Goal: Task Accomplishment & Management: Use online tool/utility

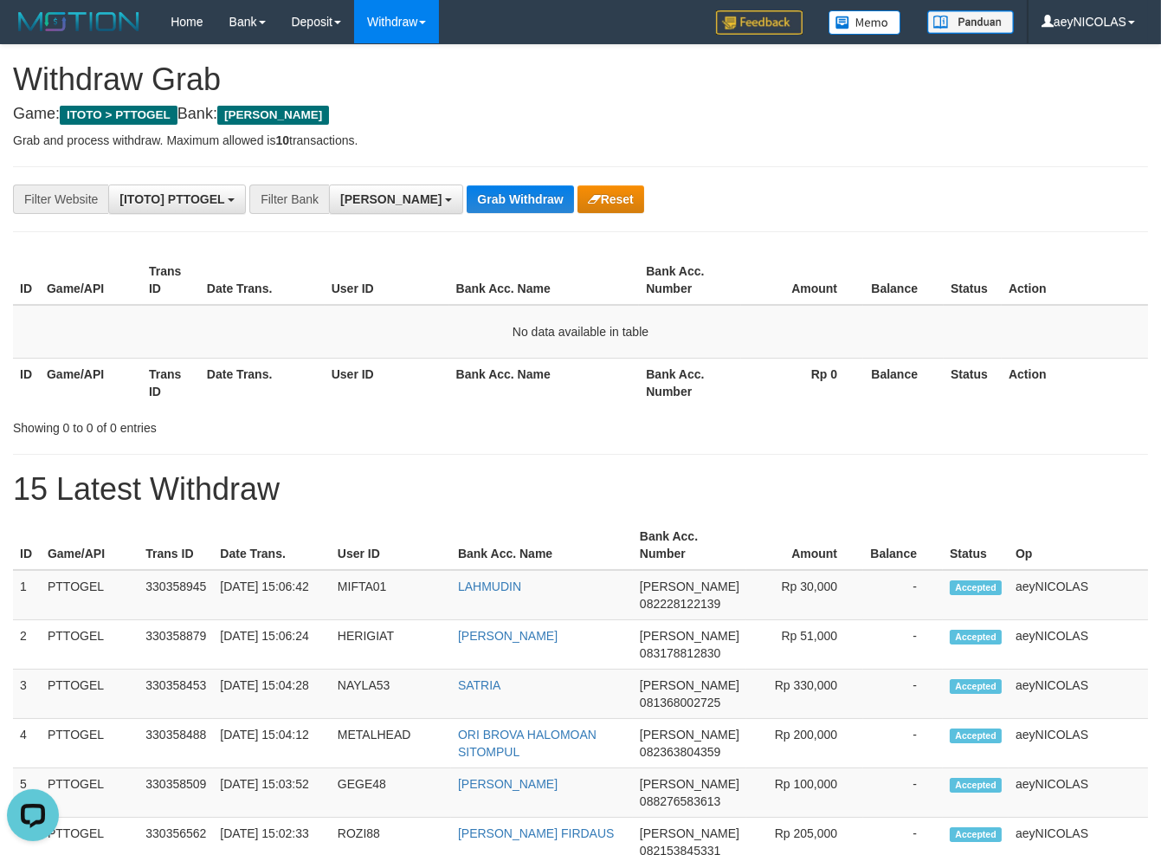
scroll to position [301, 0]
click at [645, 419] on div "Showing 0 to 0 of 0 entries" at bounding box center [580, 424] width 1161 height 24
click at [467, 189] on button "Grab Withdraw" at bounding box center [520, 199] width 106 height 28
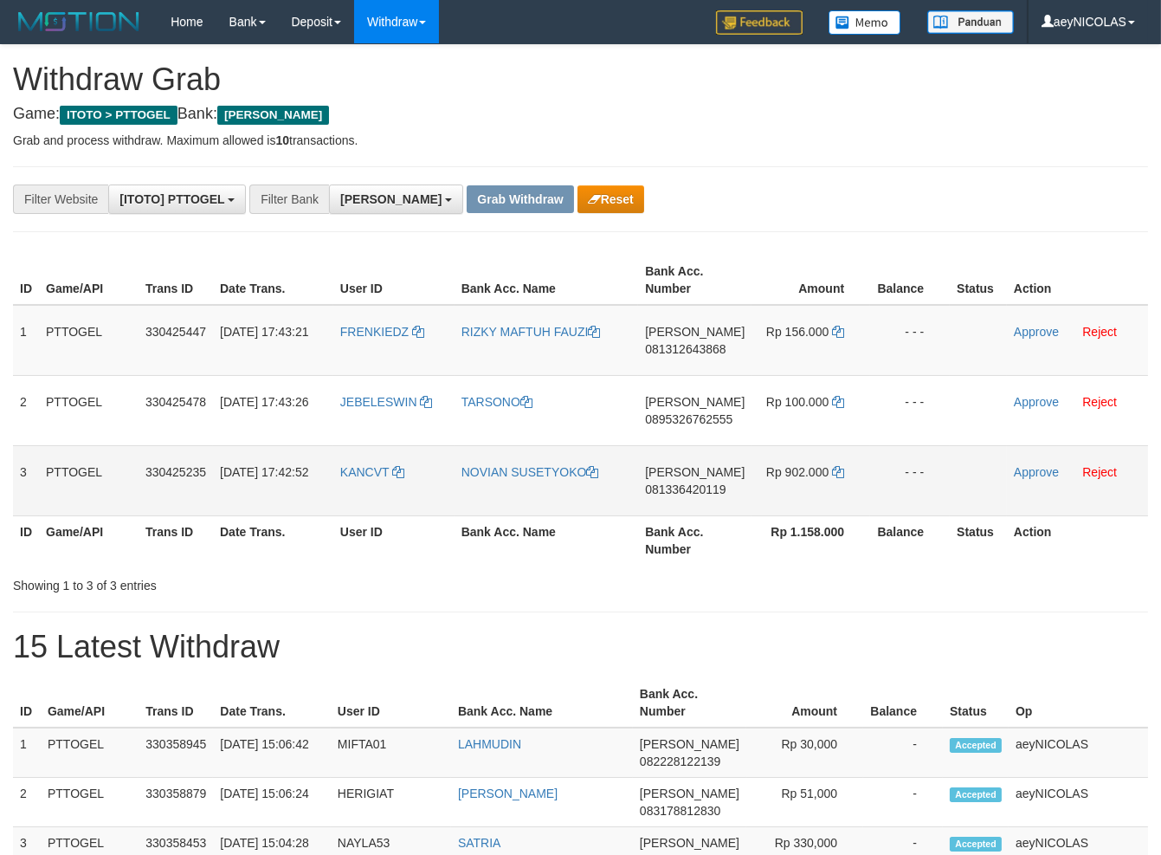
scroll to position [301, 0]
drag, startPoint x: 580, startPoint y: 390, endPoint x: 788, endPoint y: 491, distance: 230.8
click at [788, 491] on tbody "1 PTTOGEL 330425447 01/09/2025 17:43:21 FRENKIEDZ RIZKY MAFTUH FAUZI DANA 08131…" at bounding box center [580, 410] width 1135 height 211
click at [685, 341] on td "DANA 081312643868" at bounding box center [694, 340] width 113 height 71
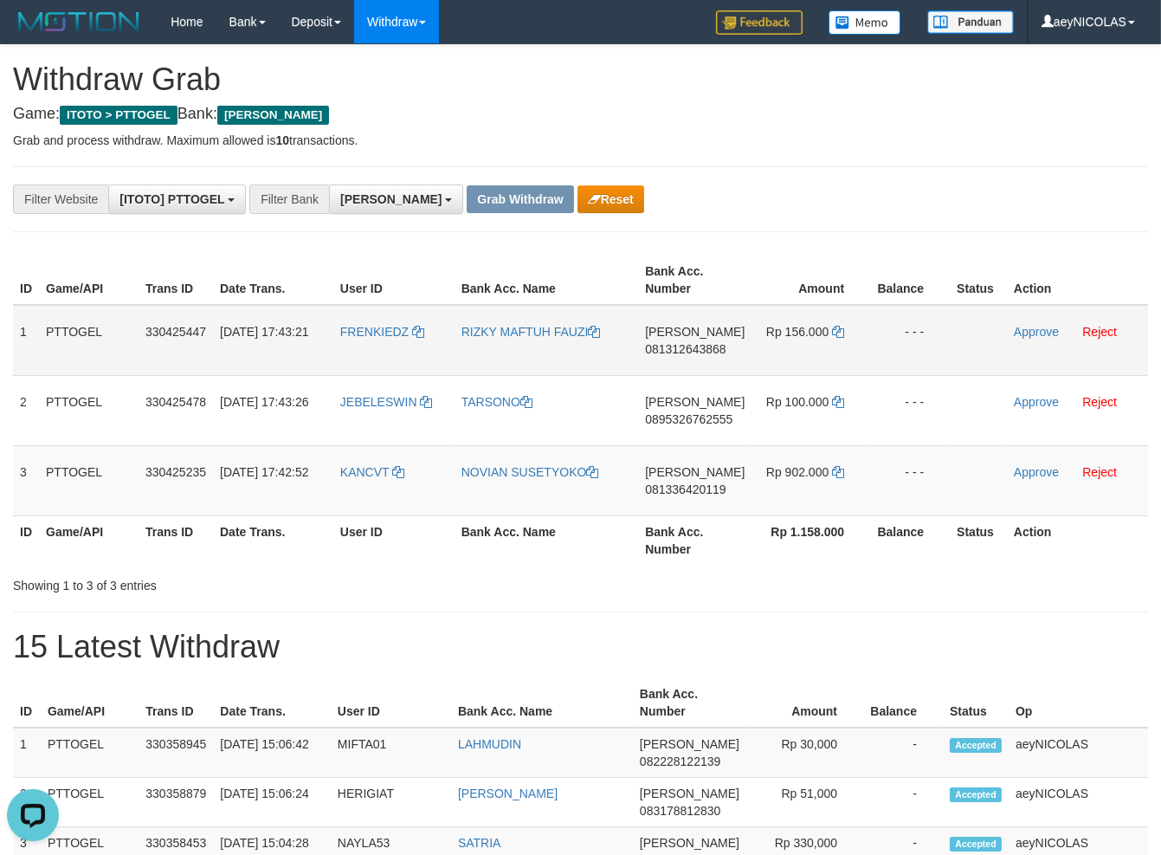
click at [683, 352] on span "081312643868" at bounding box center [685, 349] width 81 height 14
copy span "081312643868"
click at [705, 355] on span "081312643868" at bounding box center [685, 349] width 81 height 14
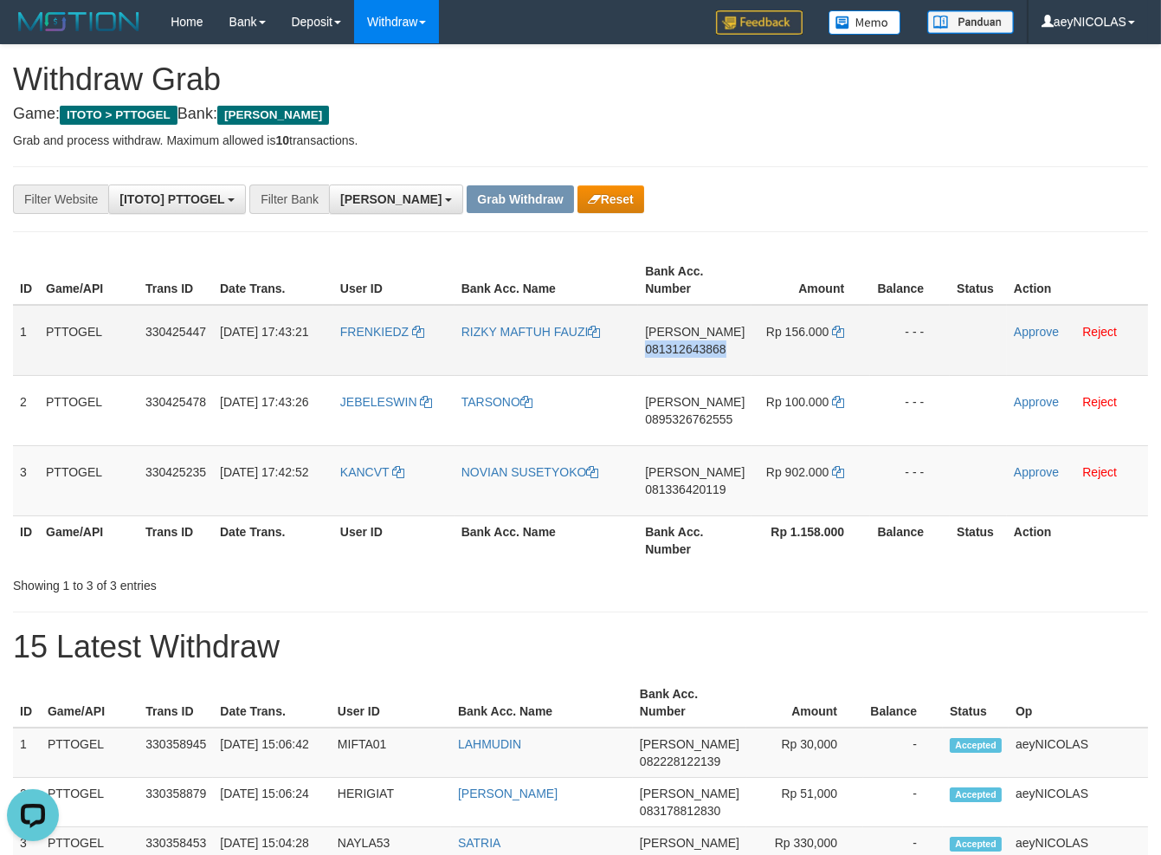
copy span "081312643868"
click at [829, 328] on td "Rp 156.000" at bounding box center [810, 340] width 119 height 71
click at [840, 334] on icon at bounding box center [838, 332] width 12 height 12
drag, startPoint x: 840, startPoint y: 334, endPoint x: 831, endPoint y: 324, distance: 13.5
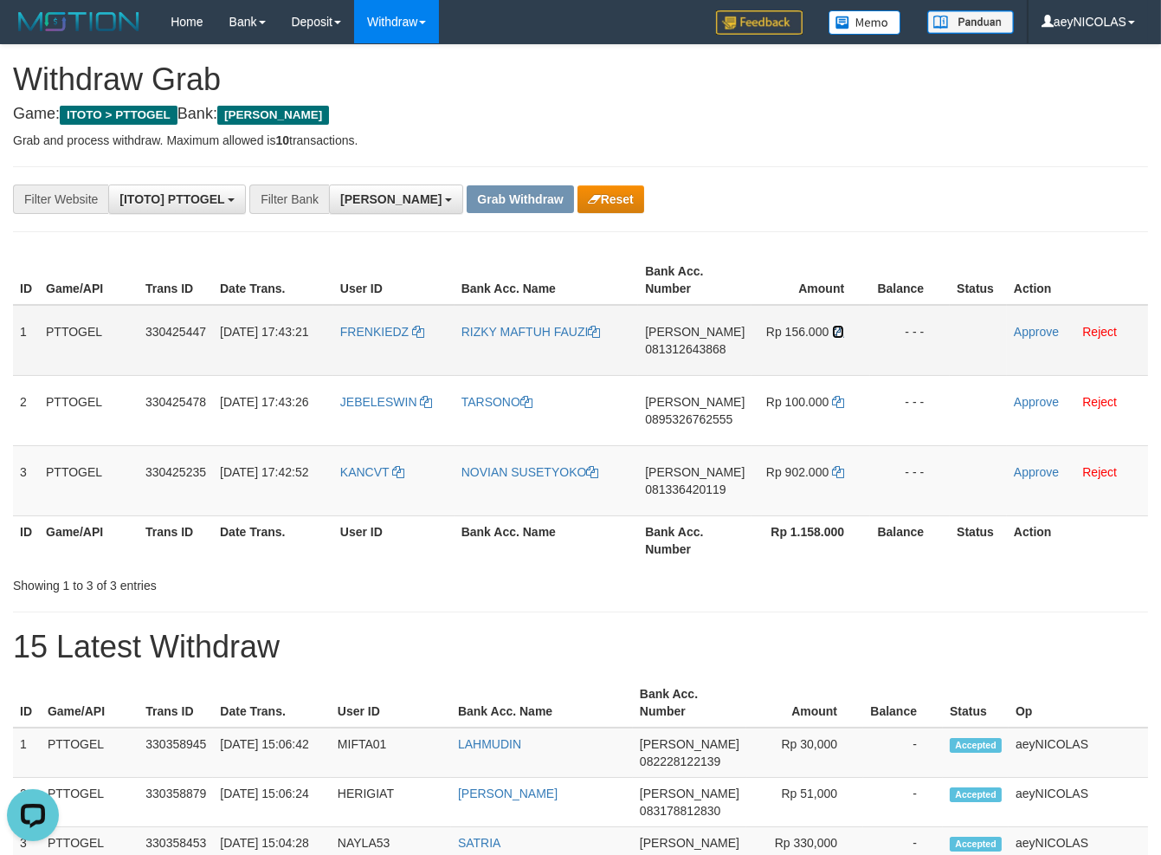
click at [838, 332] on icon at bounding box center [838, 332] width 12 height 12
click at [831, 324] on td "Rp 156.000" at bounding box center [810, 340] width 119 height 71
click at [831, 326] on td "Rp 156.000" at bounding box center [810, 340] width 119 height 71
click at [835, 333] on icon at bounding box center [838, 332] width 12 height 12
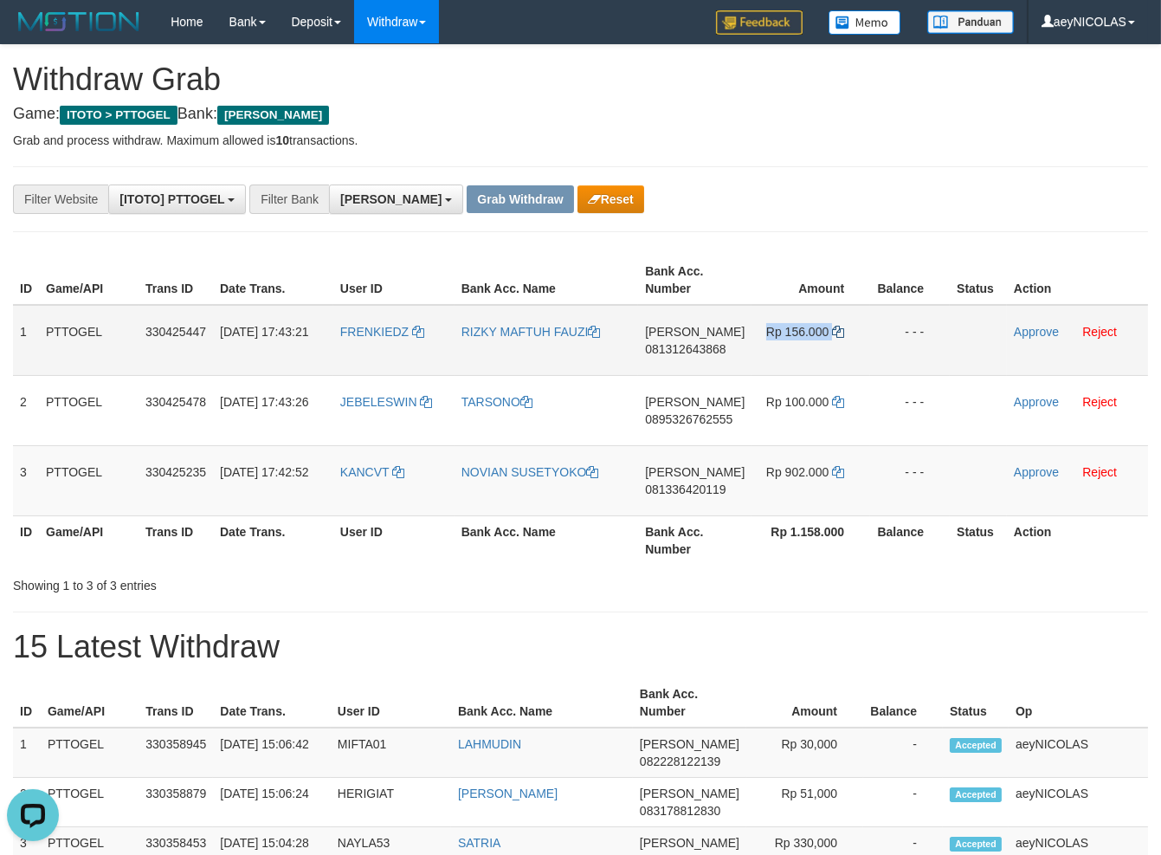
copy td "Rp 156.000"
click at [835, 333] on icon at bounding box center [838, 332] width 12 height 12
click at [1037, 331] on link "Approve" at bounding box center [1036, 332] width 45 height 14
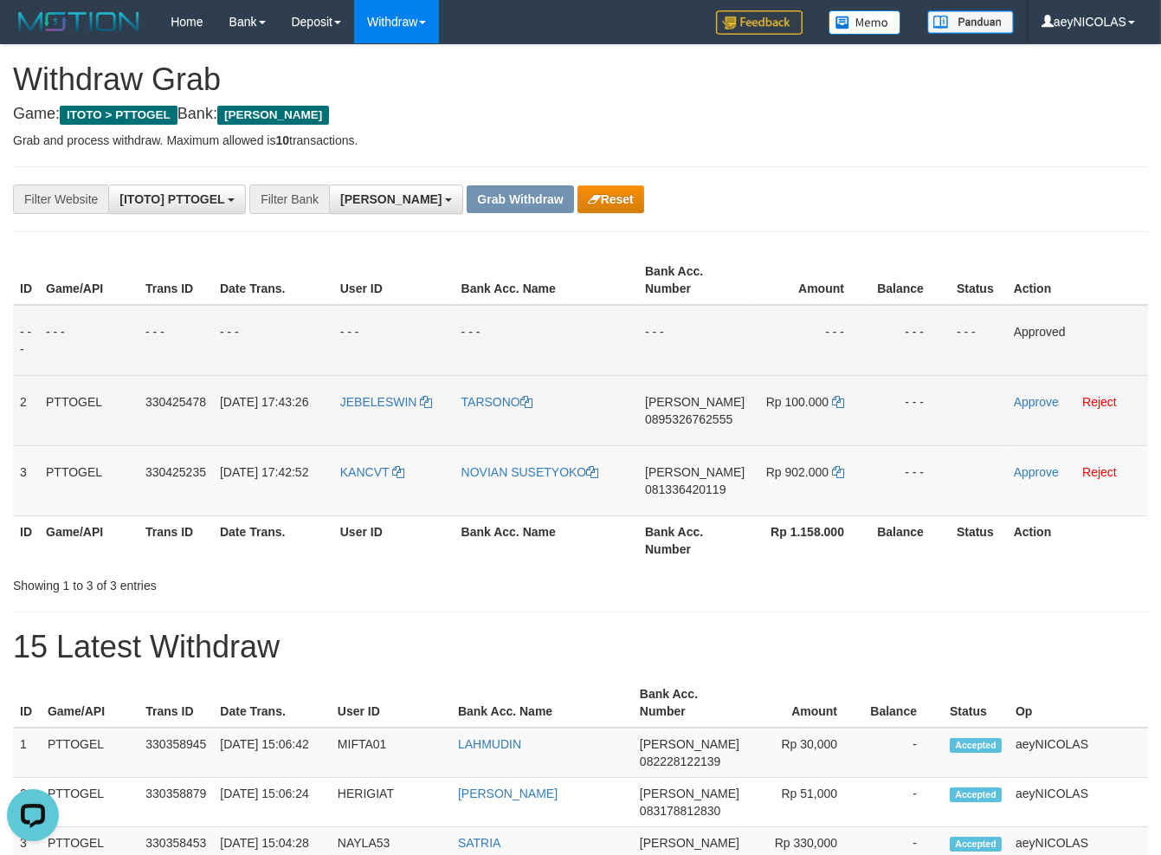
click at [695, 409] on td "DANA 0895326762555" at bounding box center [694, 410] width 113 height 70
click at [686, 420] on span "0895326762555" at bounding box center [688, 419] width 87 height 14
copy span "0895326762555"
click at [694, 423] on span "0895326762555" at bounding box center [688, 419] width 87 height 14
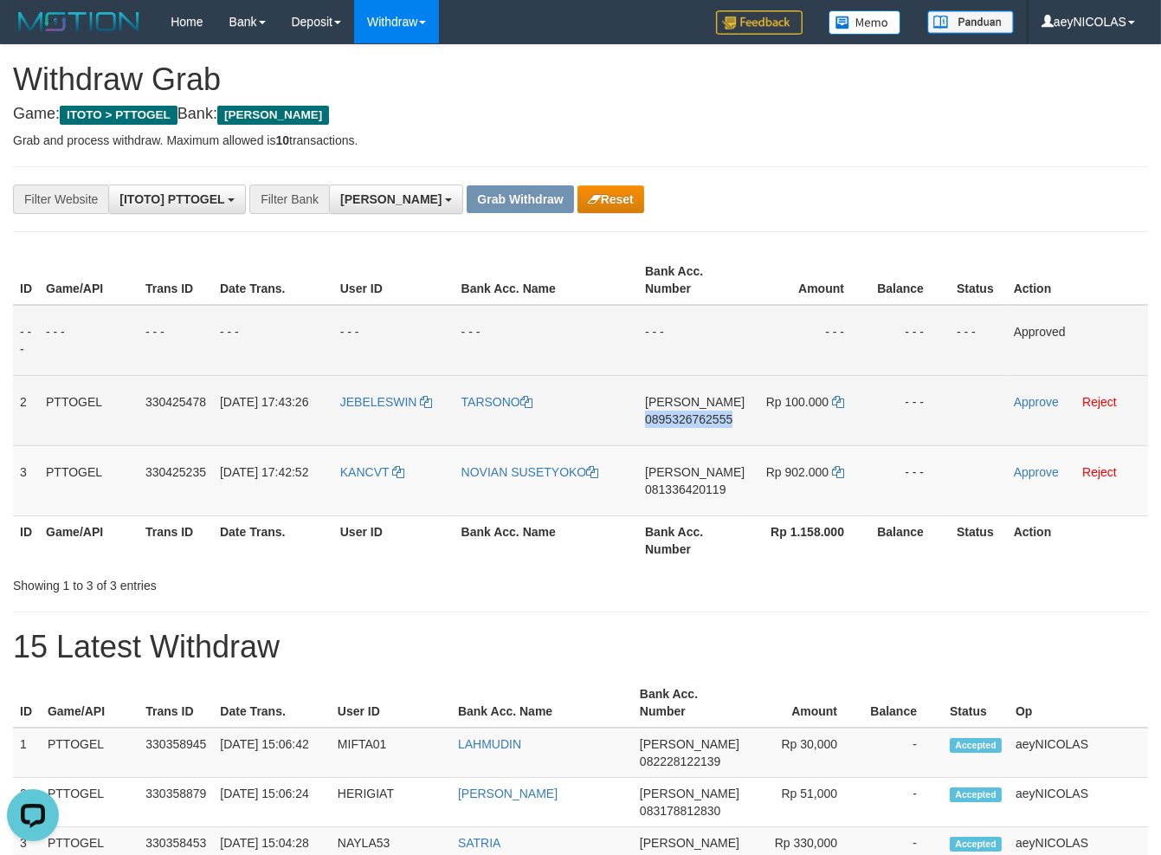
click at [694, 423] on span "0895326762555" at bounding box center [688, 419] width 87 height 14
copy span "0895326762555"
click at [683, 421] on span "0895326762555" at bounding box center [688, 419] width 87 height 14
copy span "3"
click at [683, 421] on span "0895326762555" at bounding box center [688, 419] width 87 height 14
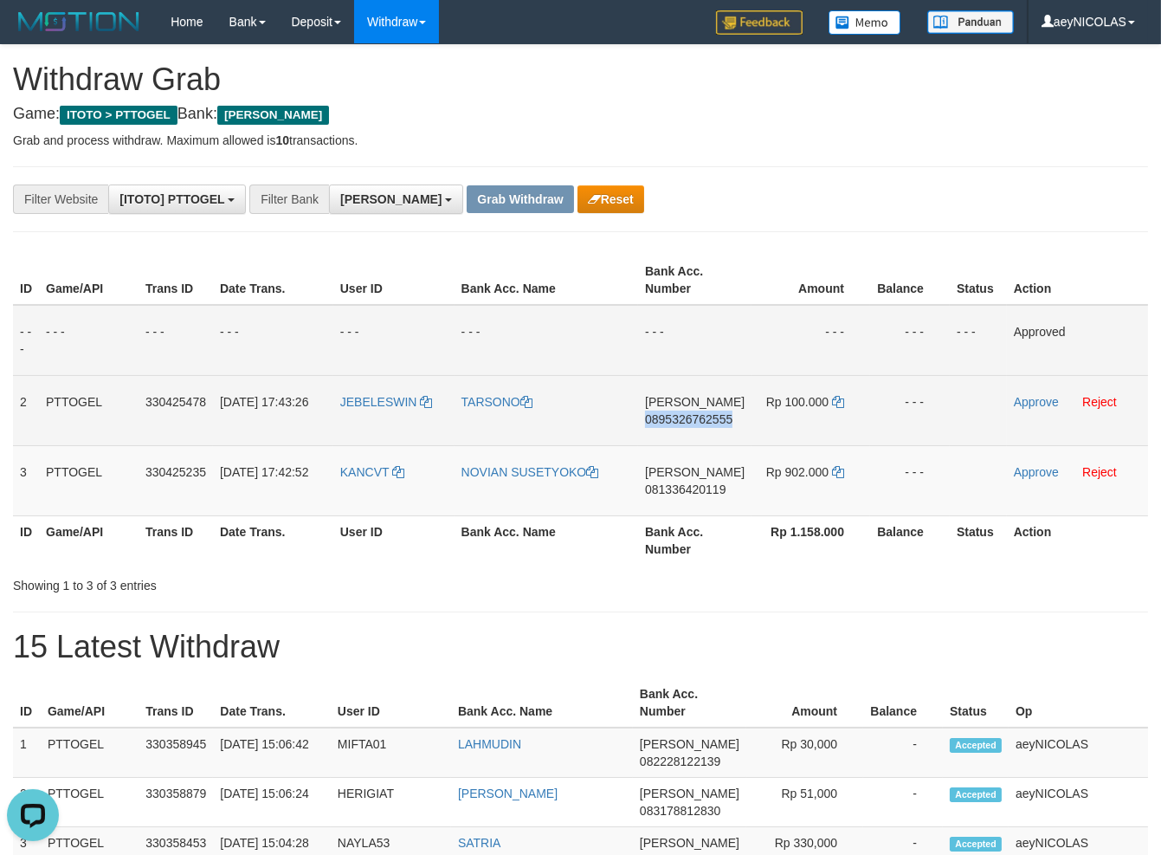
copy span "0895326762555"
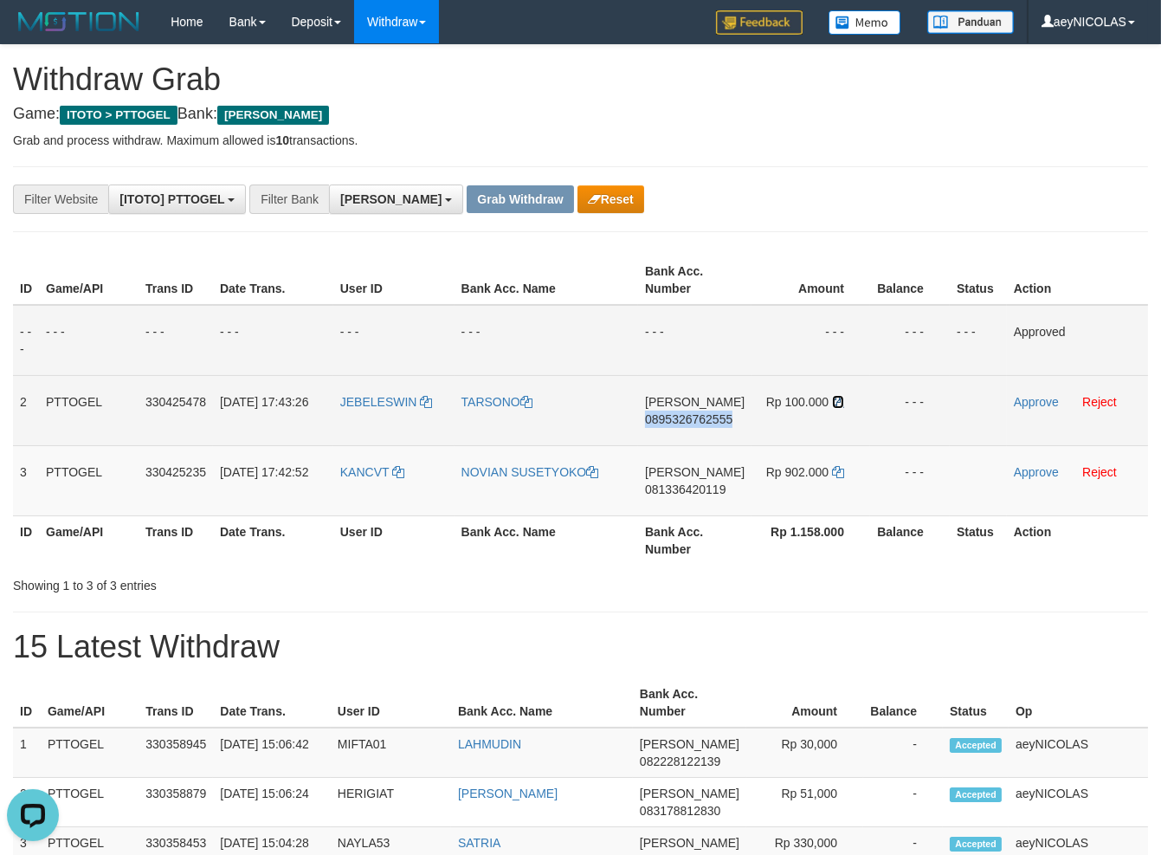
click at [838, 398] on icon at bounding box center [838, 402] width 12 height 12
copy span "0895326762555"
click at [838, 398] on icon at bounding box center [838, 402] width 12 height 12
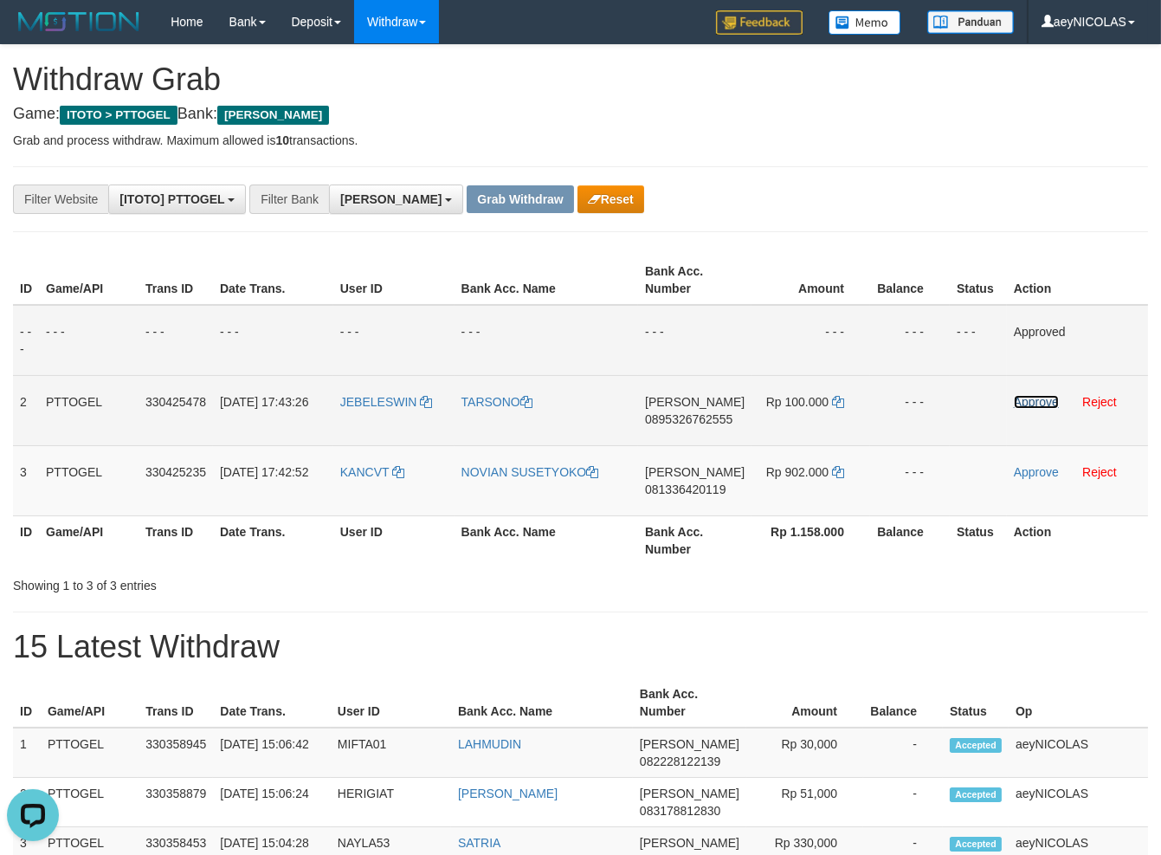
click at [1031, 403] on link "Approve" at bounding box center [1036, 402] width 45 height 14
click at [688, 486] on span "081336420119" at bounding box center [685, 489] width 81 height 14
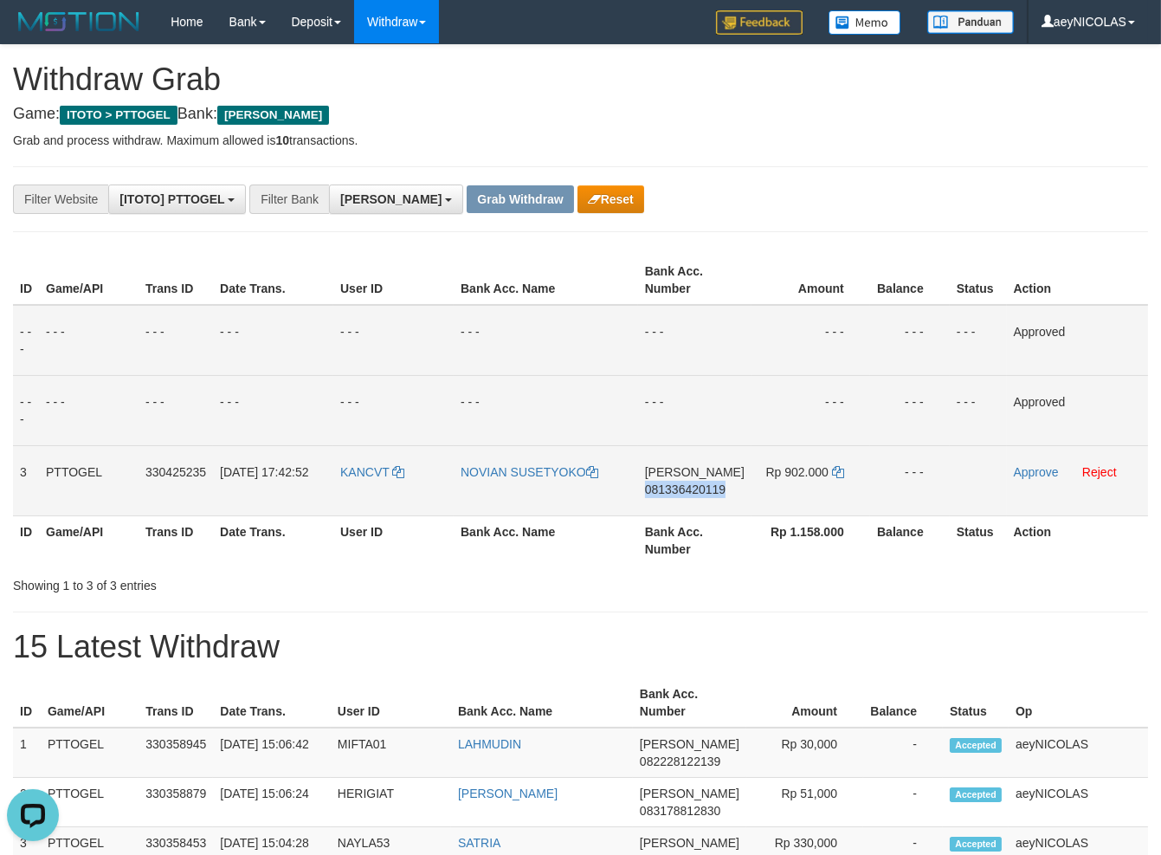
click at [688, 486] on span "081336420119" at bounding box center [685, 489] width 81 height 14
copy span "081336420119"
click at [651, 577] on div "Showing 1 to 3 of 3 entries" at bounding box center [580, 582] width 1161 height 24
copy tr
drag, startPoint x: 377, startPoint y: 506, endPoint x: 805, endPoint y: 482, distance: 428.3
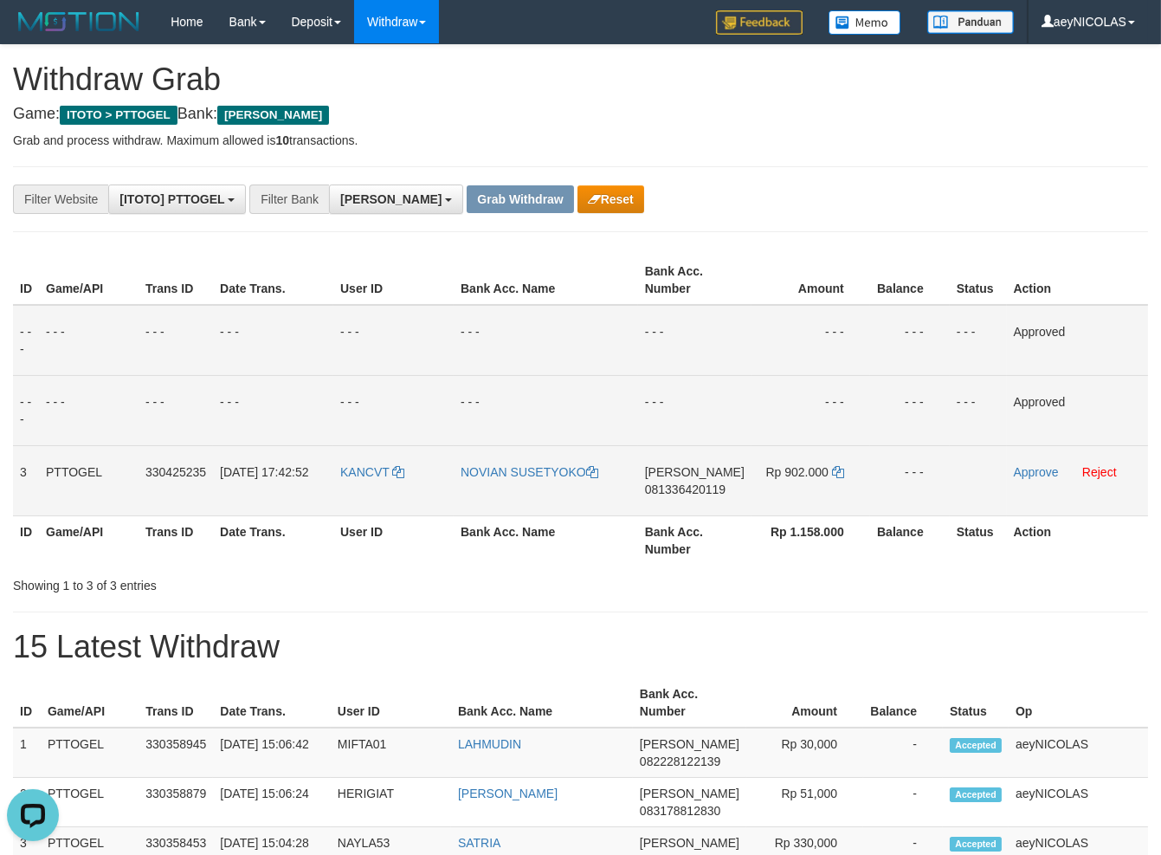
click at [805, 482] on tr "3 PTTOGEL 330425235 01/09/2025 17:42:52 KANCVT NOVIAN SUSETYOKO DANA 0813364201…" at bounding box center [580, 480] width 1135 height 70
click at [879, 562] on div "ID Game/API Trans ID Date Trans. User ID Bank Acc. Name Bank Acc. Number Amount…" at bounding box center [580, 409] width 1161 height 319
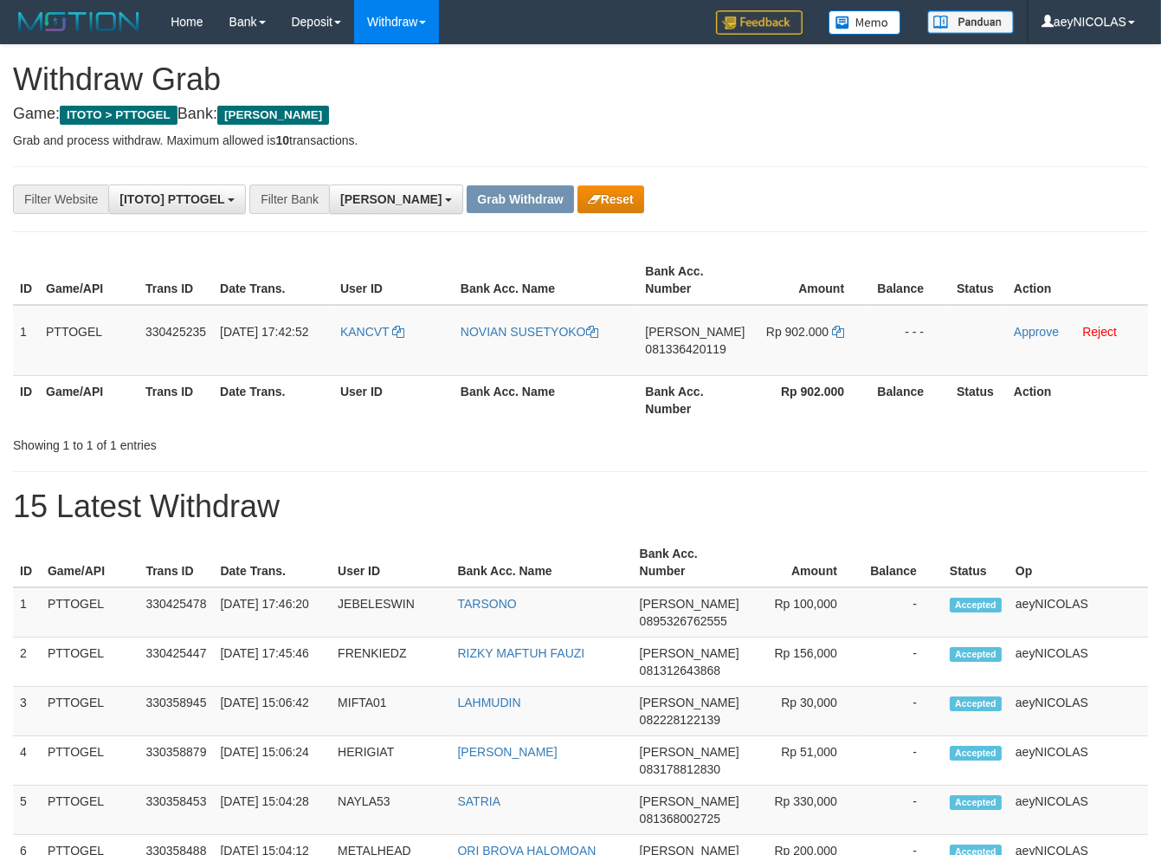
scroll to position [301, 0]
click at [689, 357] on td "DANA 081336420119" at bounding box center [694, 340] width 113 height 71
click at [694, 338] on td "DANA 081336420119" at bounding box center [694, 340] width 113 height 71
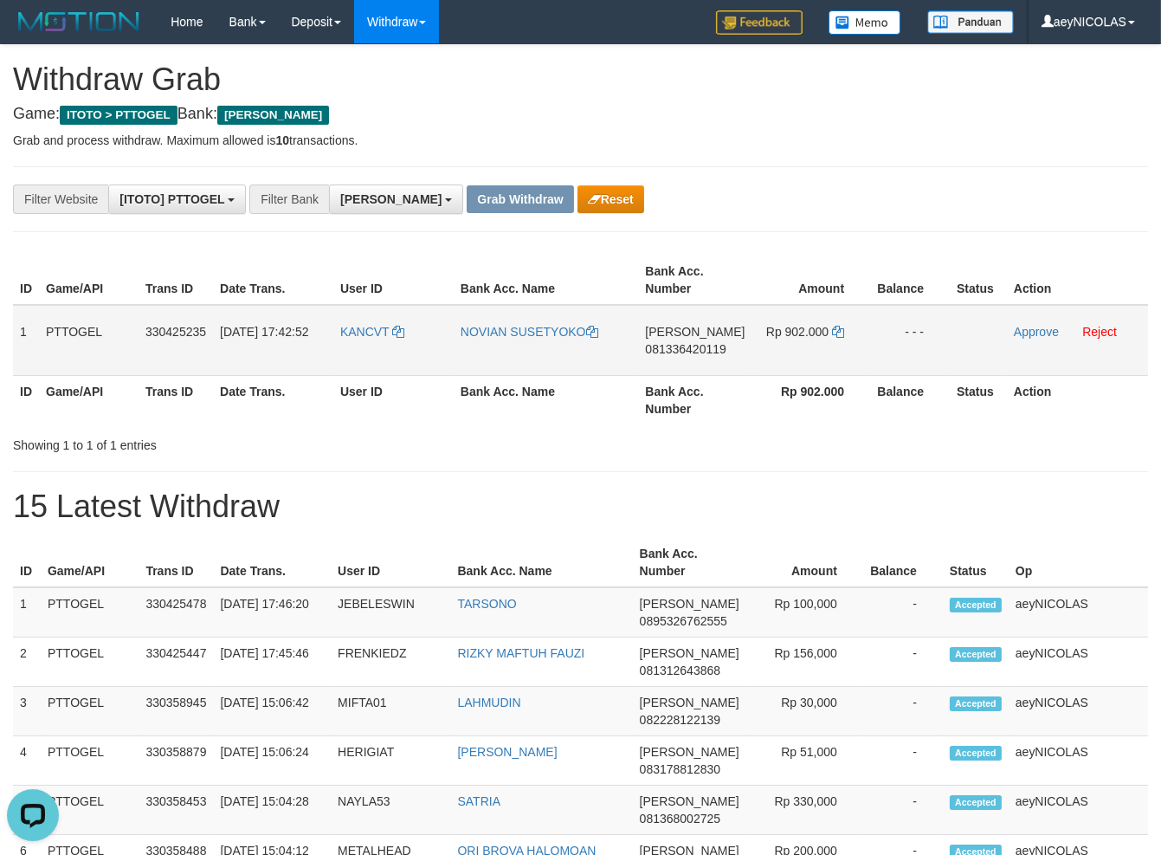
click at [687, 345] on span "081336420119" at bounding box center [685, 349] width 81 height 14
copy span "081336420119"
click at [593, 495] on h1 "15 Latest Withdraw" at bounding box center [580, 506] width 1135 height 35
click at [836, 332] on icon at bounding box center [838, 332] width 12 height 12
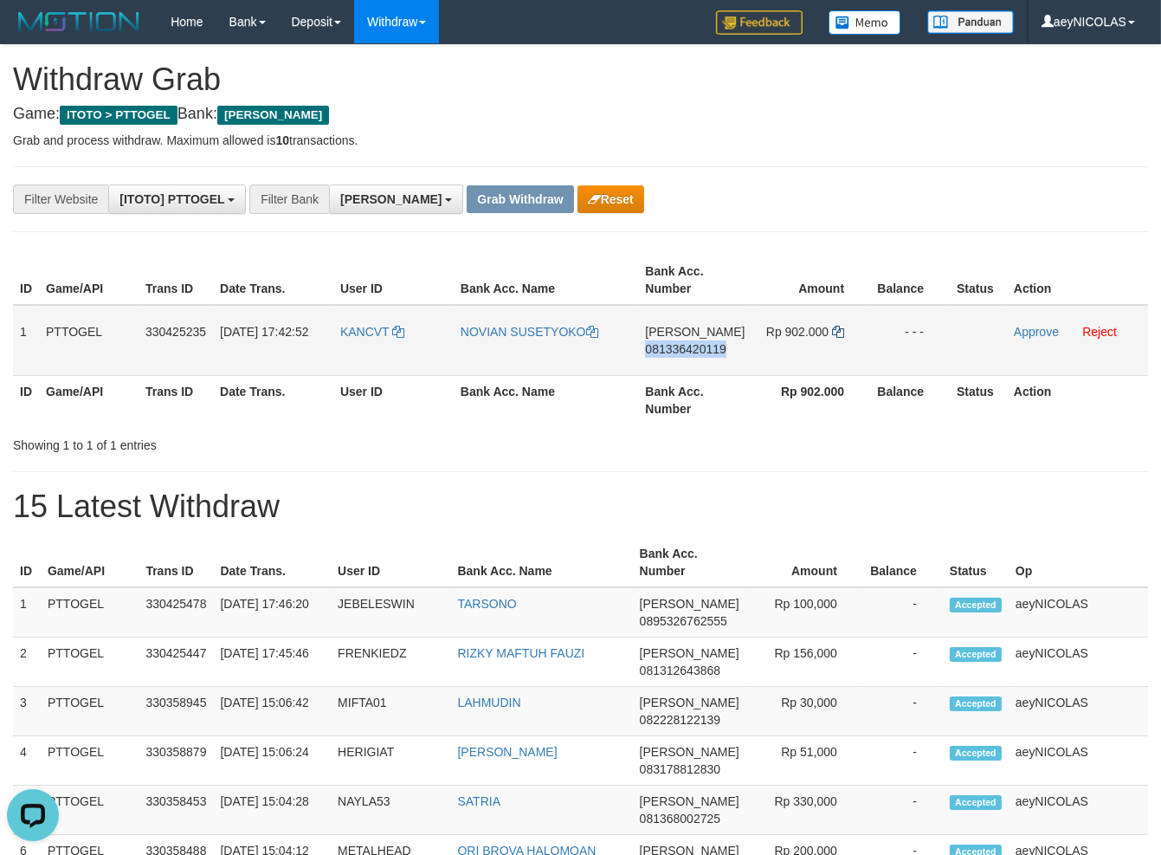
copy span "081336420119"
click at [836, 332] on icon at bounding box center [838, 332] width 12 height 12
drag, startPoint x: 836, startPoint y: 332, endPoint x: 918, endPoint y: 330, distance: 81.4
click at [840, 332] on icon at bounding box center [838, 332] width 12 height 12
click at [1030, 332] on link "Approve" at bounding box center [1036, 332] width 45 height 14
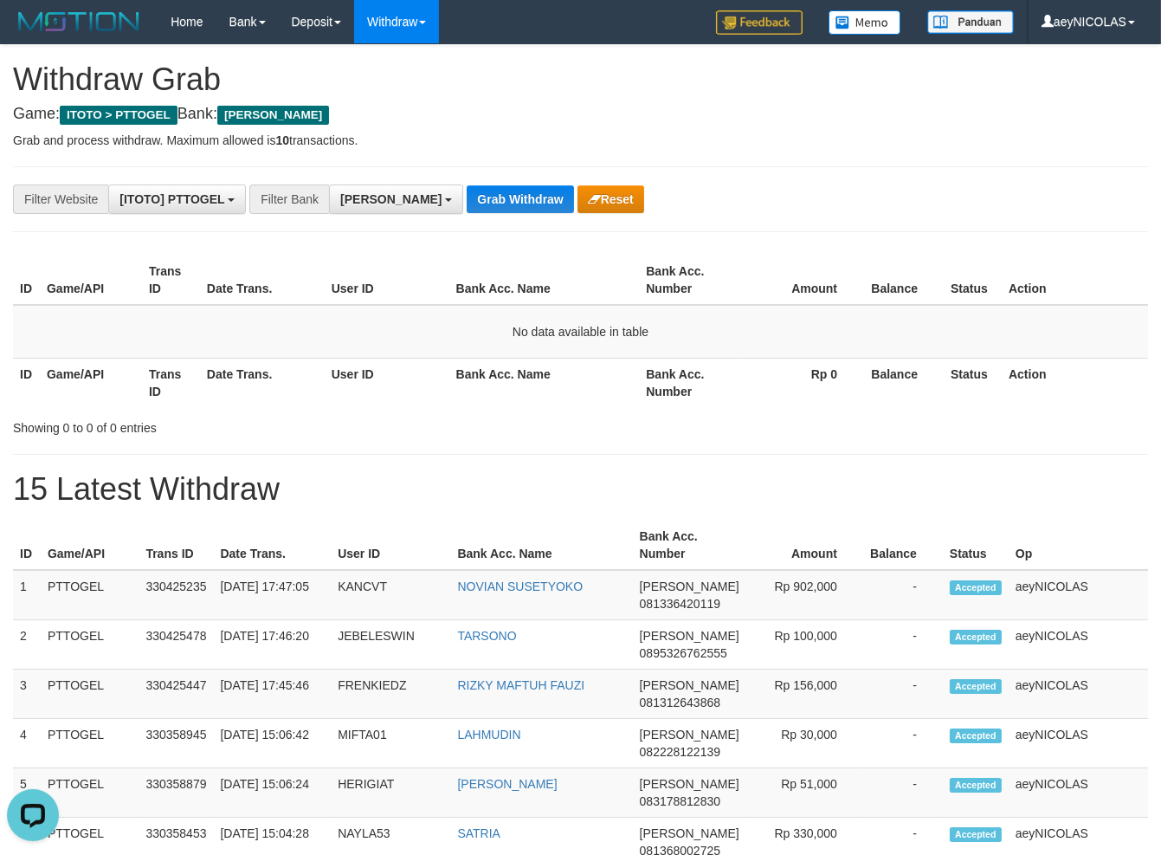
click at [578, 419] on div "Showing 0 to 0 of 0 entries" at bounding box center [580, 424] width 1161 height 24
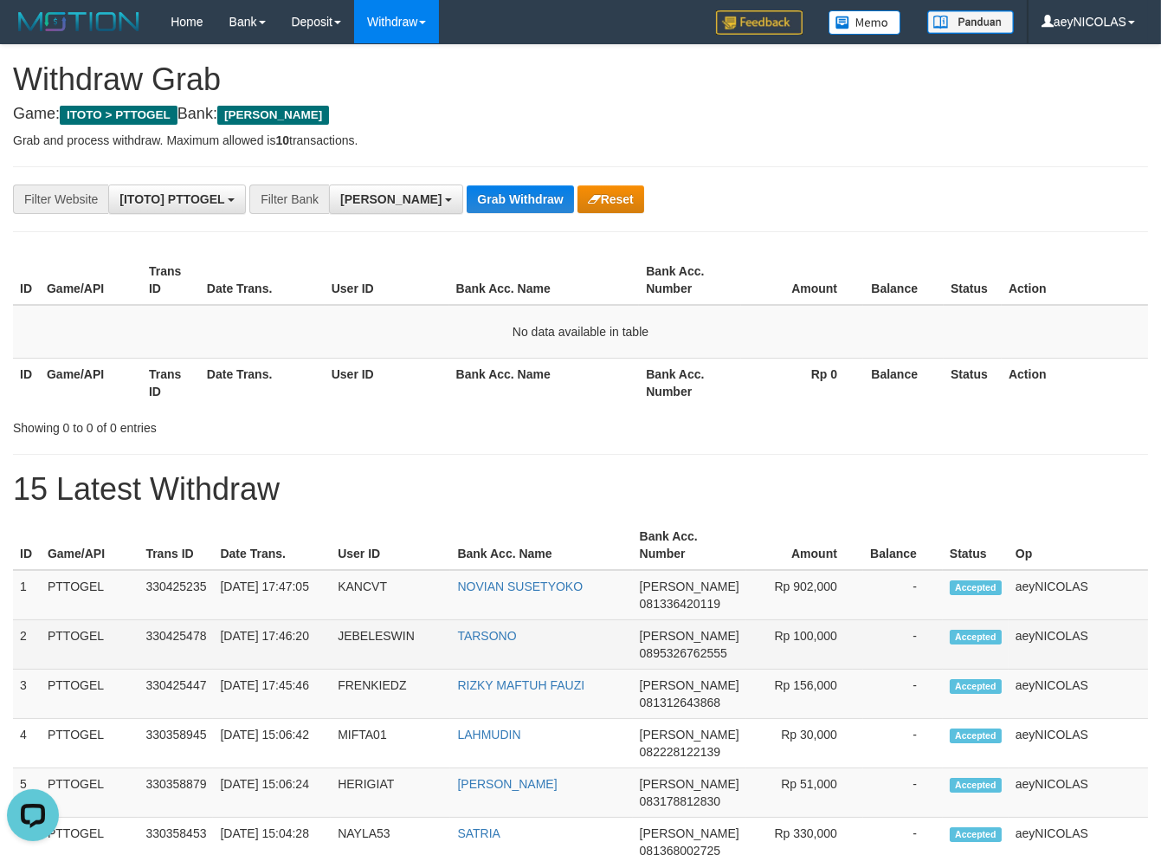
copy tr
drag, startPoint x: 365, startPoint y: 662, endPoint x: 513, endPoint y: 655, distance: 147.4
click at [513, 655] on tr "2 PTTOGEL 330425478 01/09/2025 17:46:20 JEBELESWIN TARSONO DANA 0895326762555 R…" at bounding box center [580, 644] width 1135 height 49
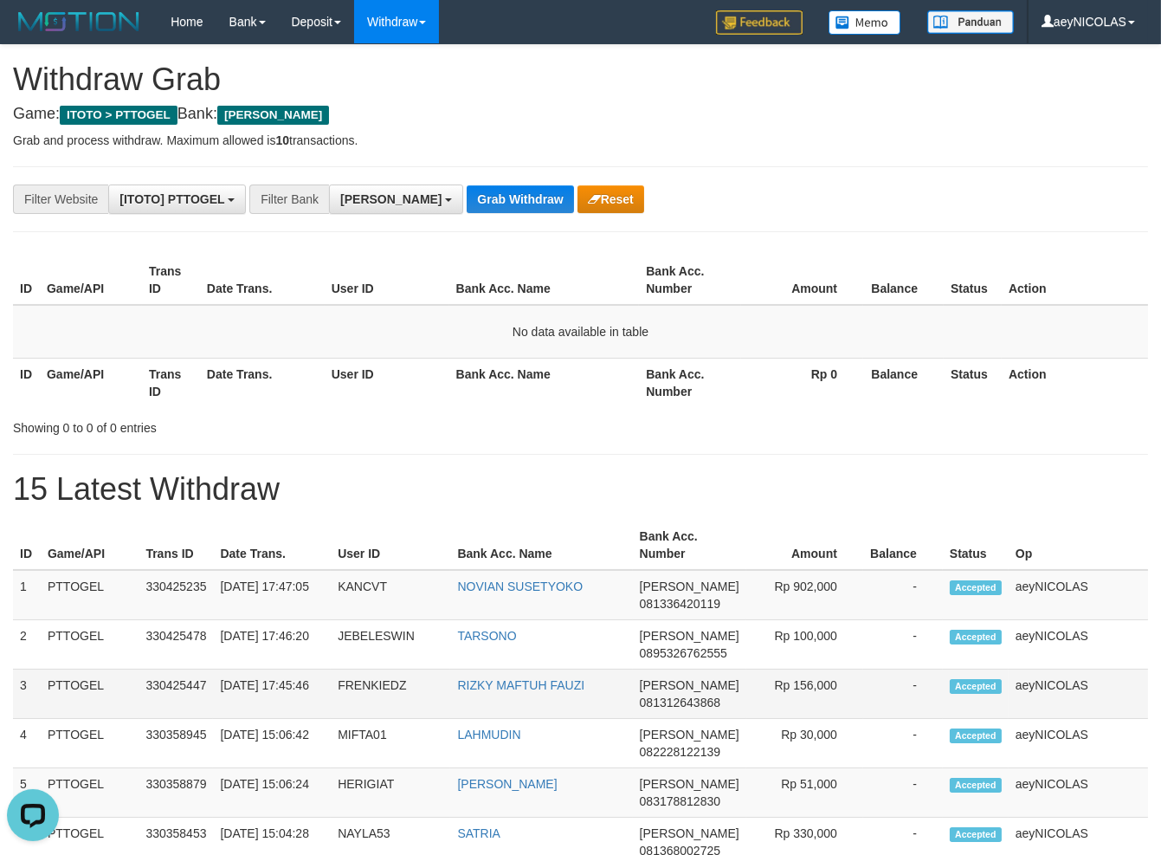
copy tr
drag, startPoint x: 374, startPoint y: 707, endPoint x: 547, endPoint y: 707, distance: 173.2
click at [547, 707] on tr "3 PTTOGEL 330425447 01/09/2025 17:45:46 FRENKIEDZ RIZKY MAFTUH FAUZI DANA 08131…" at bounding box center [580, 693] width 1135 height 49
drag, startPoint x: 647, startPoint y: 455, endPoint x: 625, endPoint y: 417, distance: 43.1
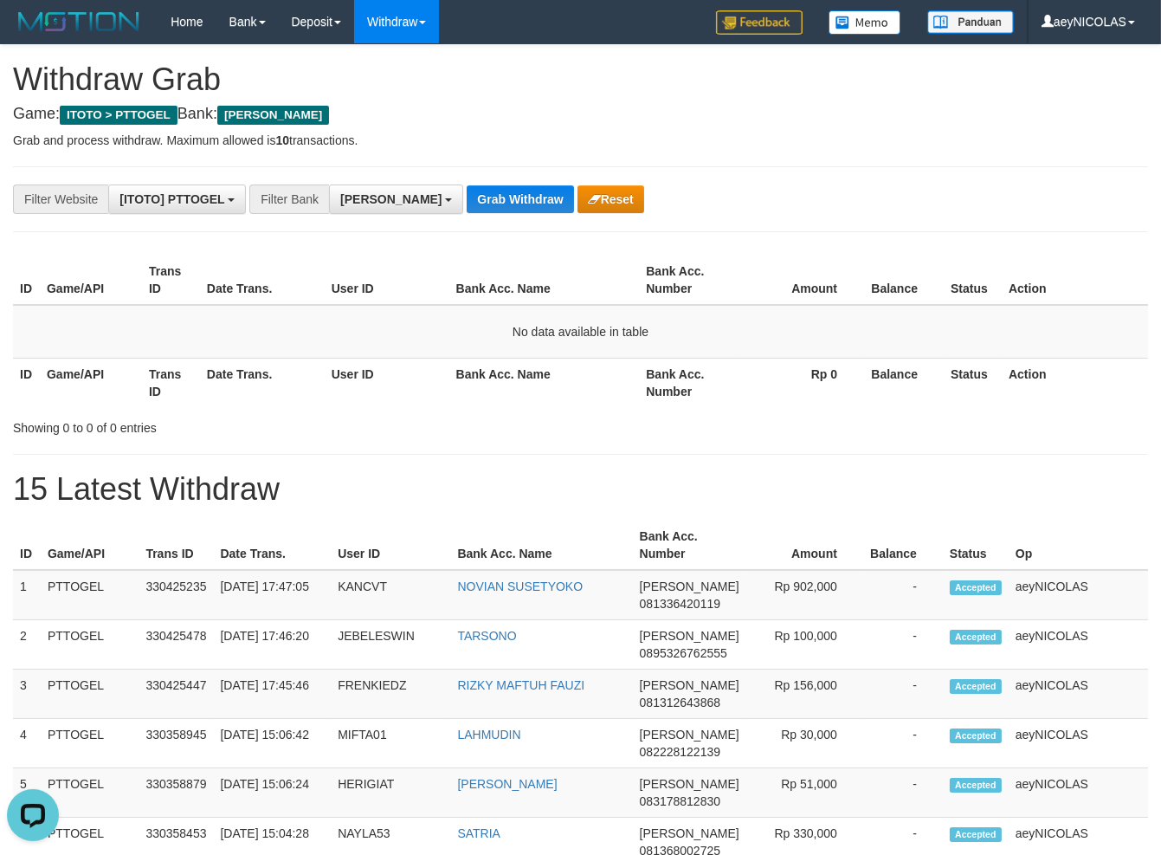
drag, startPoint x: 556, startPoint y: 431, endPoint x: 556, endPoint y: 457, distance: 26.0
click at [739, 434] on div "Showing 0 to 0 of 0 entries" at bounding box center [580, 424] width 1161 height 24
drag, startPoint x: 615, startPoint y: 375, endPoint x: 459, endPoint y: 219, distance: 220.4
click at [607, 358] on th "Bank Acc. Name" at bounding box center [544, 382] width 190 height 49
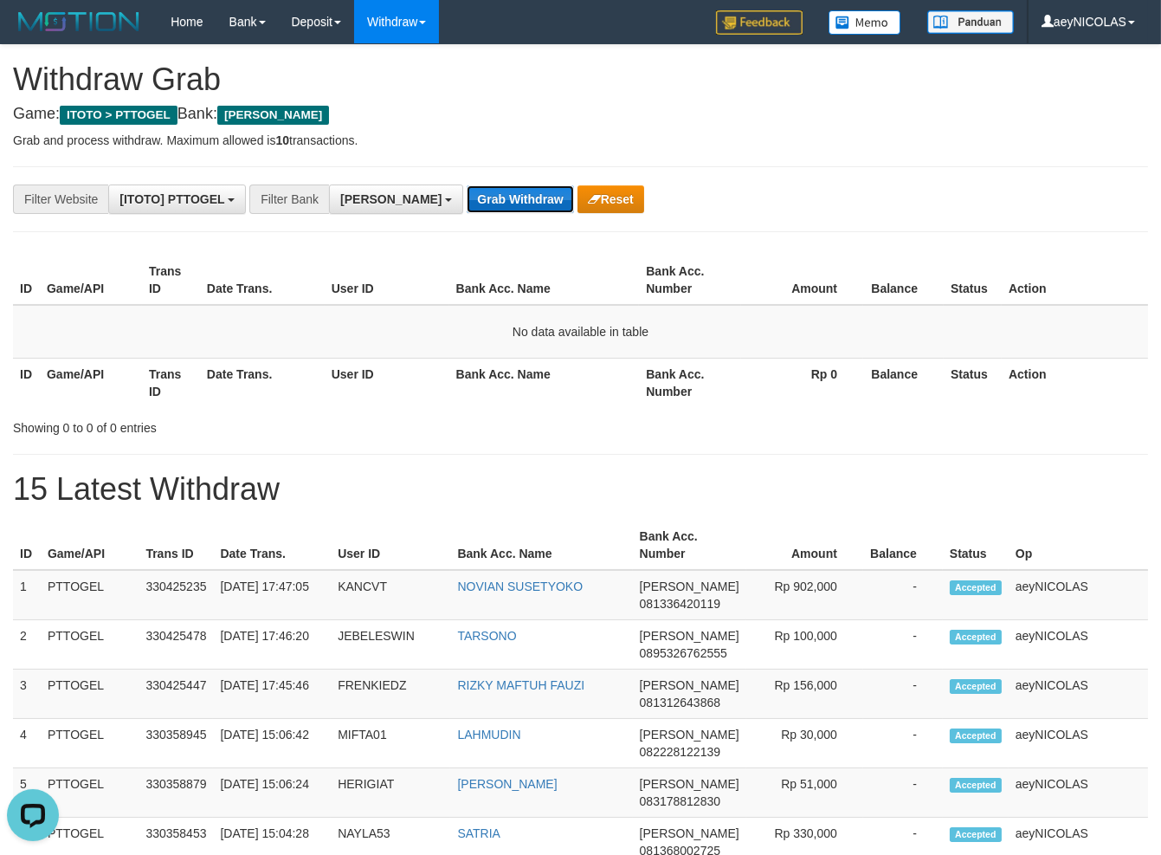
click at [467, 196] on button "Grab Withdraw" at bounding box center [520, 199] width 106 height 28
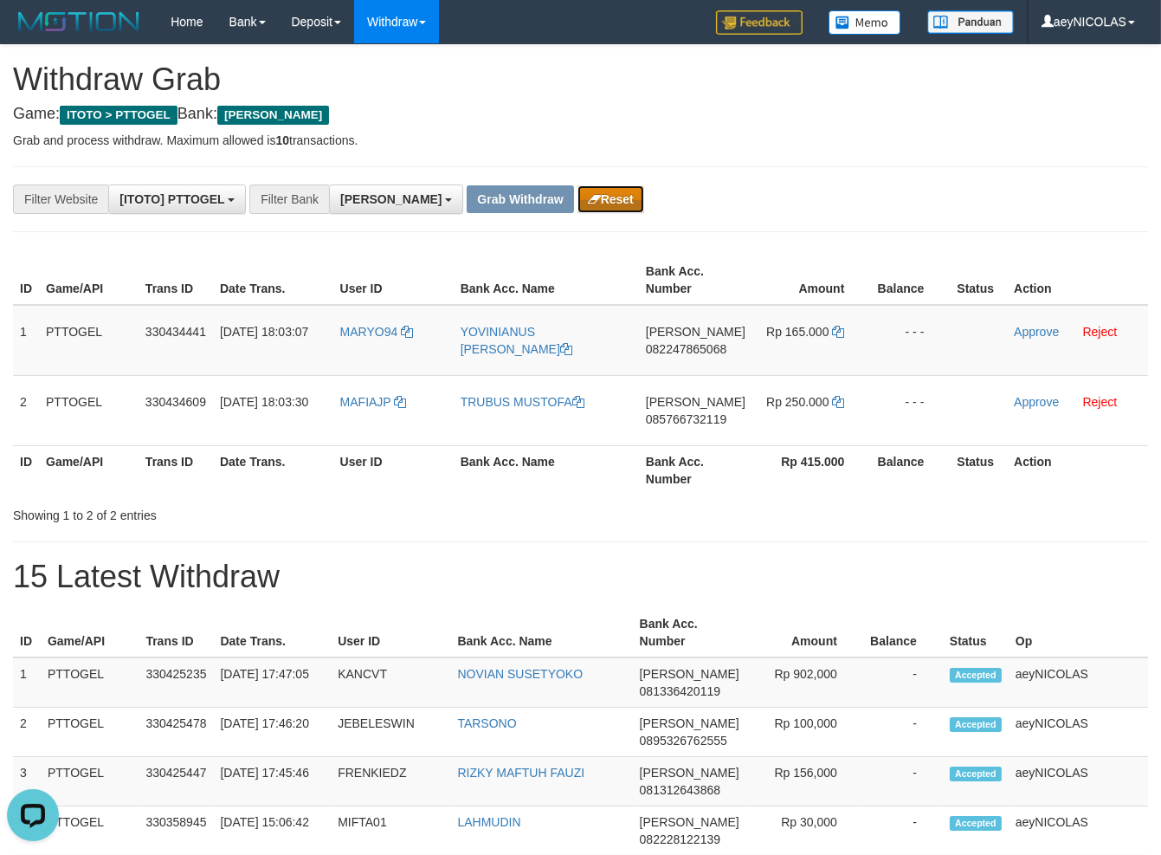
click at [577, 190] on button "Reset" at bounding box center [610, 199] width 67 height 28
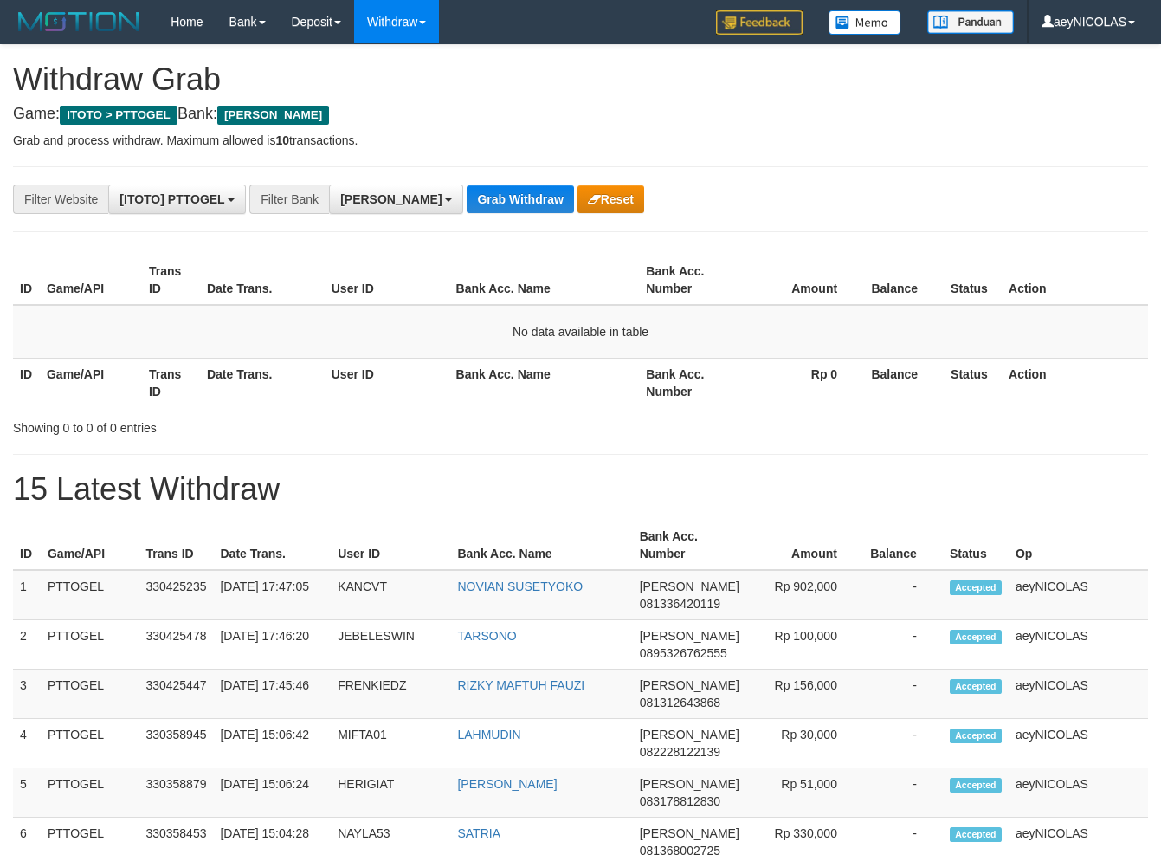
click at [467, 194] on button "Grab Withdraw" at bounding box center [520, 199] width 106 height 28
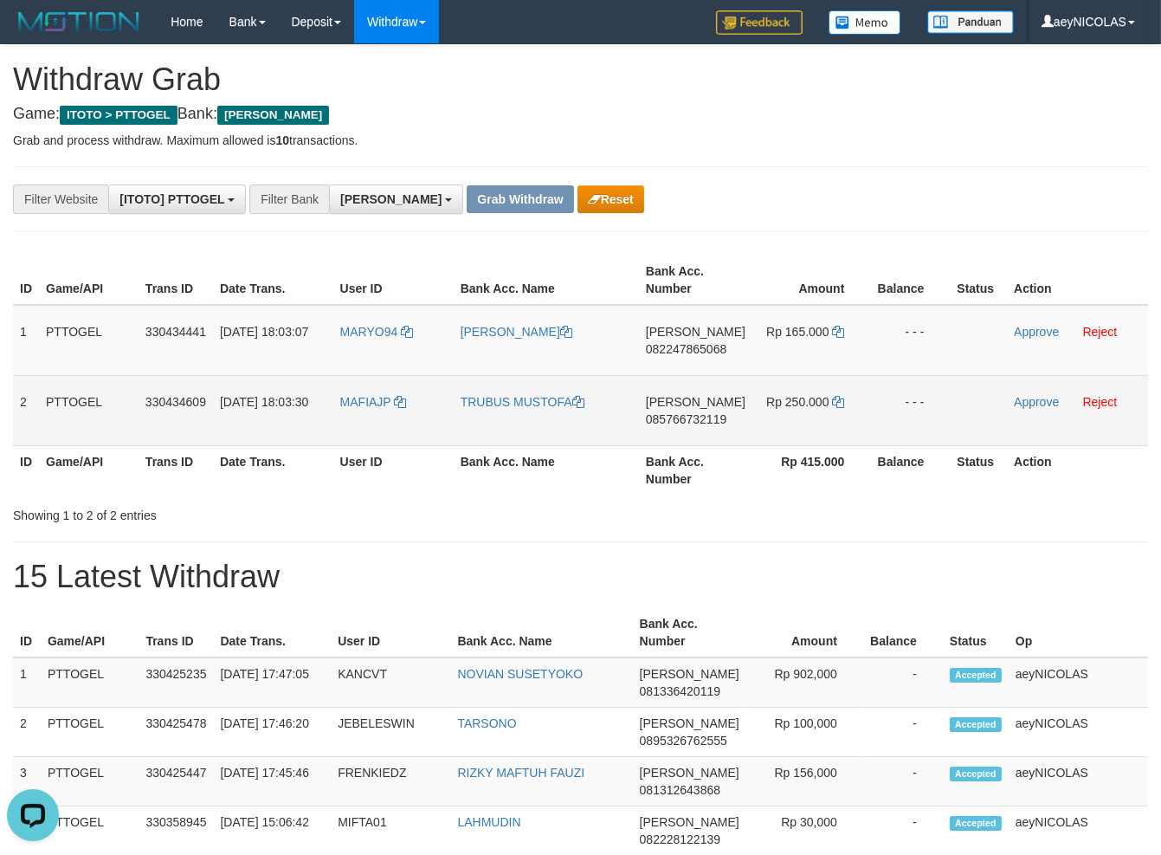
drag, startPoint x: 426, startPoint y: 378, endPoint x: 794, endPoint y: 419, distance: 370.2
click at [794, 419] on tbody "1 PTTOGEL 330434441 [DATE] 18:03:07 MARYO94 [PERSON_NAME] [PERSON_NAME] 0822478…" at bounding box center [580, 375] width 1135 height 141
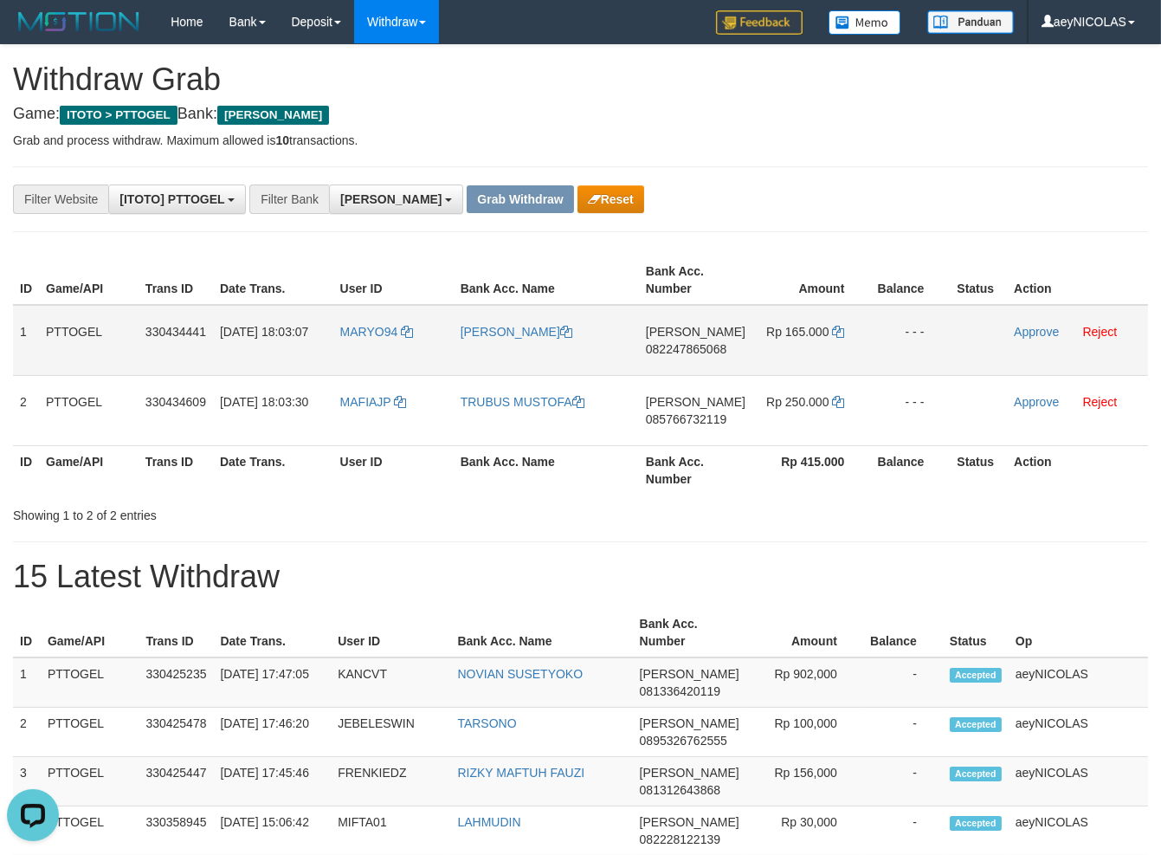
click at [689, 334] on td "DANA 082247865068" at bounding box center [695, 340] width 113 height 71
click at [691, 338] on td "DANA 082247865068" at bounding box center [695, 340] width 113 height 71
click at [691, 356] on td "DANA 082247865068" at bounding box center [695, 340] width 113 height 71
click at [703, 351] on span "082247865068" at bounding box center [686, 349] width 81 height 14
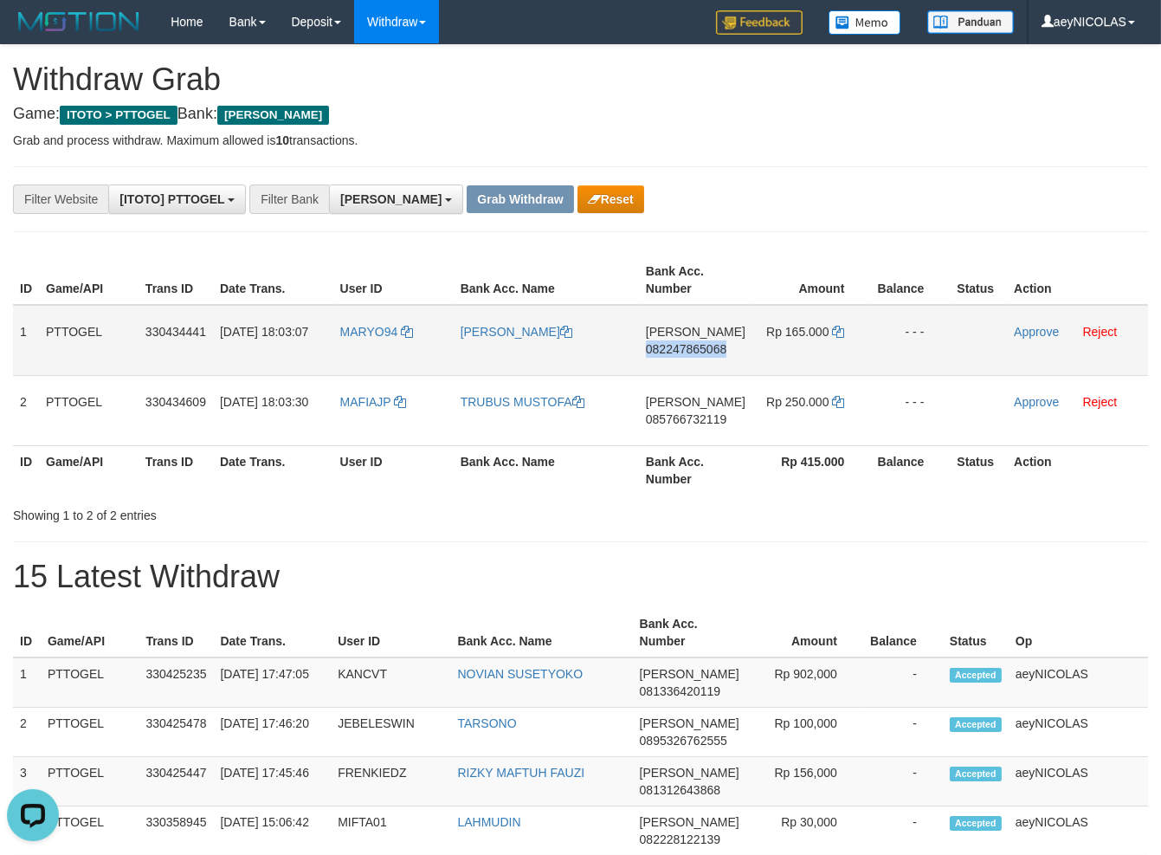
copy span "082247865068"
click at [703, 351] on span "082247865068" at bounding box center [686, 349] width 81 height 14
copy span "082247865068"
click at [685, 353] on span "082247865068" at bounding box center [686, 349] width 81 height 14
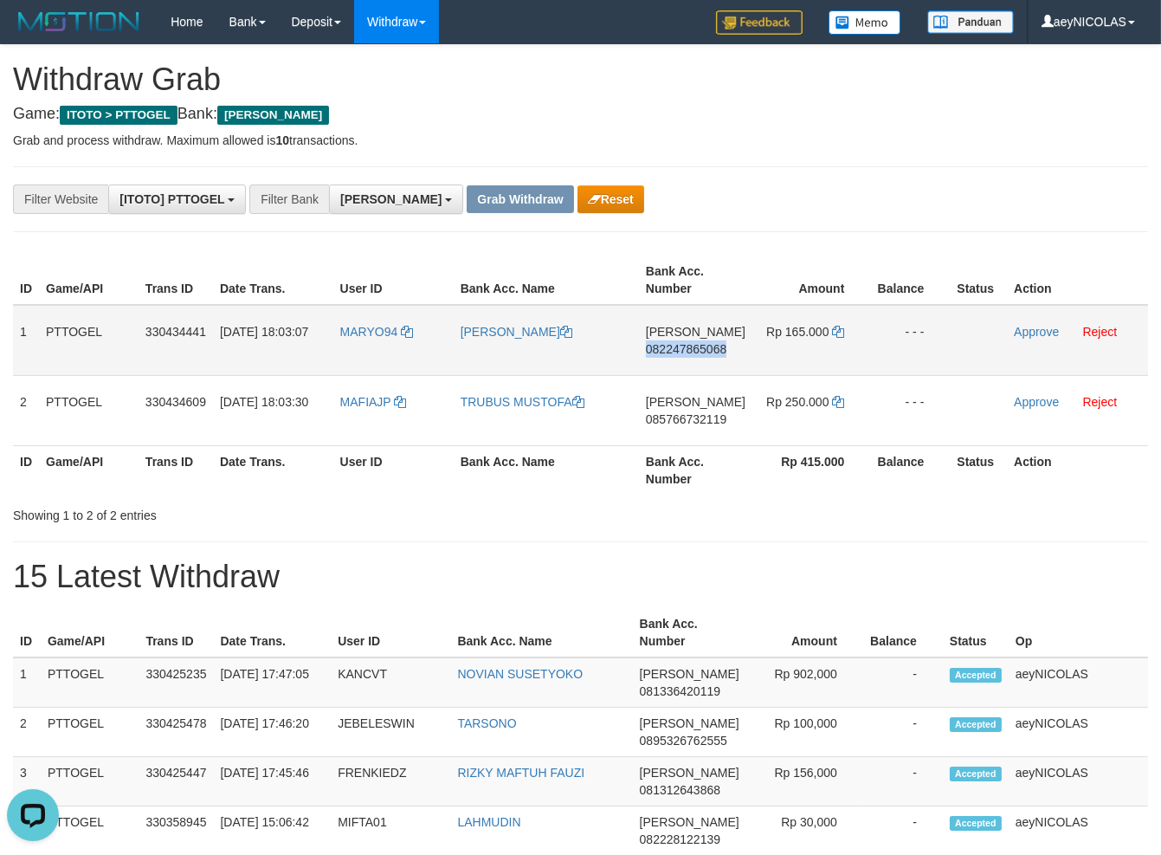
copy span "082247865068"
click at [832, 326] on icon at bounding box center [838, 332] width 12 height 12
copy span "082247865068"
click at [832, 326] on icon at bounding box center [838, 332] width 12 height 12
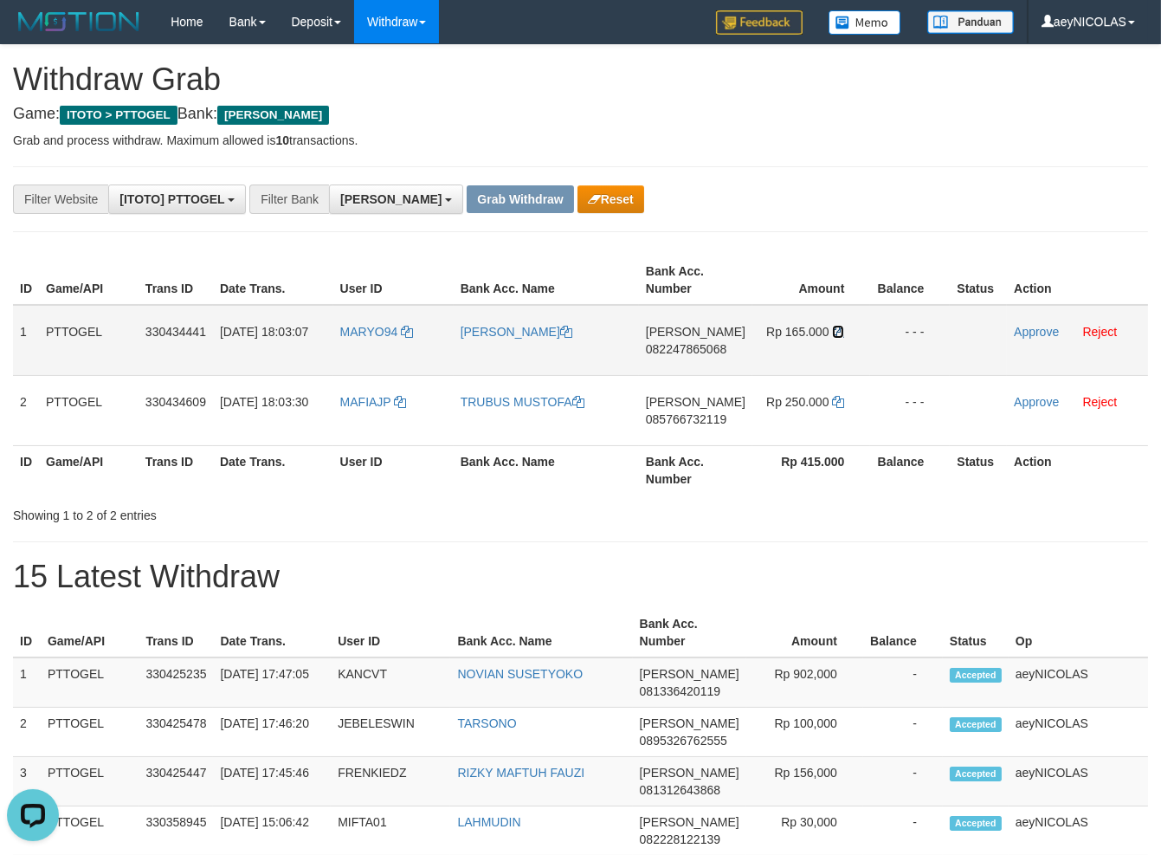
click at [832, 326] on icon at bounding box center [838, 332] width 12 height 12
click at [1044, 330] on link "Approve" at bounding box center [1036, 332] width 45 height 14
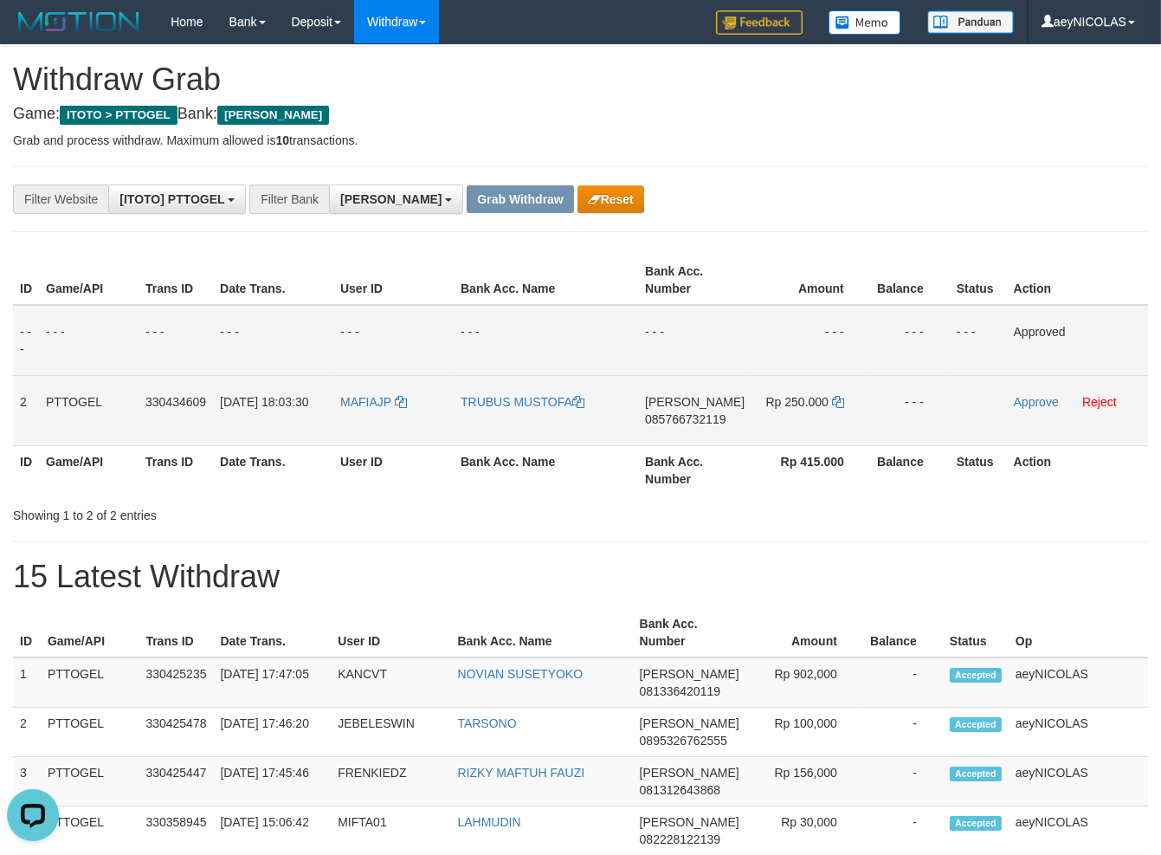
click at [680, 414] on span "085766732119" at bounding box center [685, 419] width 81 height 14
copy span "085766732119"
click at [685, 416] on span "085766732119" at bounding box center [685, 419] width 81 height 14
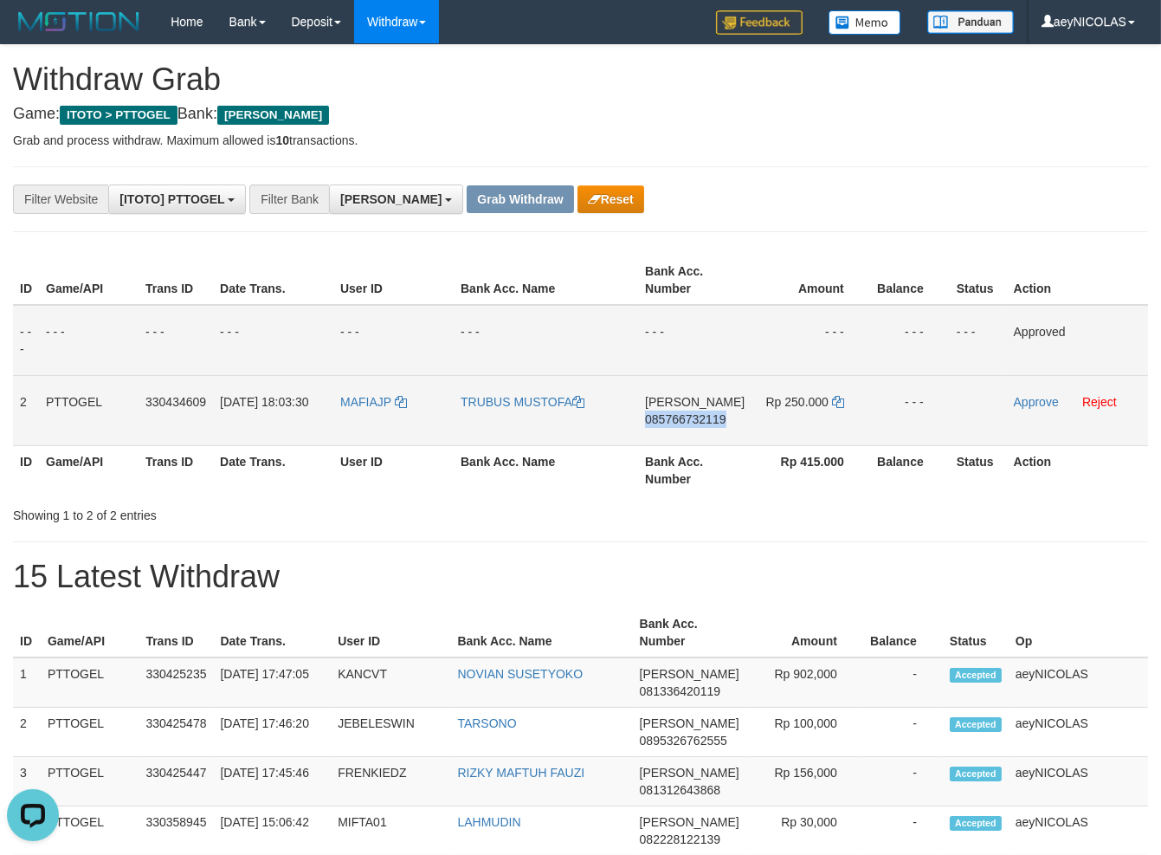
copy span "085766732119"
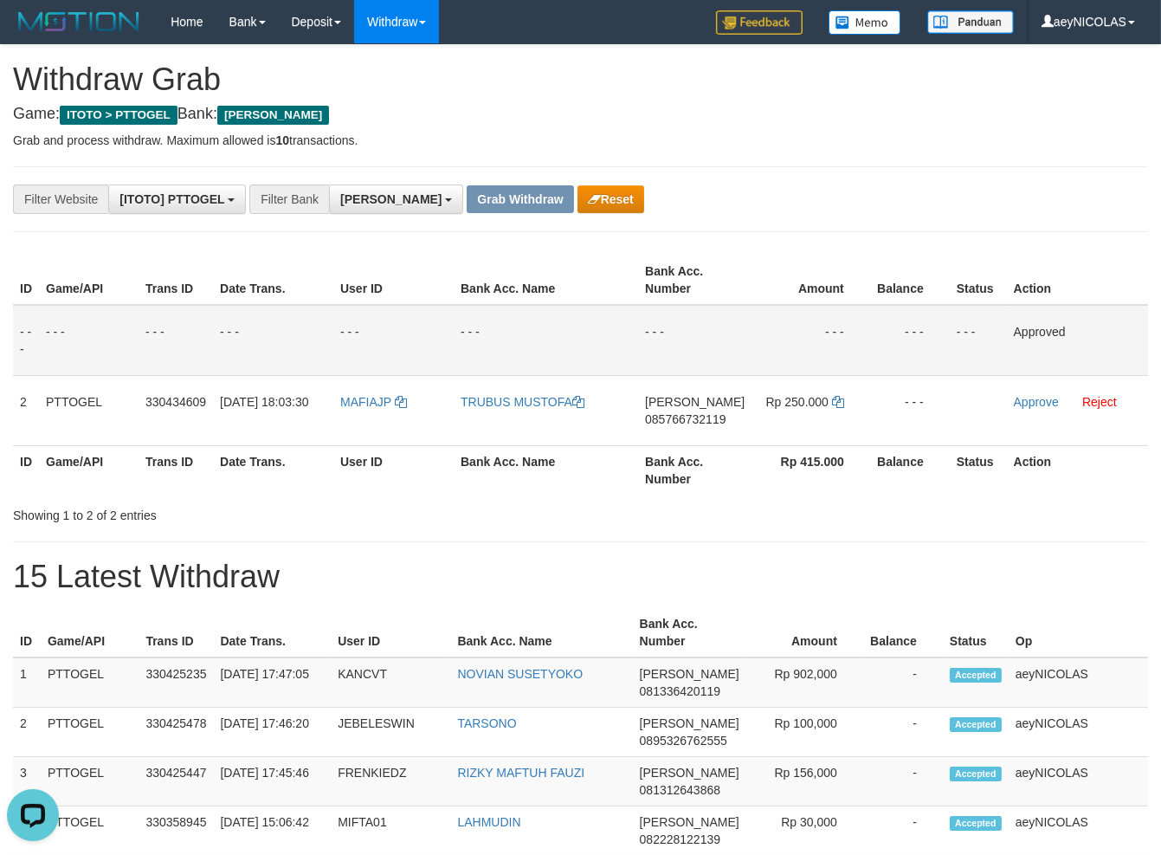
click at [755, 502] on div "Showing 1 to 2 of 2 entries" at bounding box center [580, 512] width 1161 height 24
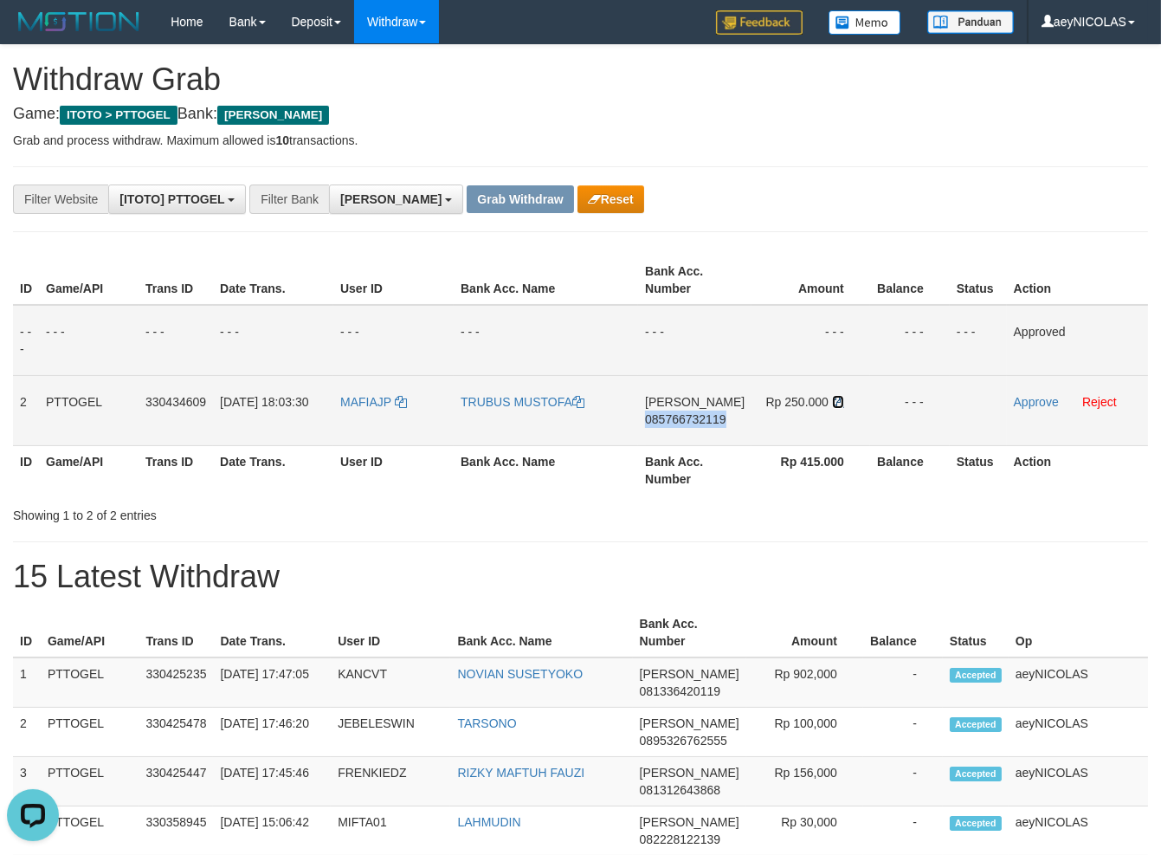
click at [835, 408] on link at bounding box center [838, 402] width 12 height 14
copy span "085766732119"
drag, startPoint x: 835, startPoint y: 408, endPoint x: 906, endPoint y: 406, distance: 70.1
click at [842, 408] on link at bounding box center [838, 402] width 12 height 14
click at [1046, 407] on link "Approve" at bounding box center [1036, 402] width 45 height 14
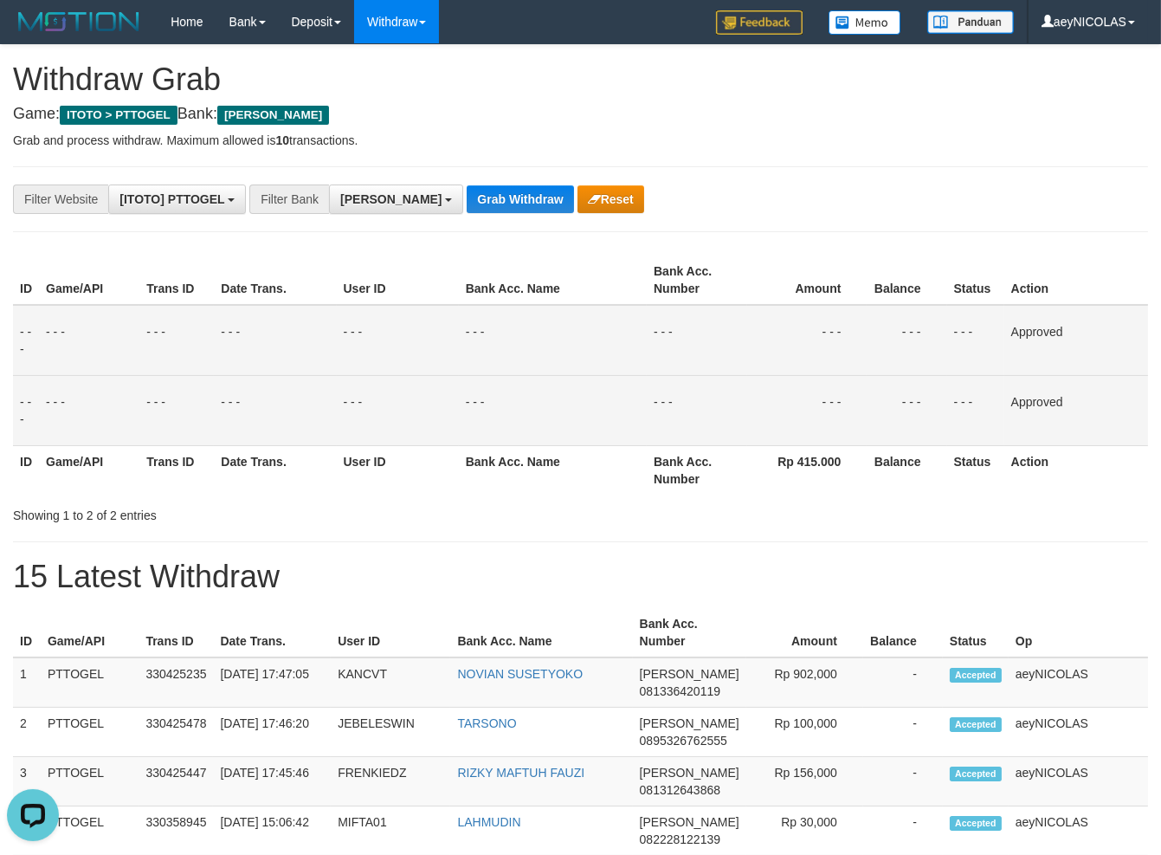
drag, startPoint x: 745, startPoint y: 351, endPoint x: 706, endPoint y: 347, distance: 40.0
click at [726, 351] on tr "- - - - - - - - - - - - - - - - - - - - - - - - - - - - - - Approved" at bounding box center [580, 340] width 1135 height 71
click at [483, 206] on button "Grab Withdraw" at bounding box center [520, 199] width 106 height 28
click at [483, 204] on button "Grab Withdraw" at bounding box center [520, 199] width 106 height 28
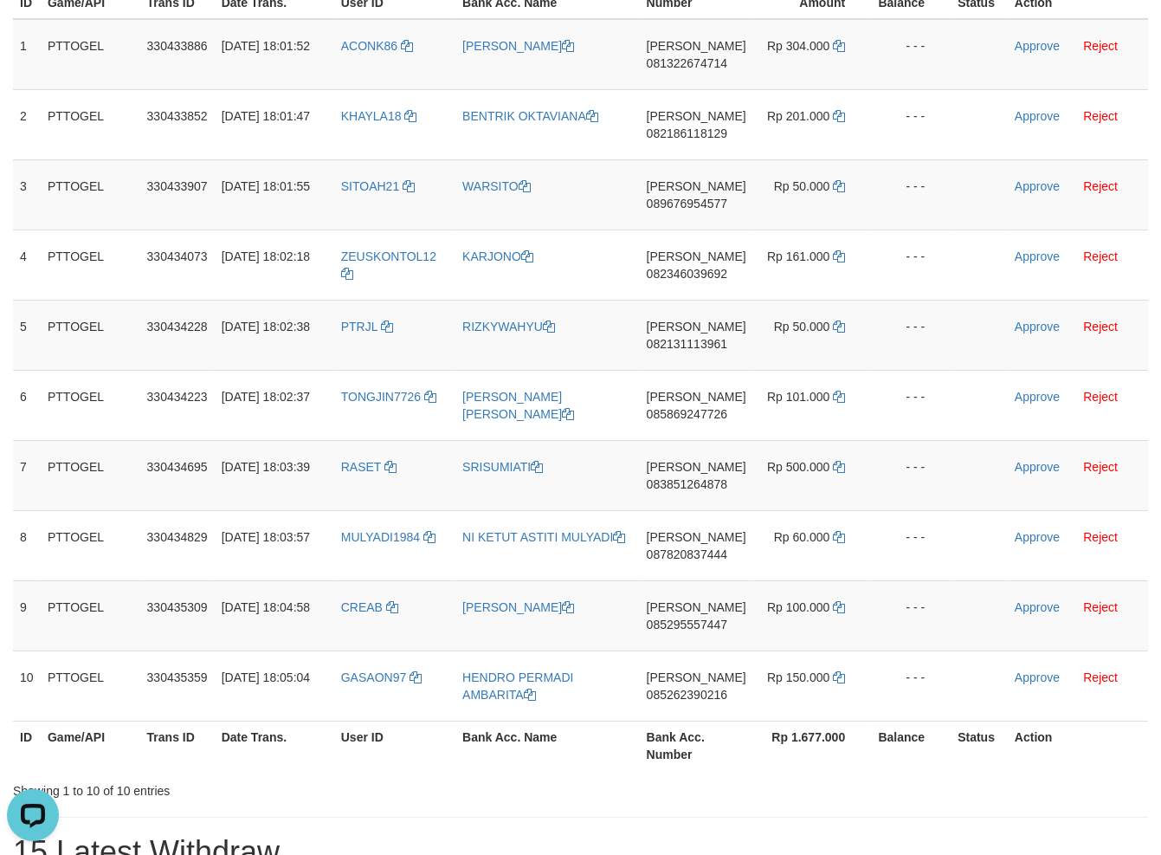
scroll to position [358, 0]
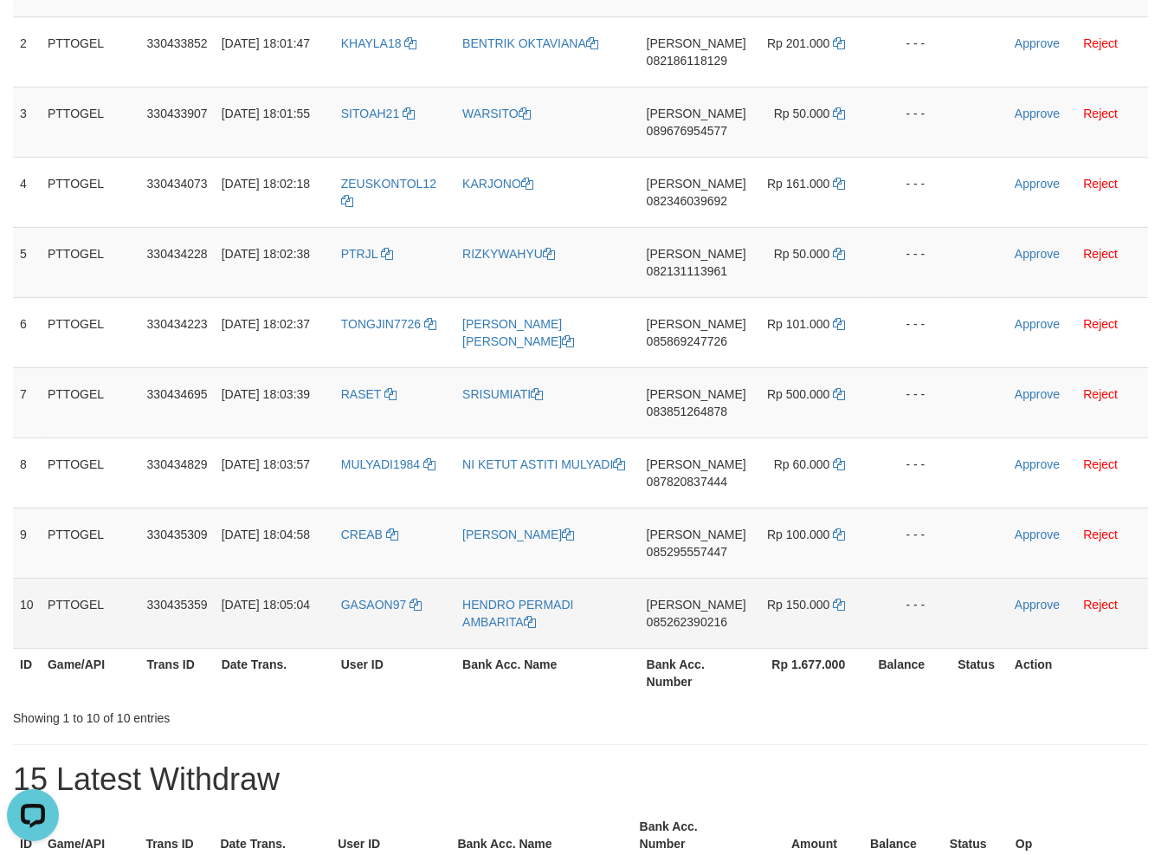
drag, startPoint x: 381, startPoint y: 229, endPoint x: 765, endPoint y: 638, distance: 561.0
click at [765, 638] on tbody "1 PTTOGEL 330433886 [DATE] 18:01:52 ACONK86 ENDANG [PERSON_NAME] 081322674714 R…" at bounding box center [580, 297] width 1135 height 702
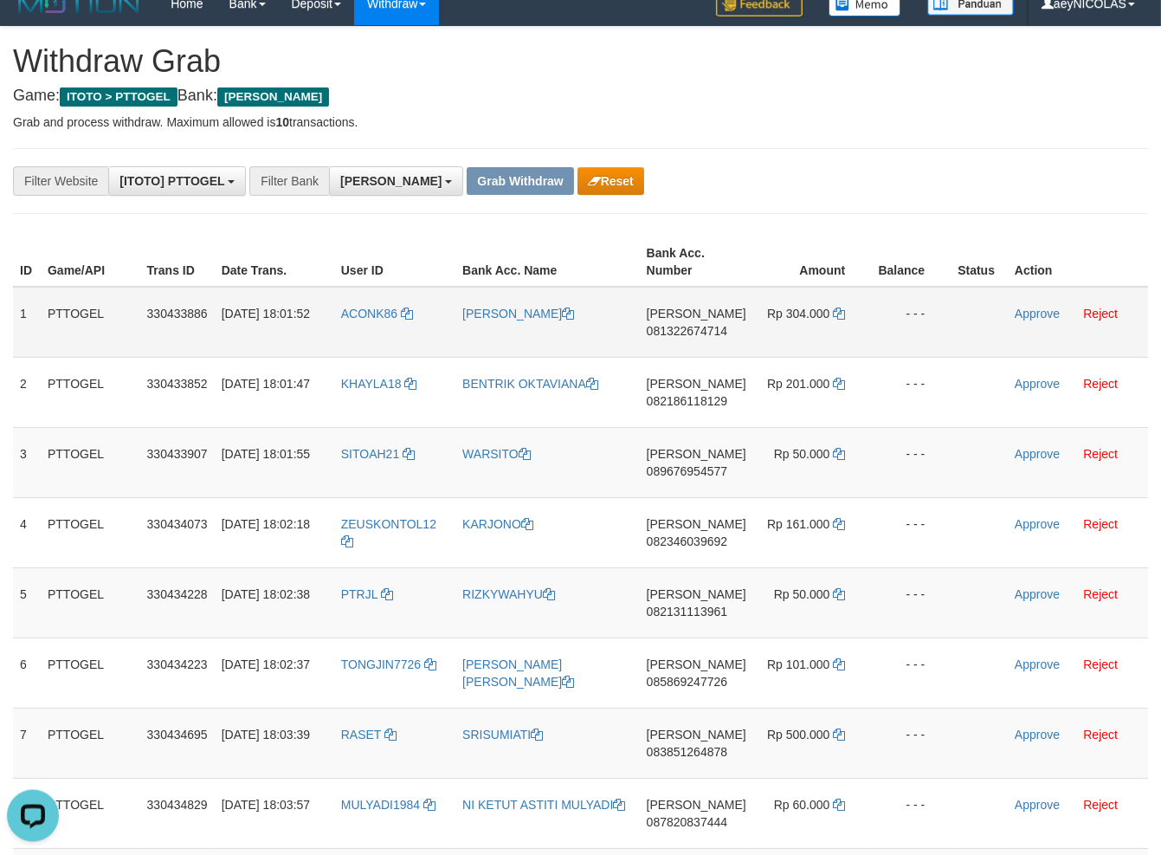
scroll to position [0, 0]
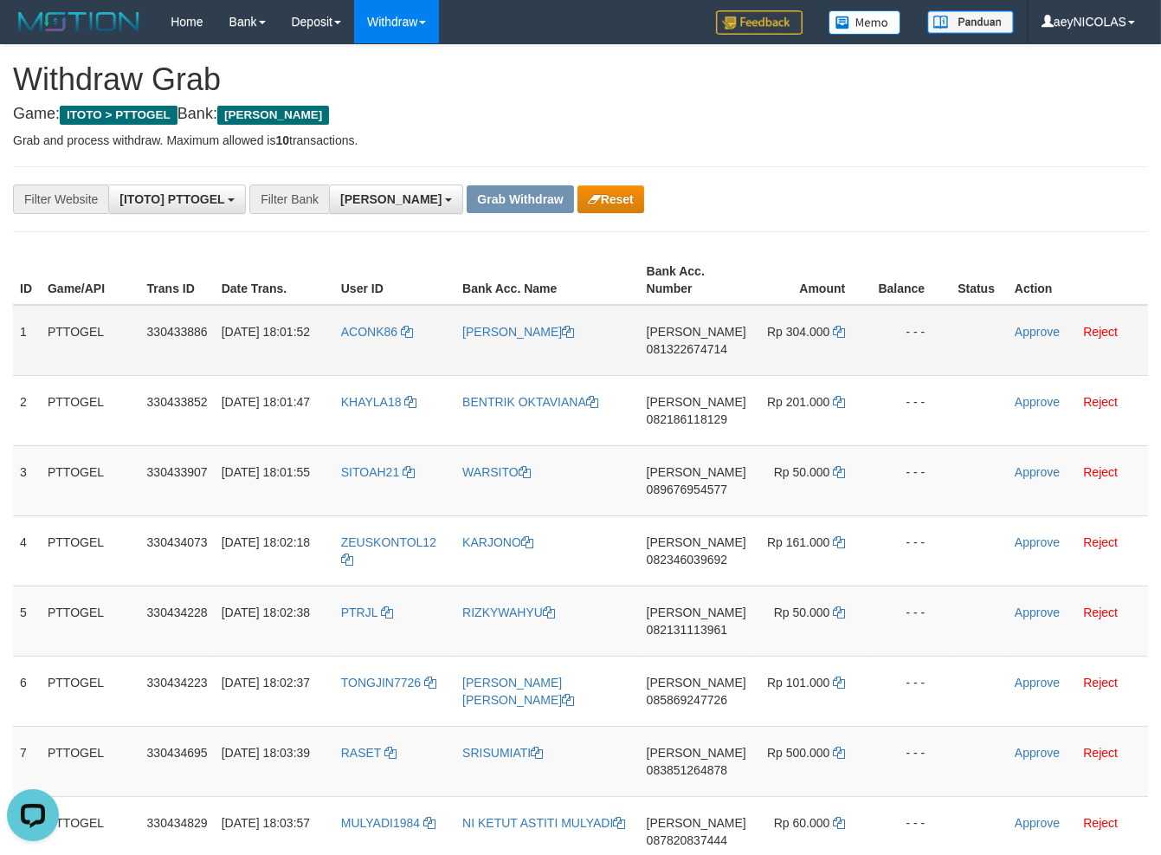
click at [703, 358] on td "[PERSON_NAME] 081322674714" at bounding box center [696, 340] width 113 height 71
drag, startPoint x: 703, startPoint y: 358, endPoint x: 704, endPoint y: 345, distance: 13.0
click at [702, 358] on td "[PERSON_NAME] 081322674714" at bounding box center [696, 340] width 113 height 71
click at [704, 345] on span "081322674714" at bounding box center [687, 349] width 81 height 14
copy span "081322674714"
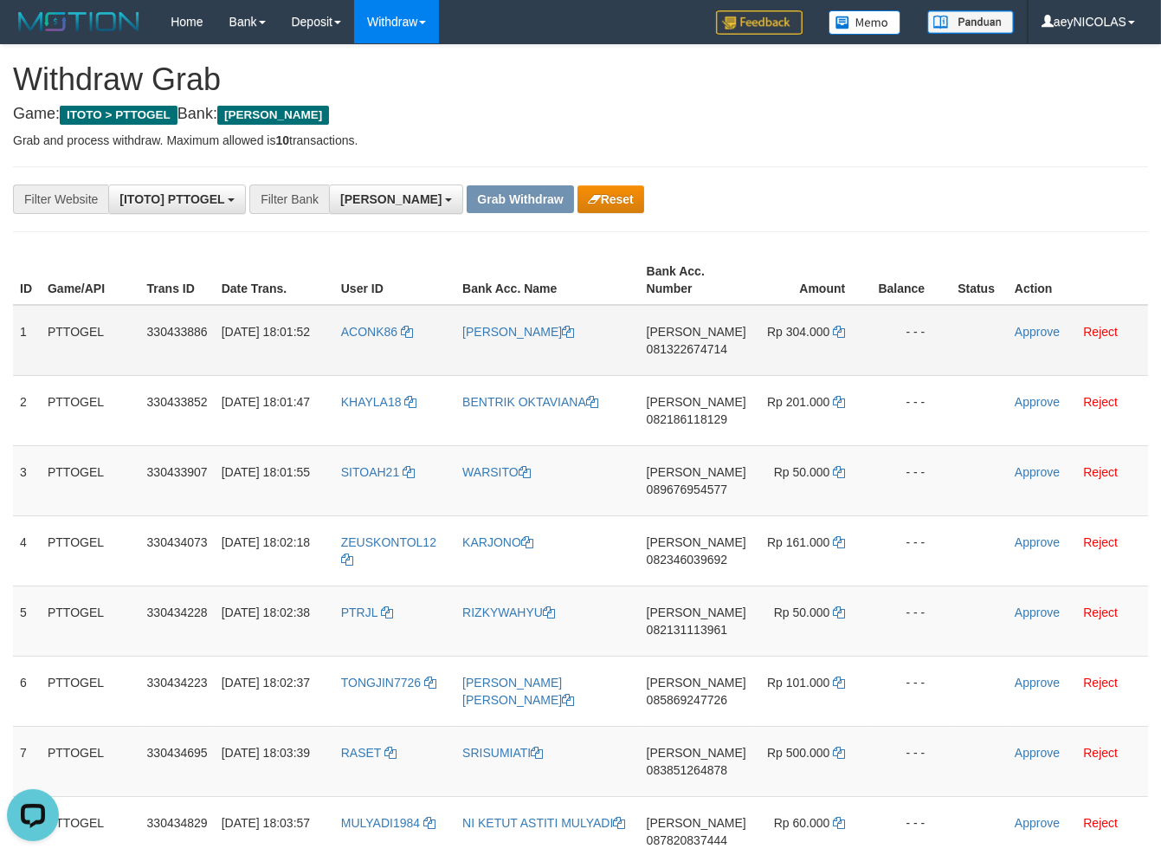
click at [704, 356] on td "[PERSON_NAME] 081322674714" at bounding box center [696, 340] width 113 height 71
click at [705, 349] on span "081322674714" at bounding box center [687, 349] width 81 height 14
copy span "081322674714"
click at [705, 349] on span "081322674714" at bounding box center [687, 349] width 81 height 14
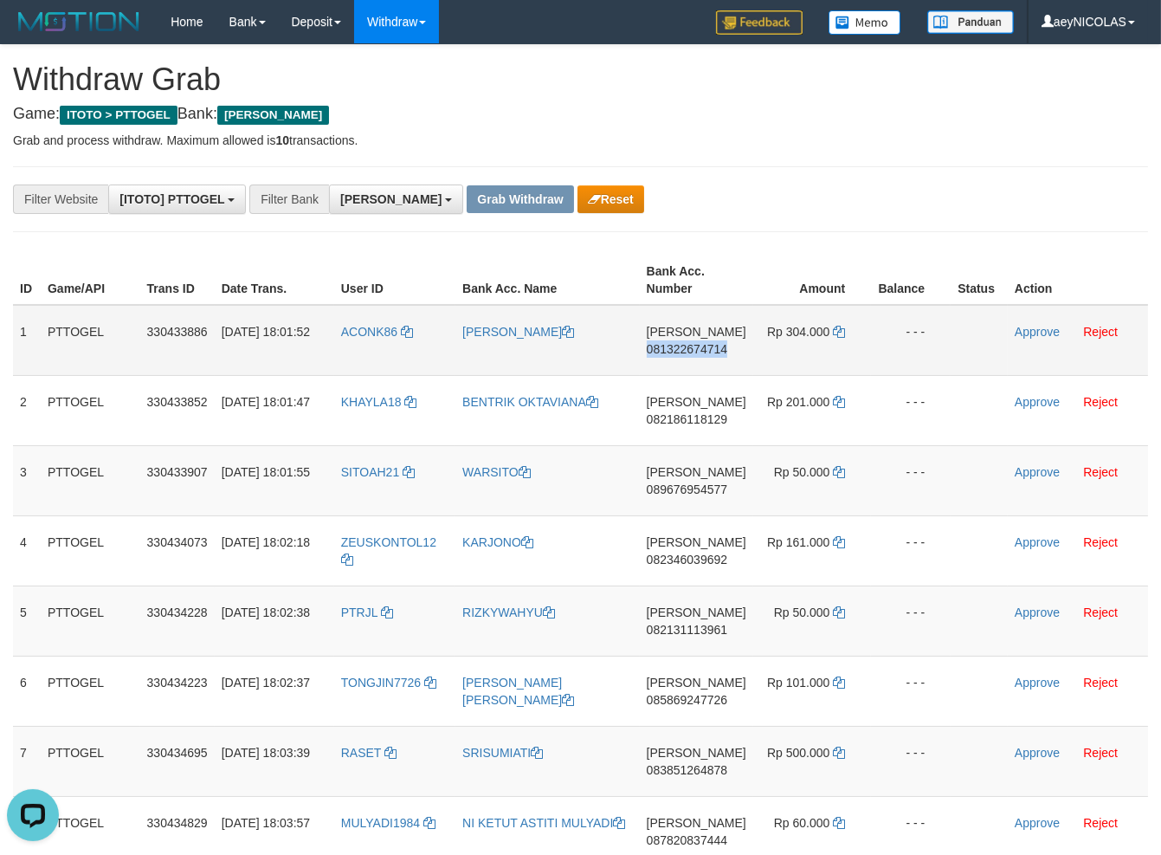
copy span "081322674714"
click at [706, 309] on td "[PERSON_NAME] 081322674714" at bounding box center [696, 340] width 113 height 71
click at [838, 326] on icon at bounding box center [839, 332] width 12 height 12
copy span "081322674714"
click at [839, 326] on icon at bounding box center [839, 332] width 12 height 12
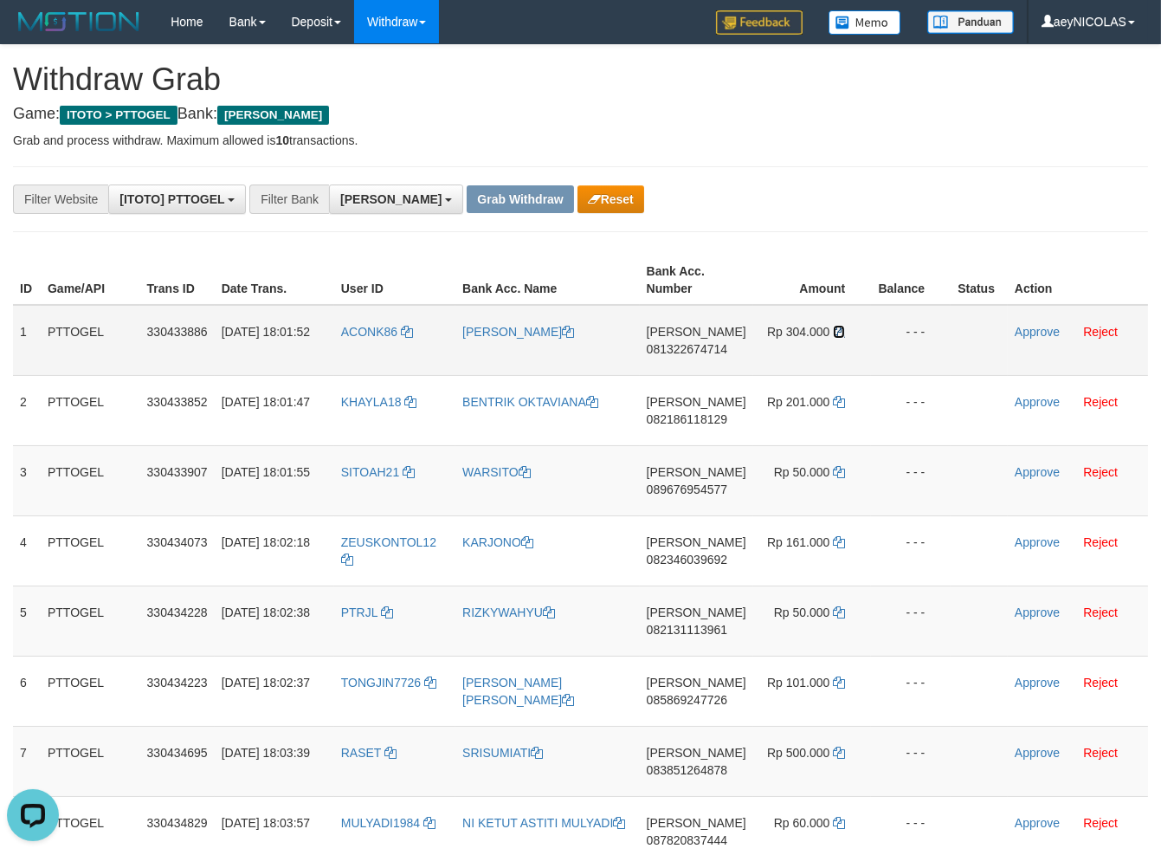
click at [839, 326] on icon at bounding box center [839, 332] width 12 height 12
click at [1035, 330] on link "Approve" at bounding box center [1037, 332] width 45 height 14
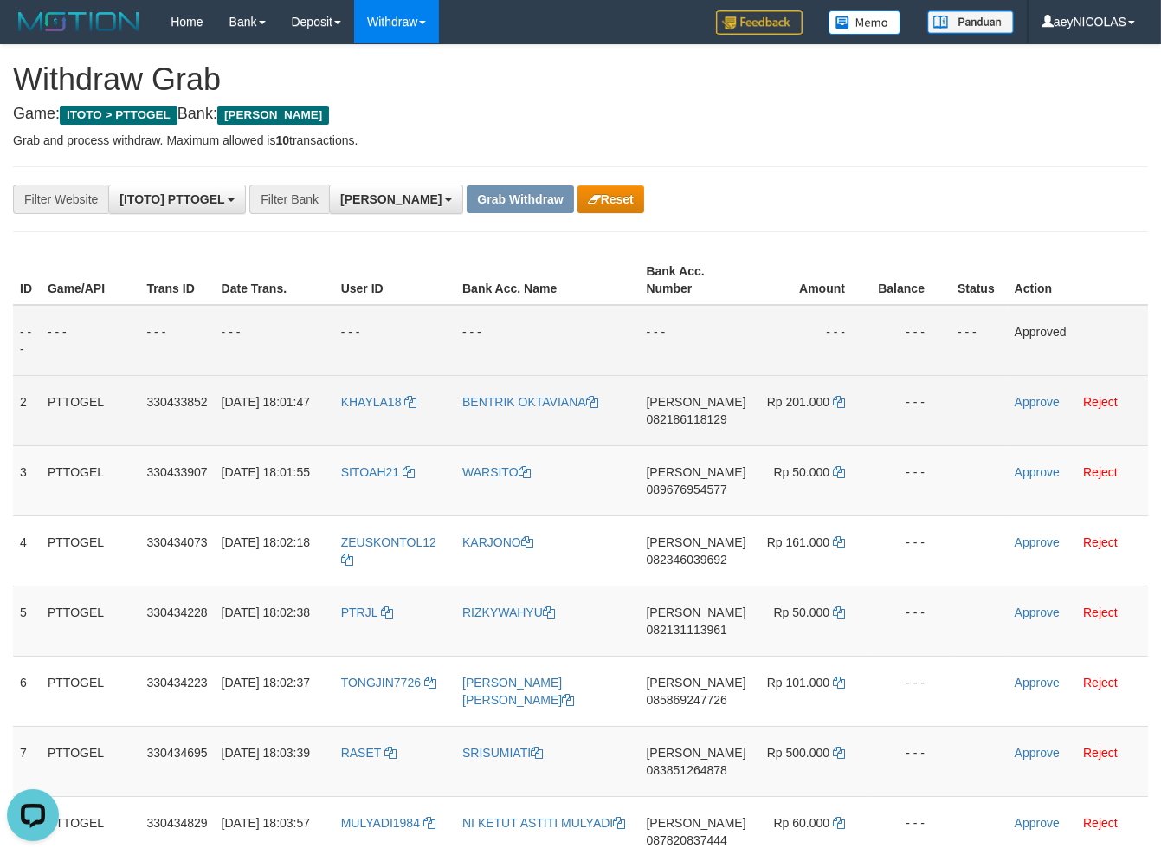
click at [688, 416] on span "082186118129" at bounding box center [686, 419] width 81 height 14
copy span "082186118129"
click at [705, 398] on td "DANA 082186118129" at bounding box center [695, 410] width 113 height 70
click at [713, 410] on td "DANA 082186118129" at bounding box center [695, 410] width 113 height 70
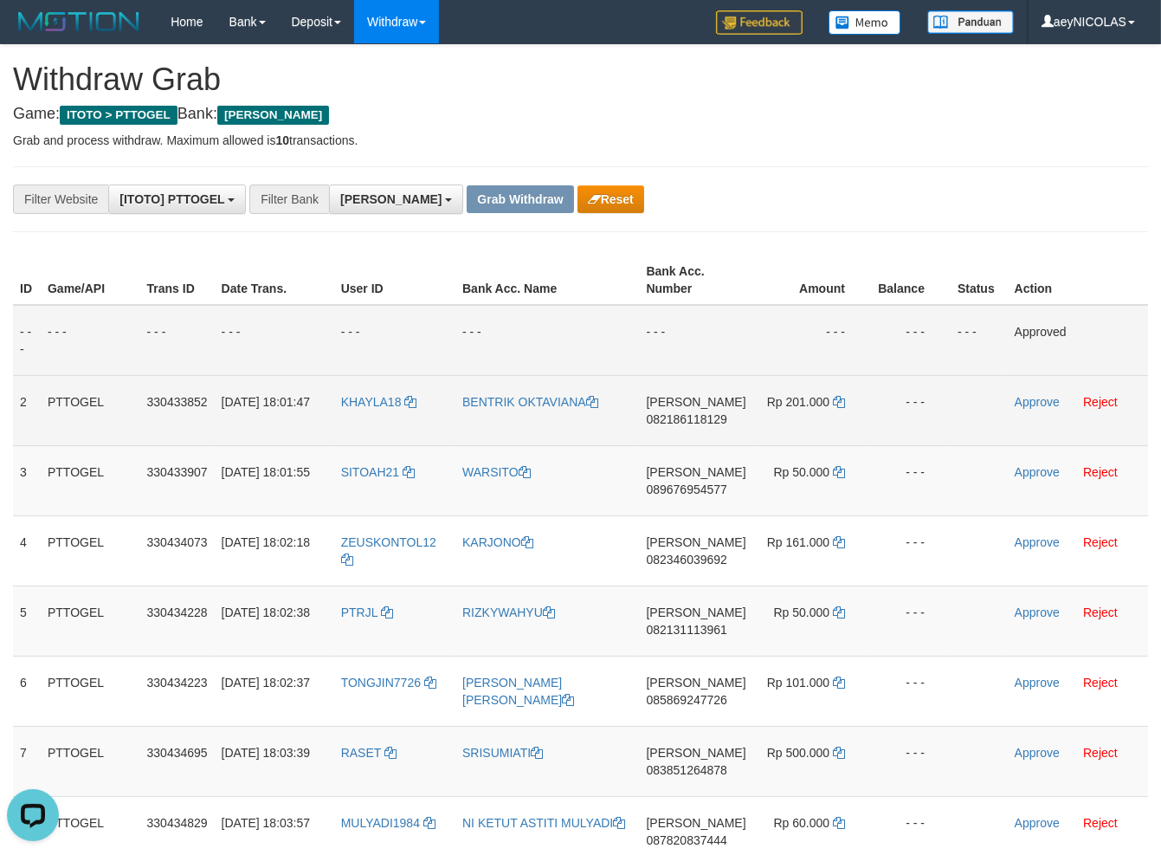
click at [709, 424] on span "082186118129" at bounding box center [686, 419] width 81 height 14
copy span "082186118129"
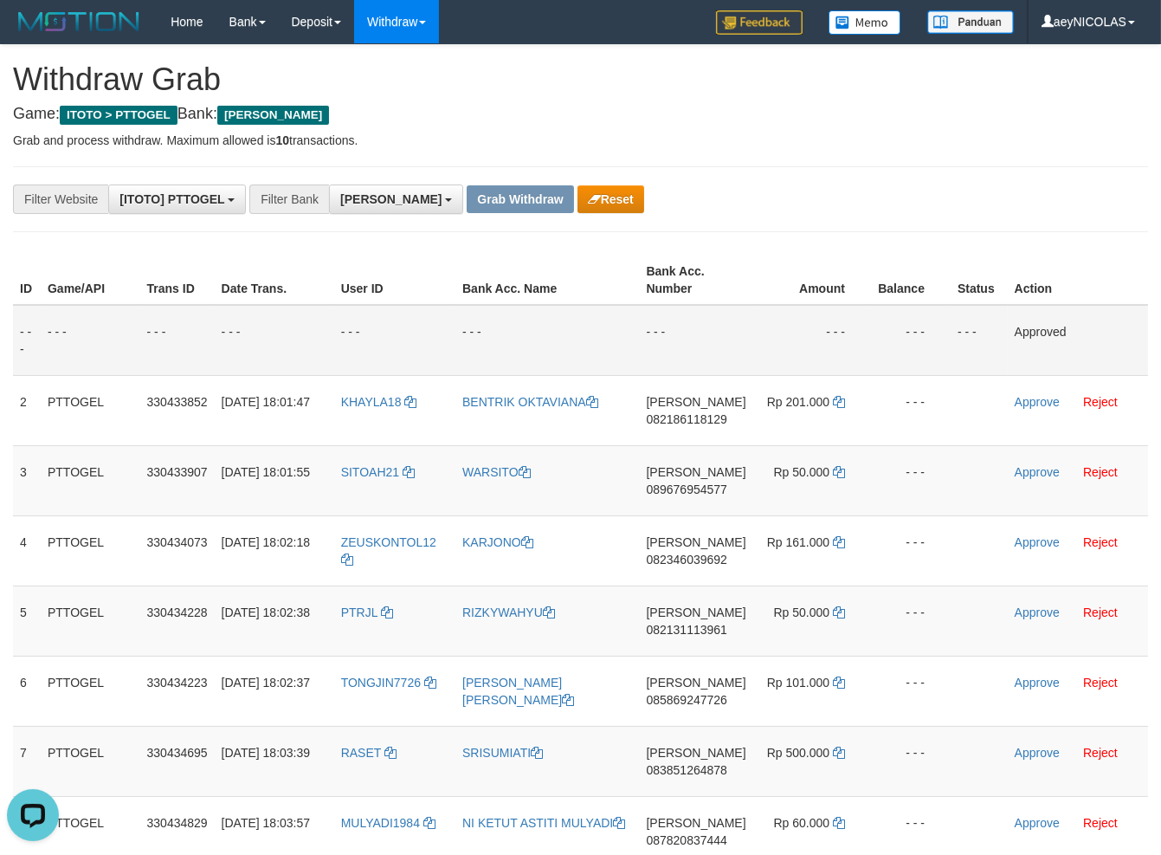
click at [759, 316] on td "- - -" at bounding box center [812, 340] width 118 height 71
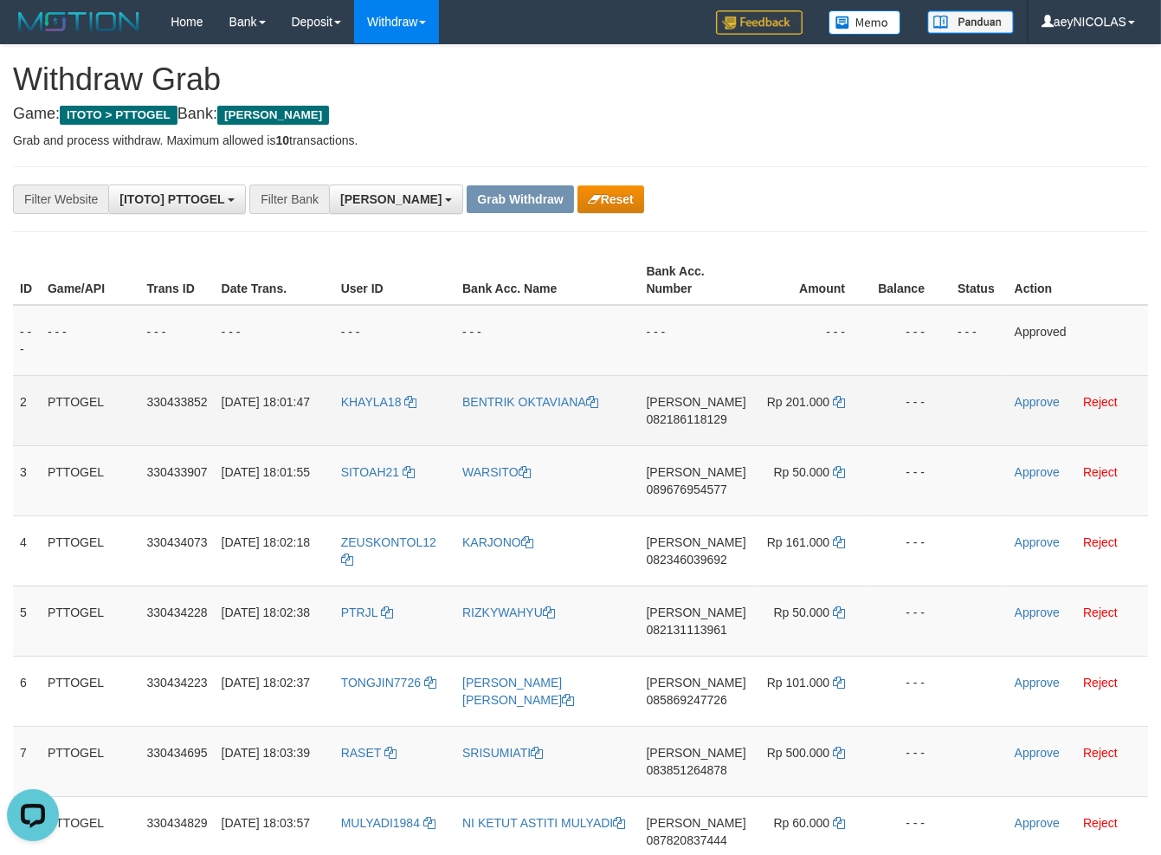
click at [846, 405] on td "Rp 201.000" at bounding box center [812, 410] width 118 height 70
click at [835, 401] on icon at bounding box center [839, 402] width 12 height 12
click at [1029, 393] on td "Approve Reject" at bounding box center [1078, 410] width 140 height 70
click at [1029, 397] on link "Approve" at bounding box center [1037, 402] width 45 height 14
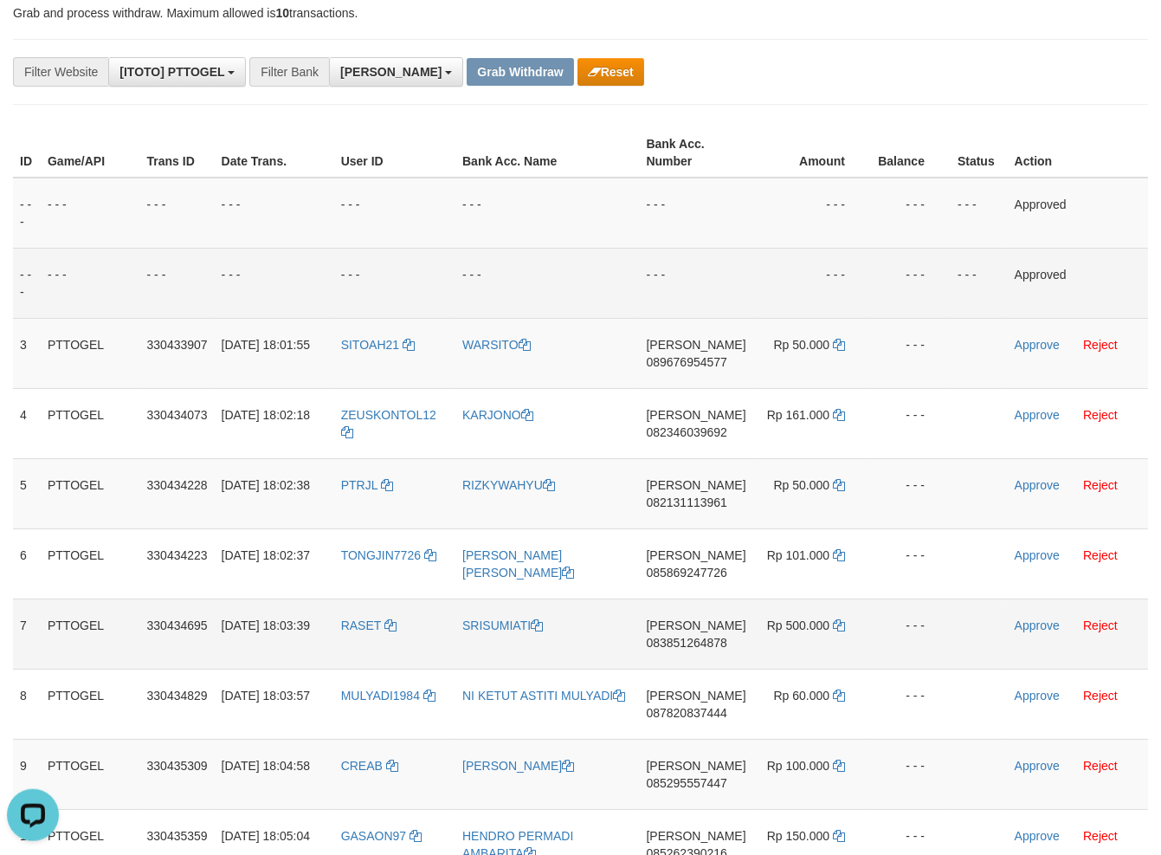
scroll to position [185, 0]
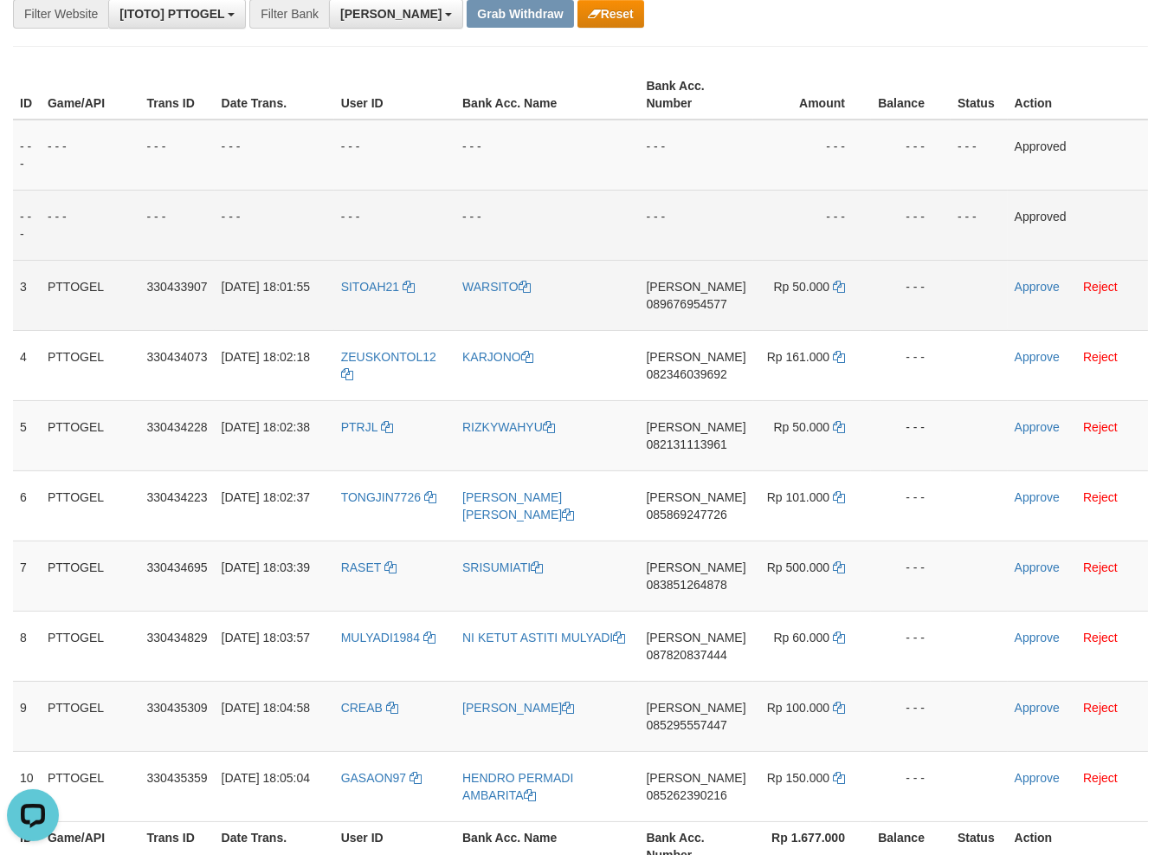
click at [693, 296] on td "DANA 089676954577" at bounding box center [695, 295] width 113 height 70
click at [687, 304] on span "089676954577" at bounding box center [686, 304] width 81 height 14
copy td "089676"
click at [687, 304] on span "089676954577" at bounding box center [686, 304] width 81 height 14
copy span "089676954577"
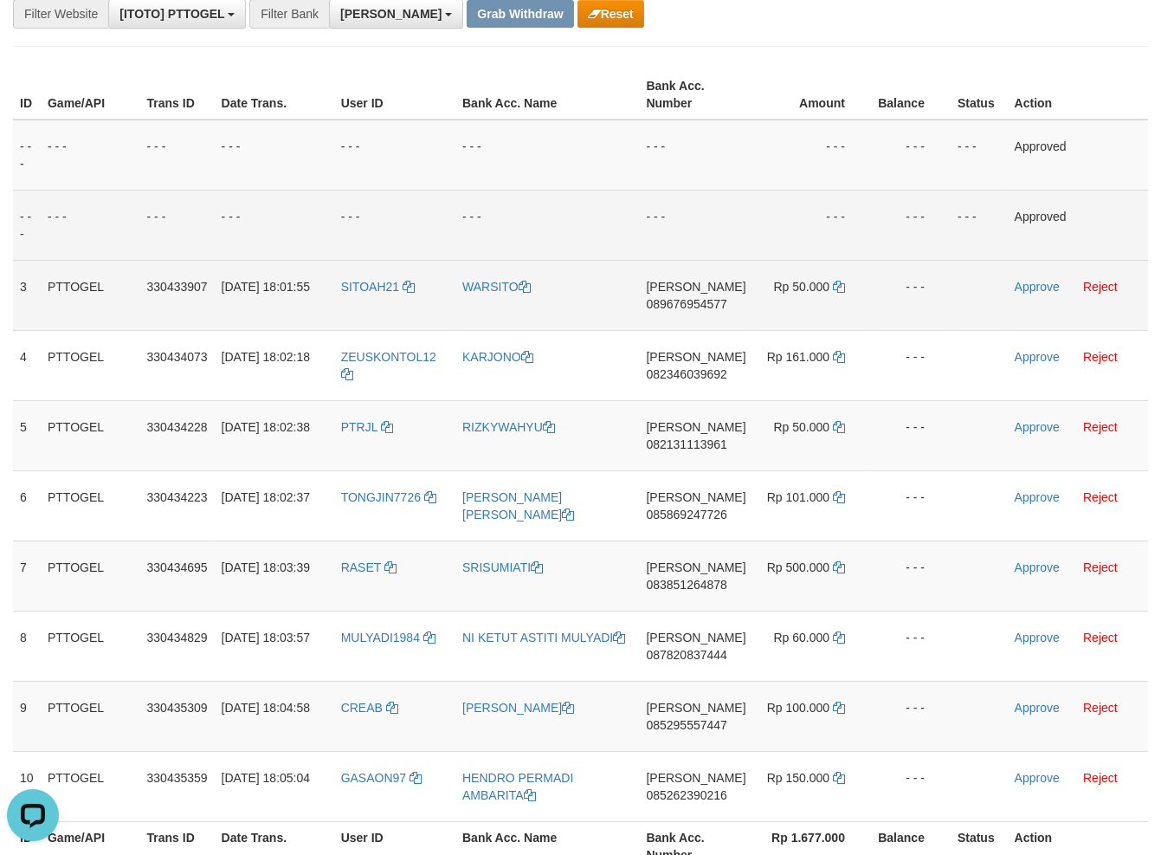
click at [698, 300] on span "089676954577" at bounding box center [686, 304] width 81 height 14
copy span "089676954577"
click at [691, 260] on td "DANA 089676954577" at bounding box center [695, 295] width 113 height 70
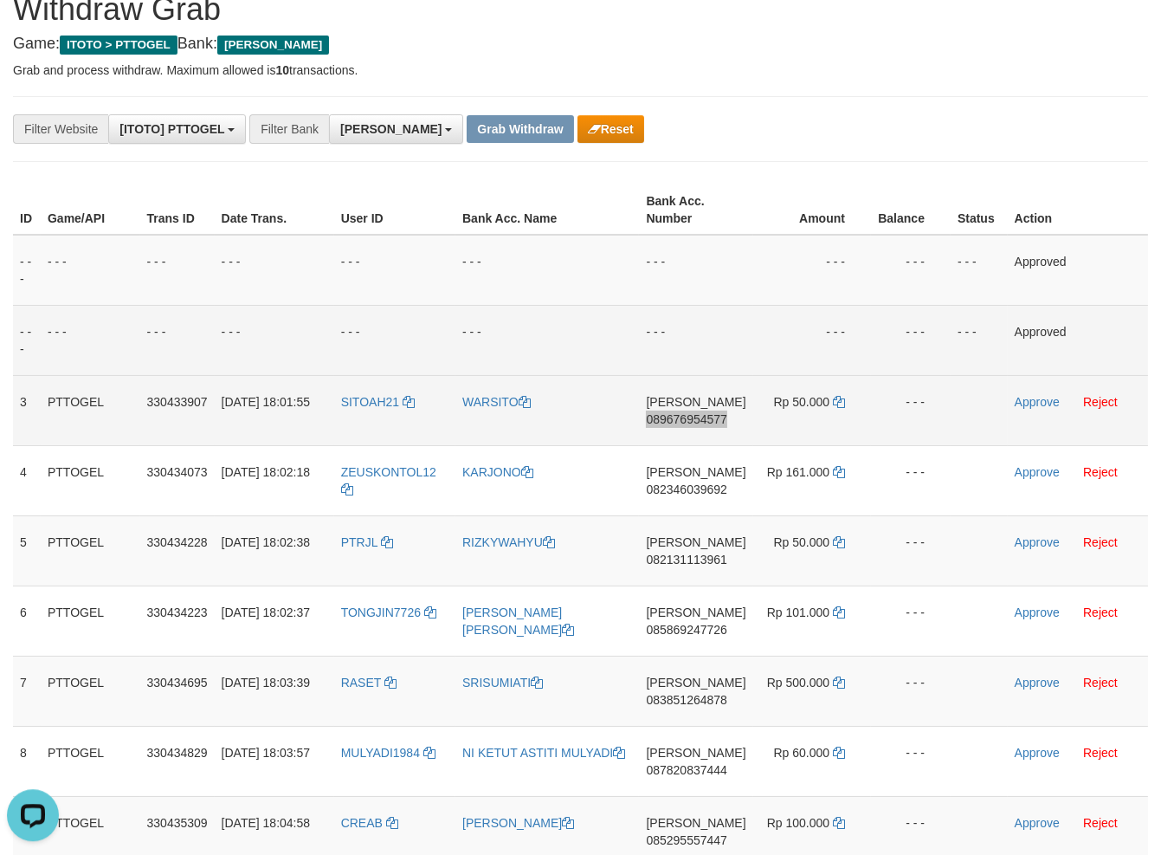
scroll to position [61, 0]
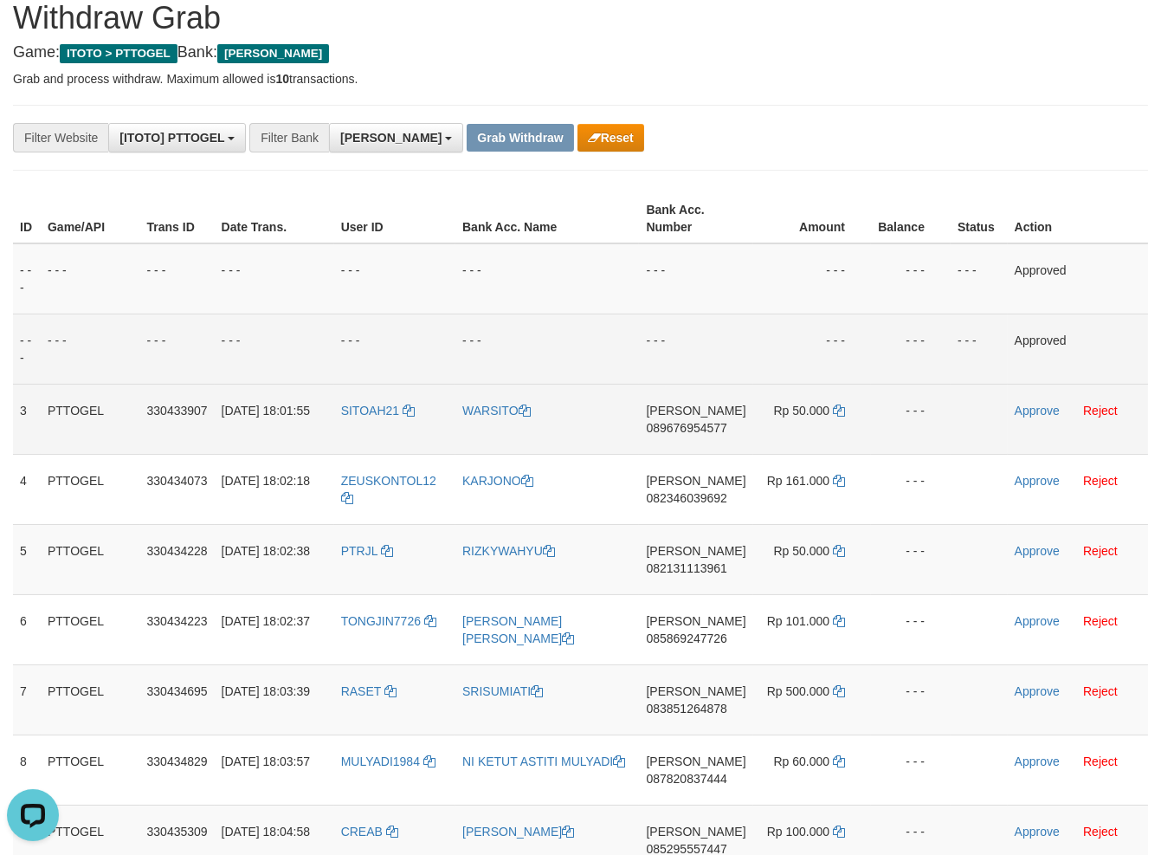
click at [844, 412] on td "Rp 50.000" at bounding box center [812, 419] width 118 height 70
click at [842, 410] on icon at bounding box center [839, 410] width 12 height 12
click at [840, 409] on icon at bounding box center [839, 410] width 12 height 12
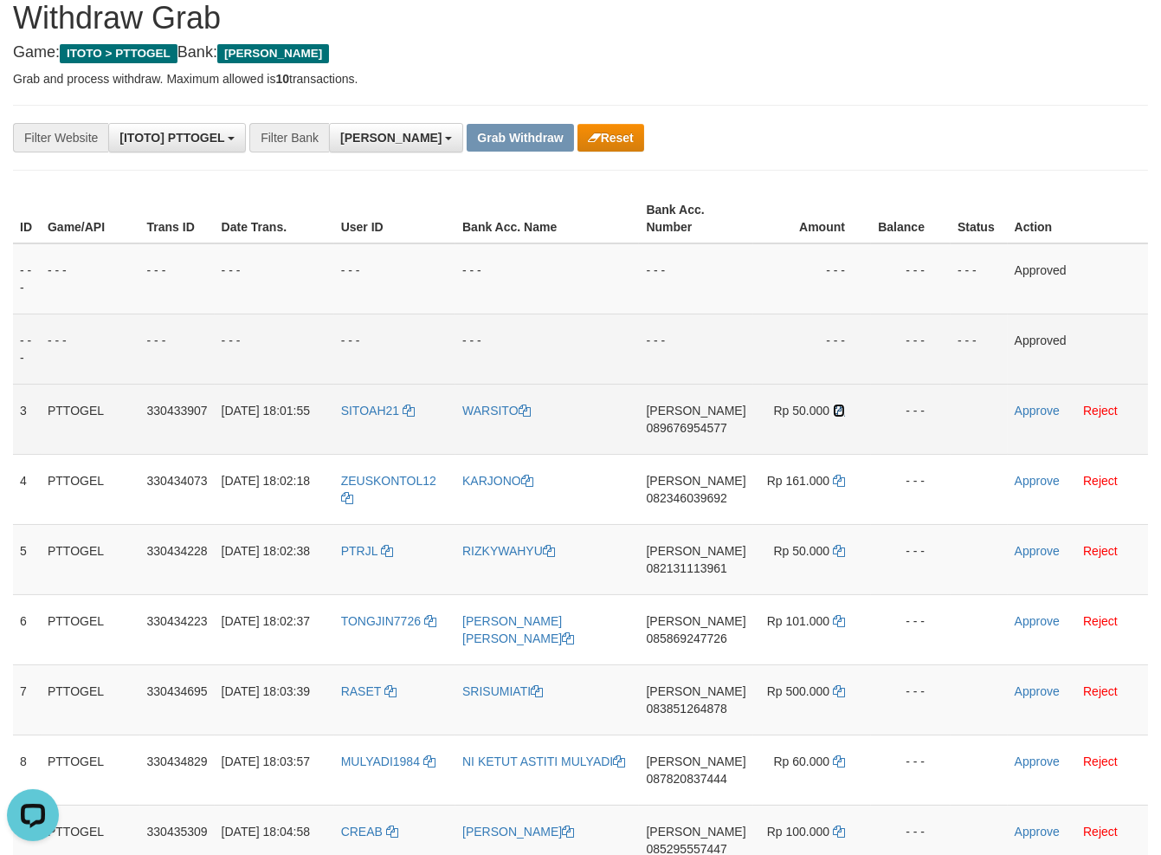
click at [840, 409] on icon at bounding box center [839, 410] width 12 height 12
click at [1033, 410] on link "Approve" at bounding box center [1037, 410] width 45 height 14
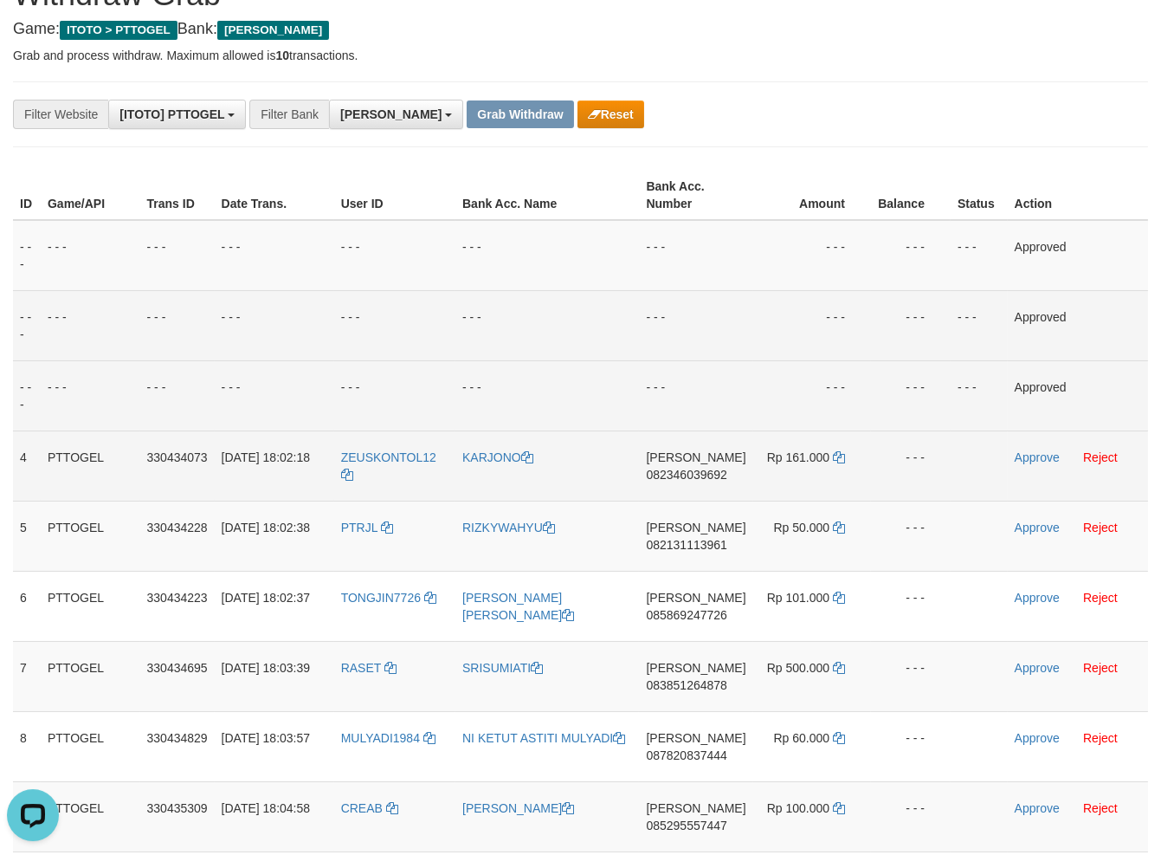
scroll to position [123, 0]
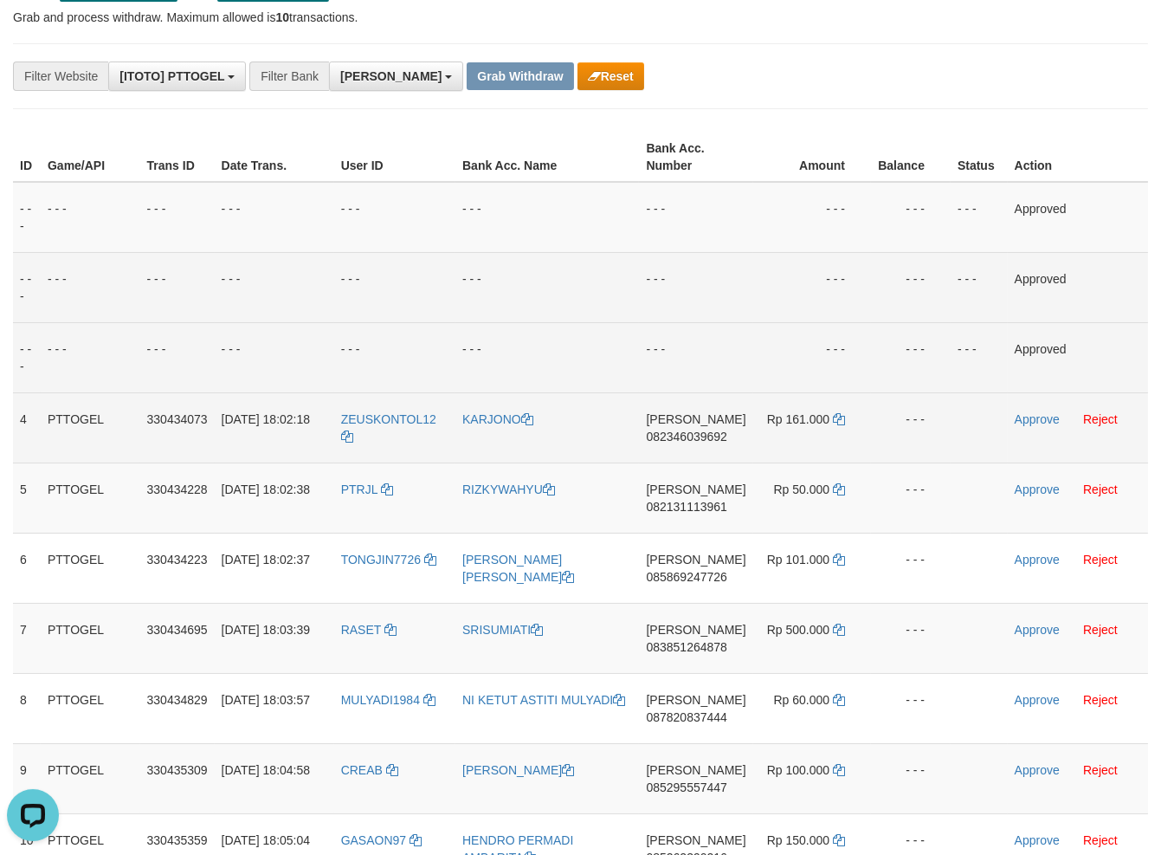
click at [679, 436] on span "082346039692" at bounding box center [686, 436] width 81 height 14
copy span "082346039692"
click at [698, 437] on span "082346039692" at bounding box center [686, 436] width 81 height 14
click at [697, 437] on span "082346039692" at bounding box center [686, 436] width 81 height 14
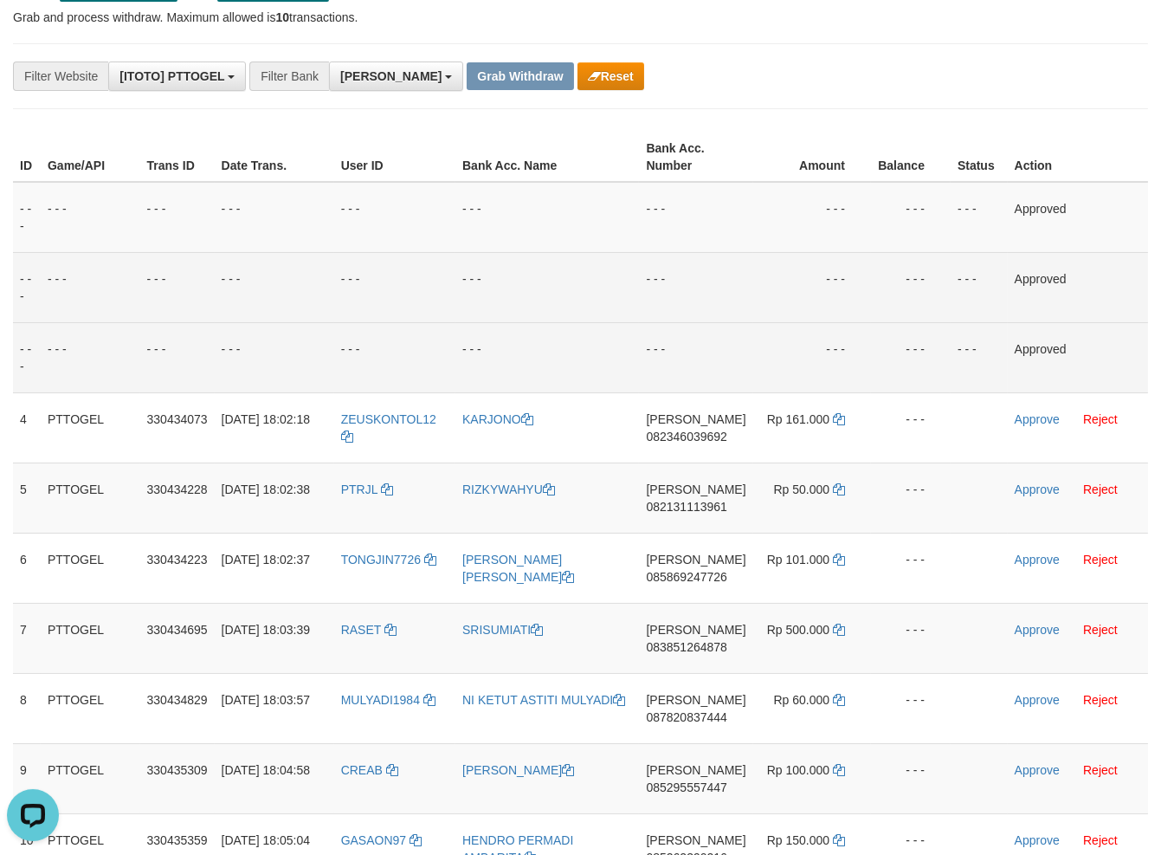
click at [649, 366] on td "- - -" at bounding box center [695, 357] width 113 height 70
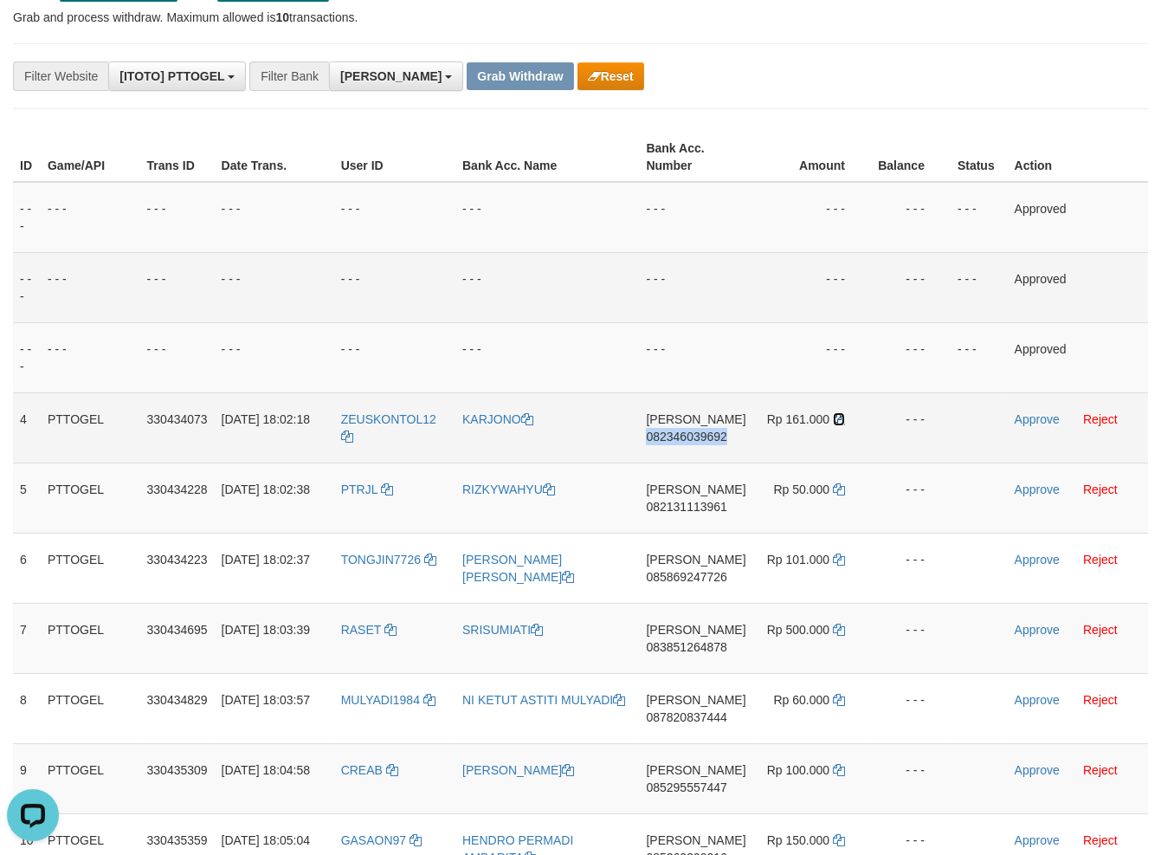
click at [842, 416] on icon at bounding box center [839, 419] width 12 height 12
click at [842, 420] on td "Rp 161.000" at bounding box center [812, 427] width 118 height 70
drag, startPoint x: 842, startPoint y: 420, endPoint x: 831, endPoint y: 420, distance: 10.4
click at [838, 420] on icon at bounding box center [839, 419] width 12 height 12
click at [833, 420] on icon at bounding box center [839, 419] width 12 height 12
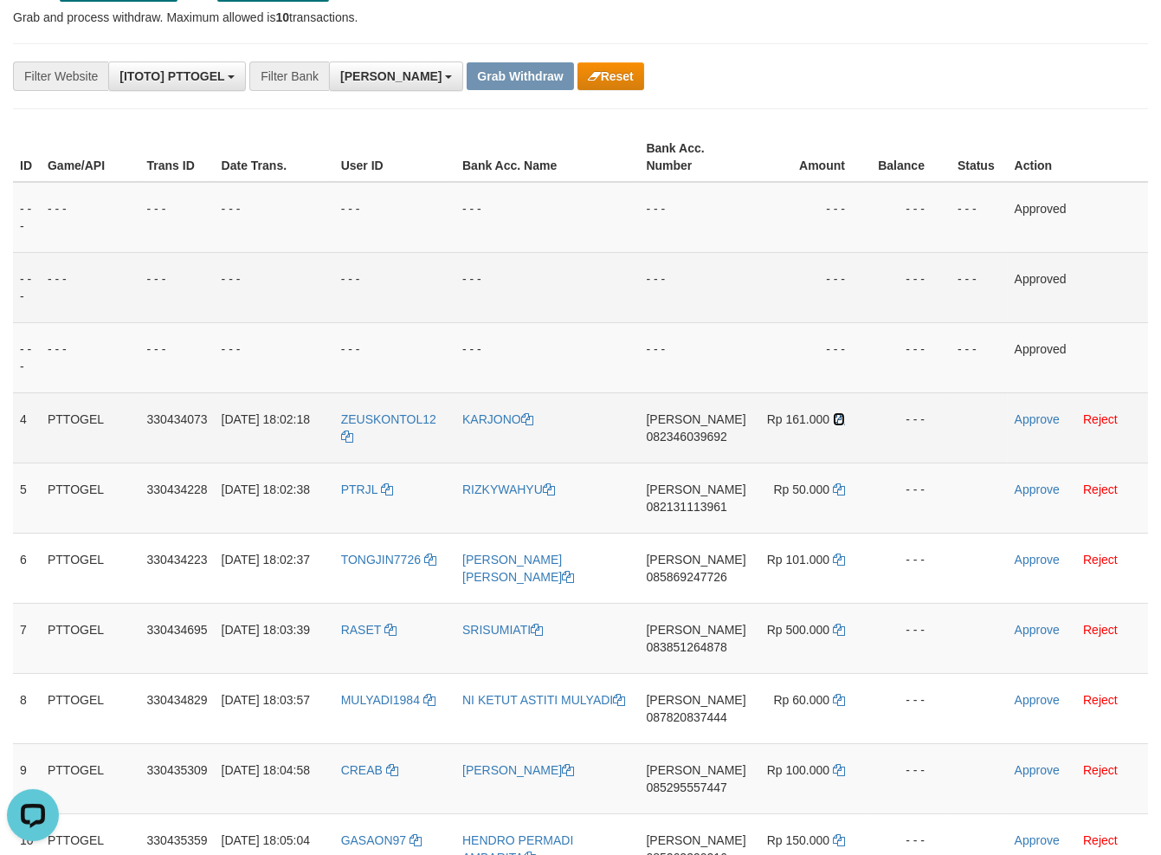
click at [833, 420] on icon at bounding box center [839, 419] width 12 height 12
click at [1042, 420] on link "Approve" at bounding box center [1037, 419] width 45 height 14
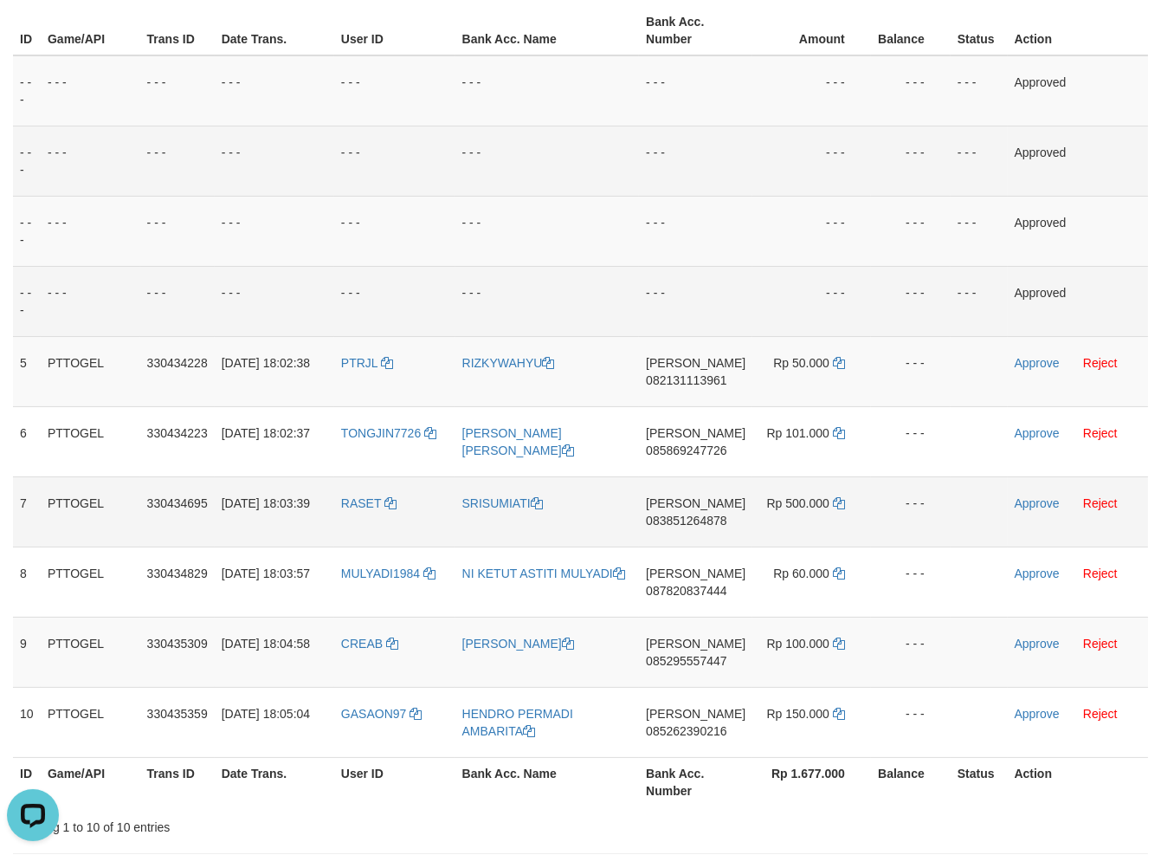
scroll to position [309, 0]
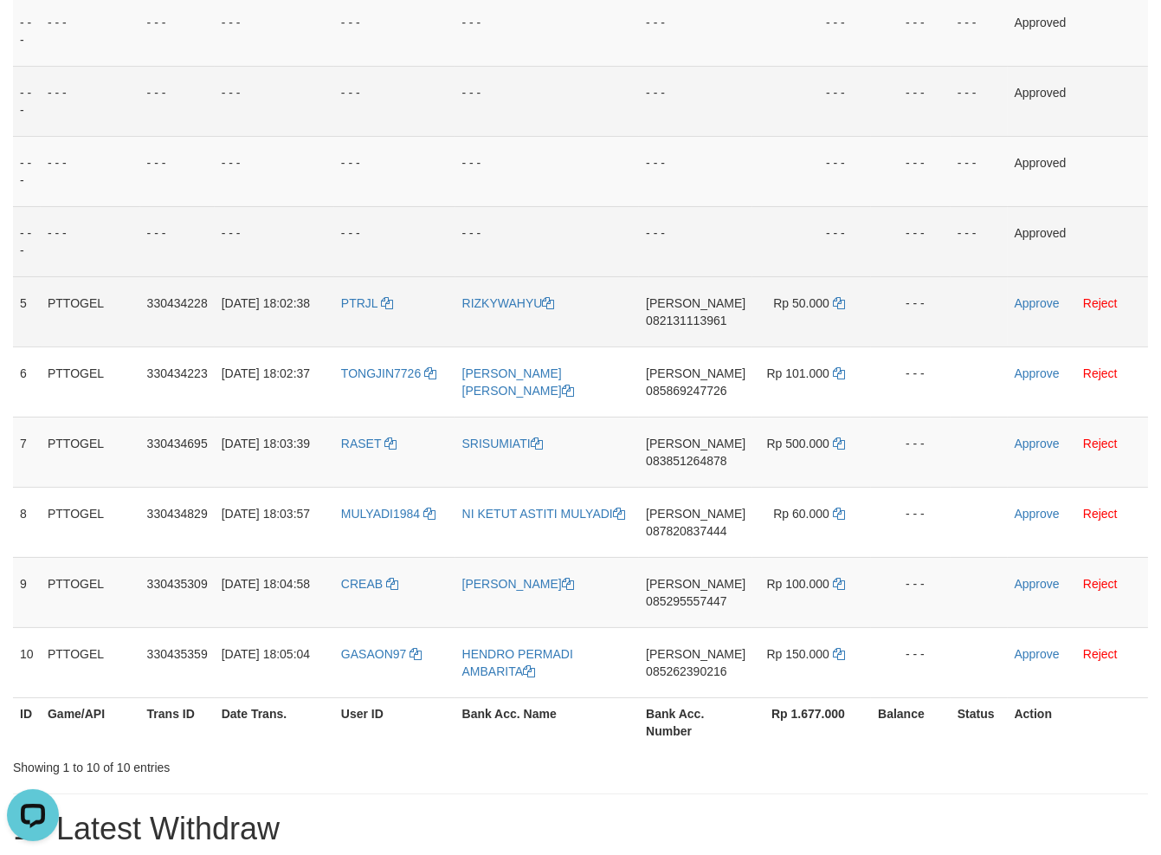
click at [702, 324] on span "082131113961" at bounding box center [686, 320] width 81 height 14
click at [683, 323] on span "082131113961" at bounding box center [686, 320] width 81 height 14
click at [762, 235] on td "- - -" at bounding box center [811, 241] width 119 height 70
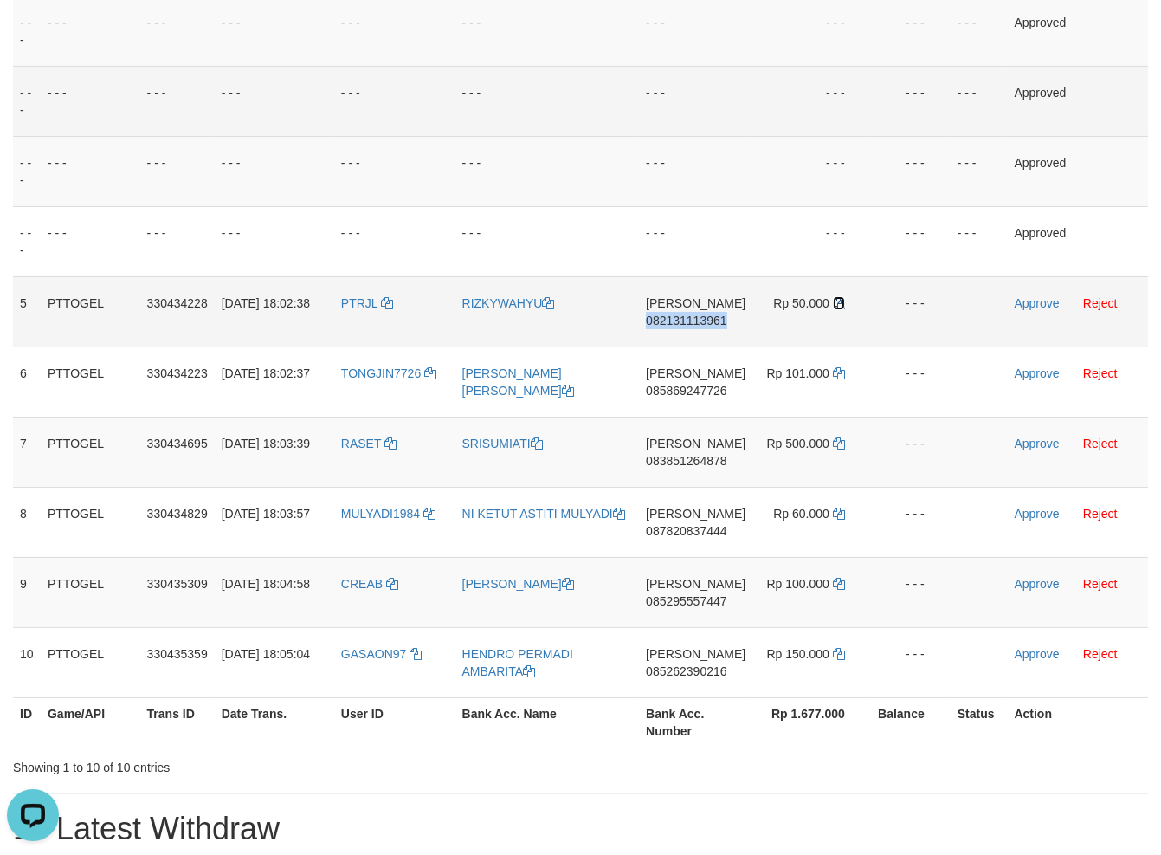
click at [836, 306] on icon at bounding box center [839, 303] width 12 height 12
click at [1027, 300] on link "Approve" at bounding box center [1037, 303] width 45 height 14
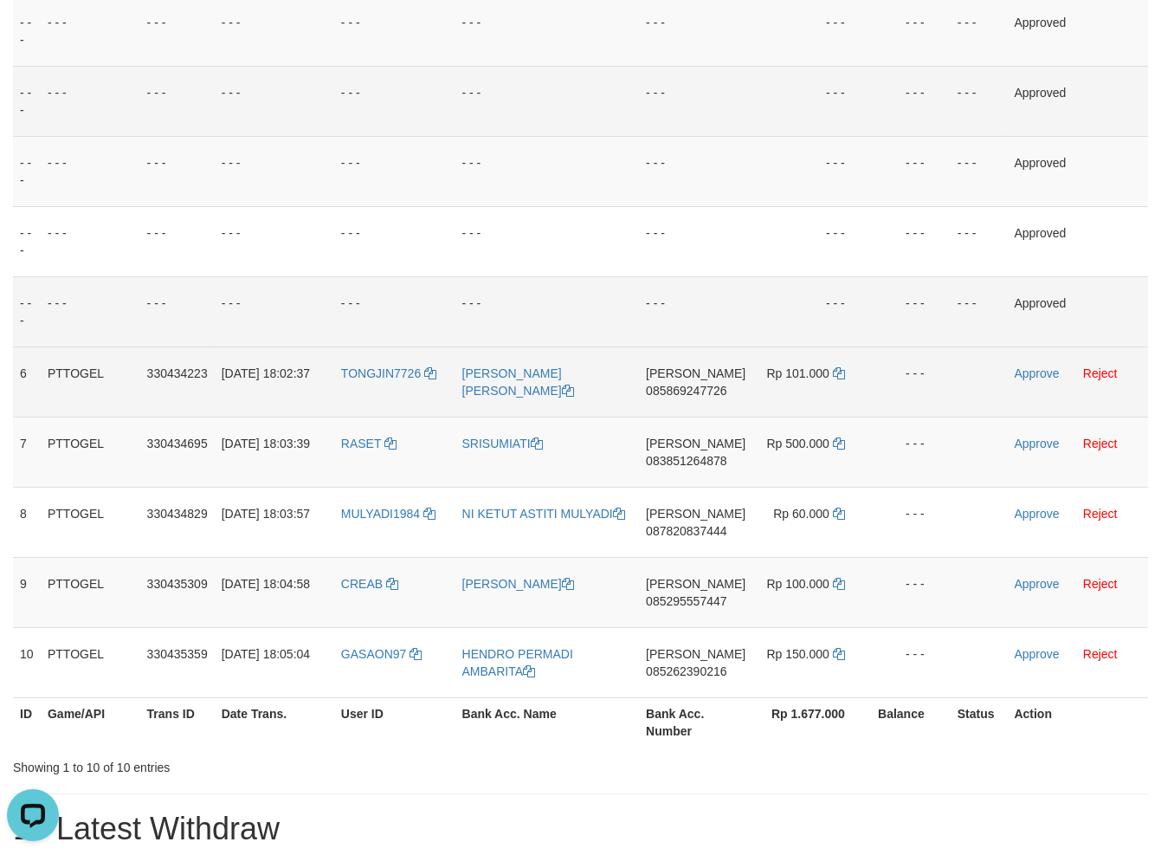
click at [689, 393] on span "085869247726" at bounding box center [686, 391] width 81 height 14
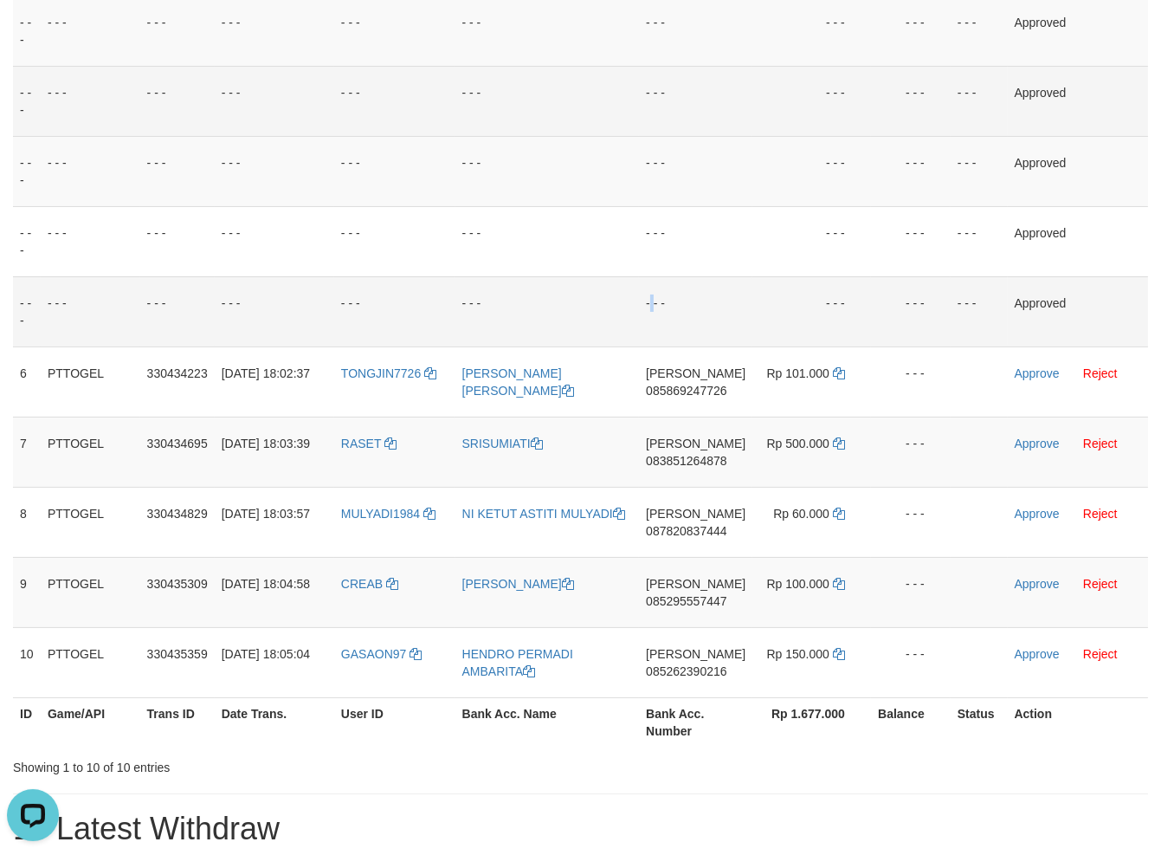
click at [662, 312] on td "- - -" at bounding box center [695, 311] width 113 height 70
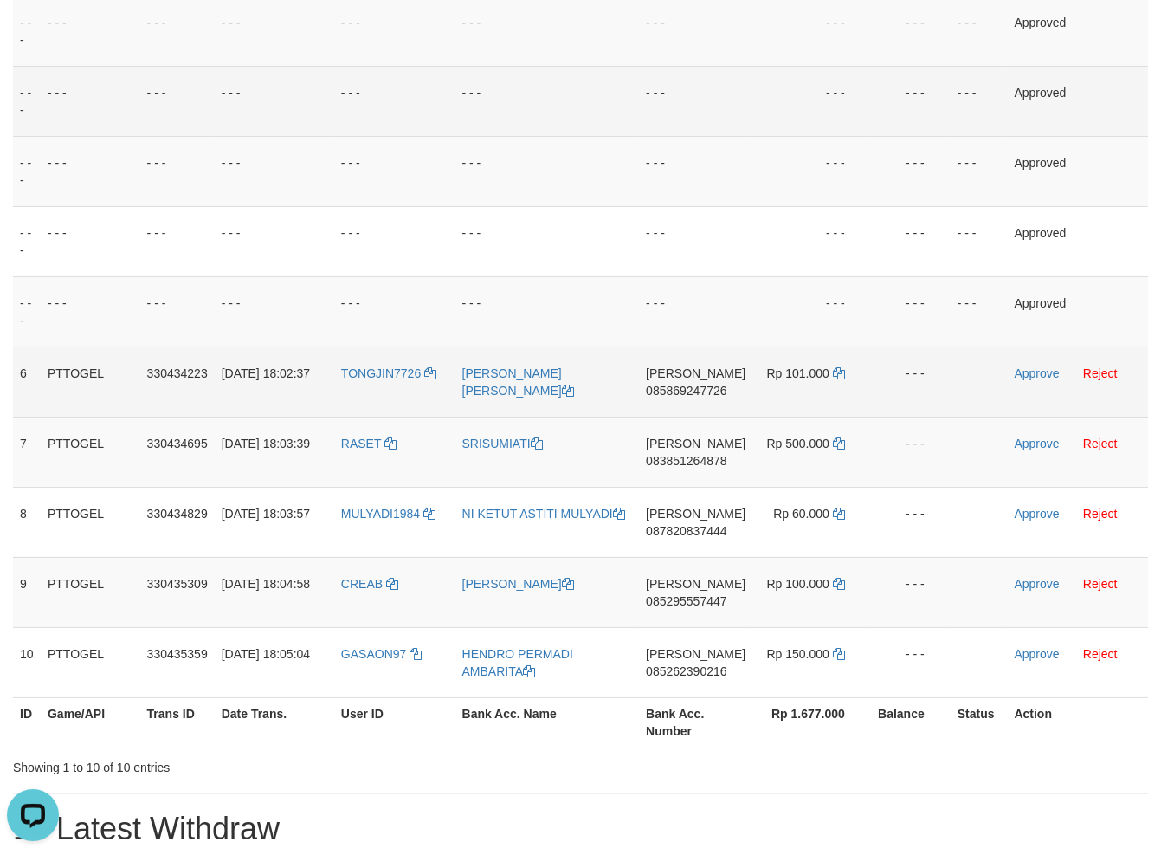
click at [832, 363] on td "Rp 101.000" at bounding box center [811, 381] width 119 height 70
click at [837, 368] on icon at bounding box center [839, 373] width 12 height 12
click at [838, 368] on icon at bounding box center [839, 373] width 12 height 12
drag, startPoint x: 838, startPoint y: 368, endPoint x: 997, endPoint y: 368, distance: 158.4
click at [842, 368] on td "Rp 101.000" at bounding box center [811, 381] width 119 height 70
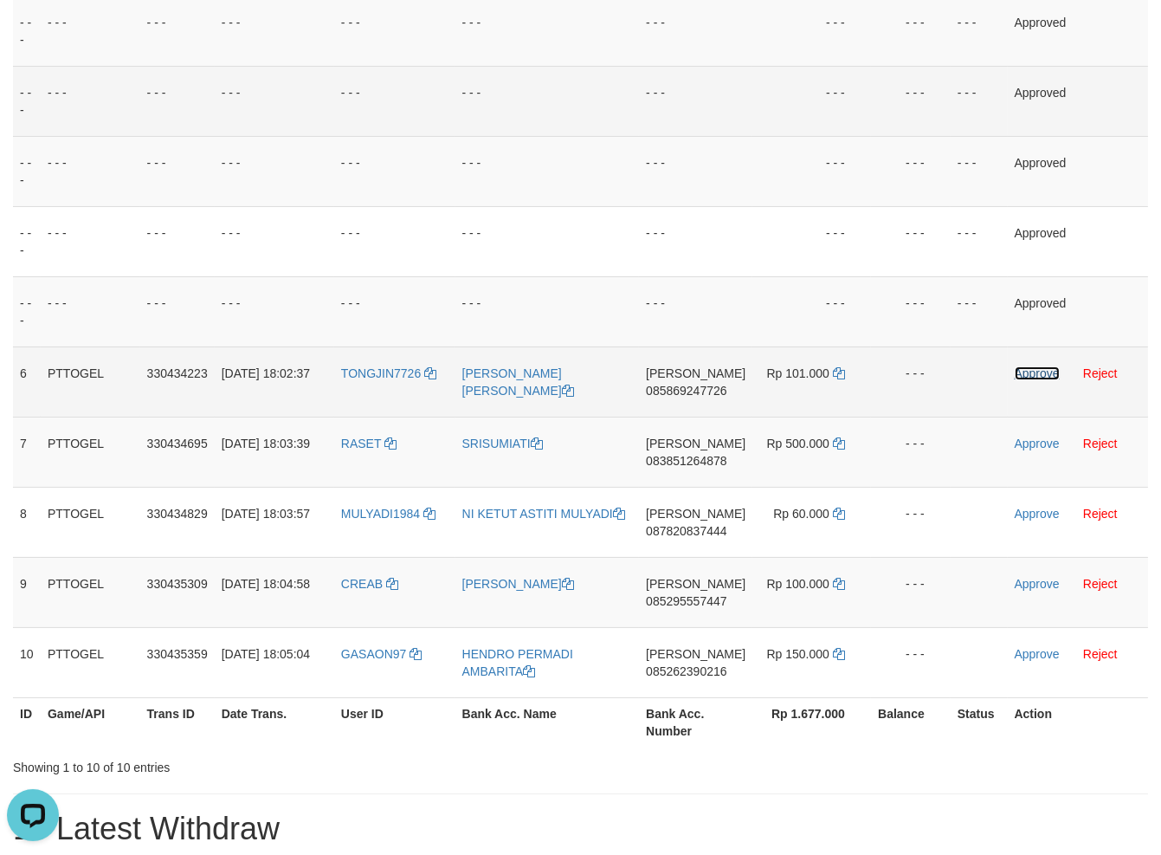
click at [1027, 367] on link "Approve" at bounding box center [1037, 373] width 45 height 14
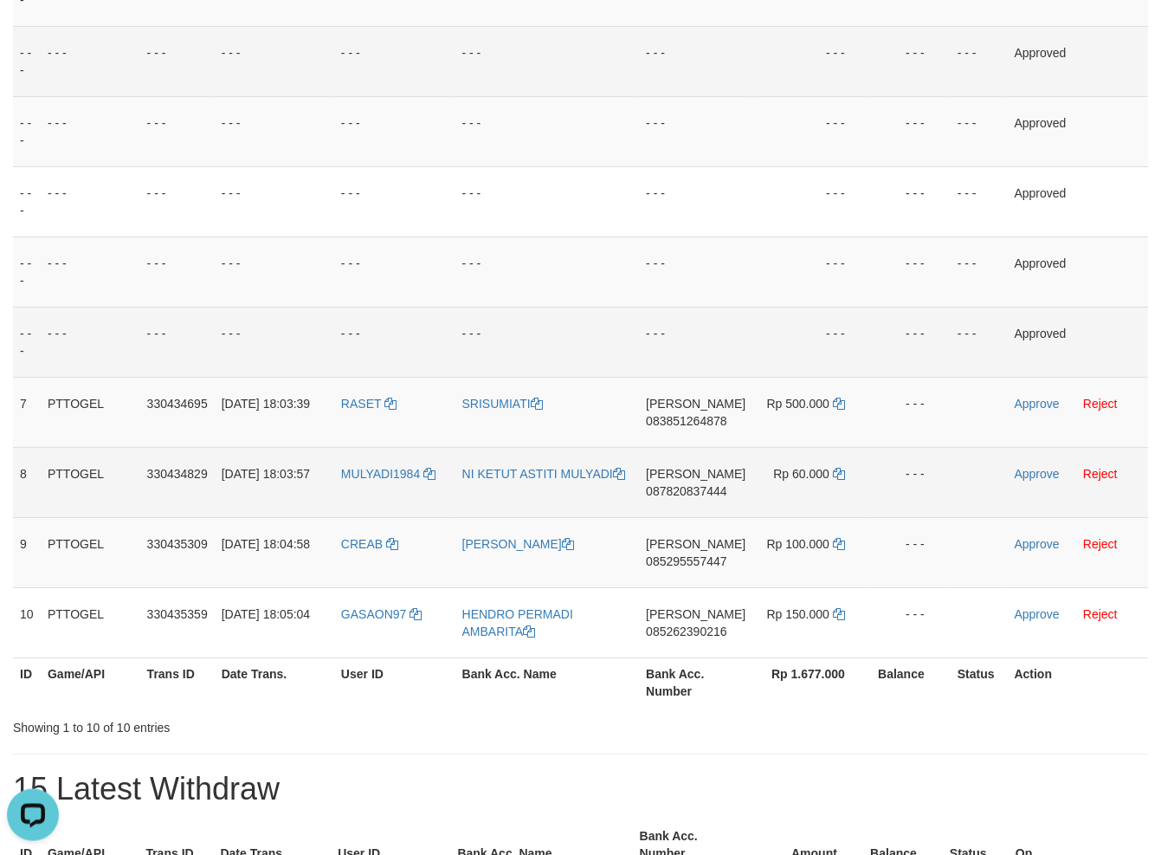
scroll to position [371, 0]
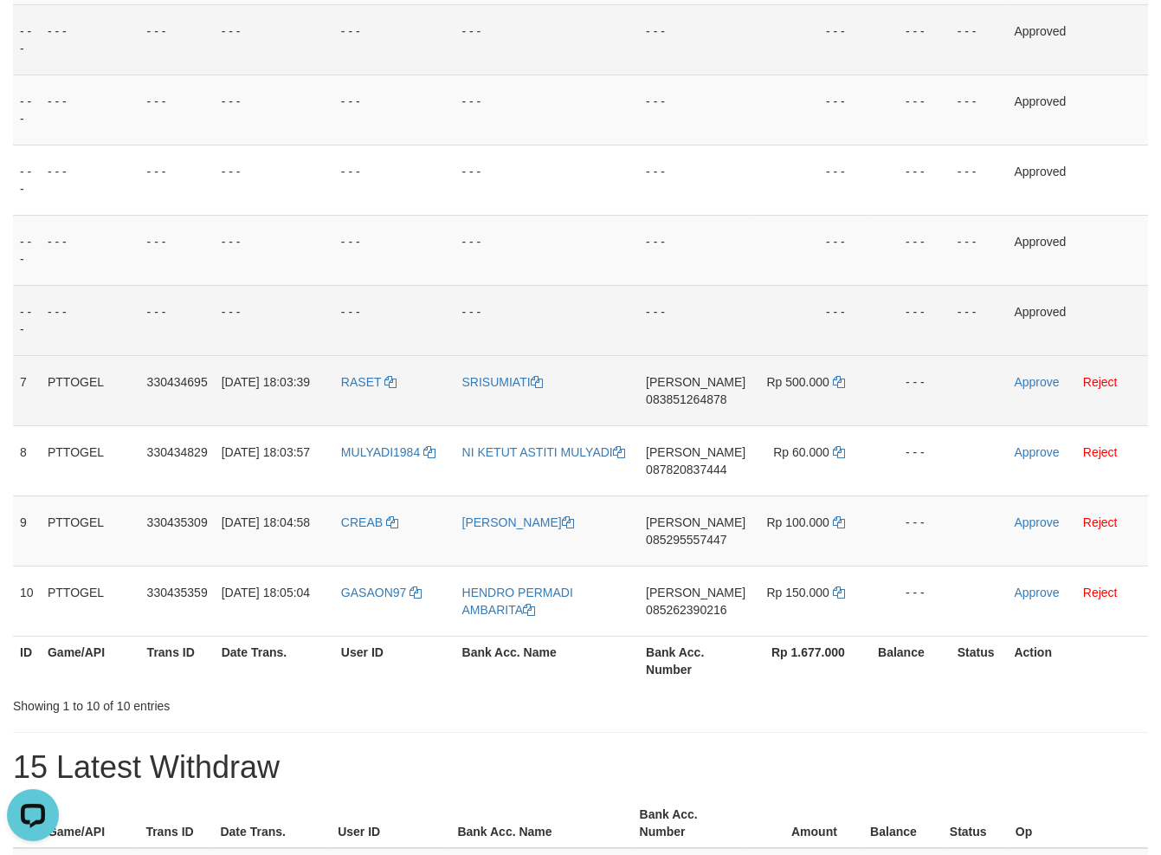
click at [681, 397] on span "083851264878" at bounding box center [686, 399] width 81 height 14
drag, startPoint x: 785, startPoint y: 325, endPoint x: 710, endPoint y: 390, distance: 100.0
click at [786, 324] on td "- - -" at bounding box center [811, 320] width 119 height 70
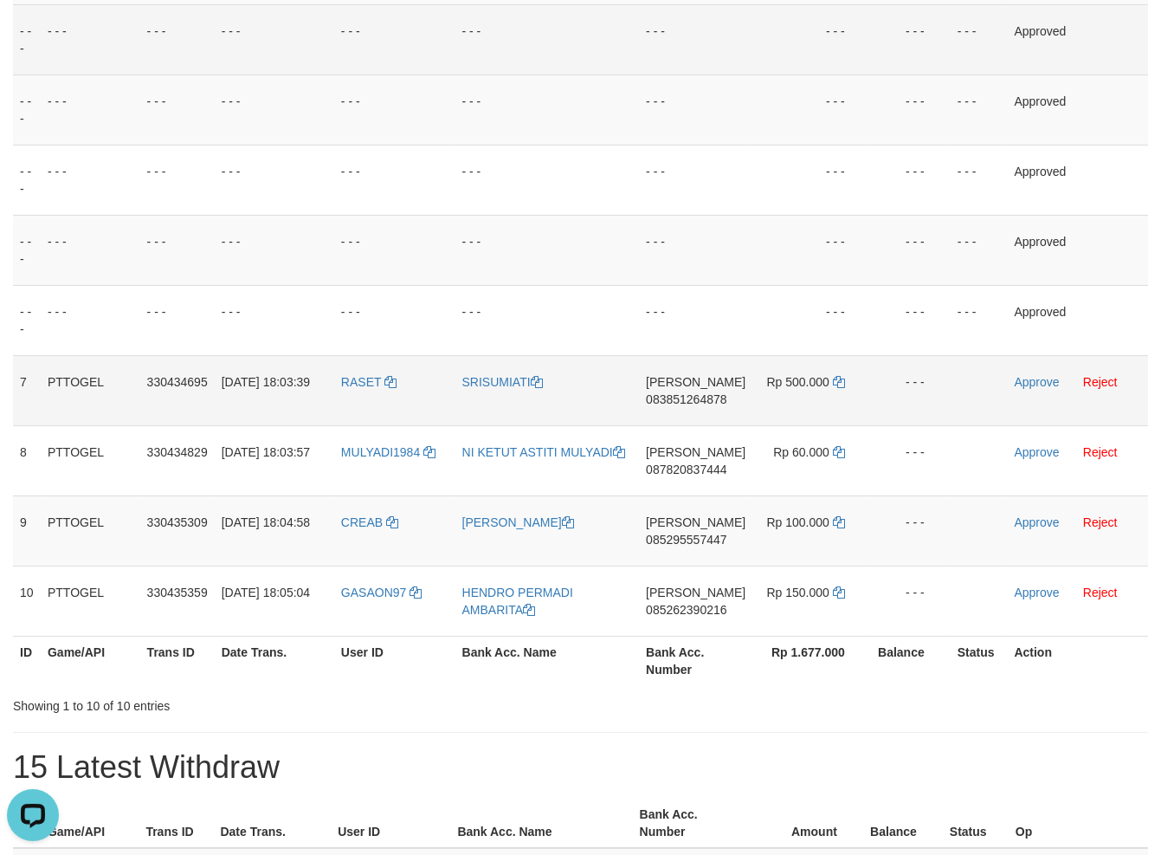
click at [842, 377] on td "Rp 500.000" at bounding box center [811, 390] width 119 height 70
click at [835, 381] on icon at bounding box center [839, 382] width 12 height 12
drag, startPoint x: 835, startPoint y: 381, endPoint x: 1002, endPoint y: 377, distance: 166.3
click at [839, 382] on icon at bounding box center [839, 382] width 12 height 12
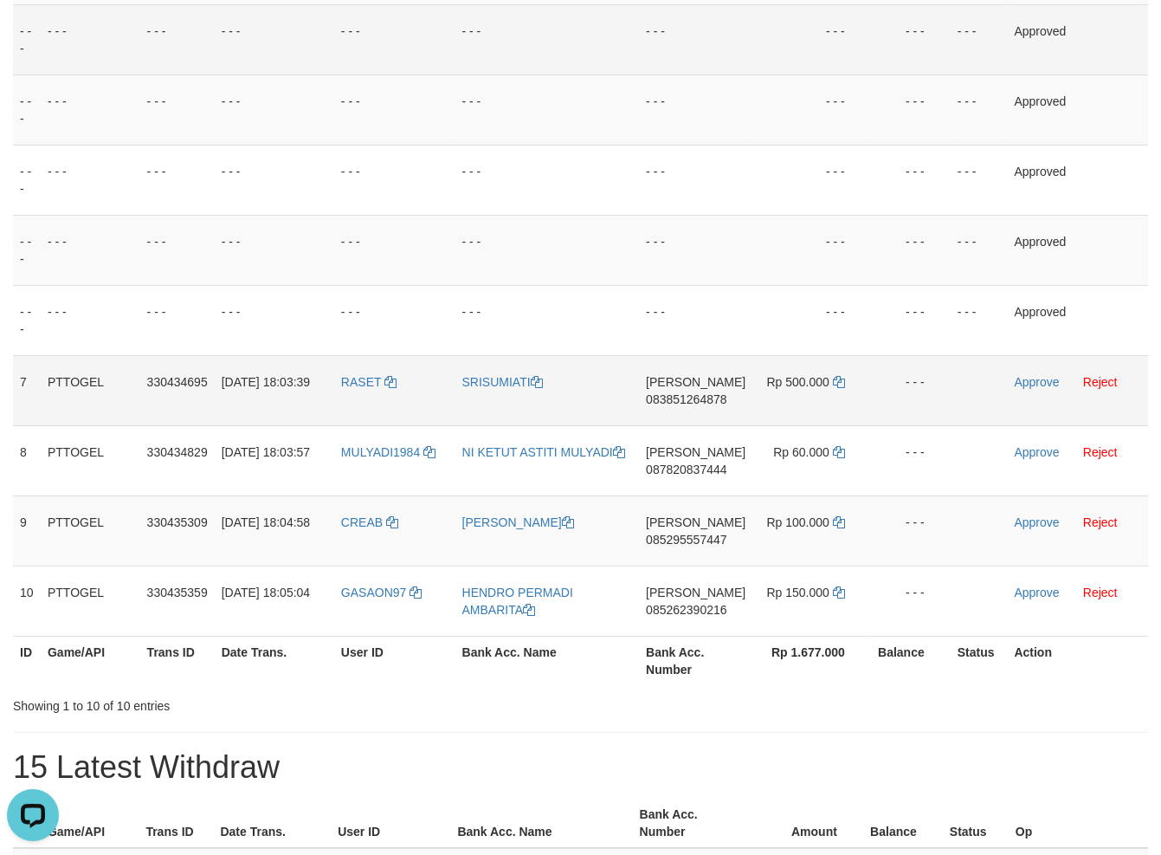
click at [1058, 370] on td "Approve Reject" at bounding box center [1078, 390] width 140 height 70
click at [1049, 371] on td "Approve Reject" at bounding box center [1078, 390] width 140 height 70
click at [1041, 379] on link "Approve" at bounding box center [1037, 382] width 45 height 14
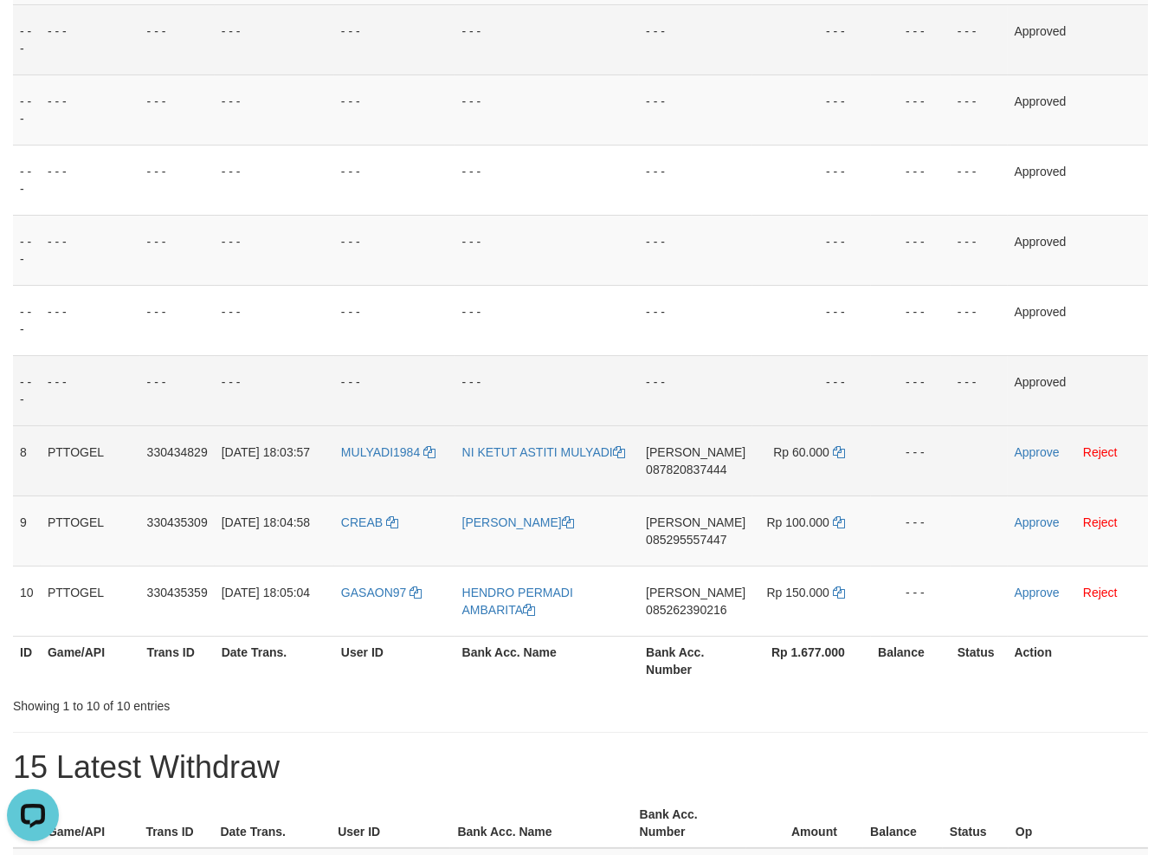
click at [716, 466] on span "087820837444" at bounding box center [686, 469] width 81 height 14
click at [691, 462] on span "087820837444" at bounding box center [686, 469] width 81 height 14
click at [657, 465] on span "087820837444" at bounding box center [686, 469] width 81 height 14
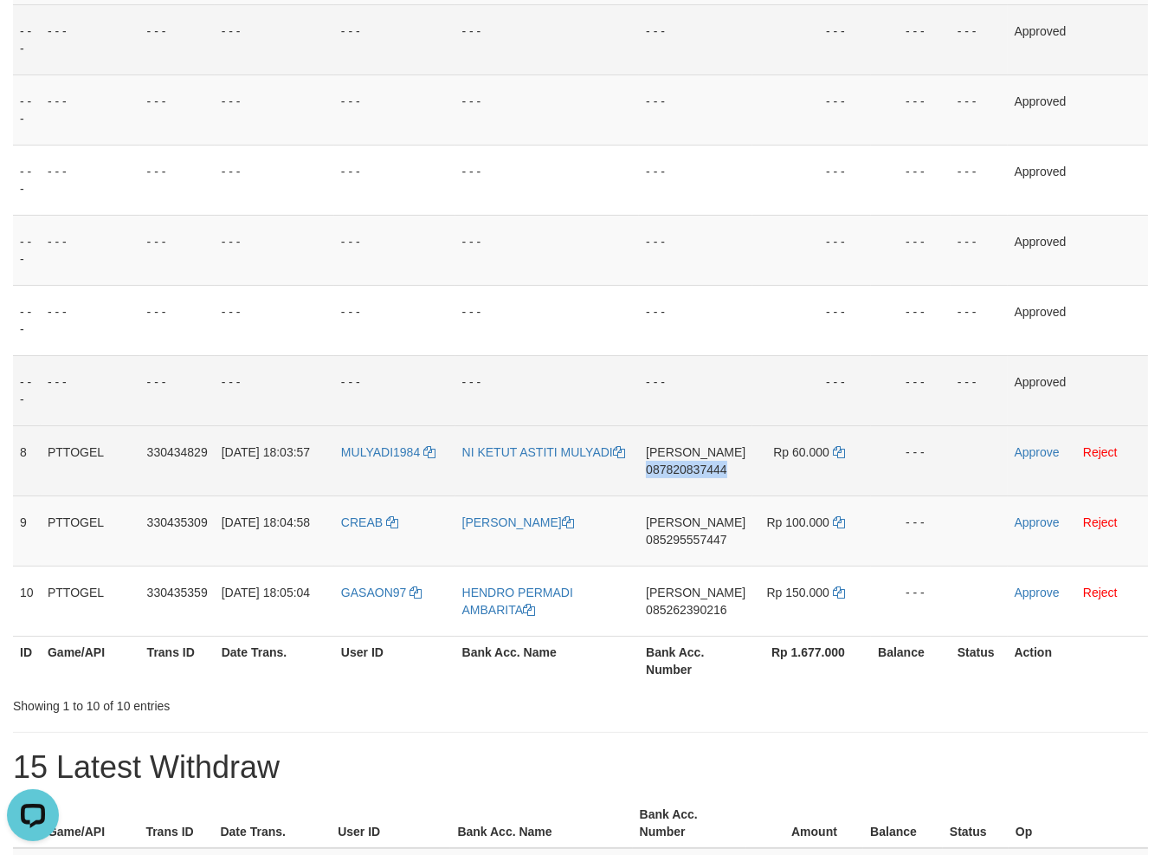
click at [657, 465] on span "087820837444" at bounding box center [686, 469] width 81 height 14
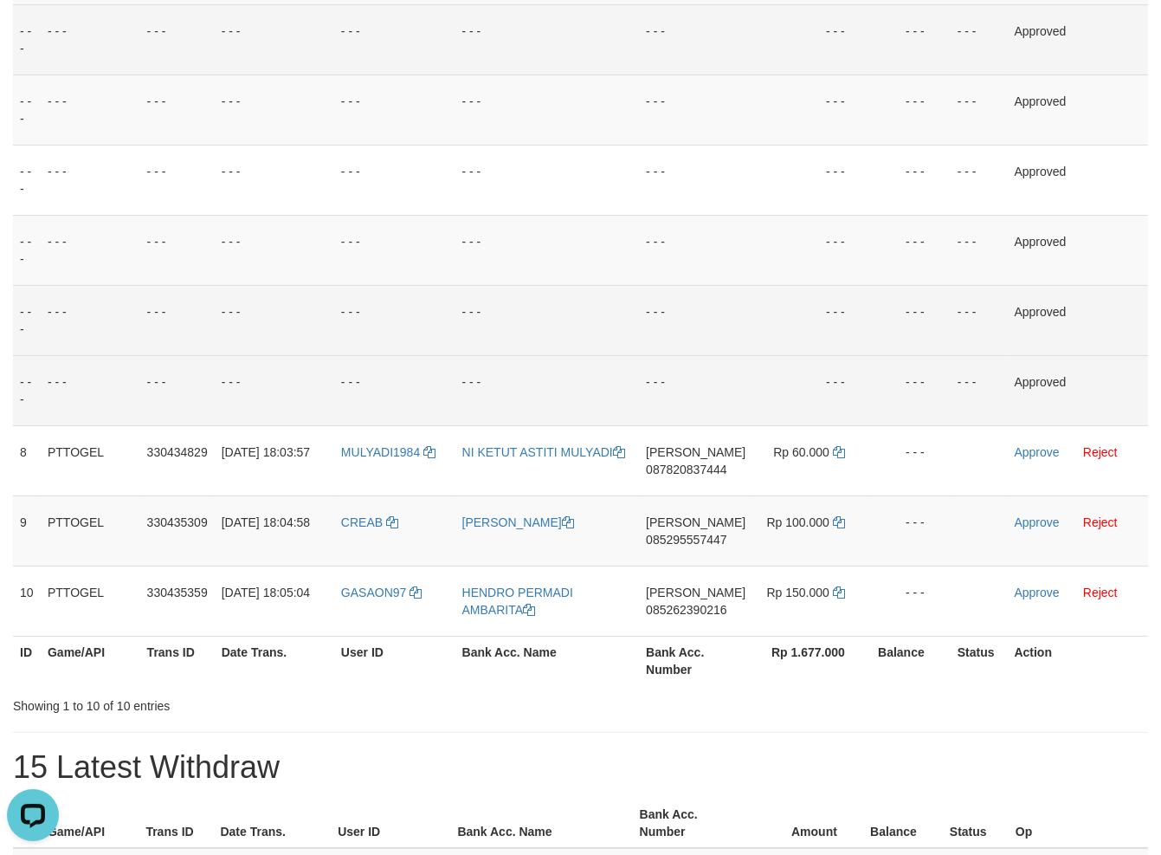
click at [661, 312] on td "- - -" at bounding box center [695, 320] width 113 height 70
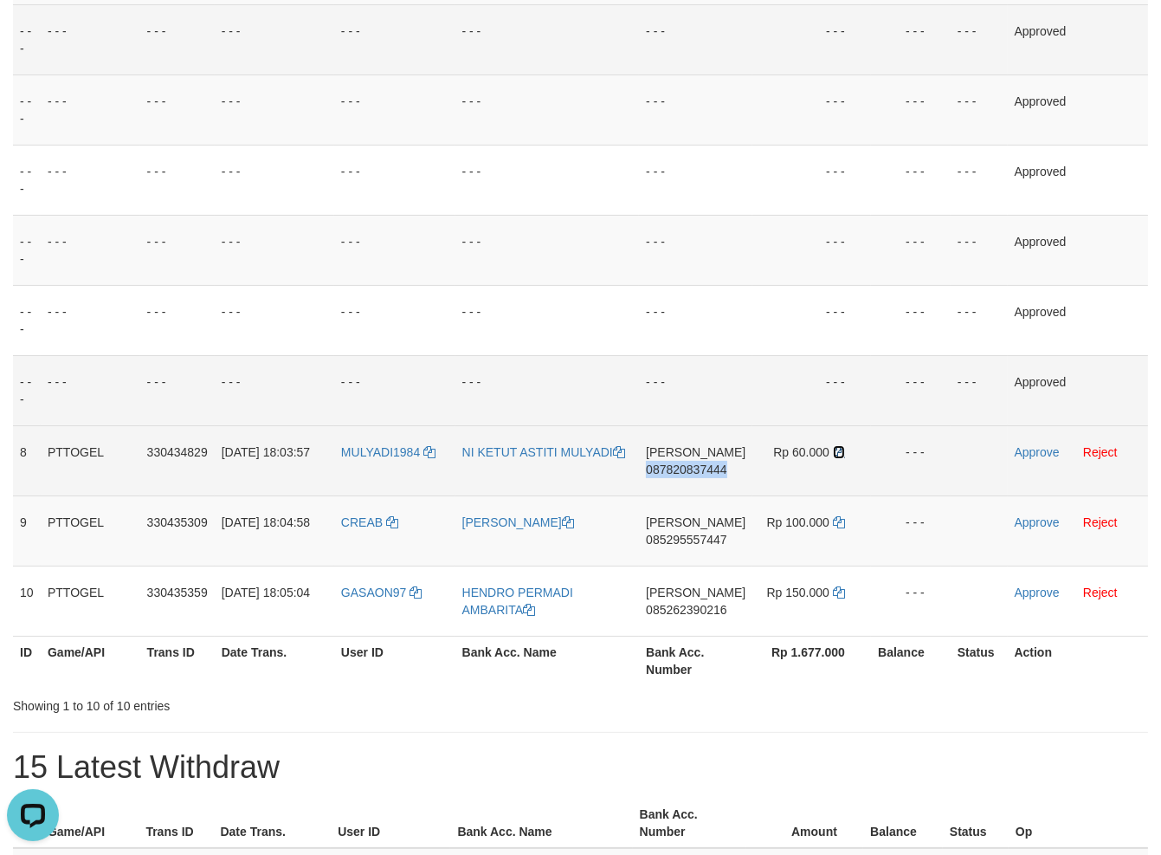
click at [833, 453] on icon at bounding box center [839, 452] width 12 height 12
drag, startPoint x: 832, startPoint y: 453, endPoint x: 977, endPoint y: 458, distance: 145.5
click at [833, 451] on icon at bounding box center [839, 452] width 12 height 12
click at [1022, 445] on link "Approve" at bounding box center [1037, 452] width 45 height 14
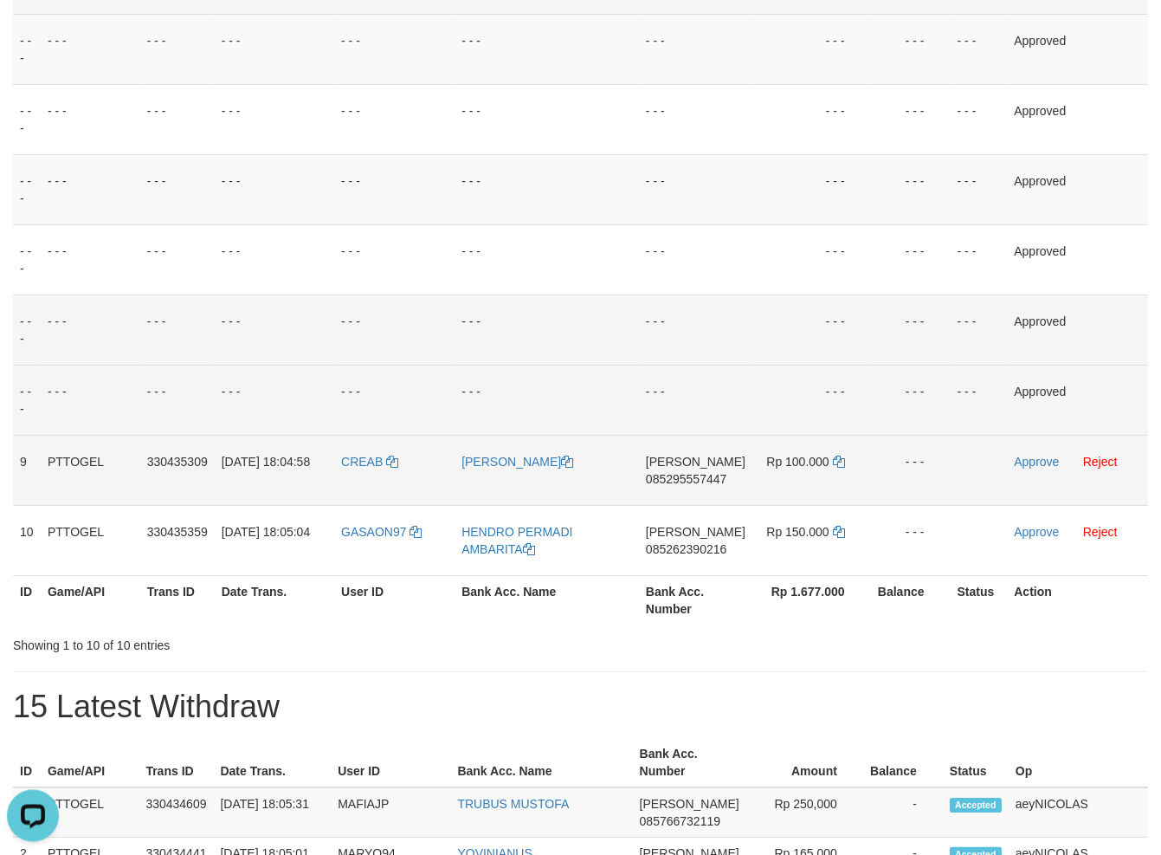
scroll to position [433, 0]
click at [689, 474] on span "085295557447" at bounding box center [686, 477] width 81 height 14
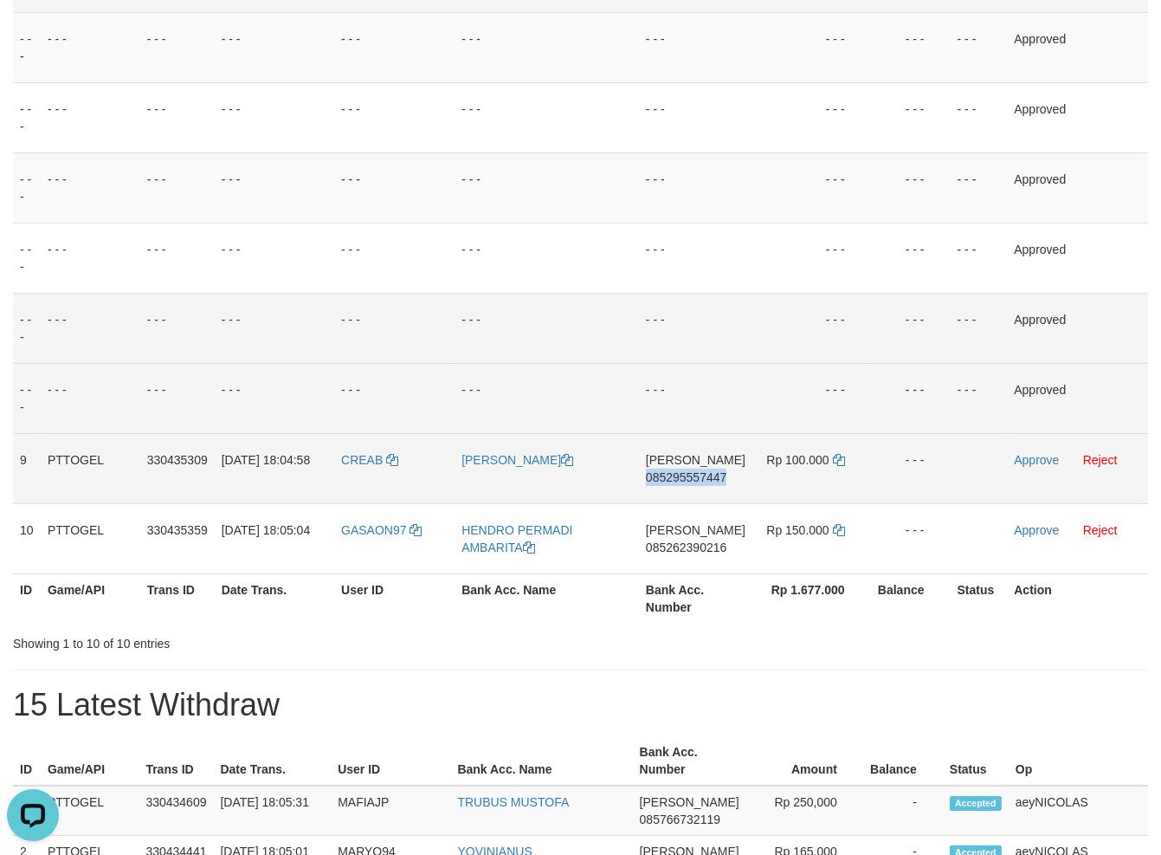
click at [689, 474] on span "085295557447" at bounding box center [686, 477] width 81 height 14
click at [697, 486] on td "DANA 085295557447" at bounding box center [695, 468] width 113 height 70
click at [713, 467] on td "DANA 085295557447" at bounding box center [695, 468] width 113 height 70
click at [704, 477] on span "085295557447" at bounding box center [686, 477] width 81 height 14
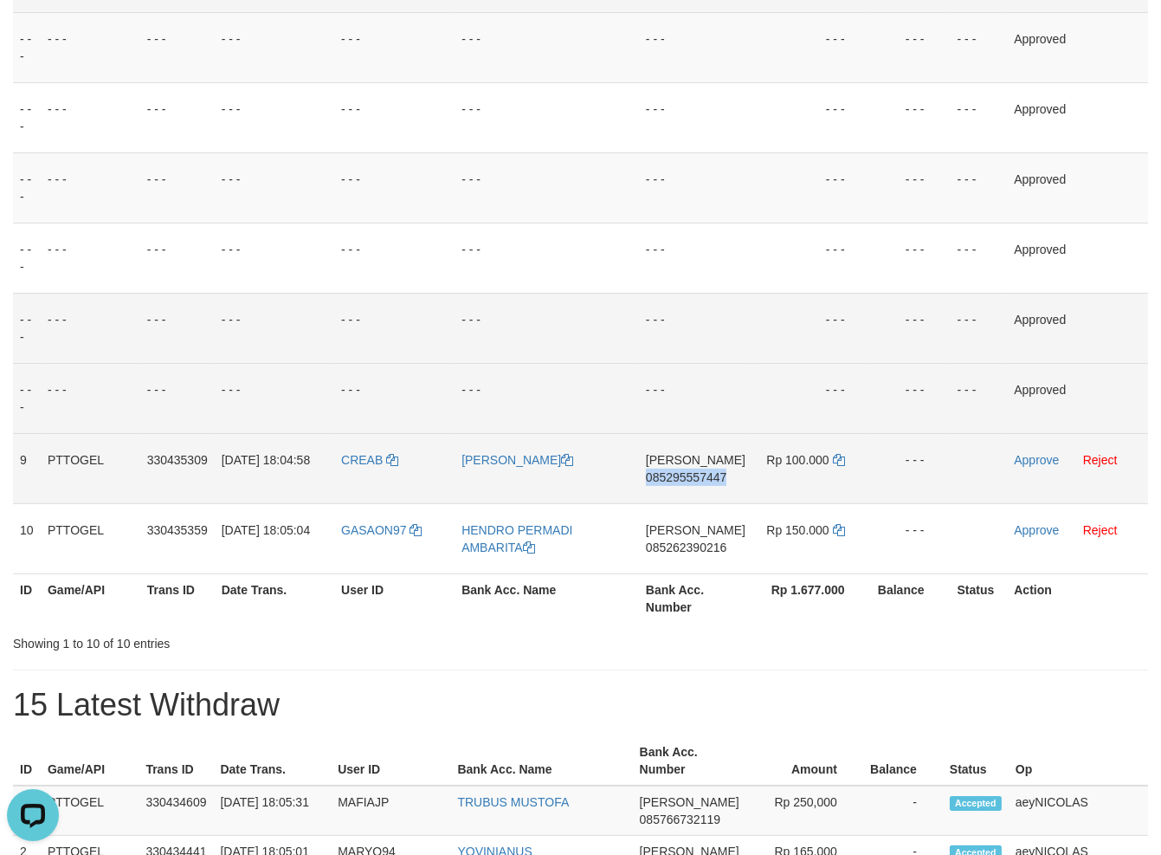
click at [704, 477] on span "085295557447" at bounding box center [686, 477] width 81 height 14
click at [739, 362] on td "- - -" at bounding box center [695, 328] width 113 height 70
click at [836, 464] on icon at bounding box center [839, 460] width 12 height 12
drag, startPoint x: 836, startPoint y: 464, endPoint x: 977, endPoint y: 461, distance: 140.3
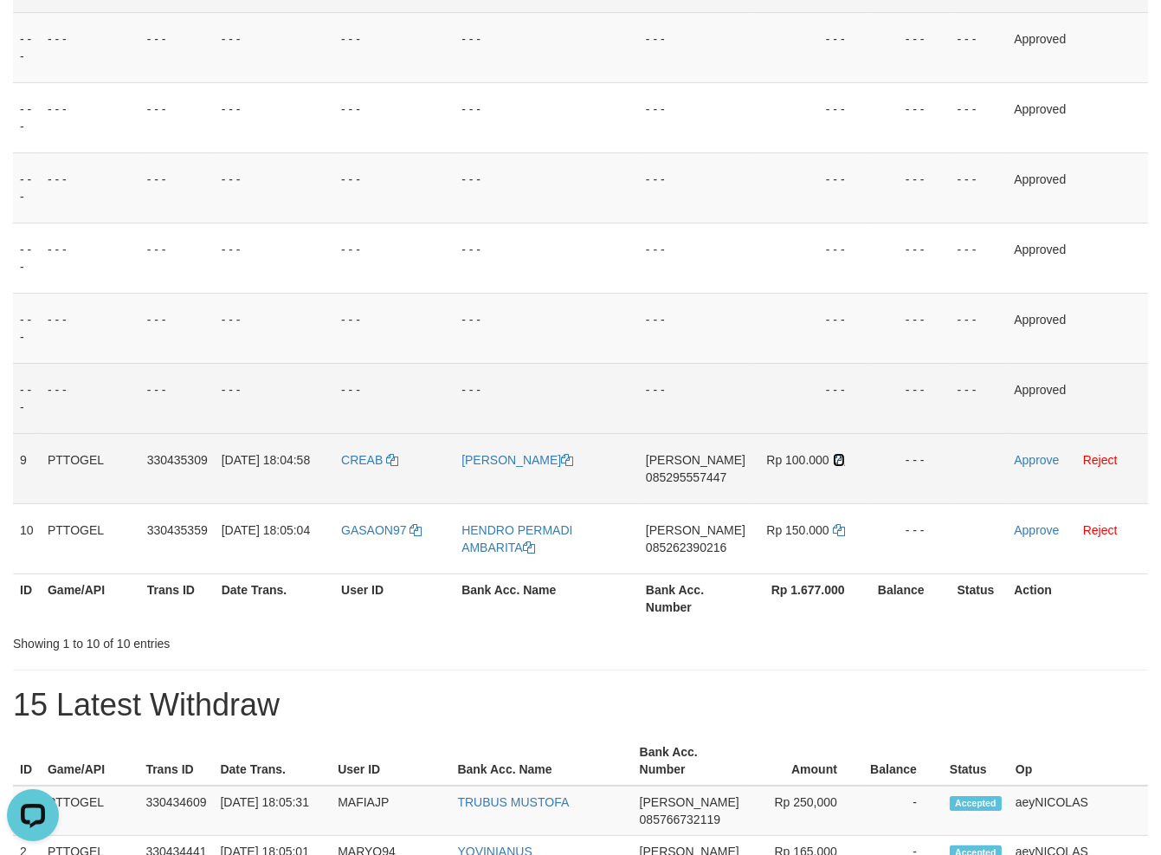
click at [850, 464] on td "Rp 100.000" at bounding box center [811, 468] width 119 height 70
click at [1039, 458] on link "Approve" at bounding box center [1036, 460] width 45 height 14
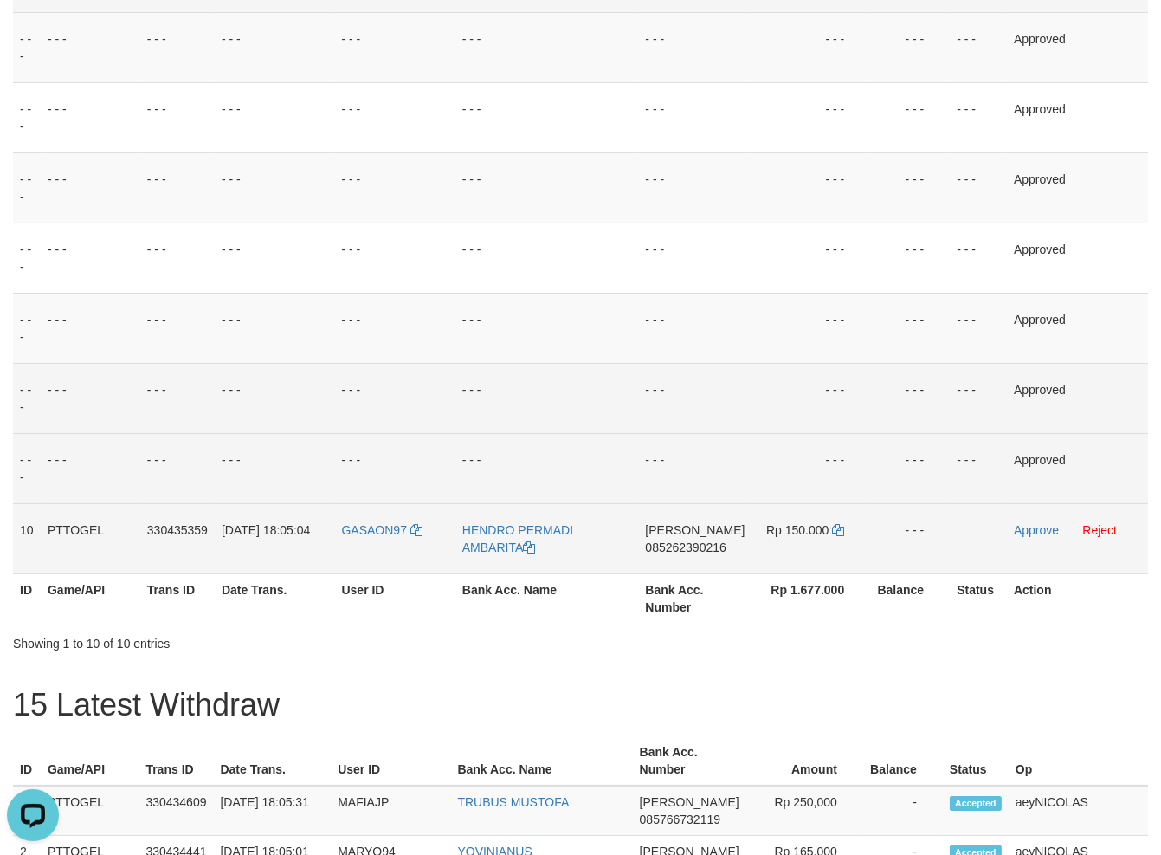
click at [687, 539] on td "DANA 085262390216" at bounding box center [694, 538] width 113 height 70
click at [687, 541] on span "085262390216" at bounding box center [685, 547] width 81 height 14
click at [681, 544] on span "085262390216" at bounding box center [685, 547] width 81 height 14
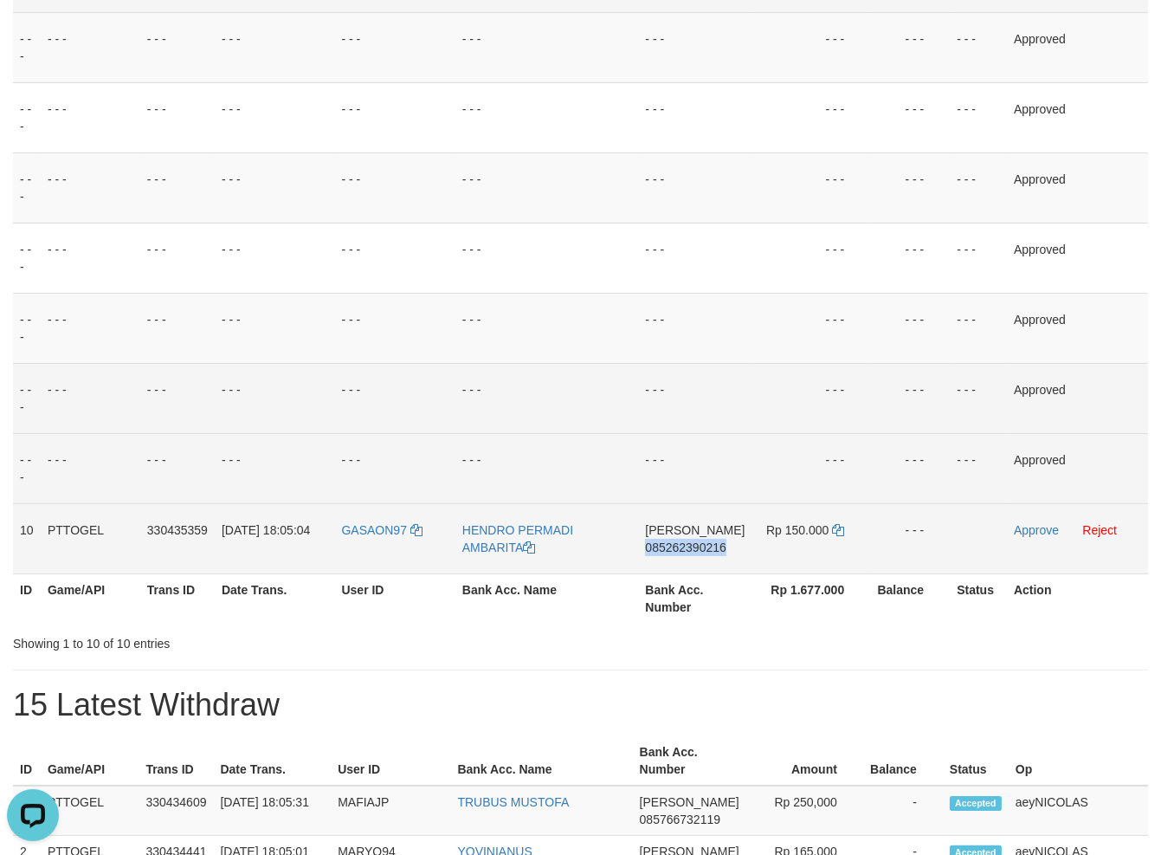
click at [681, 544] on span "085262390216" at bounding box center [685, 547] width 81 height 14
click at [661, 544] on span "085262390216" at bounding box center [685, 547] width 81 height 14
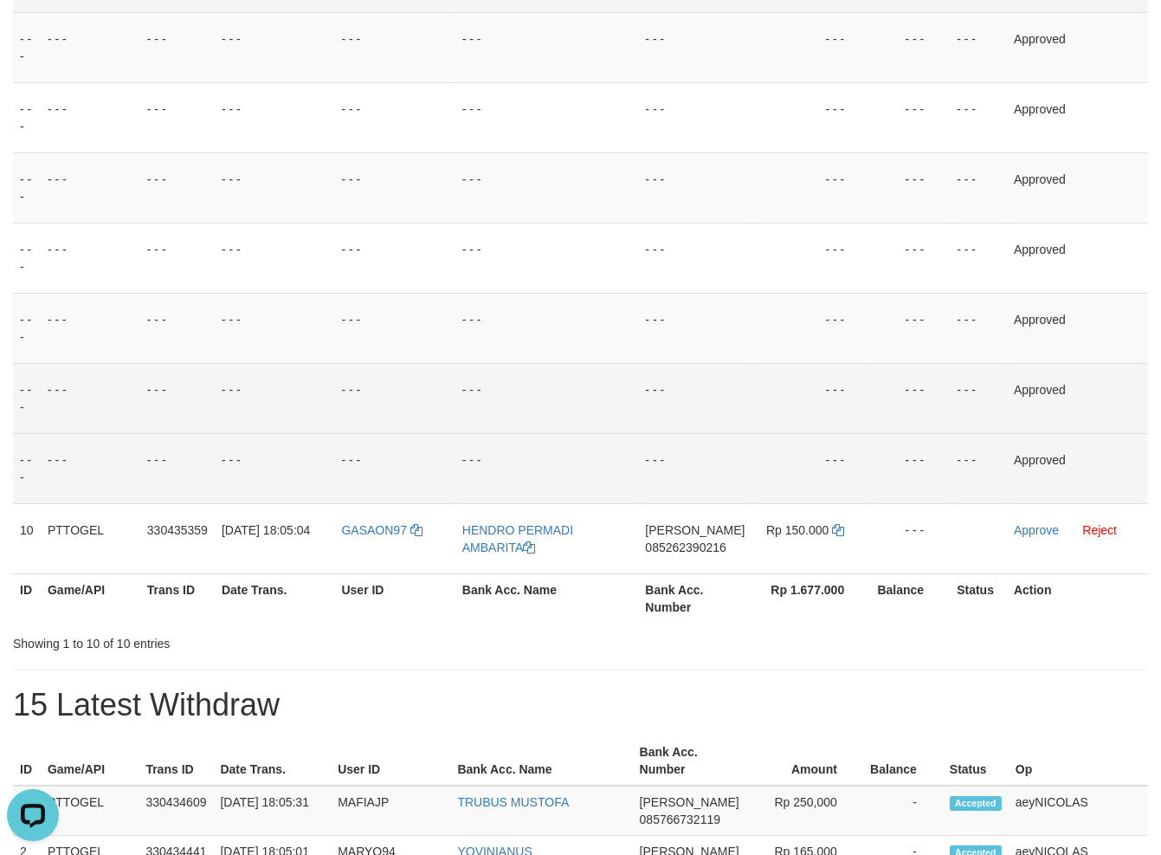
click at [637, 440] on td "- - -" at bounding box center [547, 468] width 184 height 70
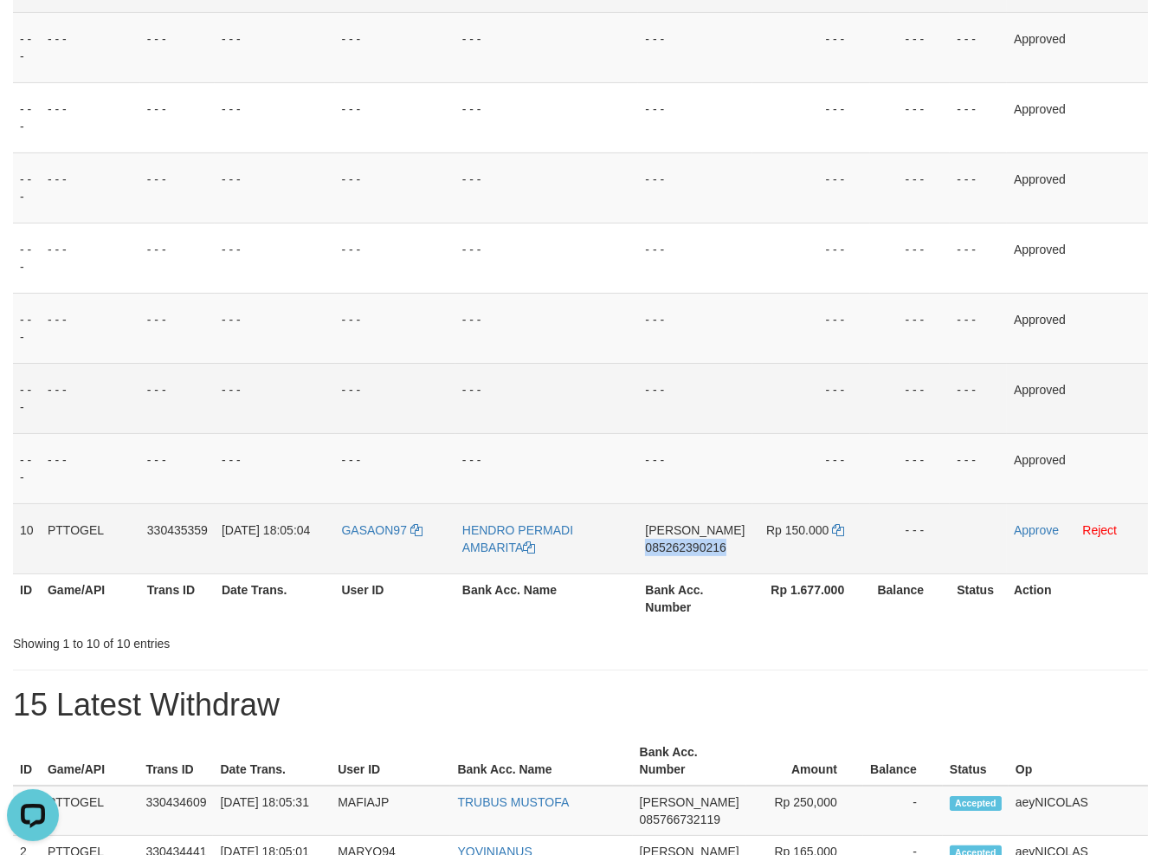
click at [832, 541] on td "Rp 150.000" at bounding box center [811, 538] width 119 height 70
click at [832, 529] on icon at bounding box center [838, 530] width 12 height 12
click at [832, 528] on icon at bounding box center [838, 530] width 12 height 12
drag, startPoint x: 832, startPoint y: 528, endPoint x: 991, endPoint y: 527, distance: 159.3
click at [840, 527] on icon at bounding box center [838, 530] width 12 height 12
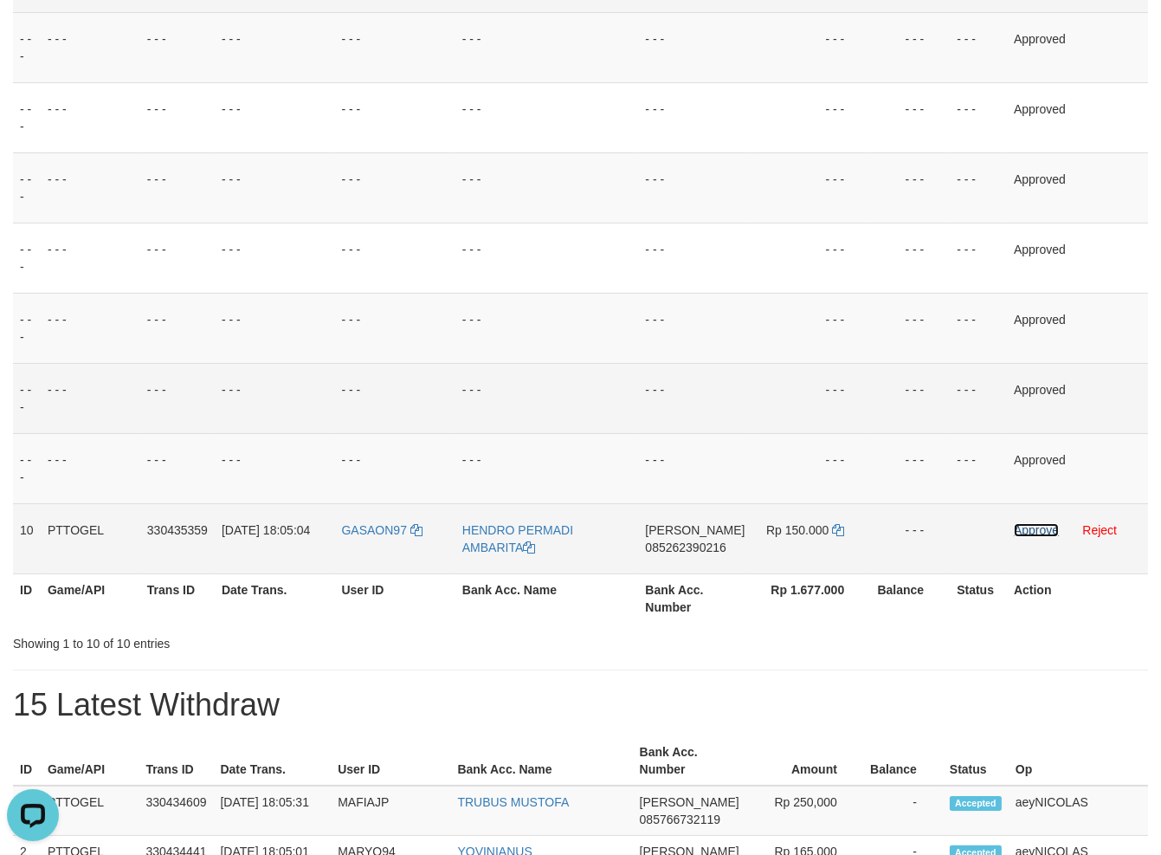
click at [1034, 529] on link "Approve" at bounding box center [1036, 530] width 45 height 14
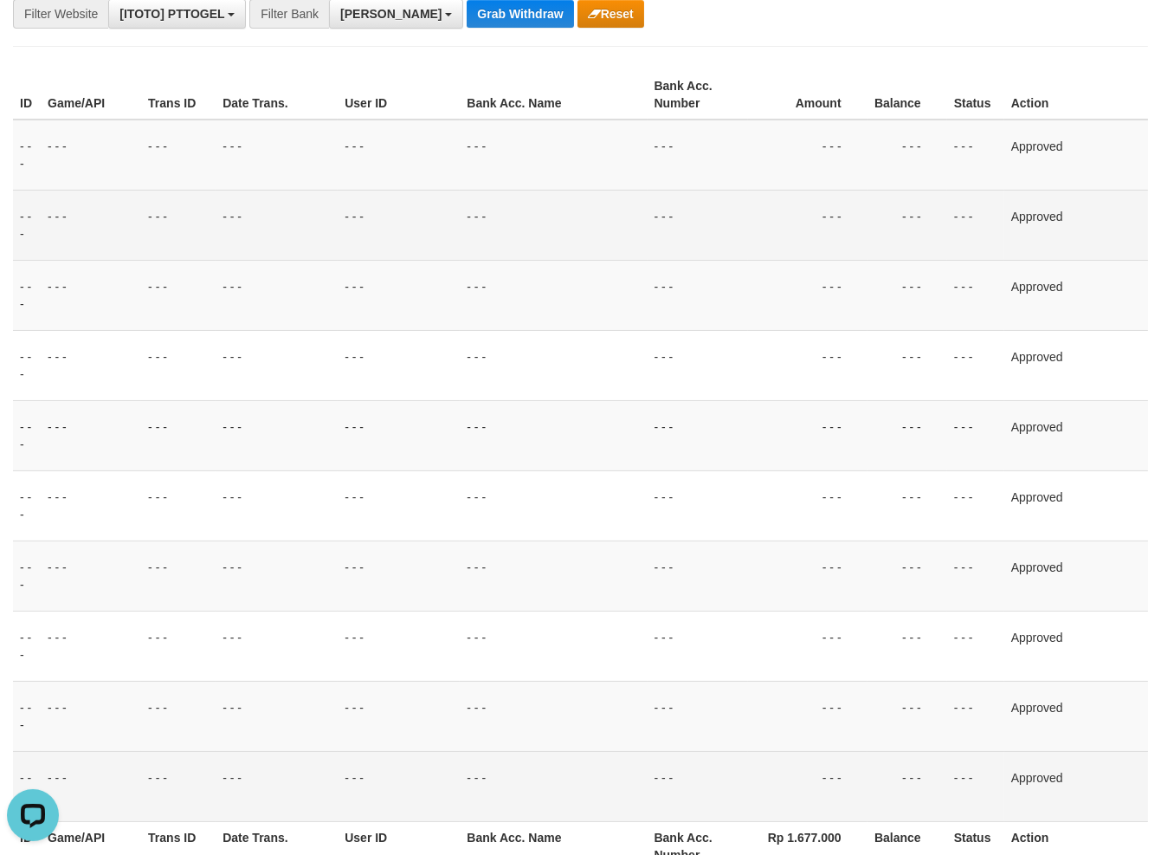
scroll to position [0, 0]
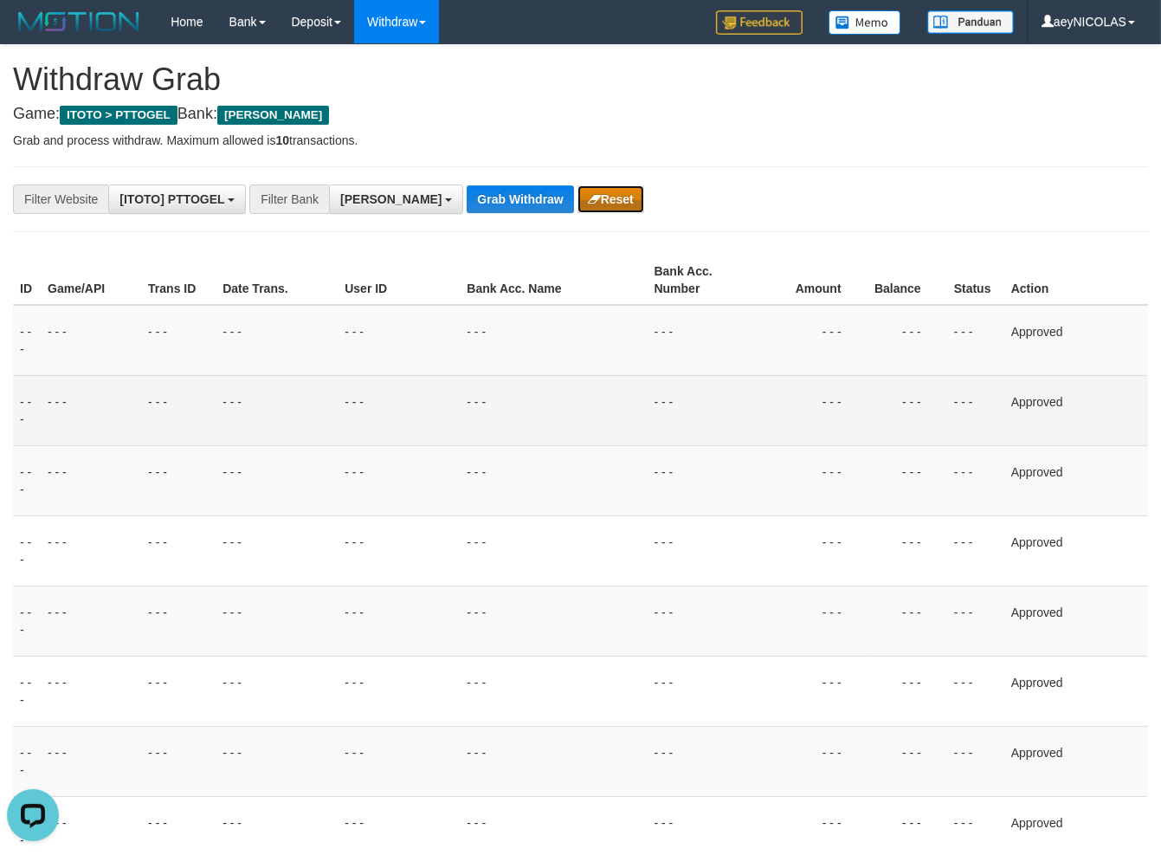
click at [577, 190] on button "Reset" at bounding box center [610, 199] width 67 height 28
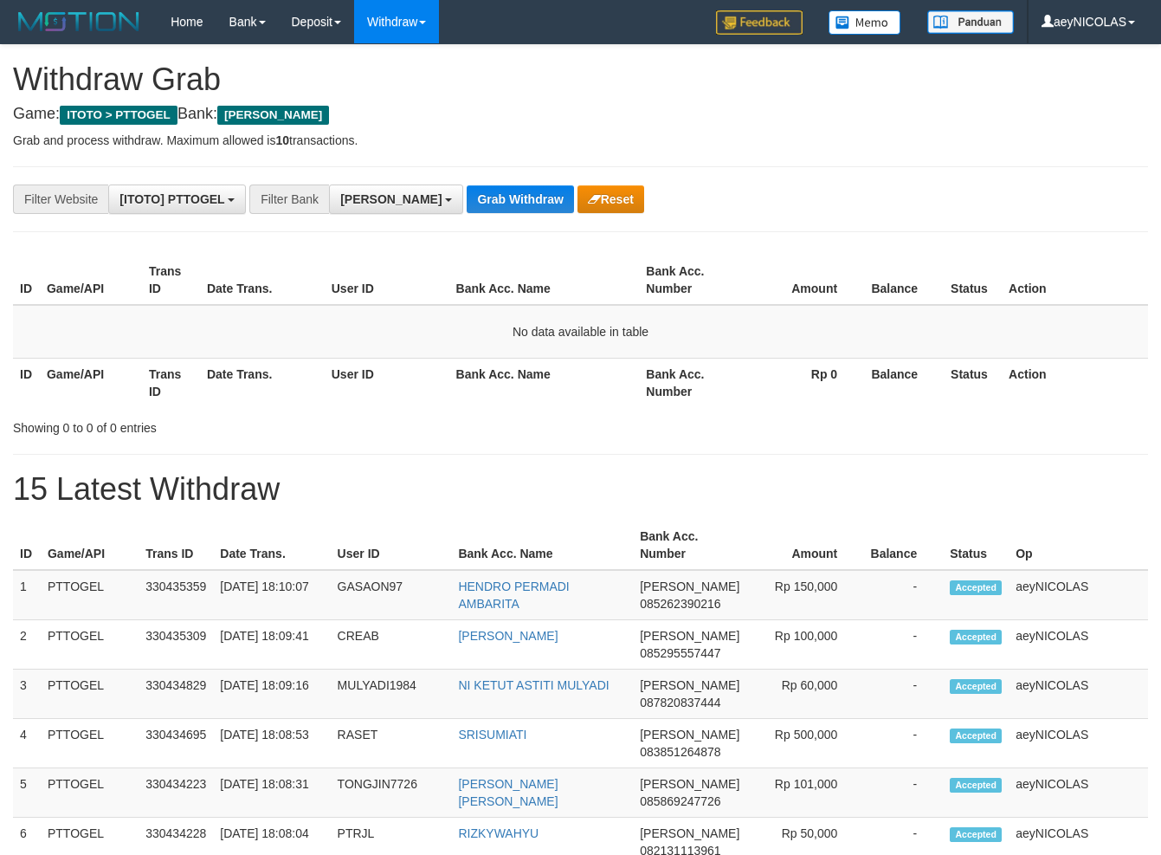
click at [467, 203] on button "Grab Withdraw" at bounding box center [520, 199] width 106 height 28
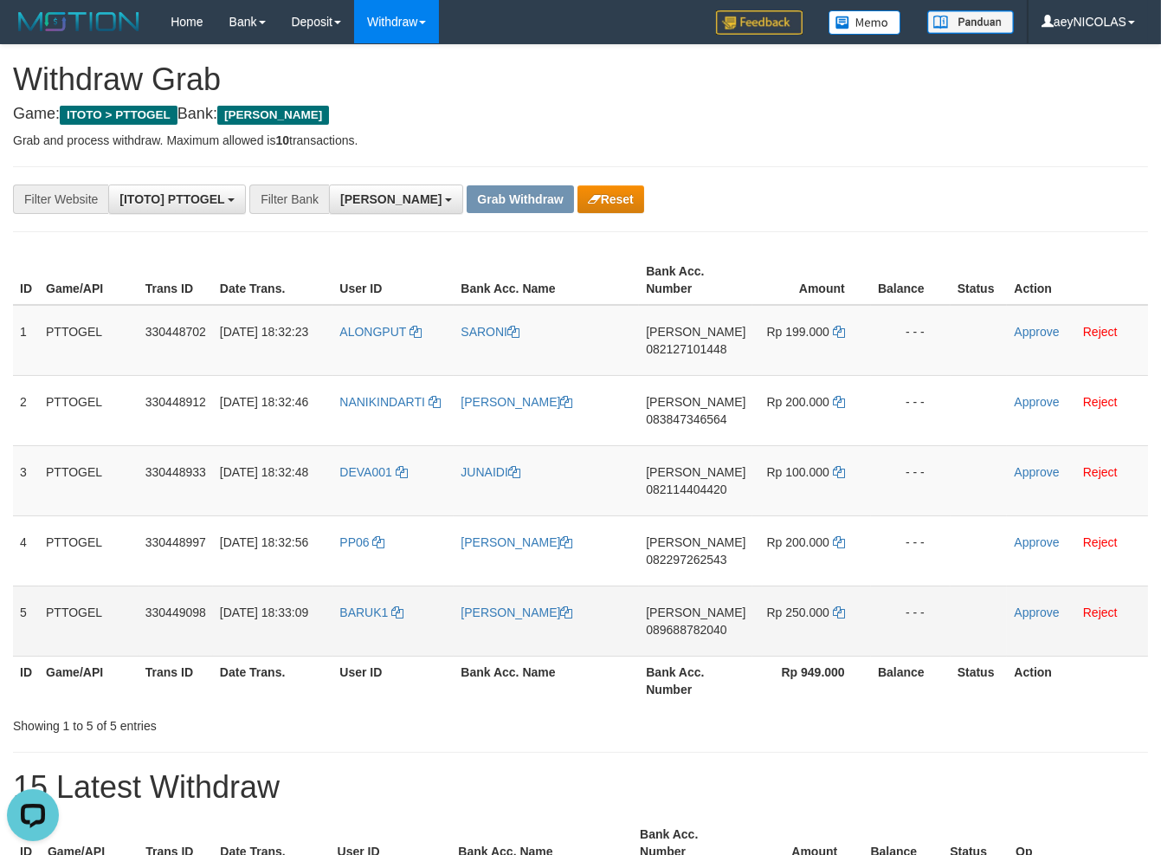
drag, startPoint x: 384, startPoint y: 349, endPoint x: 780, endPoint y: 612, distance: 475.2
click at [780, 612] on tbody "1 PTTOGEL 330448702 [DATE] 18:32:23 ALONGPUT [GEOGRAPHIC_DATA][PERSON_NAME] 082…" at bounding box center [580, 481] width 1135 height 352
click at [689, 352] on span "082127101448" at bounding box center [686, 349] width 81 height 14
copy span "082127101448"
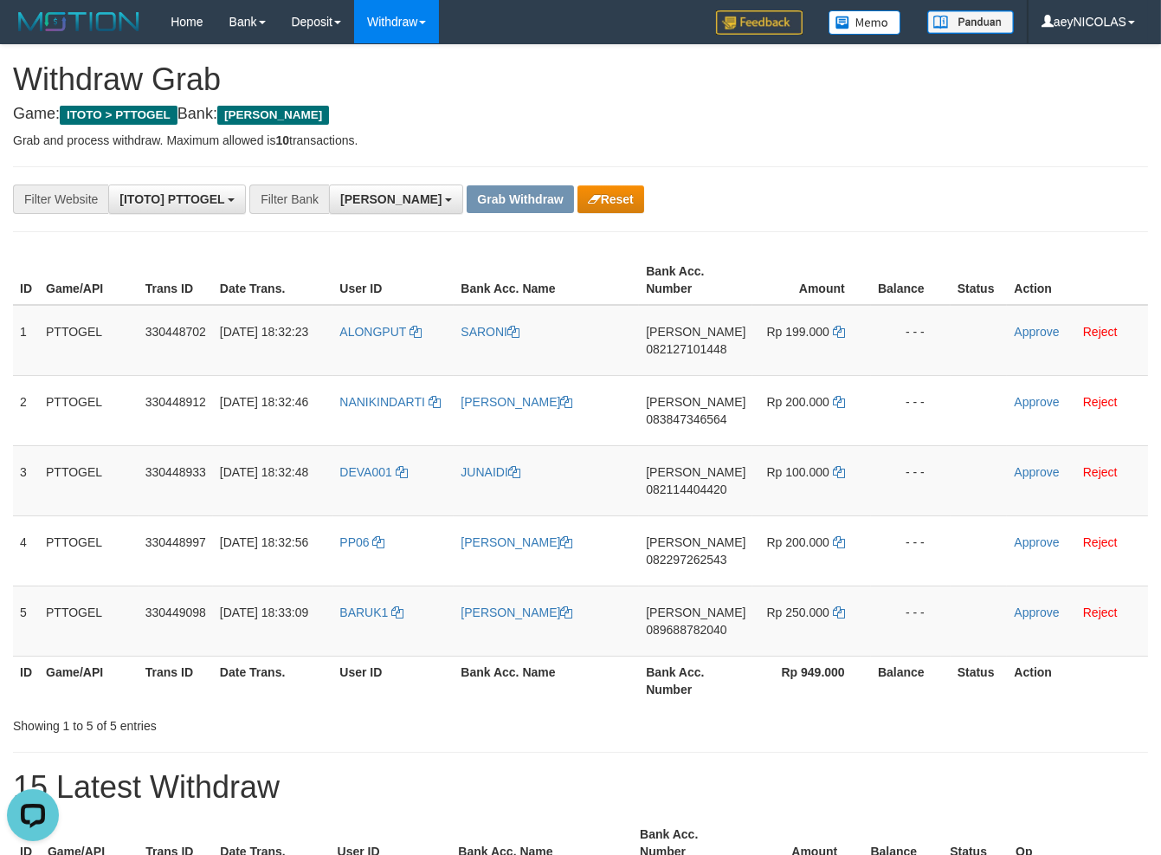
click at [703, 263] on th "Bank Acc. Number" at bounding box center [695, 279] width 113 height 49
click at [836, 334] on icon at bounding box center [839, 332] width 12 height 12
copy span "082127101448"
click at [836, 334] on icon at bounding box center [839, 332] width 12 height 12
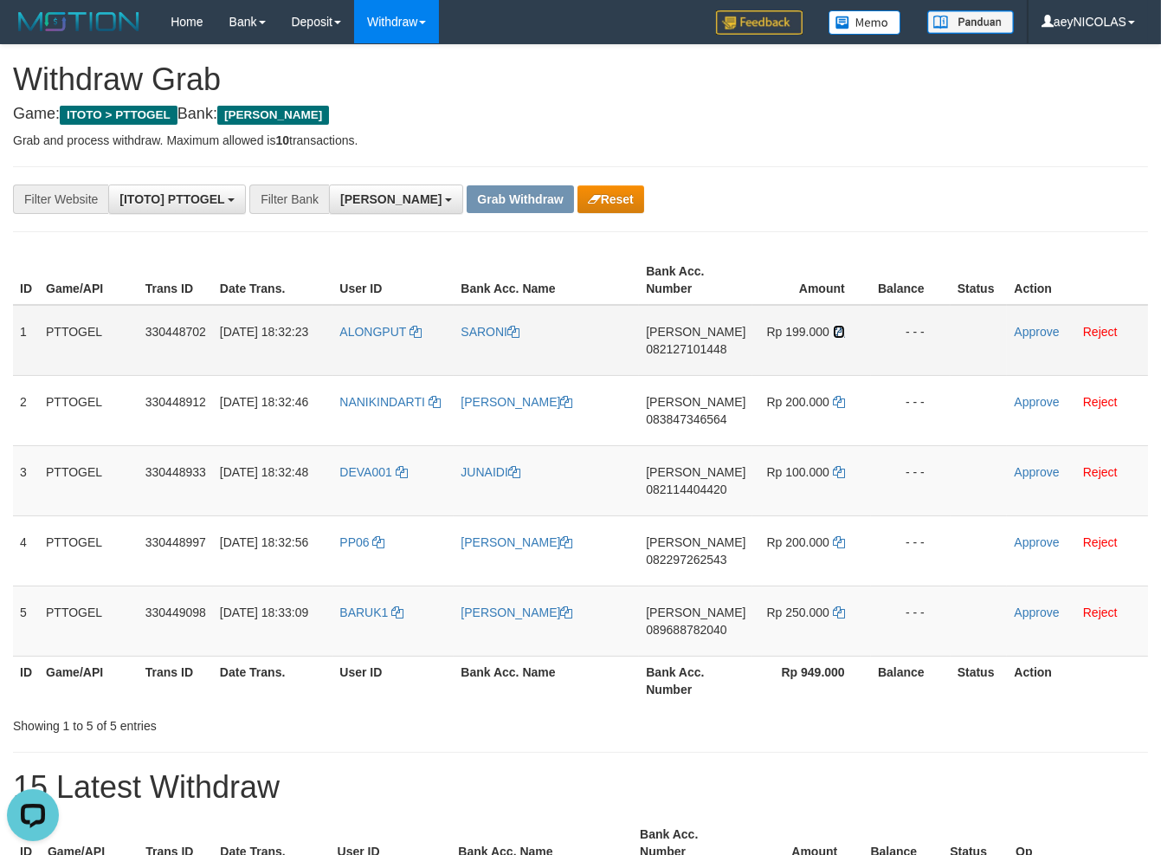
click at [836, 334] on icon at bounding box center [839, 332] width 12 height 12
drag, startPoint x: 836, startPoint y: 334, endPoint x: 961, endPoint y: 324, distance: 125.1
click at [839, 332] on icon at bounding box center [839, 332] width 12 height 12
click at [1031, 326] on link "Approve" at bounding box center [1036, 332] width 45 height 14
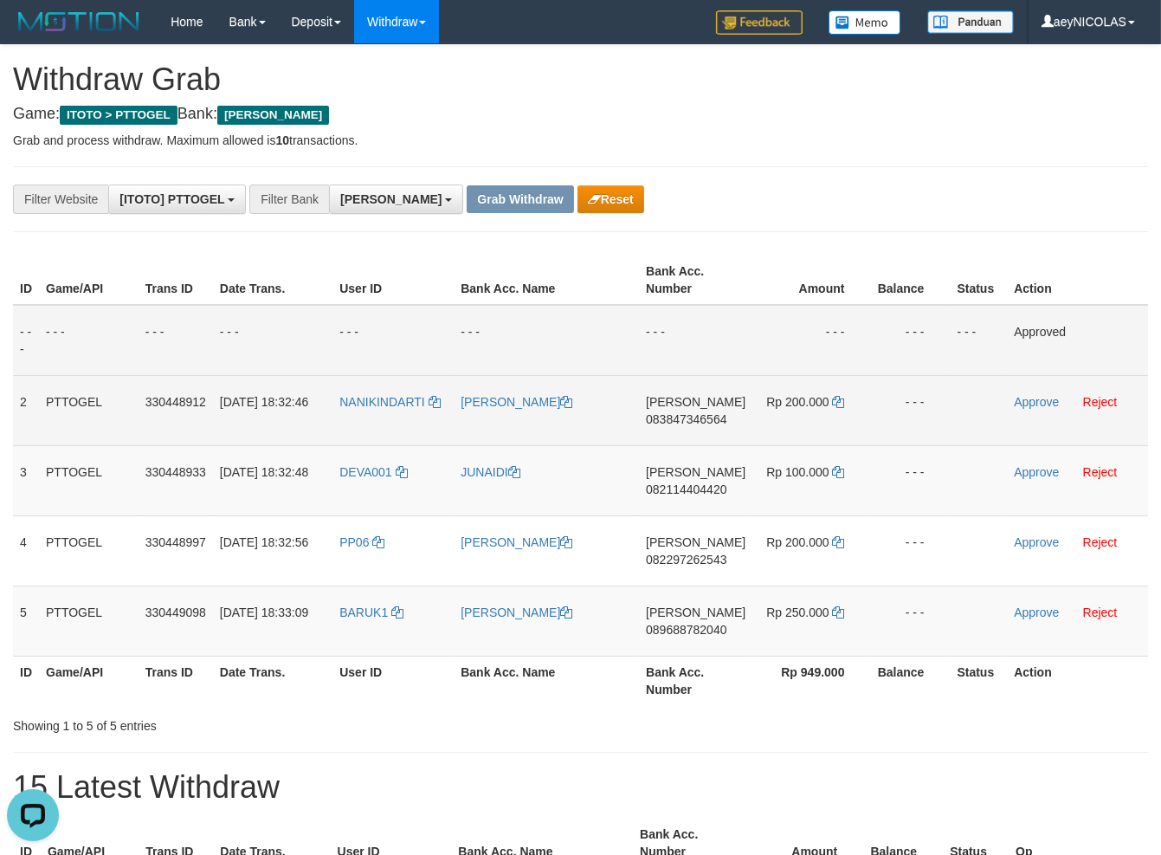
click at [682, 416] on span "083847346564" at bounding box center [686, 419] width 81 height 14
copy span "083847346564"
click at [710, 420] on span "083847346564" at bounding box center [686, 419] width 81 height 14
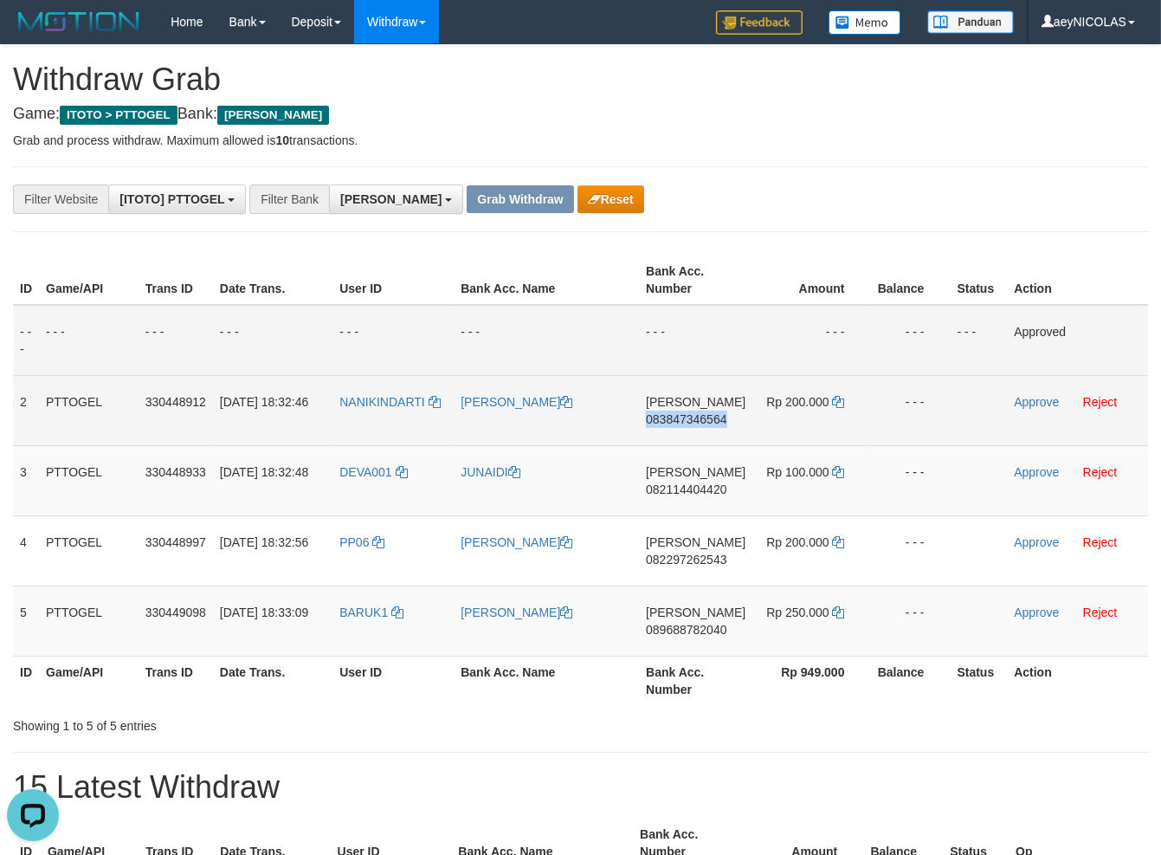
copy span "083847346564"
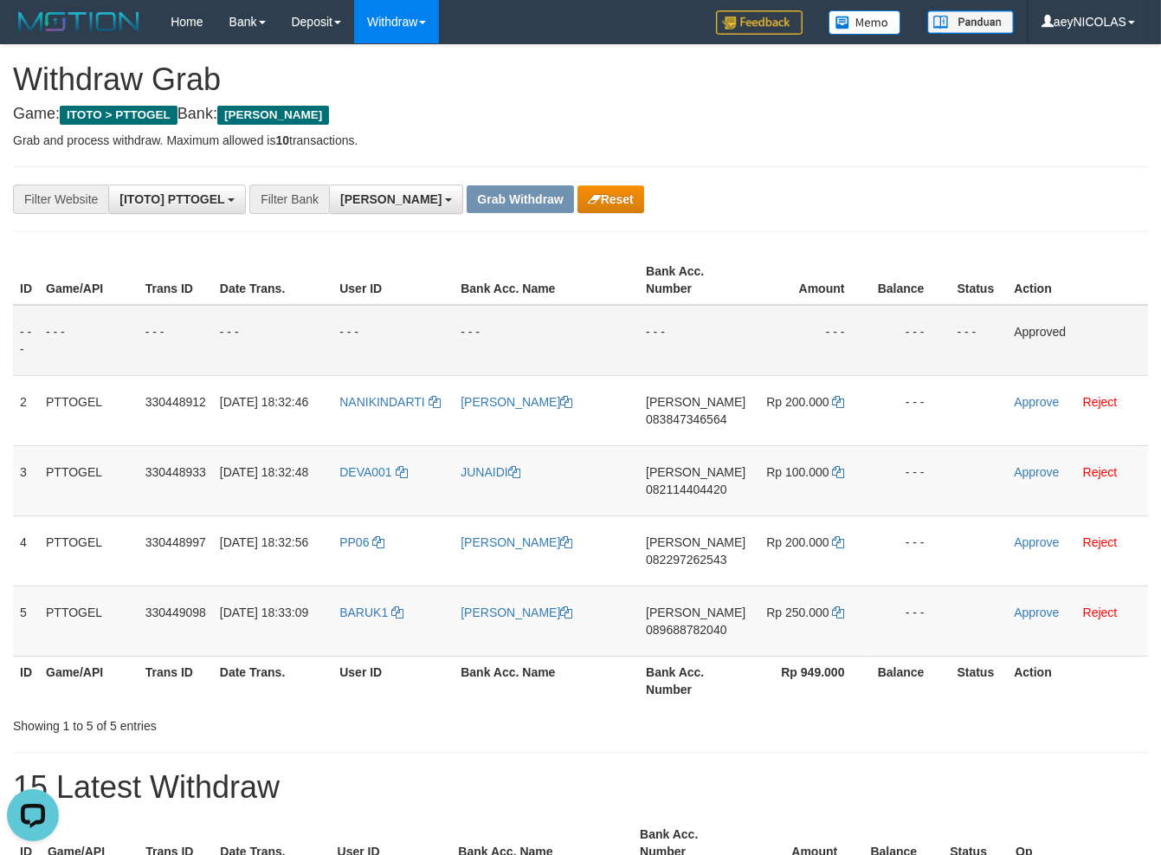
click at [639, 310] on td "- - -" at bounding box center [546, 340] width 185 height 71
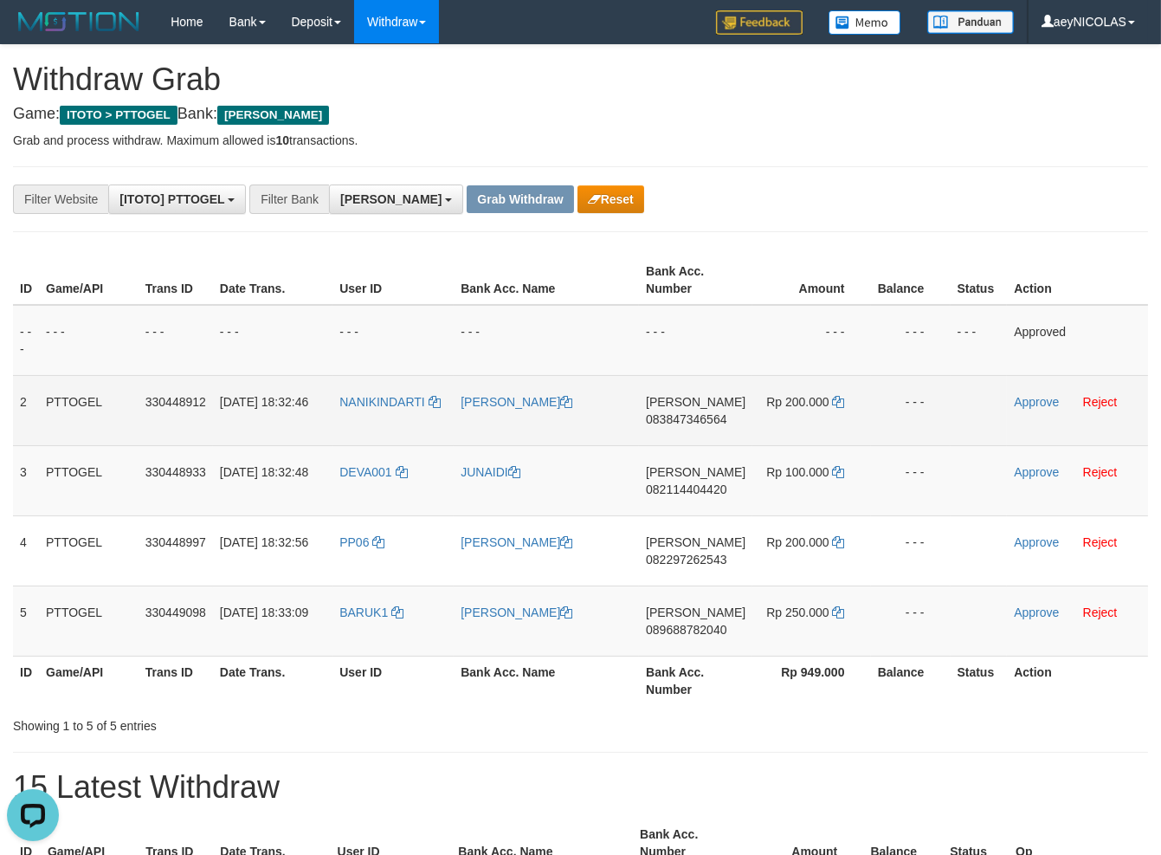
click at [842, 401] on td "Rp 200.000" at bounding box center [811, 410] width 118 height 70
click at [836, 401] on icon at bounding box center [839, 402] width 12 height 12
click at [1047, 403] on link "Approve" at bounding box center [1036, 402] width 45 height 14
click at [687, 481] on td "DANA 082114404420" at bounding box center [695, 480] width 113 height 70
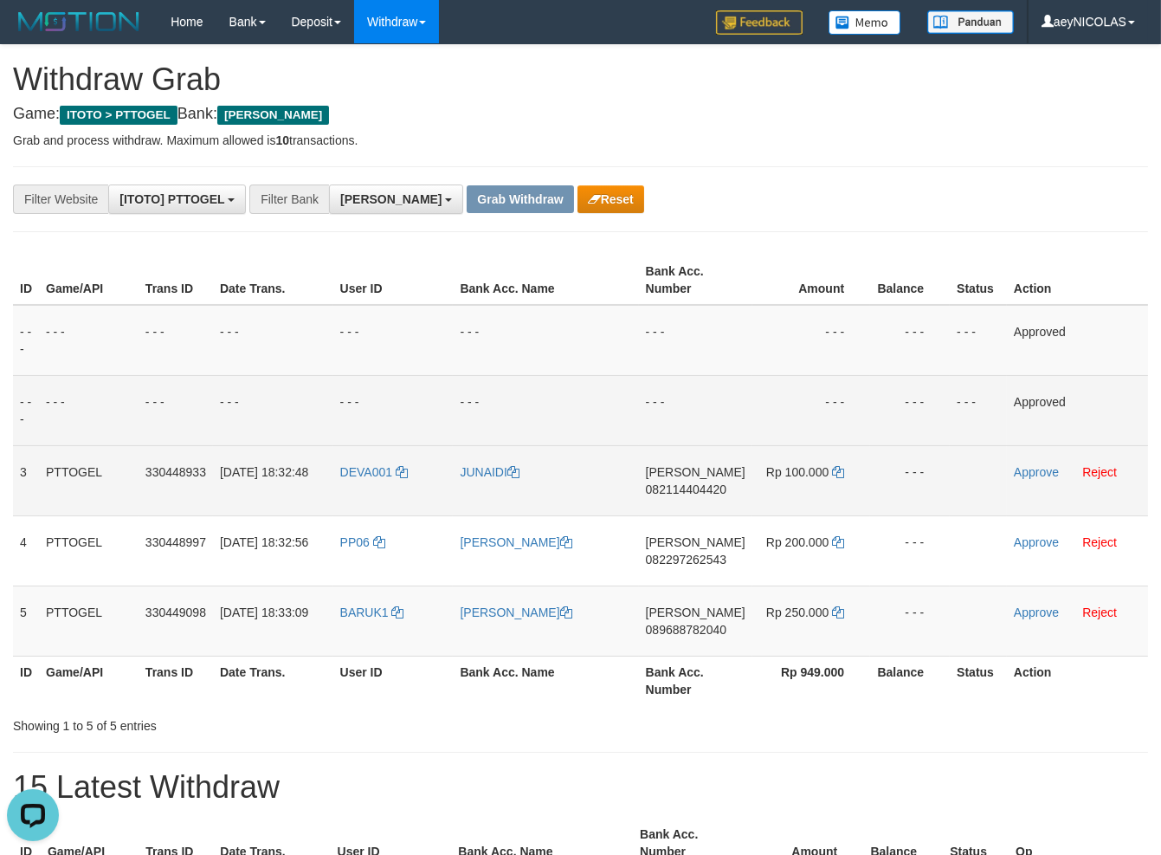
click at [686, 488] on span "082114404420" at bounding box center [686, 489] width 81 height 14
copy span "082114404420"
click at [681, 496] on td "DANA 082114404420" at bounding box center [695, 480] width 113 height 70
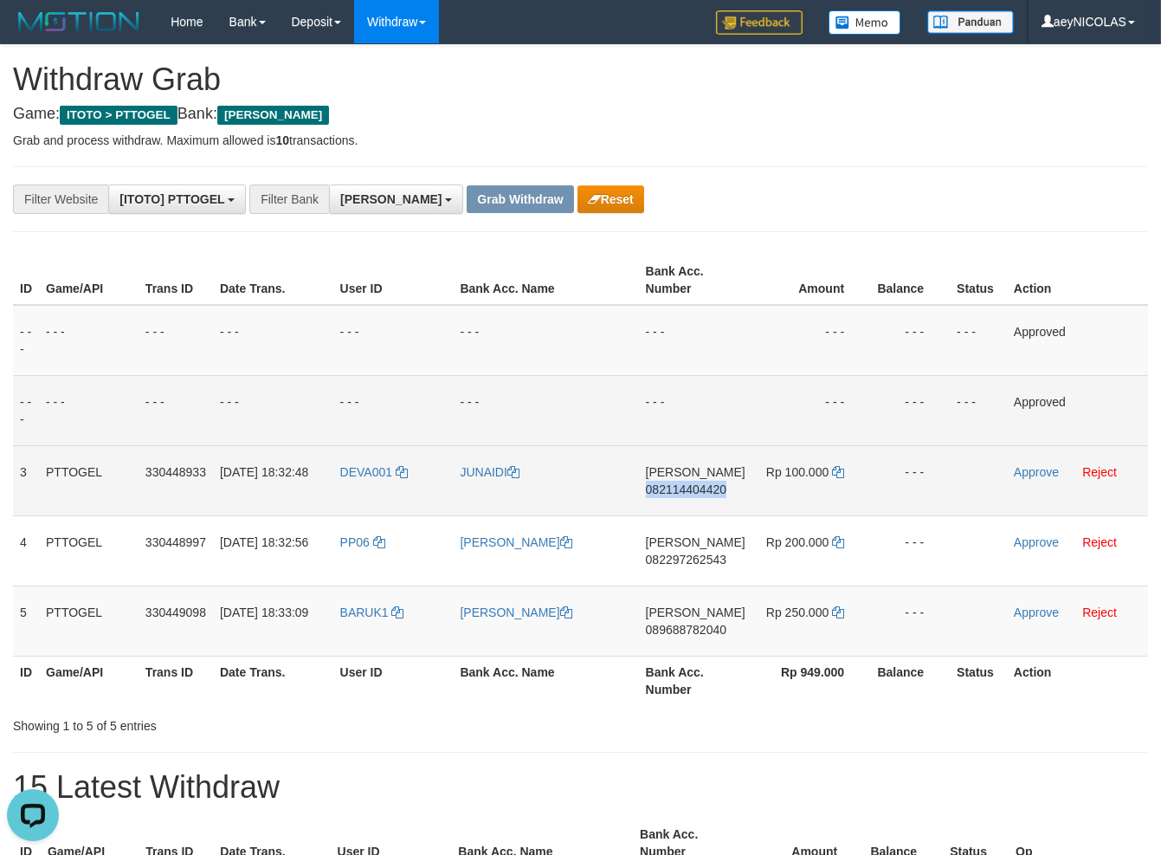
click at [693, 490] on span "082114404420" at bounding box center [686, 489] width 81 height 14
copy span "082114404420"
click at [693, 490] on span "082114404420" at bounding box center [686, 489] width 81 height 14
copy span "082114404420"
click at [653, 384] on td "- - -" at bounding box center [695, 410] width 113 height 70
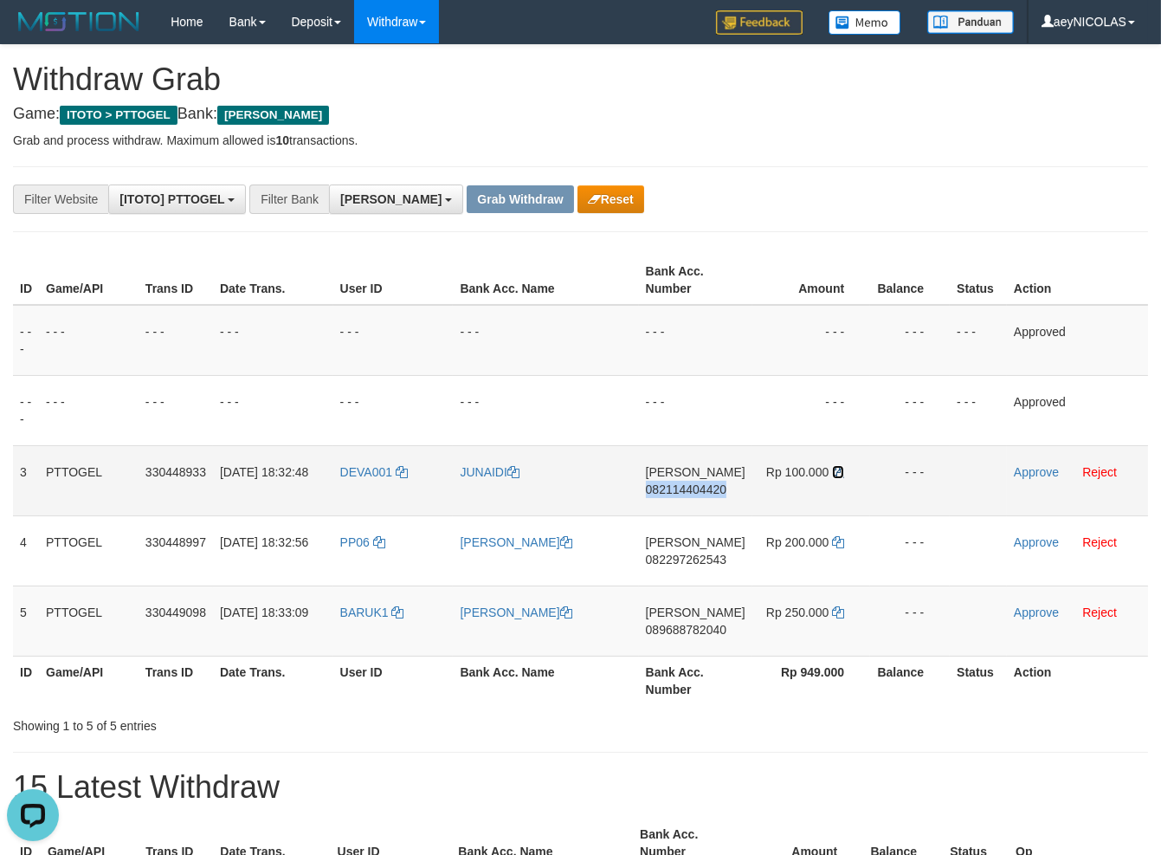
click at [839, 472] on icon at bounding box center [838, 472] width 12 height 12
copy span "082114404420"
drag, startPoint x: 839, startPoint y: 472, endPoint x: 1029, endPoint y: 472, distance: 189.6
click at [840, 472] on icon at bounding box center [838, 472] width 12 height 12
click at [1030, 472] on link "Approve" at bounding box center [1036, 472] width 45 height 14
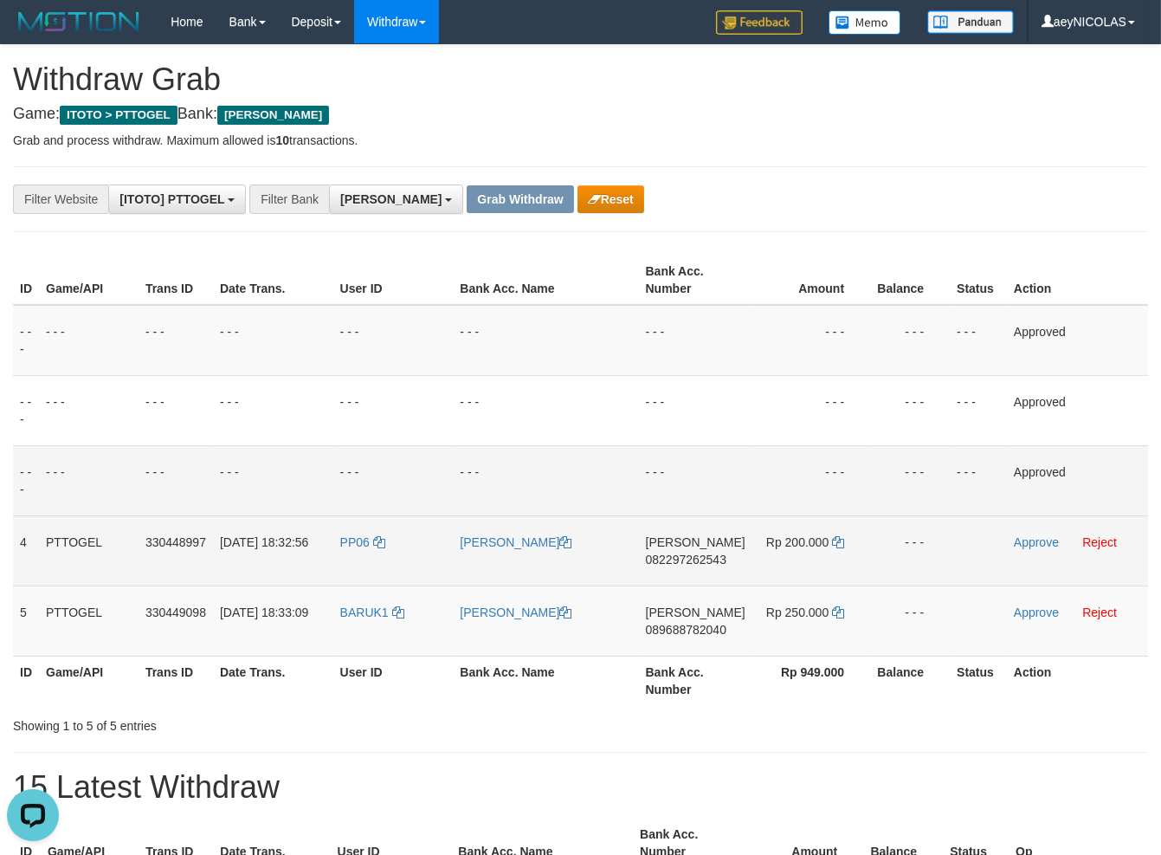
drag, startPoint x: 682, startPoint y: 573, endPoint x: 702, endPoint y: 564, distance: 22.1
click at [688, 571] on td "DANA 082297262543" at bounding box center [695, 550] width 113 height 70
click at [700, 564] on span "082297262543" at bounding box center [686, 559] width 81 height 14
click at [703, 564] on span "082297262543" at bounding box center [686, 559] width 81 height 14
copy span "082297262543"
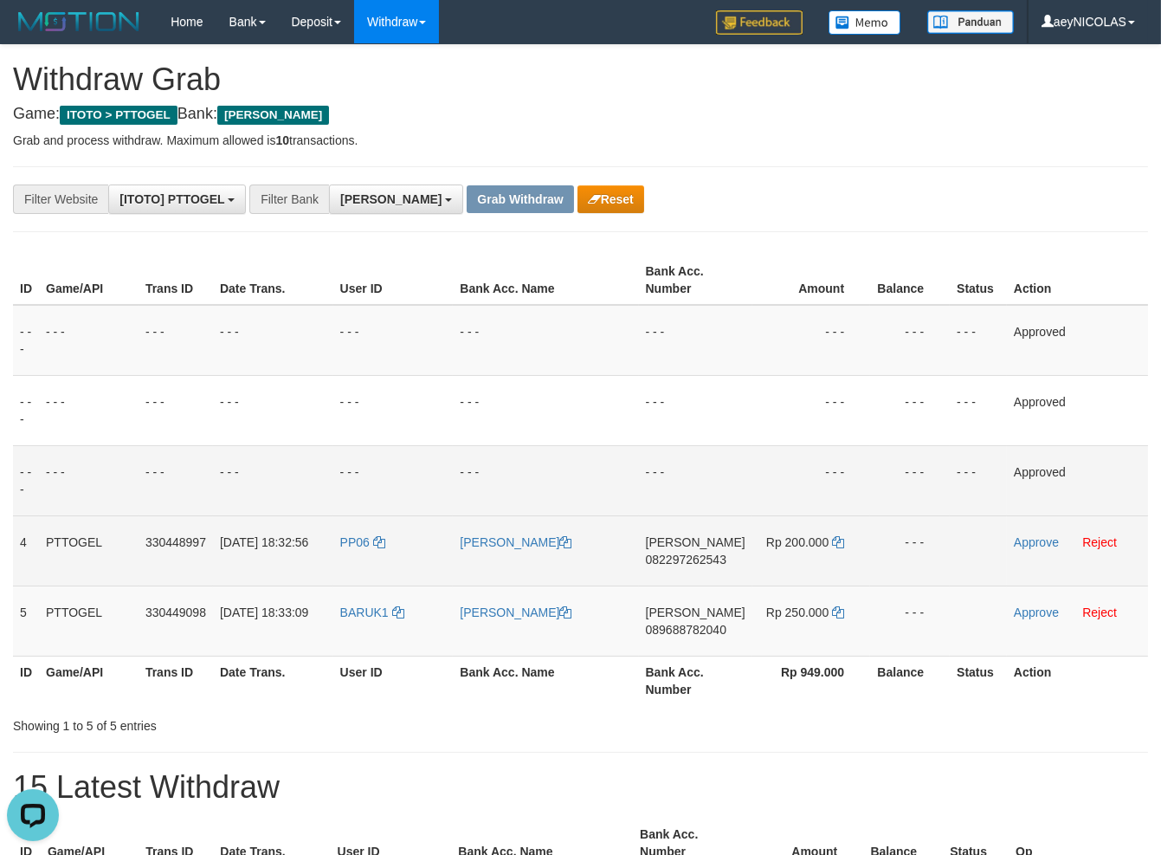
click at [731, 552] on td "DANA 082297262543" at bounding box center [695, 550] width 113 height 70
click at [674, 563] on span "082297262543" at bounding box center [686, 559] width 81 height 14
copy span "082297262543"
click at [674, 563] on span "082297262543" at bounding box center [686, 559] width 81 height 14
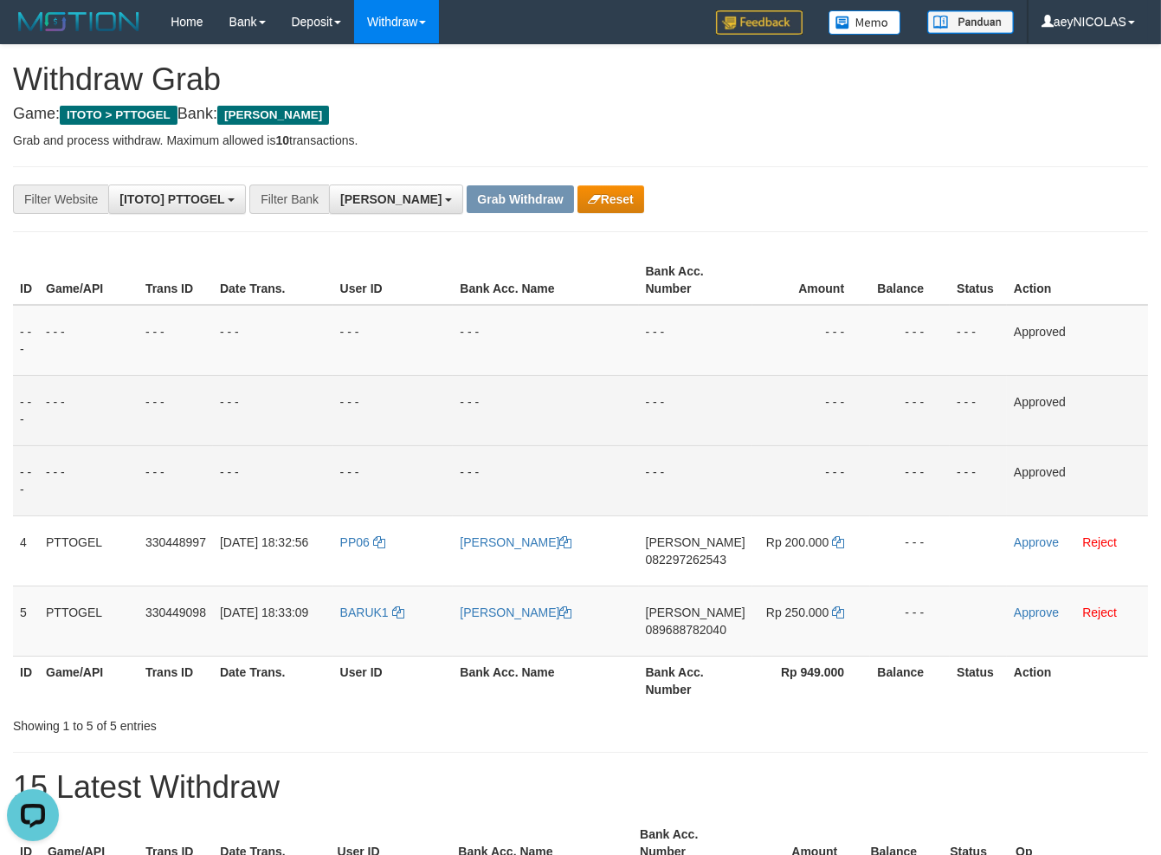
click at [623, 442] on td "- - -" at bounding box center [545, 410] width 185 height 70
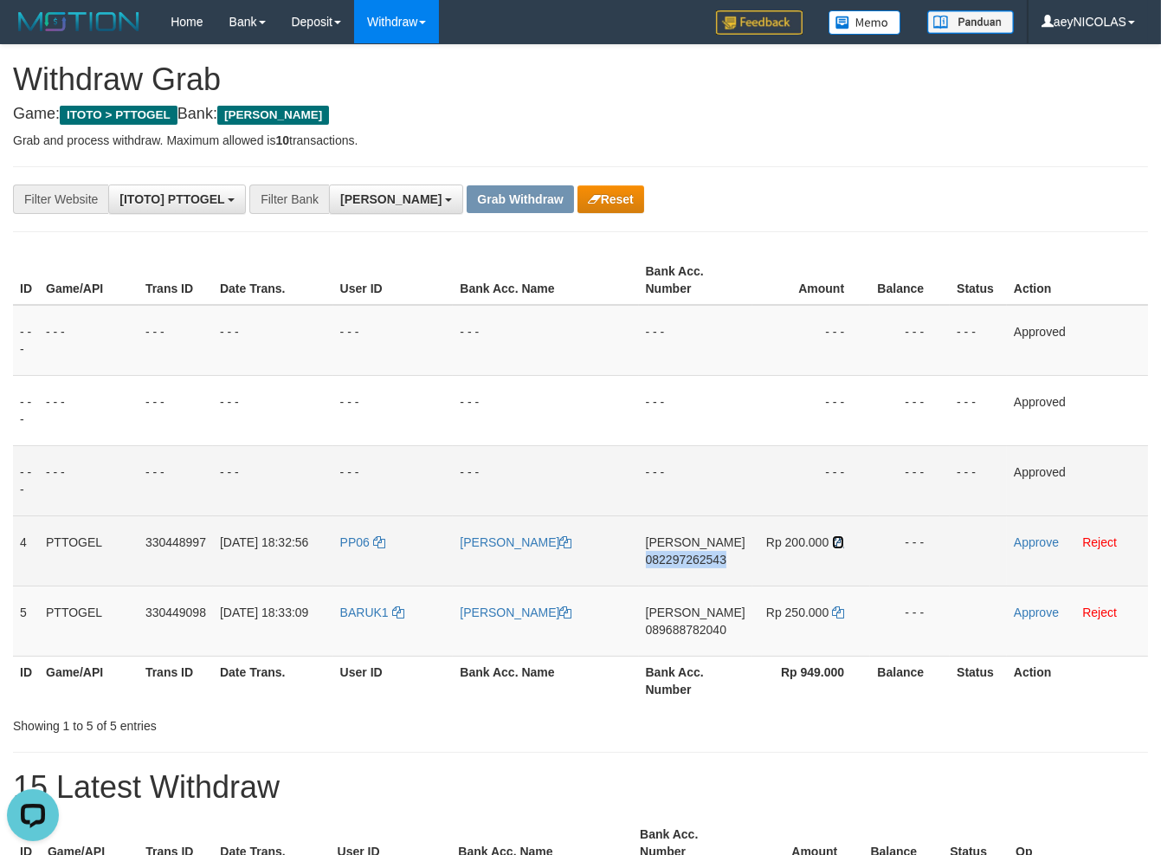
click at [839, 545] on icon at bounding box center [838, 542] width 12 height 12
click at [1042, 547] on link "Approve" at bounding box center [1036, 542] width 45 height 14
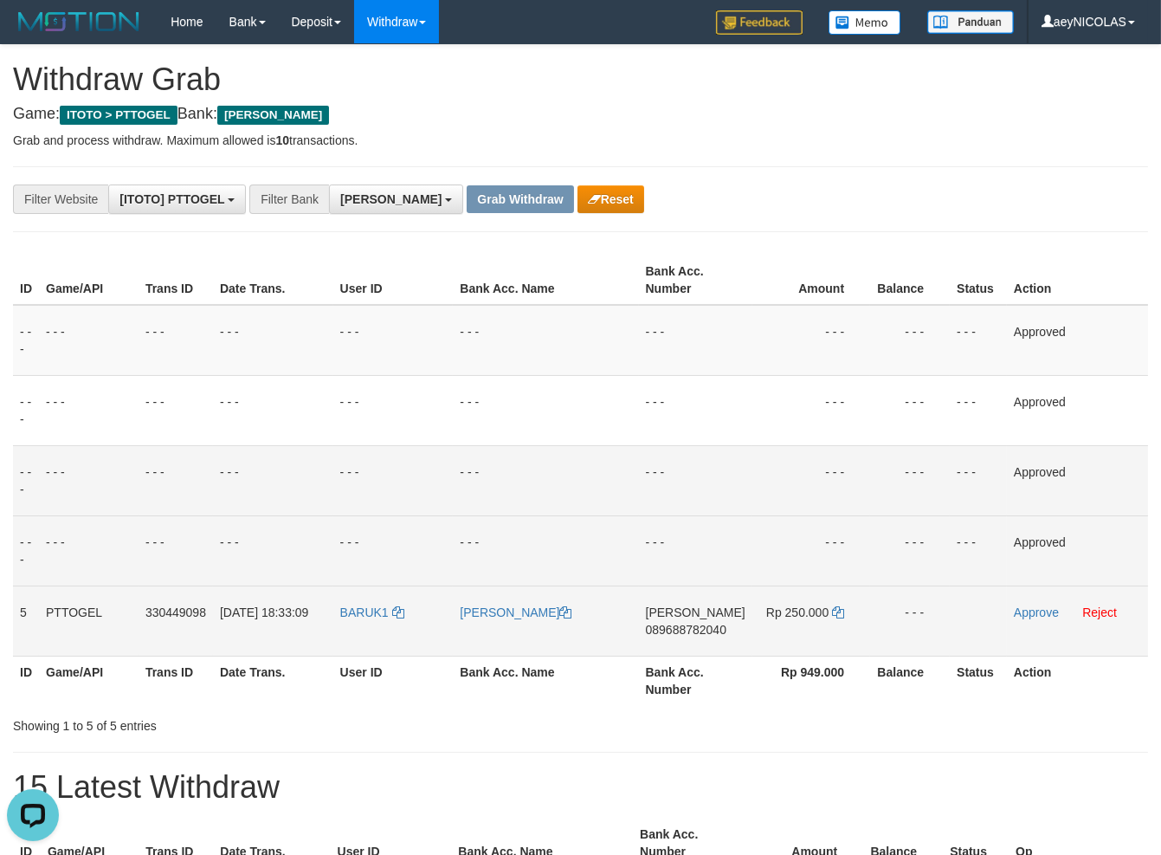
click at [687, 629] on span "089688782040" at bounding box center [686, 629] width 81 height 14
click at [705, 622] on td "DANA 089688782040" at bounding box center [695, 620] width 113 height 70
click at [706, 621] on td "DANA 089688782040" at bounding box center [695, 620] width 113 height 70
click at [699, 625] on span "089688782040" at bounding box center [686, 629] width 81 height 14
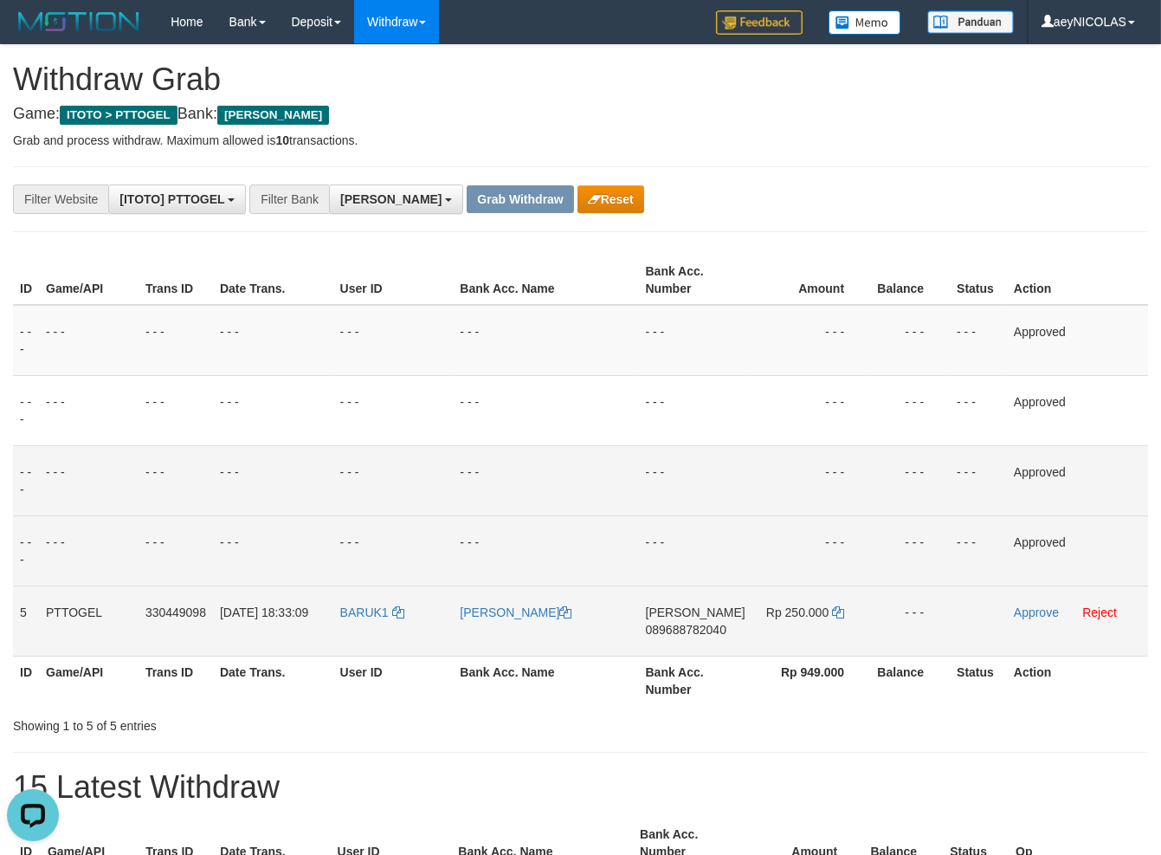
click at [699, 628] on span "089688782040" at bounding box center [686, 629] width 81 height 14
click at [662, 480] on td "- - -" at bounding box center [695, 480] width 113 height 70
click at [840, 610] on icon at bounding box center [838, 612] width 12 height 12
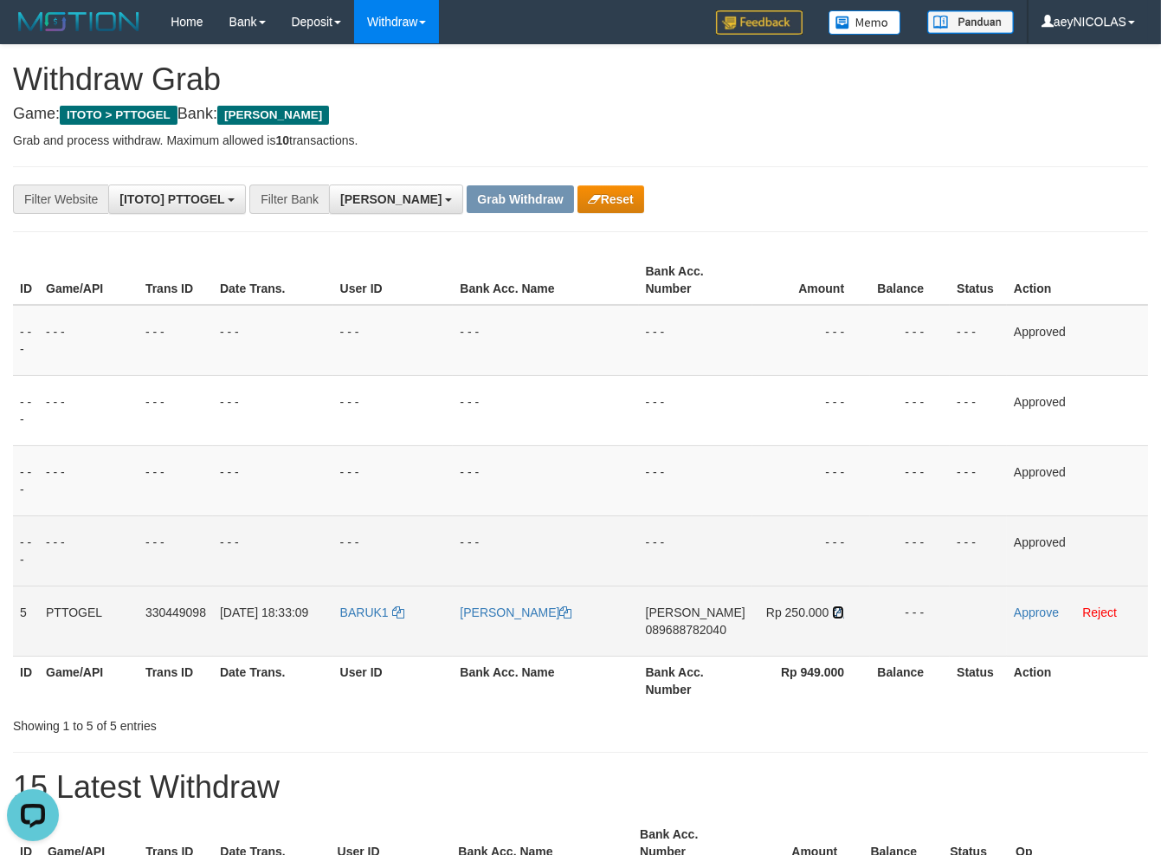
click at [840, 610] on icon at bounding box center [838, 612] width 12 height 12
click at [1030, 616] on link "Approve" at bounding box center [1036, 612] width 45 height 14
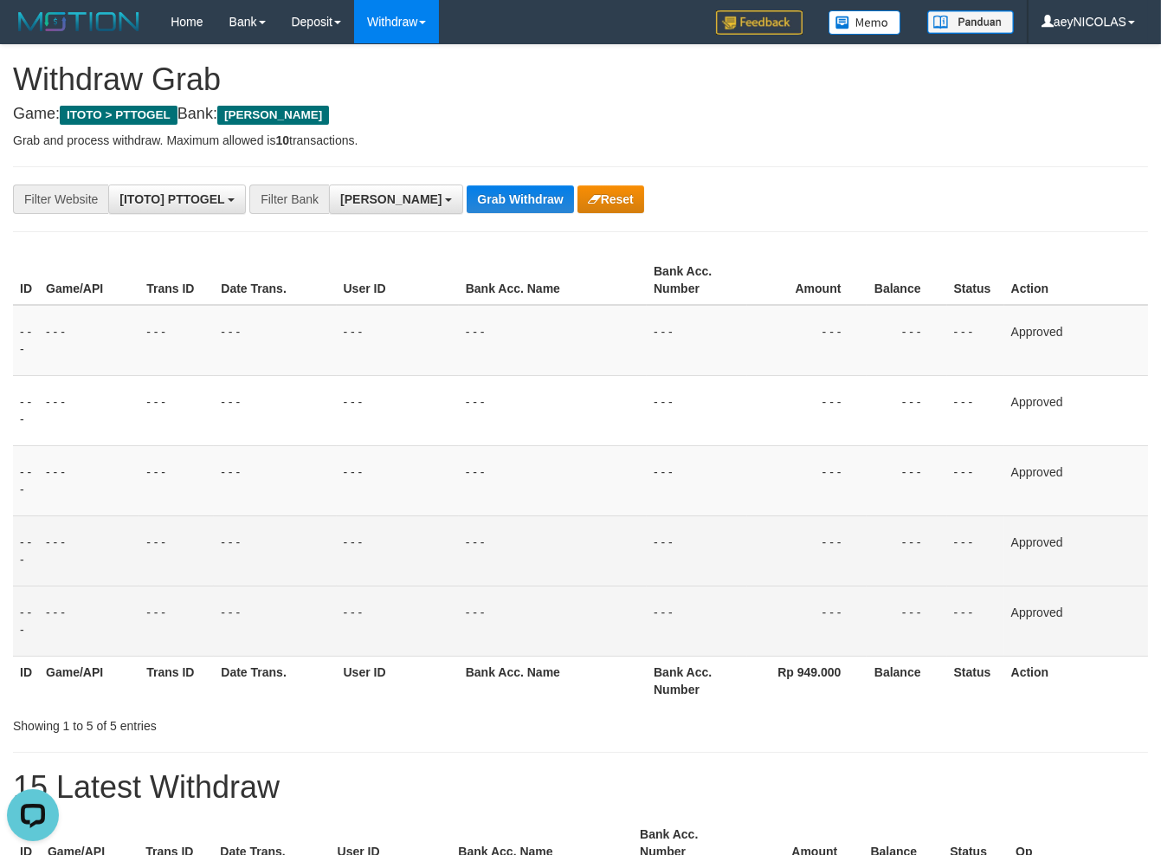
drag, startPoint x: 616, startPoint y: 376, endPoint x: 461, endPoint y: 300, distance: 172.3
click at [585, 359] on tbody "- - - - - - - - - - - - - - - - - - - - - - - - - - - - - - Approved - - - - - …" at bounding box center [580, 481] width 1135 height 352
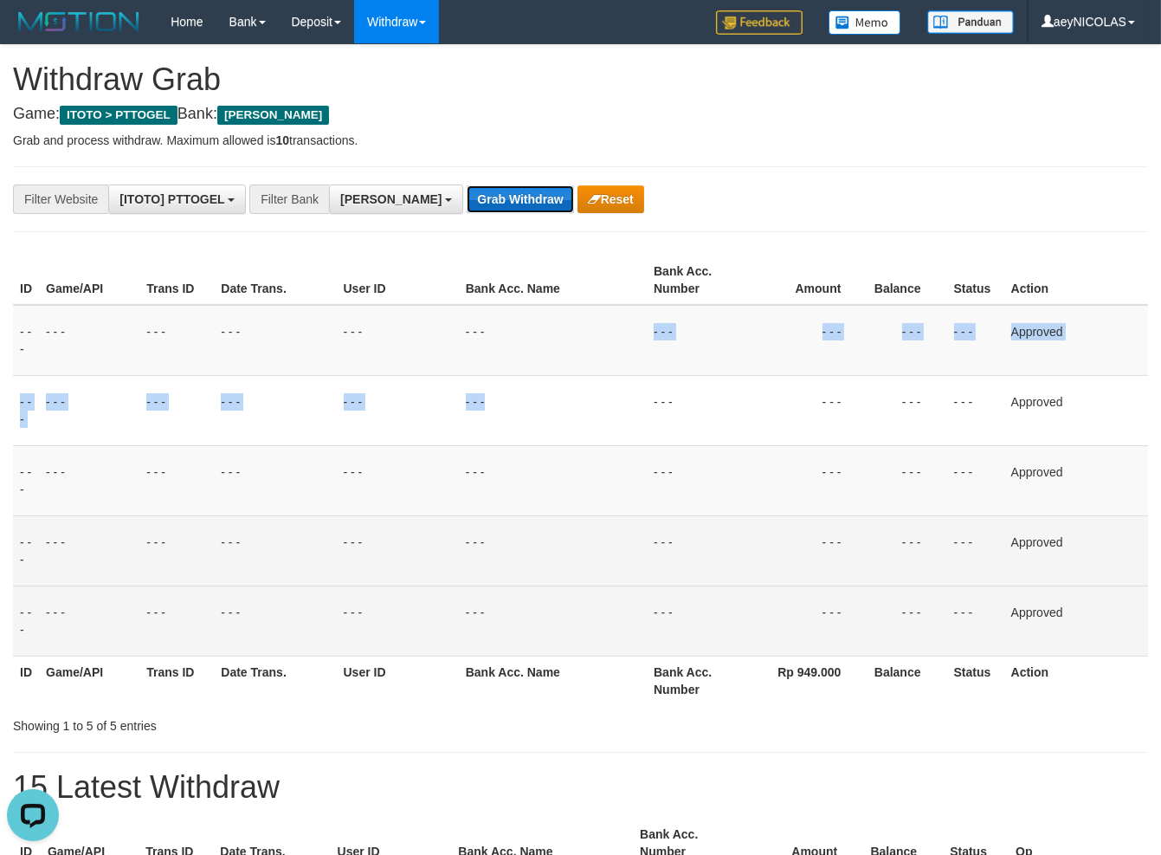
click at [469, 196] on button "Grab Withdraw" at bounding box center [520, 199] width 106 height 28
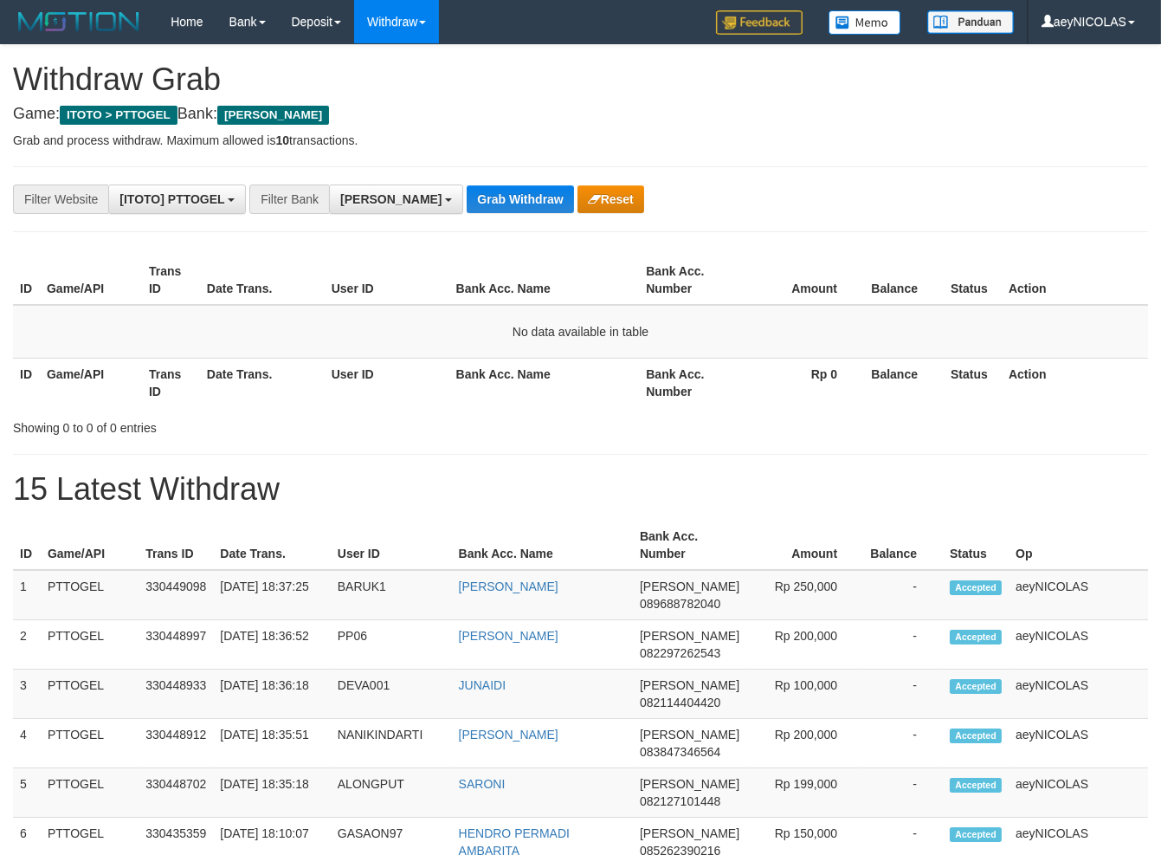
scroll to position [301, 0]
drag, startPoint x: 801, startPoint y: 362, endPoint x: 598, endPoint y: 260, distance: 226.9
click at [785, 357] on table "ID Game/API Trans ID Date Trans. User ID Bank Acc. Name Bank Acc. Number Amount…" at bounding box center [580, 331] width 1135 height 152
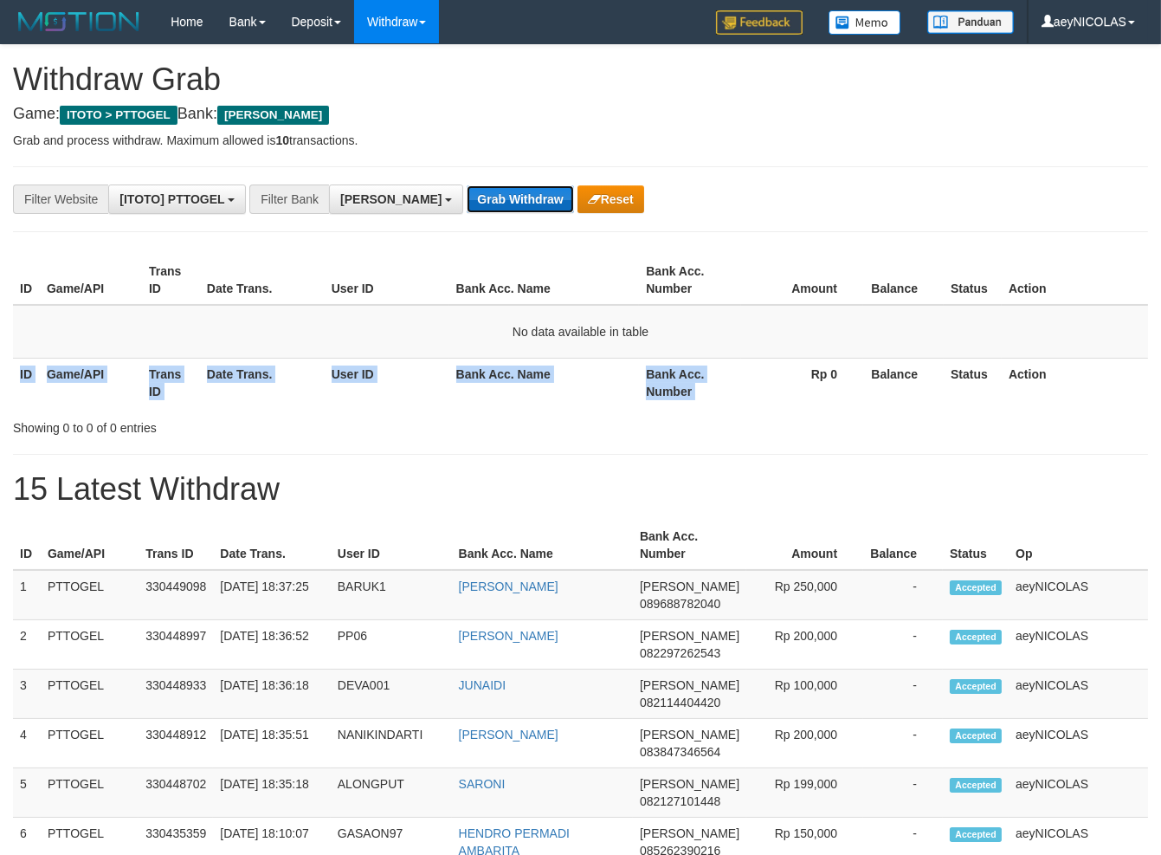
click at [469, 197] on button "Grab Withdraw" at bounding box center [520, 199] width 106 height 28
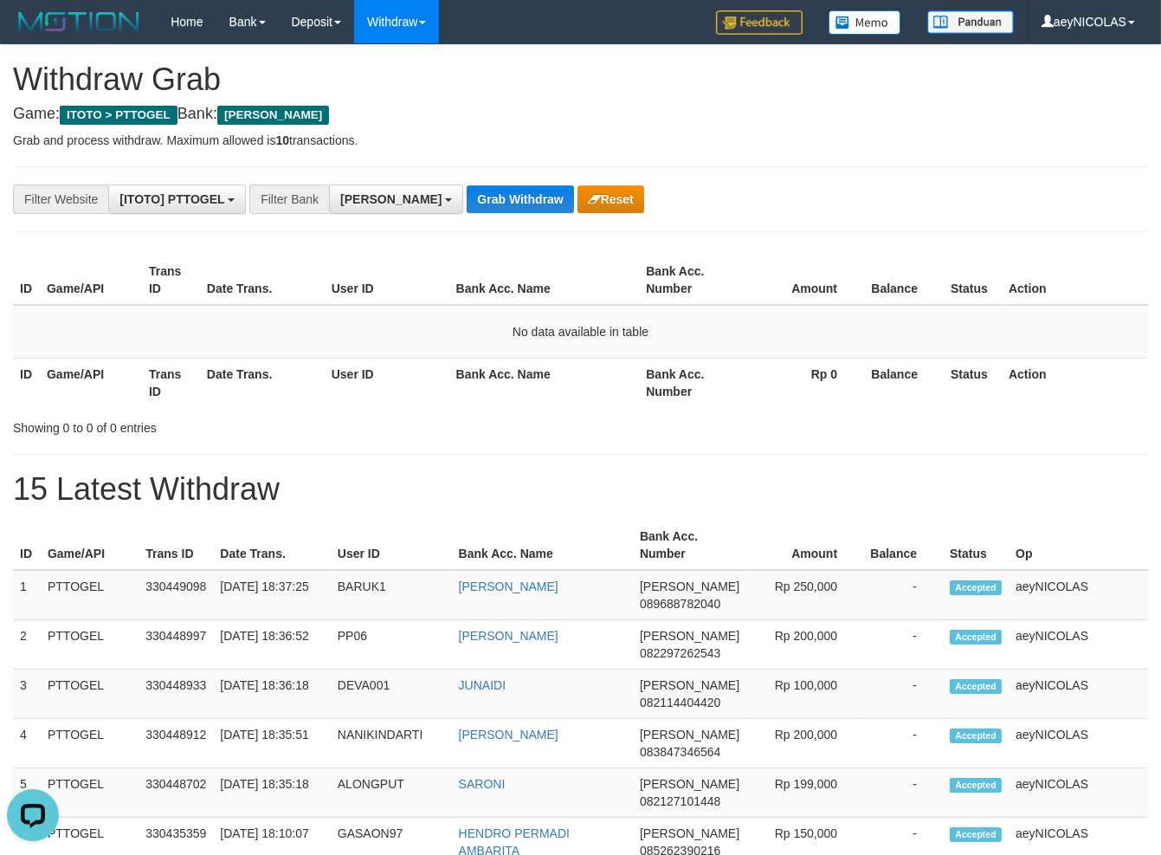
drag, startPoint x: 789, startPoint y: 455, endPoint x: 610, endPoint y: 458, distance: 178.4
click at [358, 202] on span "[PERSON_NAME]" at bounding box center [390, 199] width 101 height 14
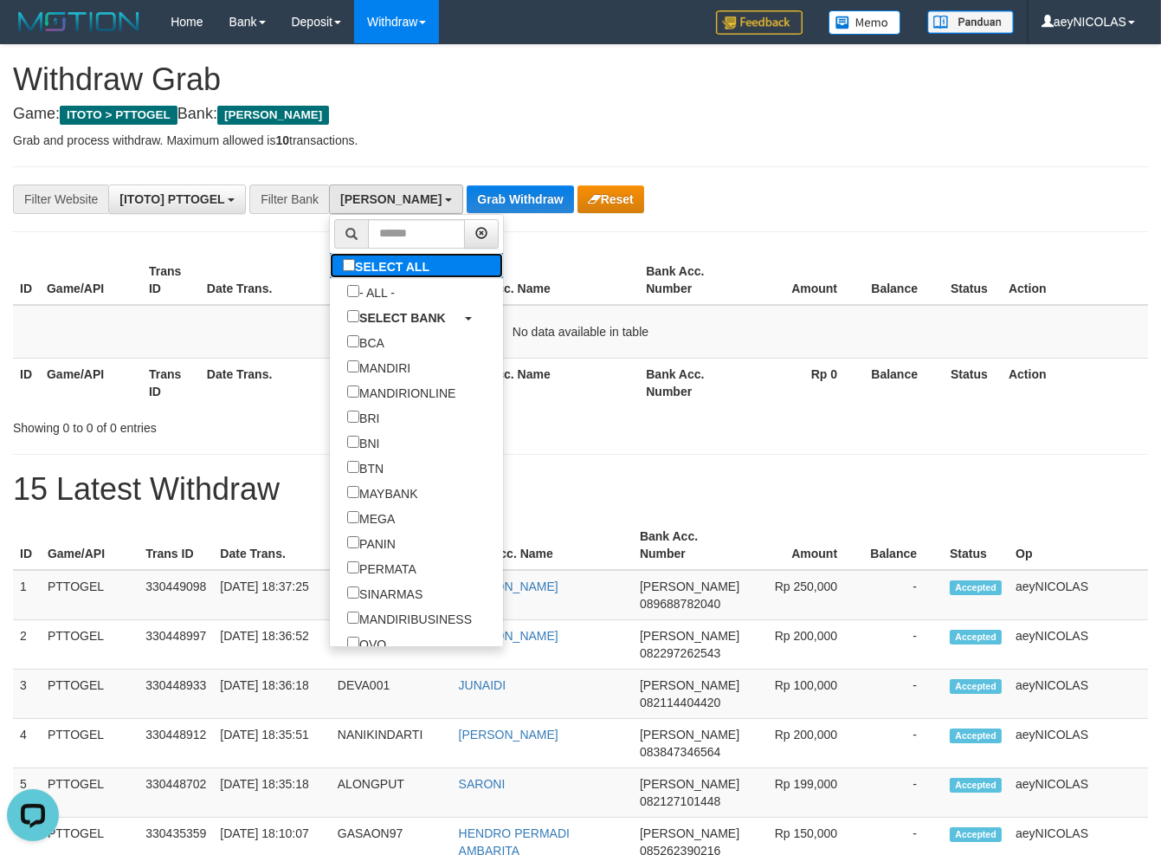
drag, startPoint x: 339, startPoint y: 259, endPoint x: 330, endPoint y: 260, distance: 8.7
click at [337, 258] on label "SELECT ALL" at bounding box center [388, 265] width 117 height 25
select select "***"
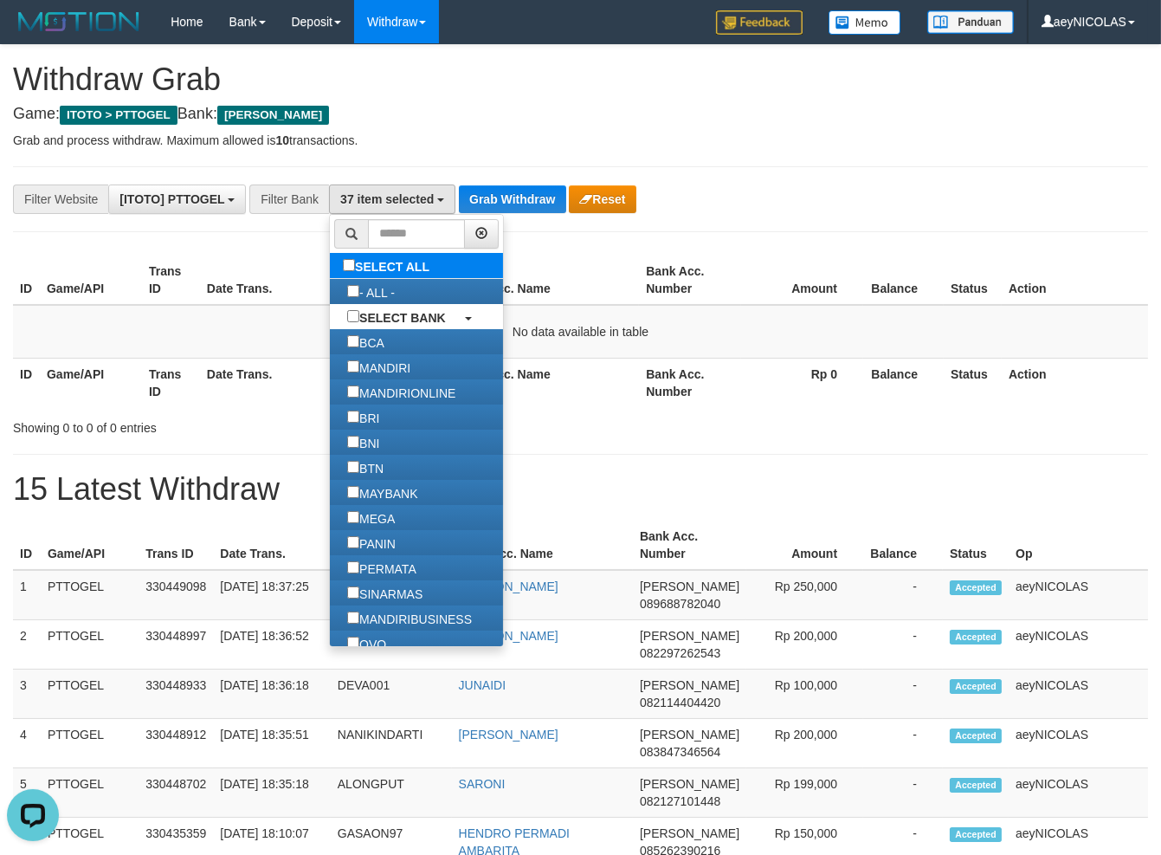
scroll to position [661, 0]
click at [330, 276] on label "SELECT ALL" at bounding box center [388, 265] width 117 height 25
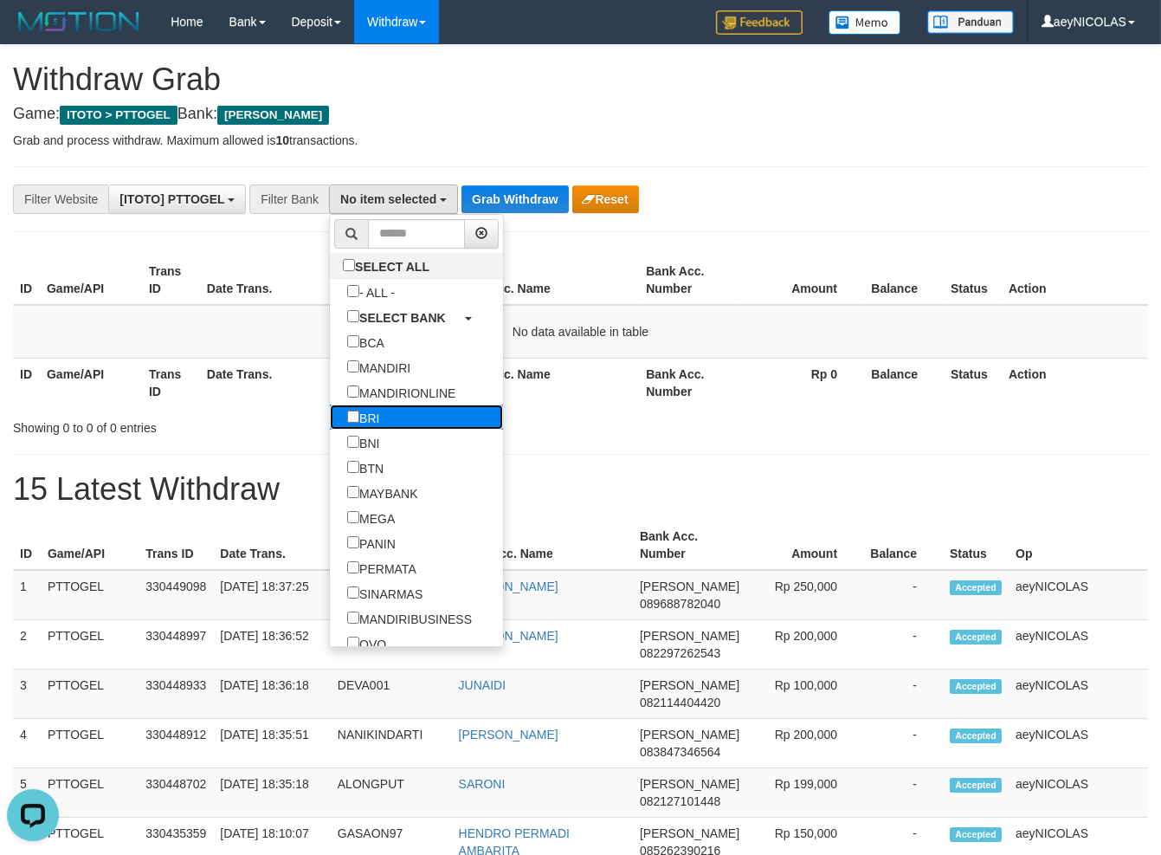
click at [330, 413] on label "BRI" at bounding box center [363, 416] width 67 height 25
click at [330, 421] on label "BRI" at bounding box center [363, 416] width 67 height 25
select select "***"
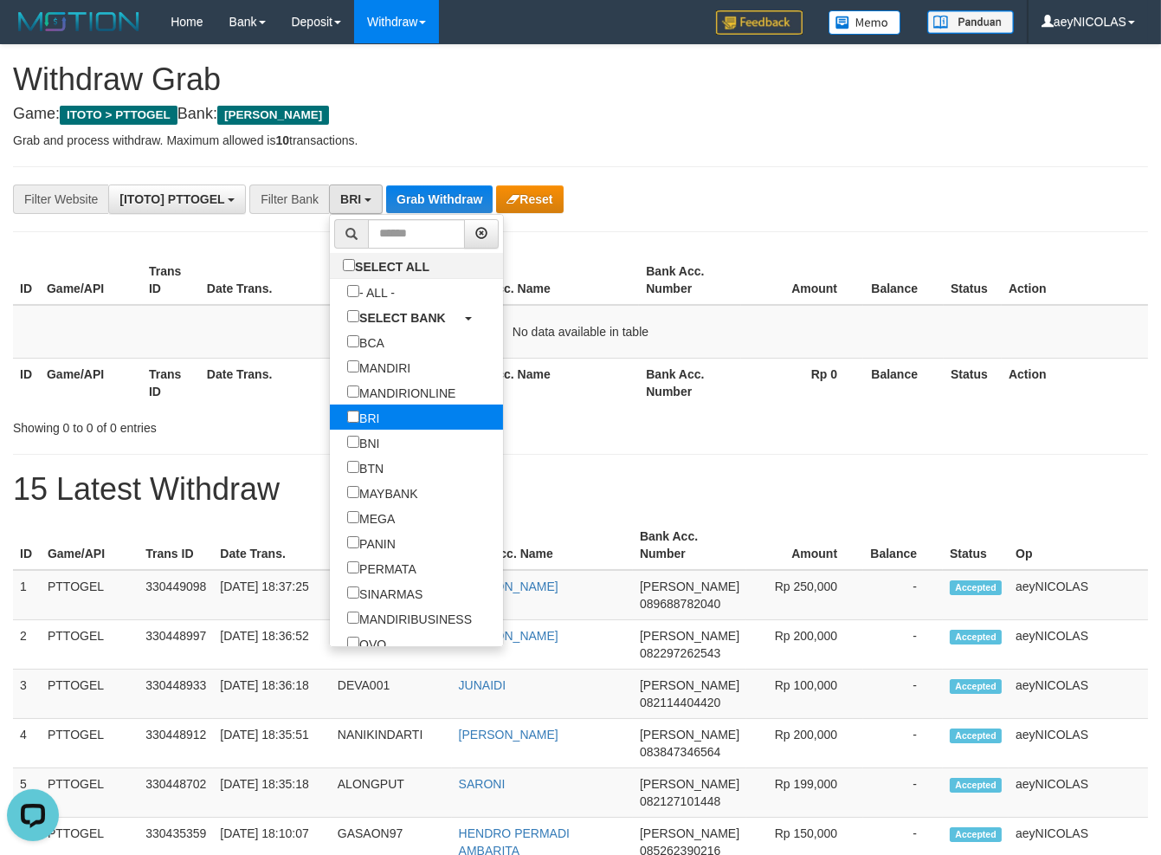
scroll to position [103, 0]
click at [726, 335] on td "No data available in table" at bounding box center [580, 332] width 1135 height 54
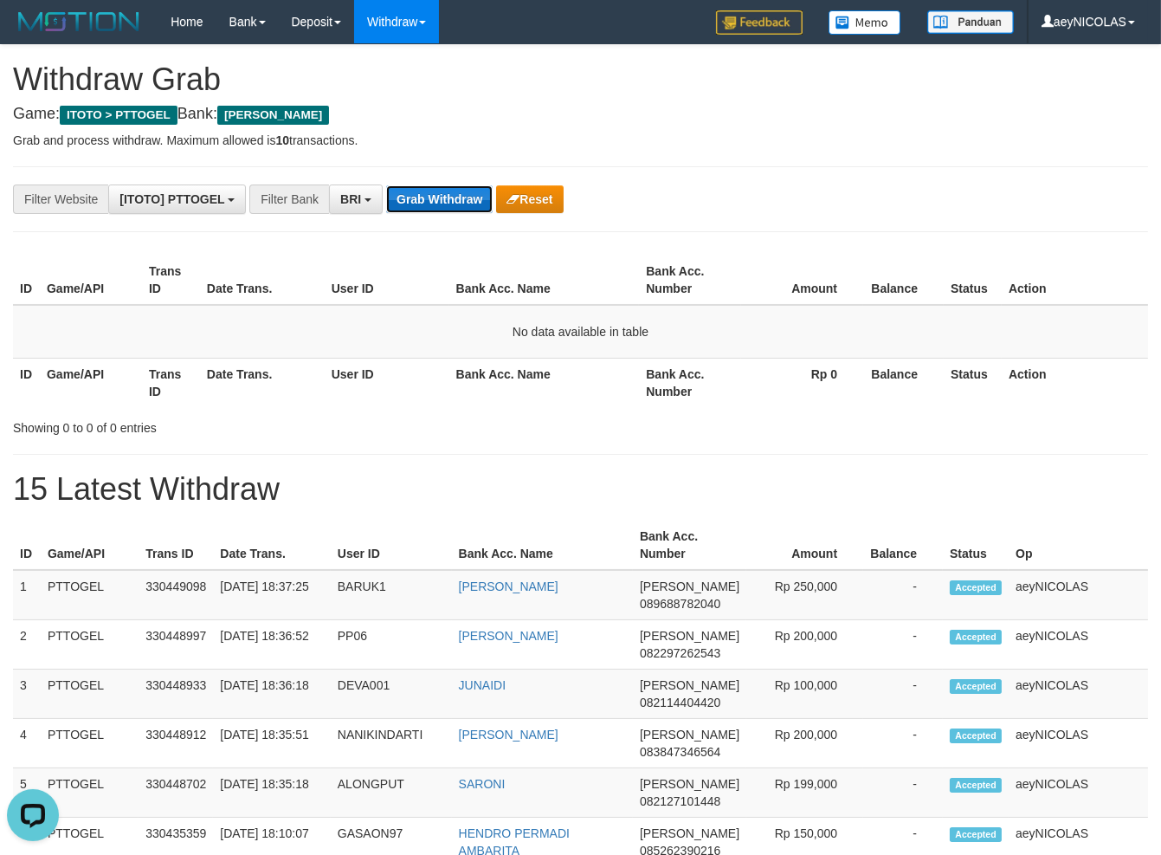
click at [446, 209] on button "Grab Withdraw" at bounding box center [439, 199] width 106 height 28
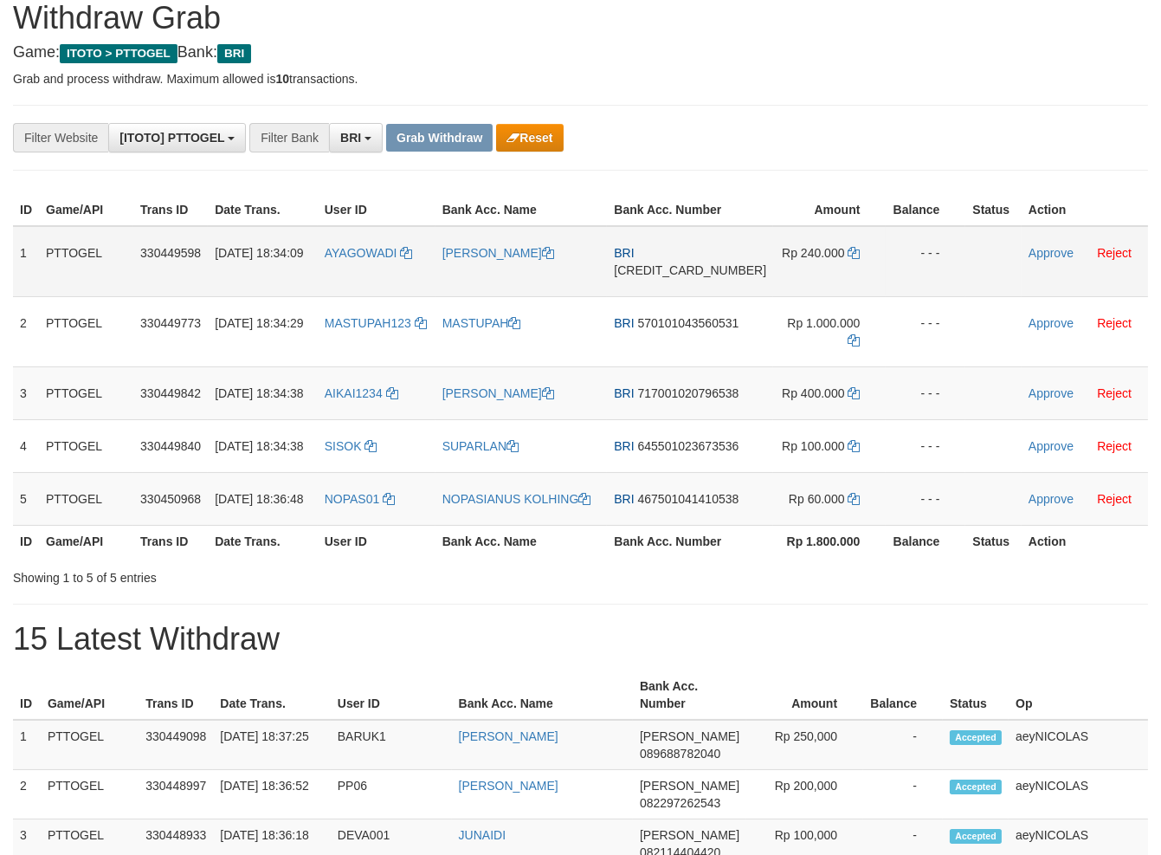
scroll to position [86, 0]
drag, startPoint x: 706, startPoint y: 532, endPoint x: 505, endPoint y: 537, distance: 201.8
click at [768, 526] on tbody "1 PTTOGEL 330449598 [DATE] 18:34:09 [GEOGRAPHIC_DATA] [PERSON_NAME] BRI [CREDIT…" at bounding box center [580, 376] width 1135 height 300
click at [670, 277] on span "[CREDIT_CARD_NUMBER]" at bounding box center [690, 270] width 152 height 14
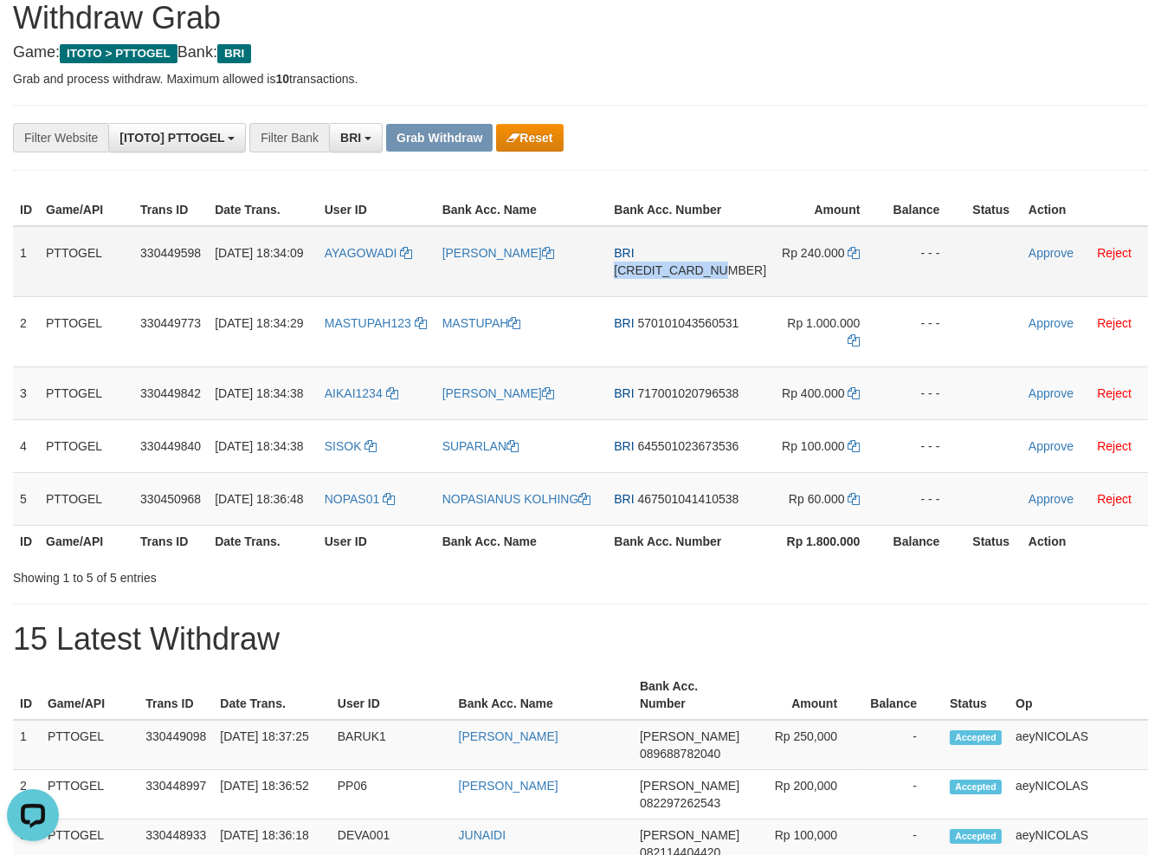
click at [670, 277] on span "[CREDIT_CARD_NUMBER]" at bounding box center [690, 270] width 152 height 14
copy span "[CREDIT_CARD_NUMBER]"
click at [710, 277] on span "[CREDIT_CARD_NUMBER]" at bounding box center [690, 270] width 152 height 14
copy span "[CREDIT_CARD_NUMBER]"
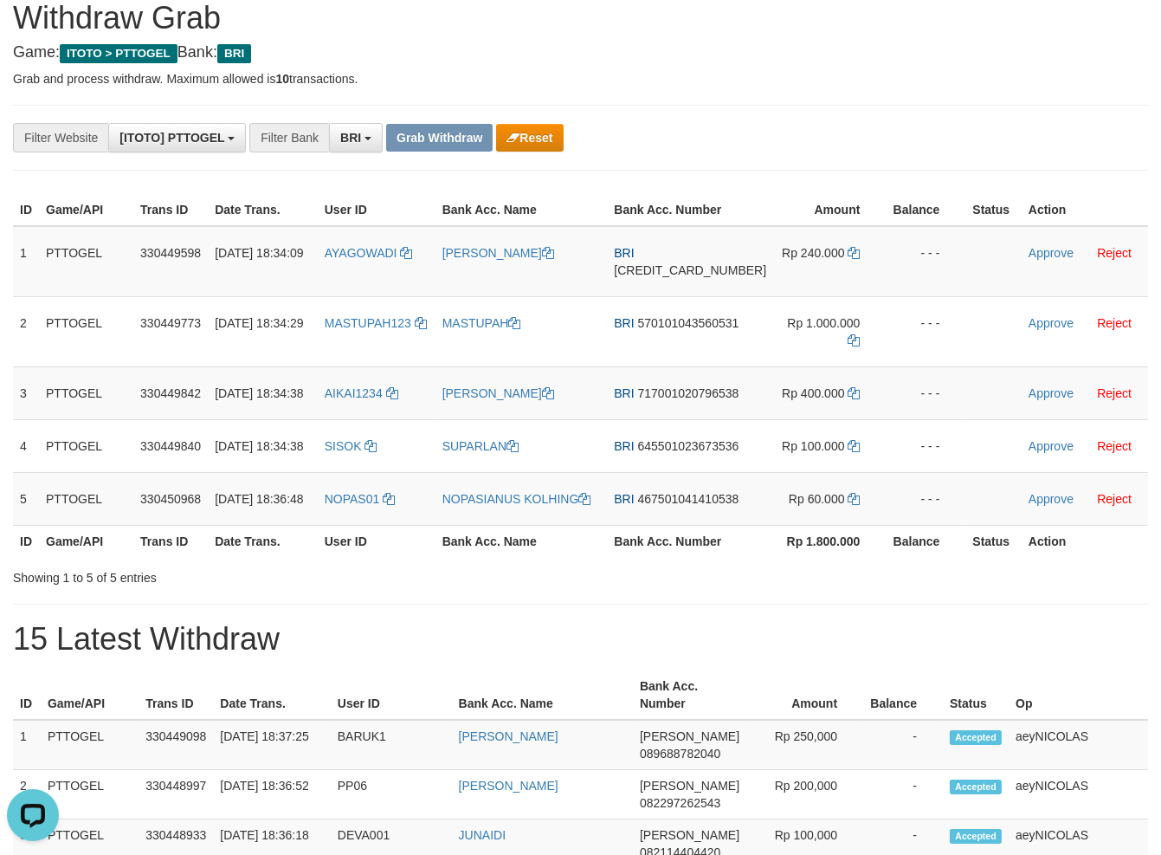
click at [848, 259] on icon at bounding box center [854, 253] width 12 height 12
copy span "[CREDIT_CARD_NUMBER]"
click at [848, 259] on icon at bounding box center [854, 253] width 12 height 12
click at [1053, 261] on td "Approve Reject" at bounding box center [1085, 261] width 126 height 71
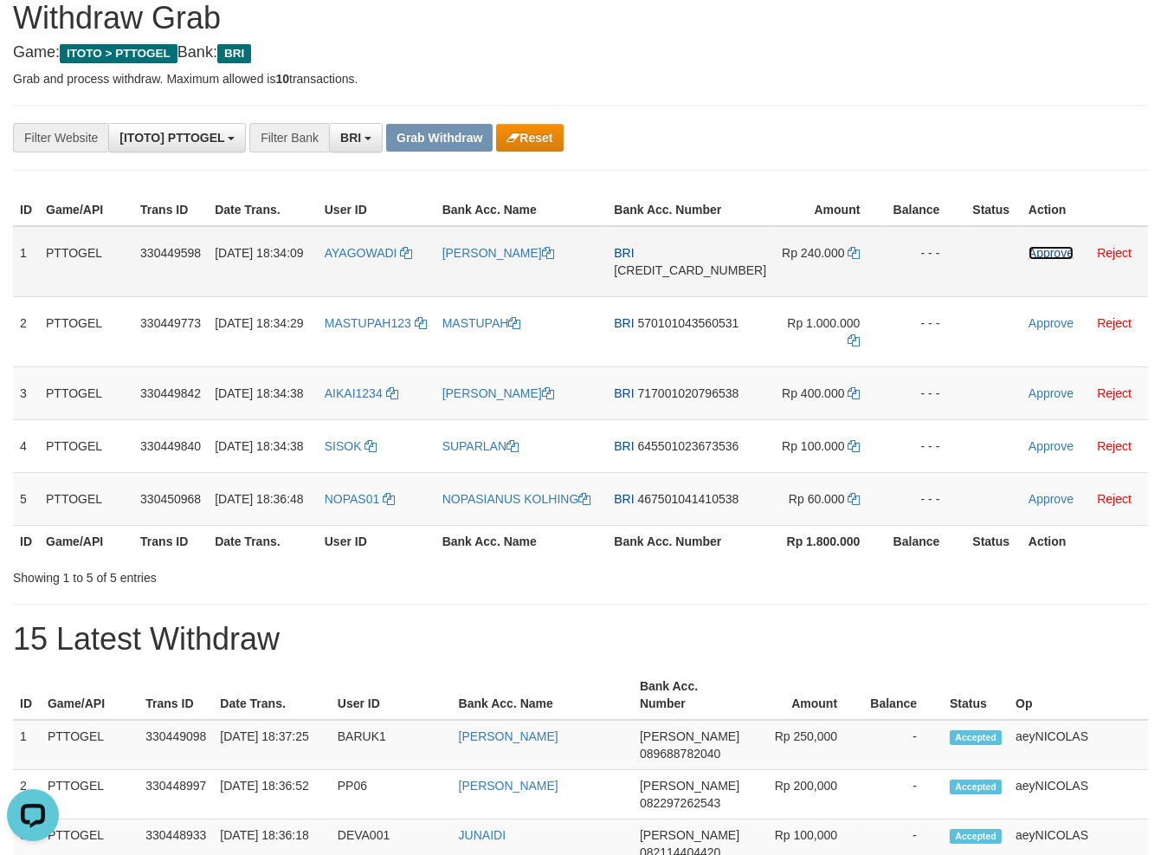
click at [1045, 260] on link "Approve" at bounding box center [1051, 253] width 45 height 14
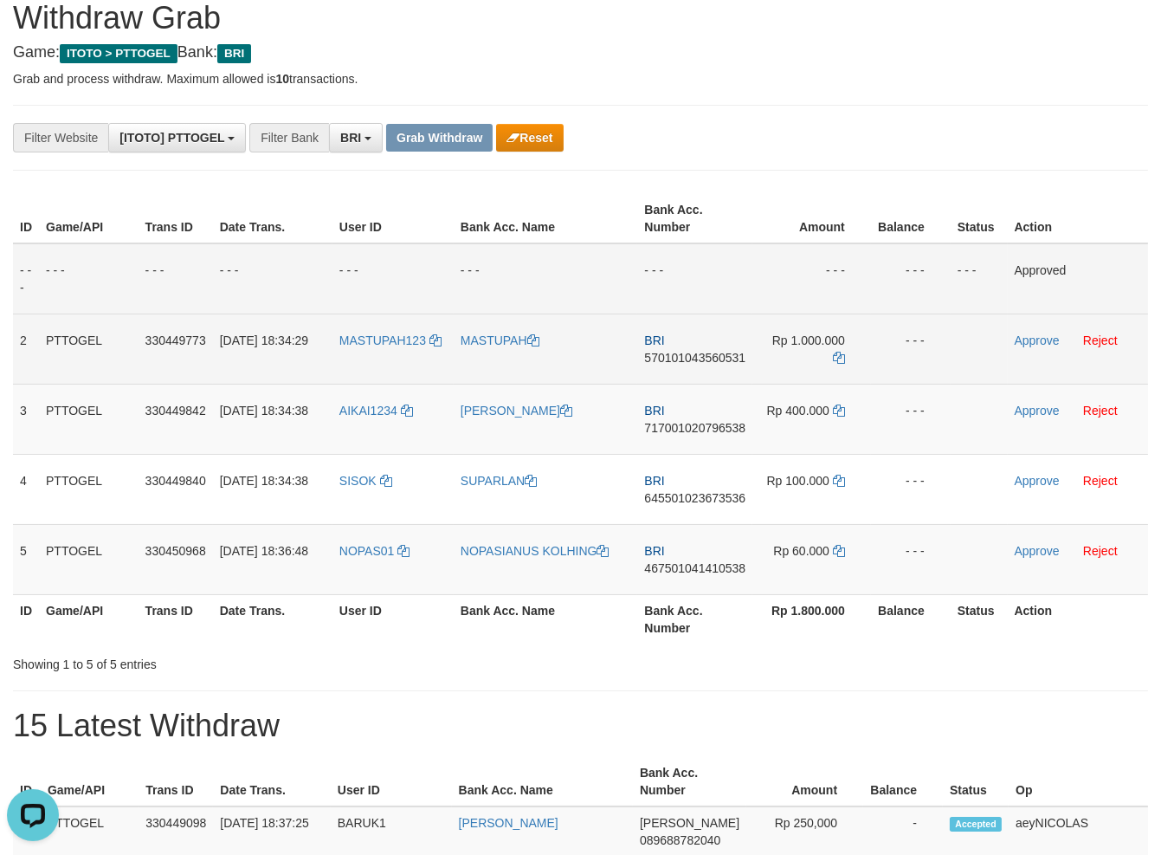
click at [695, 355] on span "570101043560531" at bounding box center [694, 358] width 101 height 14
click at [694, 355] on span "570101043560531" at bounding box center [694, 358] width 101 height 14
copy span "570101043560531"
click at [690, 356] on span "570101043560531" at bounding box center [694, 358] width 101 height 14
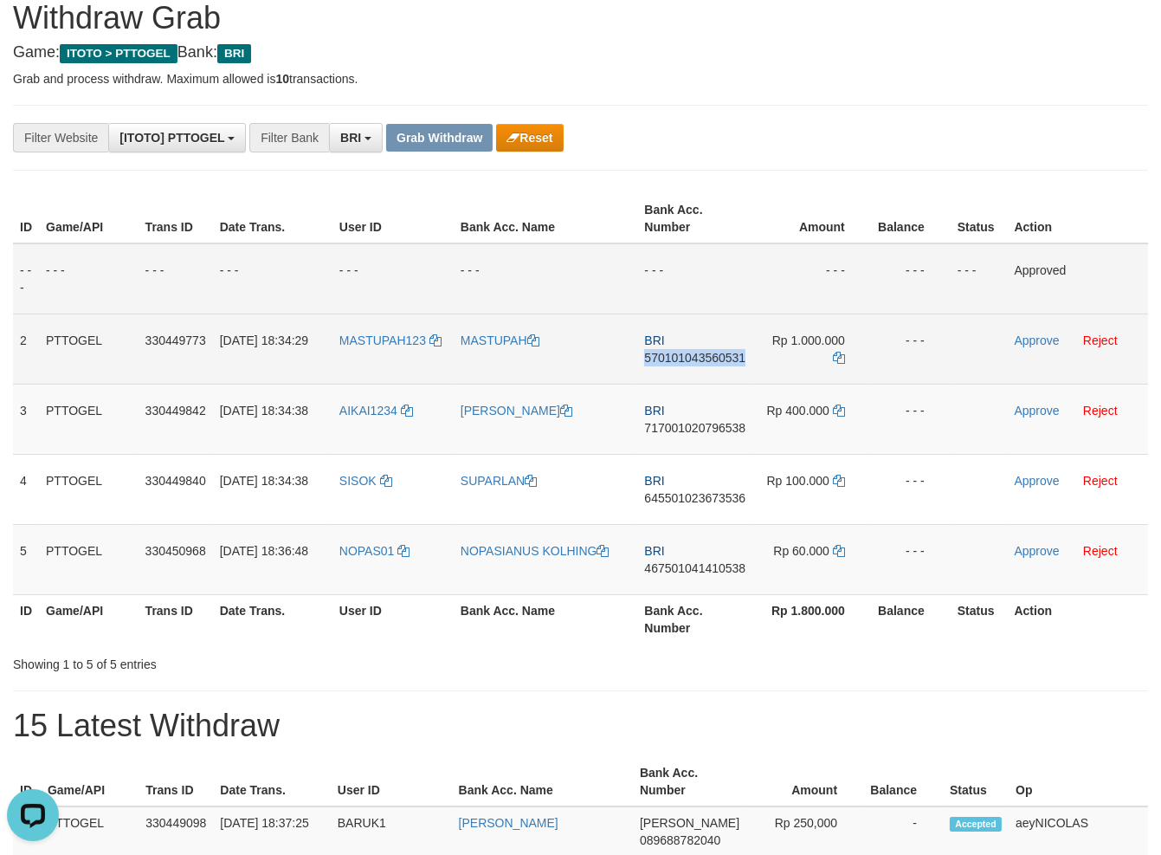
copy span "570101043560531"
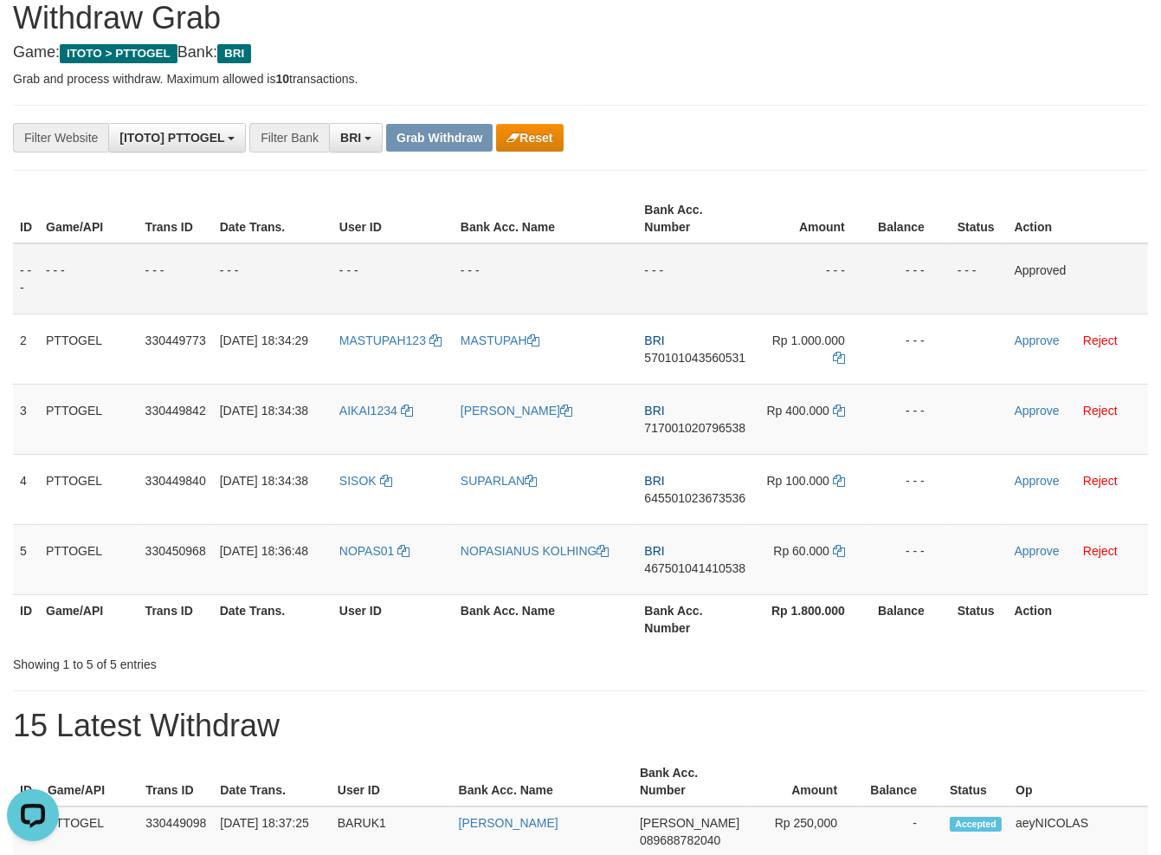
click at [655, 285] on td "- - -" at bounding box center [694, 278] width 115 height 71
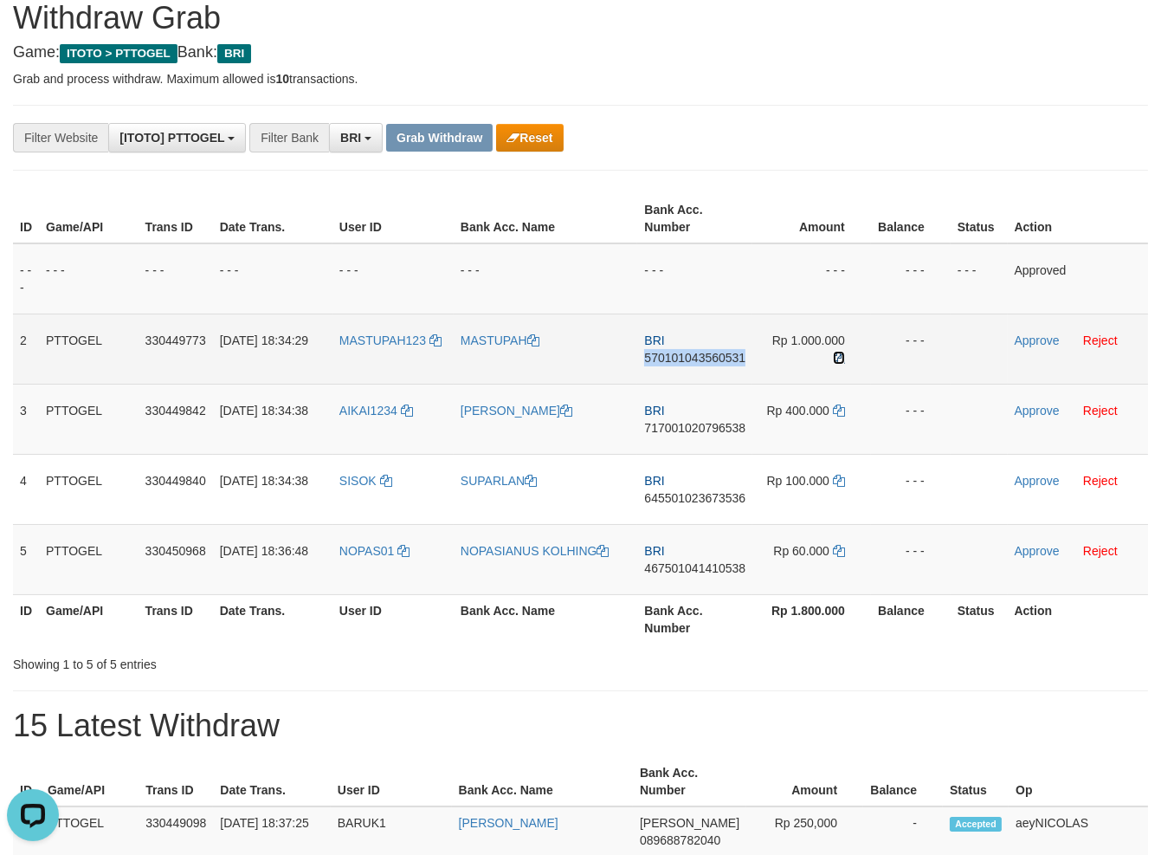
click at [839, 354] on icon at bounding box center [839, 358] width 12 height 12
copy span "570101043560531"
drag, startPoint x: 839, startPoint y: 354, endPoint x: 861, endPoint y: 354, distance: 22.5
click at [840, 354] on icon at bounding box center [839, 358] width 12 height 12
click at [842, 354] on icon at bounding box center [839, 358] width 12 height 12
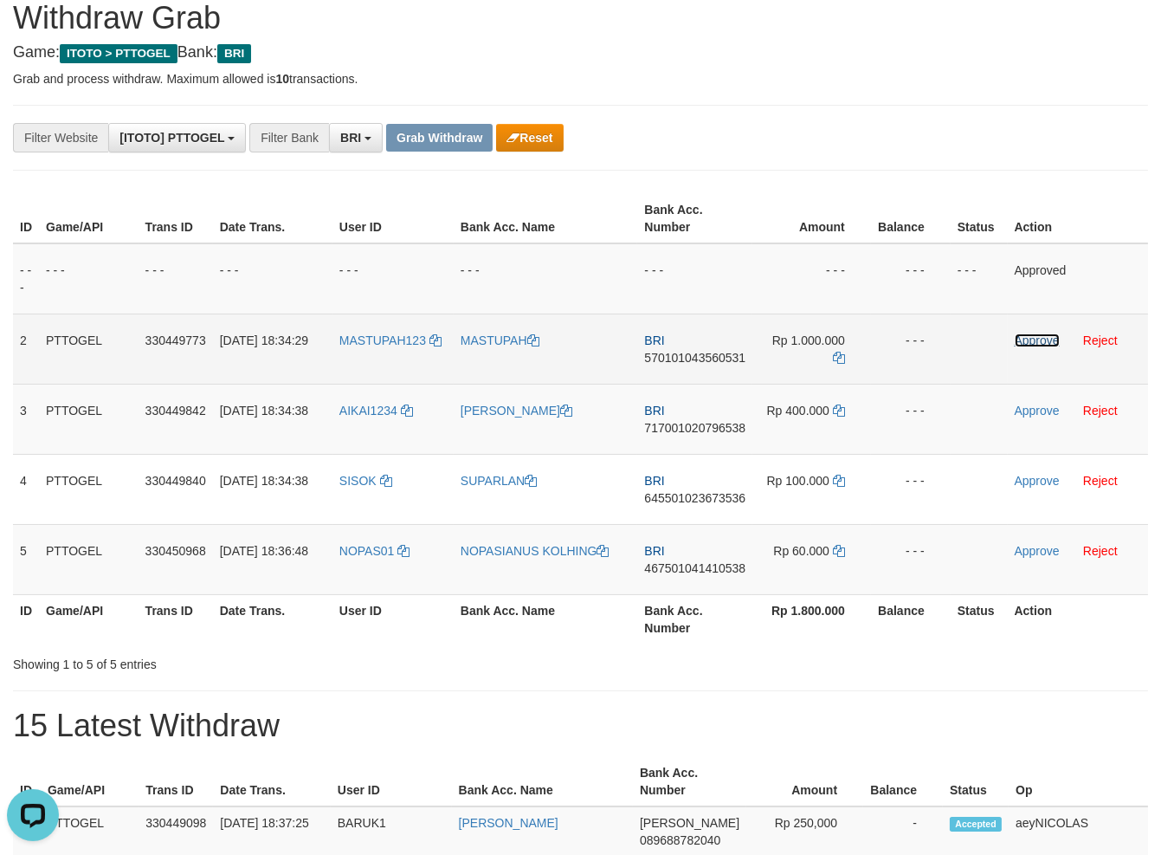
click at [1034, 346] on link "Approve" at bounding box center [1037, 340] width 45 height 14
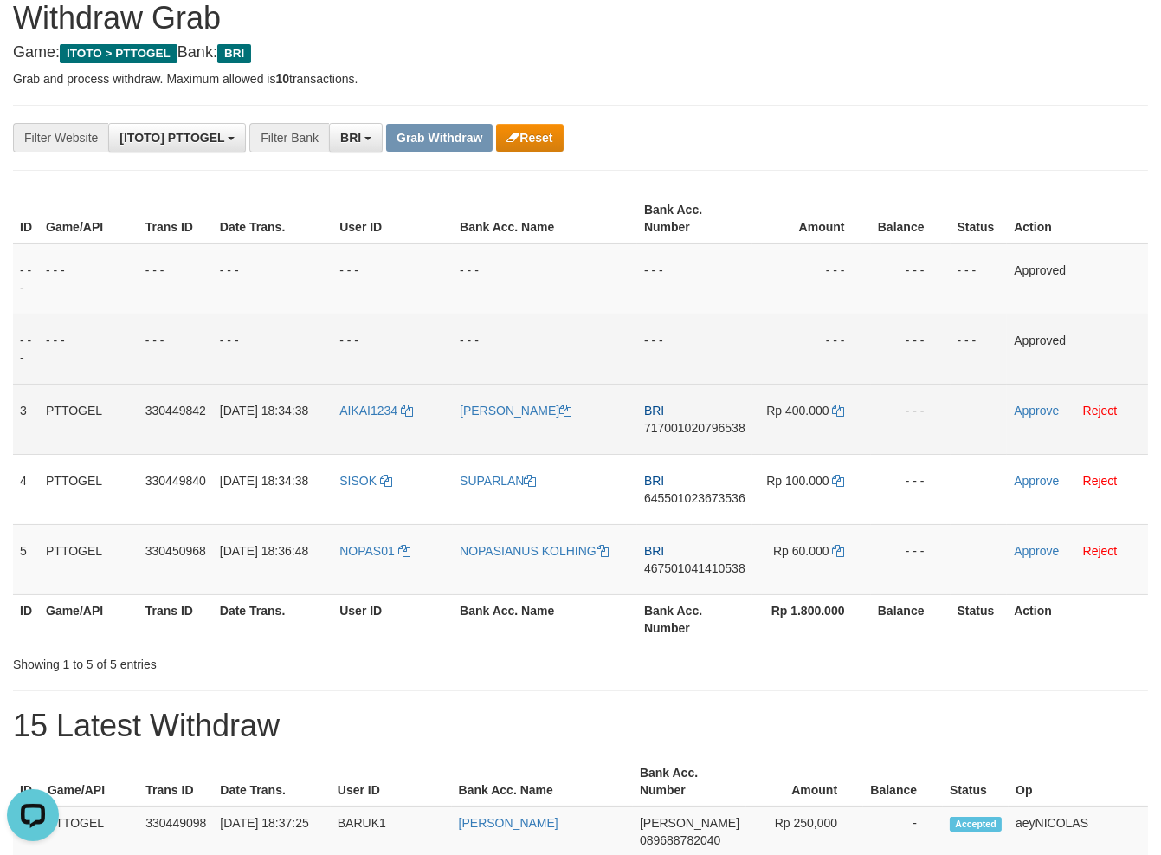
click at [706, 435] on td "BRI 717001020796538" at bounding box center [694, 419] width 115 height 70
click at [716, 426] on span "717001020796538" at bounding box center [694, 428] width 101 height 14
copy span "717001020796538"
click at [716, 426] on span "717001020796538" at bounding box center [694, 428] width 101 height 14
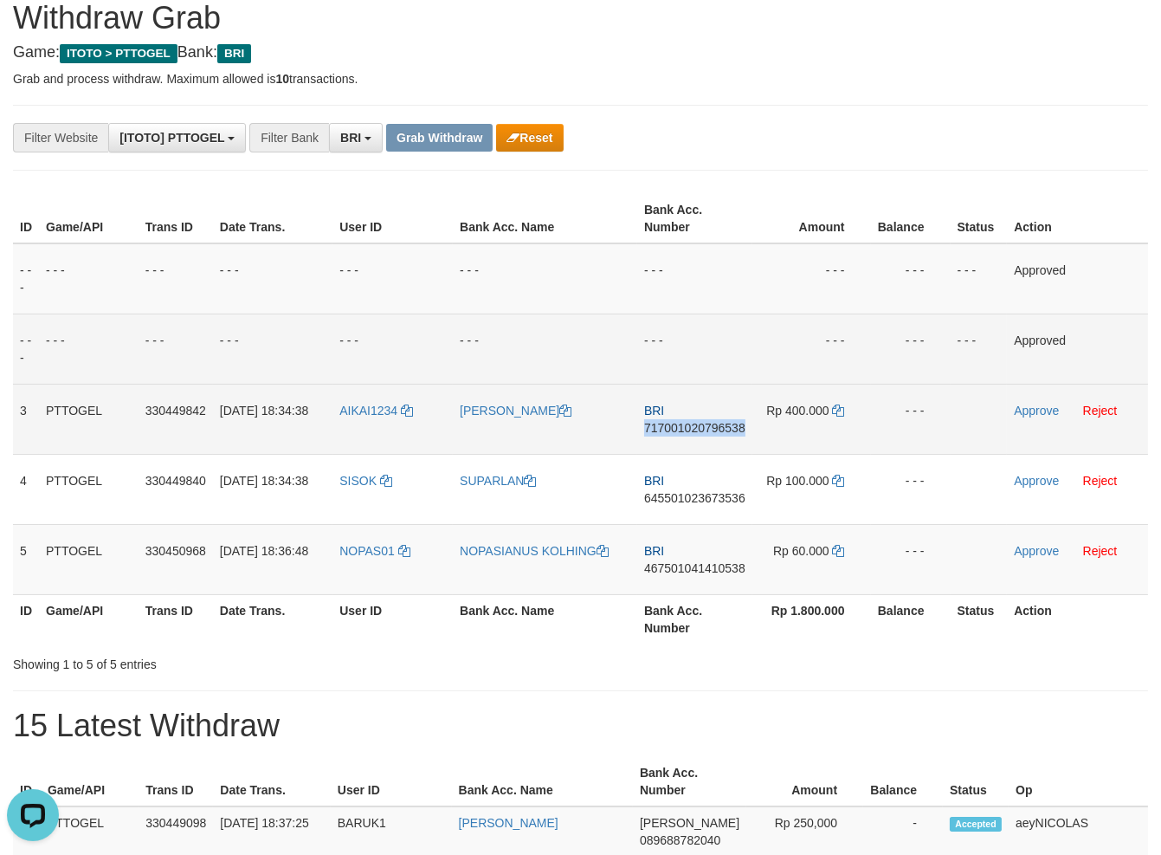
copy span "717001020796538"
click at [714, 314] on td "- - -" at bounding box center [694, 348] width 115 height 70
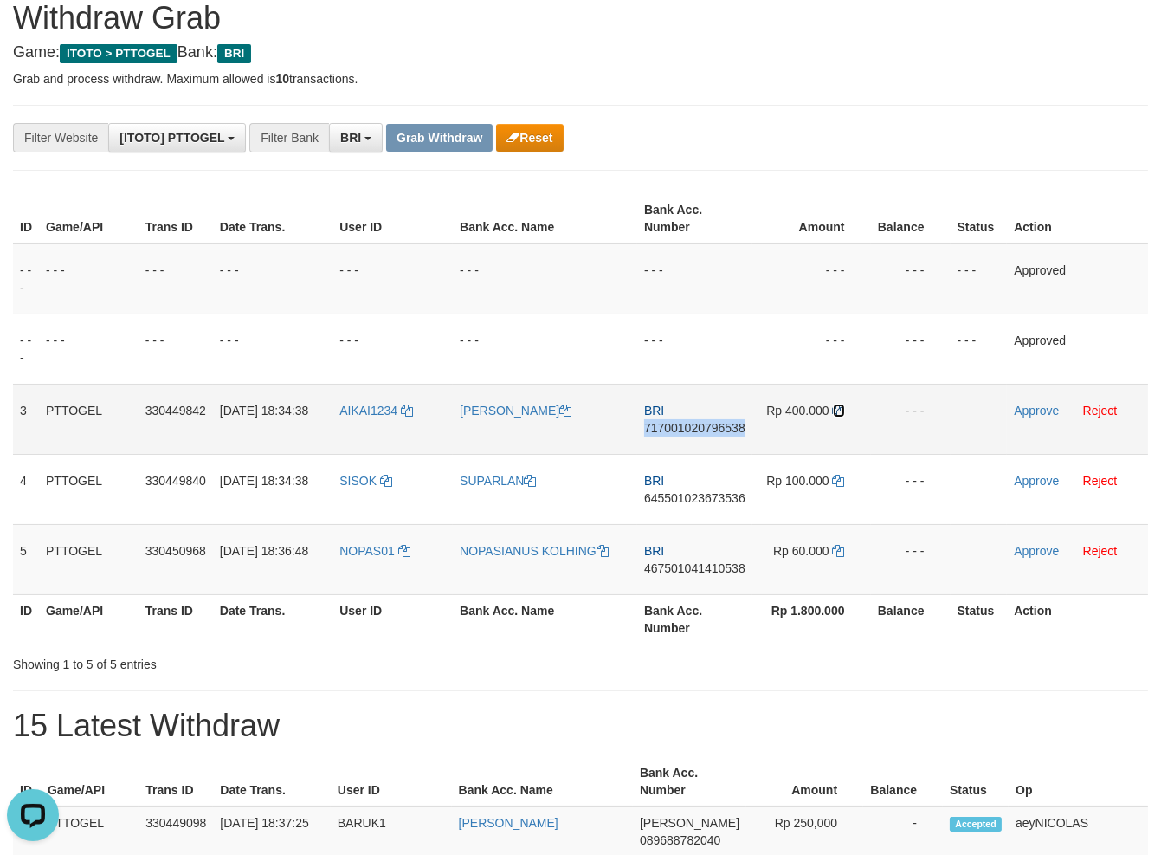
click at [842, 406] on icon at bounding box center [839, 410] width 12 height 12
copy span "717001020796538"
click at [843, 405] on icon at bounding box center [839, 410] width 12 height 12
click at [1027, 413] on link "Approve" at bounding box center [1036, 410] width 45 height 14
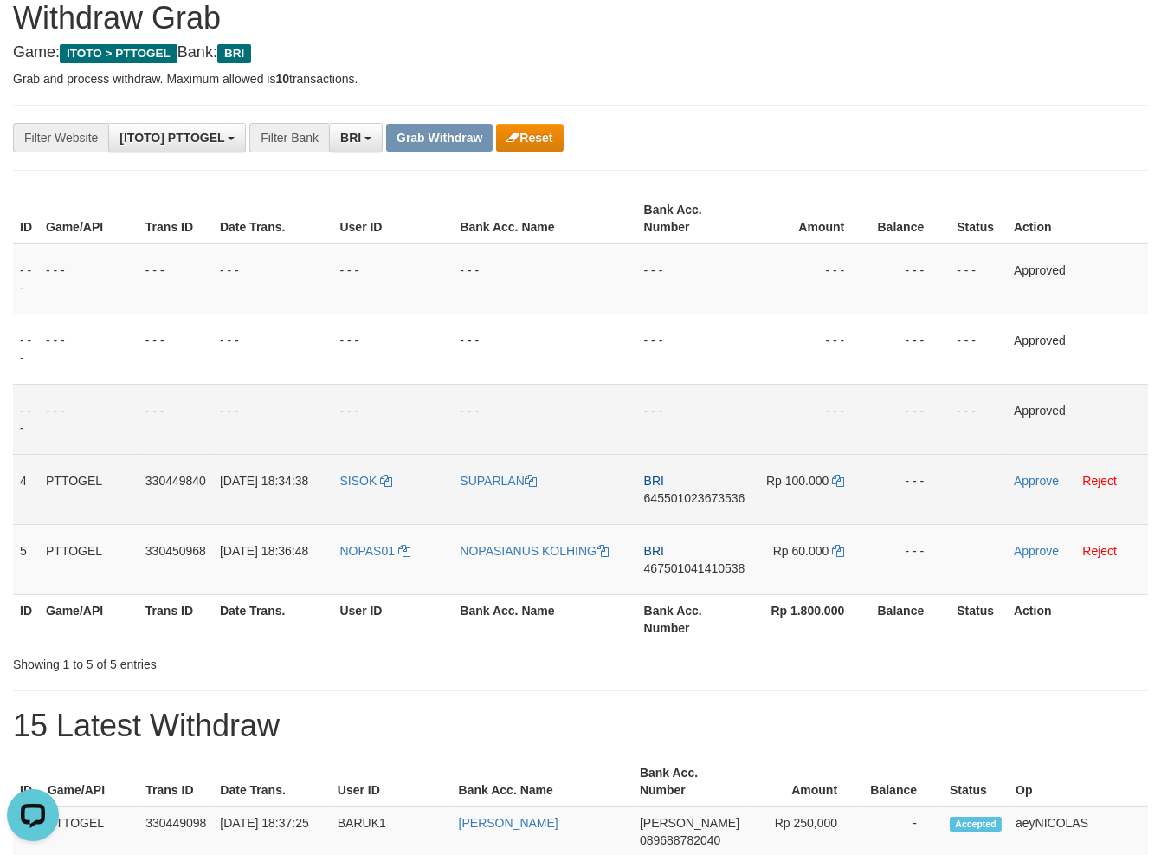
click at [697, 486] on td "BRI 645501023673536" at bounding box center [694, 489] width 115 height 70
click at [686, 500] on span "645501023673536" at bounding box center [694, 498] width 101 height 14
copy span "645501023673536"
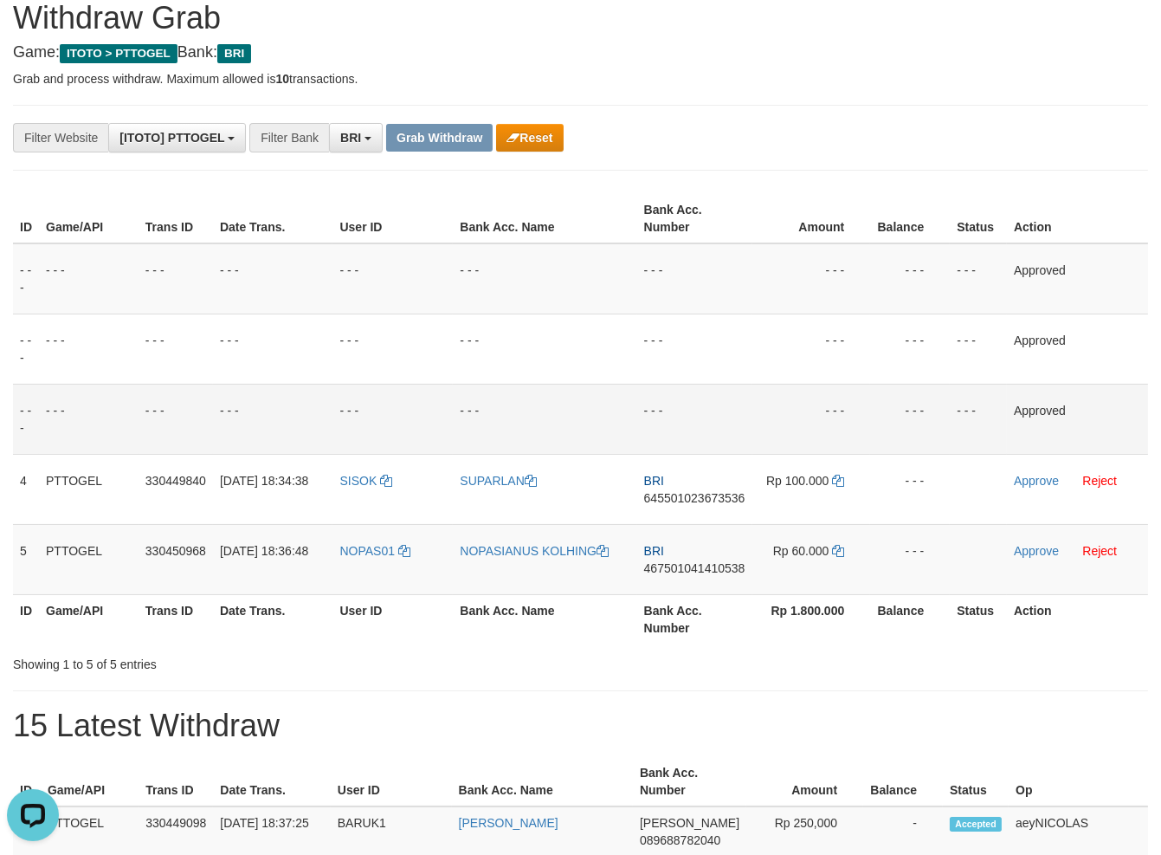
click at [721, 400] on td "- - -" at bounding box center [694, 419] width 115 height 70
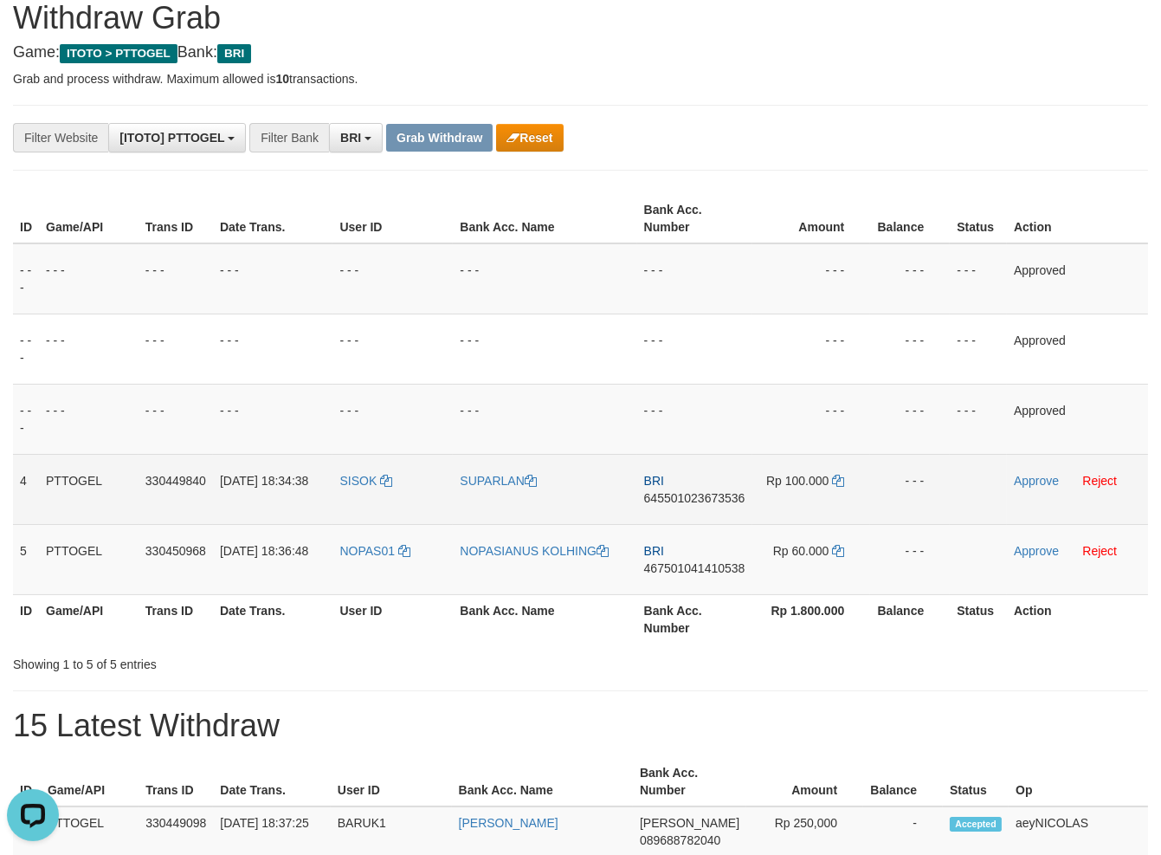
click at [846, 482] on td "Rp 100.000" at bounding box center [811, 489] width 119 height 70
click at [844, 481] on td "Rp 100.000" at bounding box center [811, 489] width 119 height 70
click at [837, 486] on icon at bounding box center [838, 480] width 12 height 12
click at [840, 483] on icon at bounding box center [838, 480] width 12 height 12
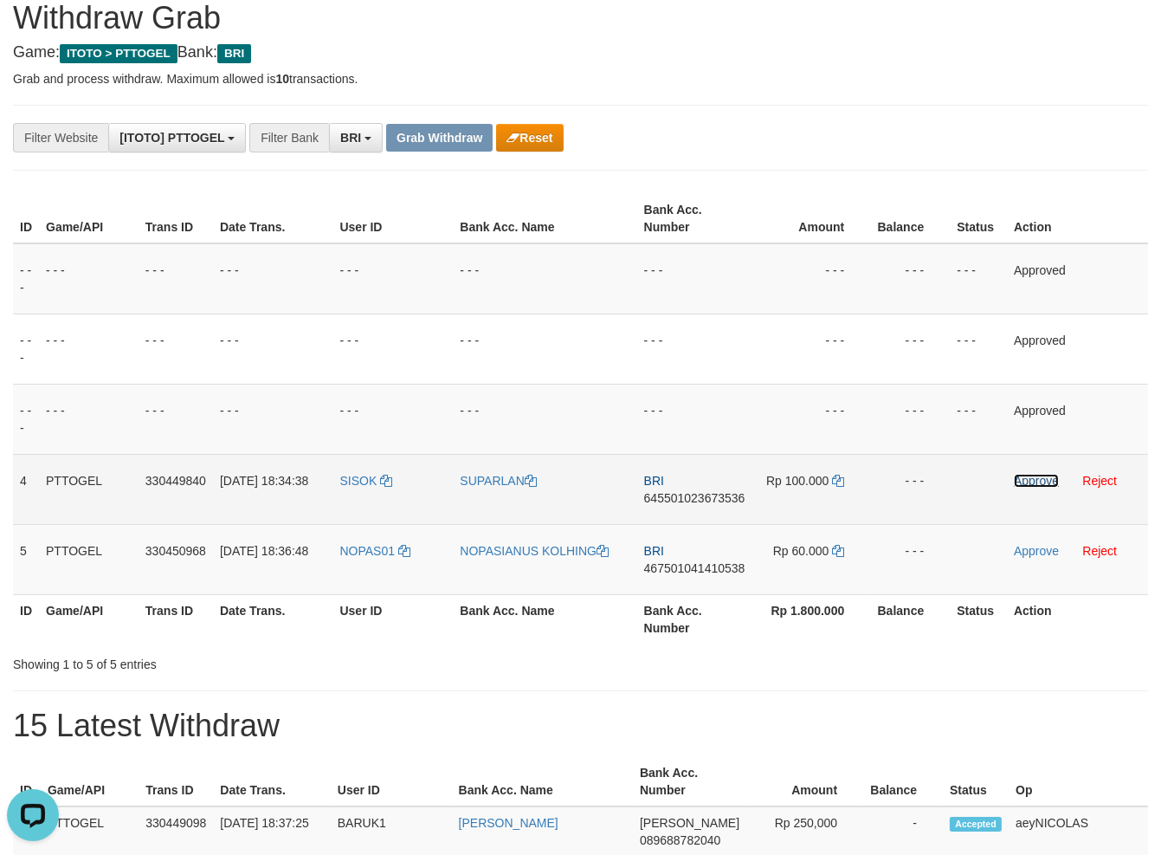
click at [1025, 480] on link "Approve" at bounding box center [1036, 481] width 45 height 14
click at [709, 561] on span "467501041410538" at bounding box center [694, 568] width 101 height 14
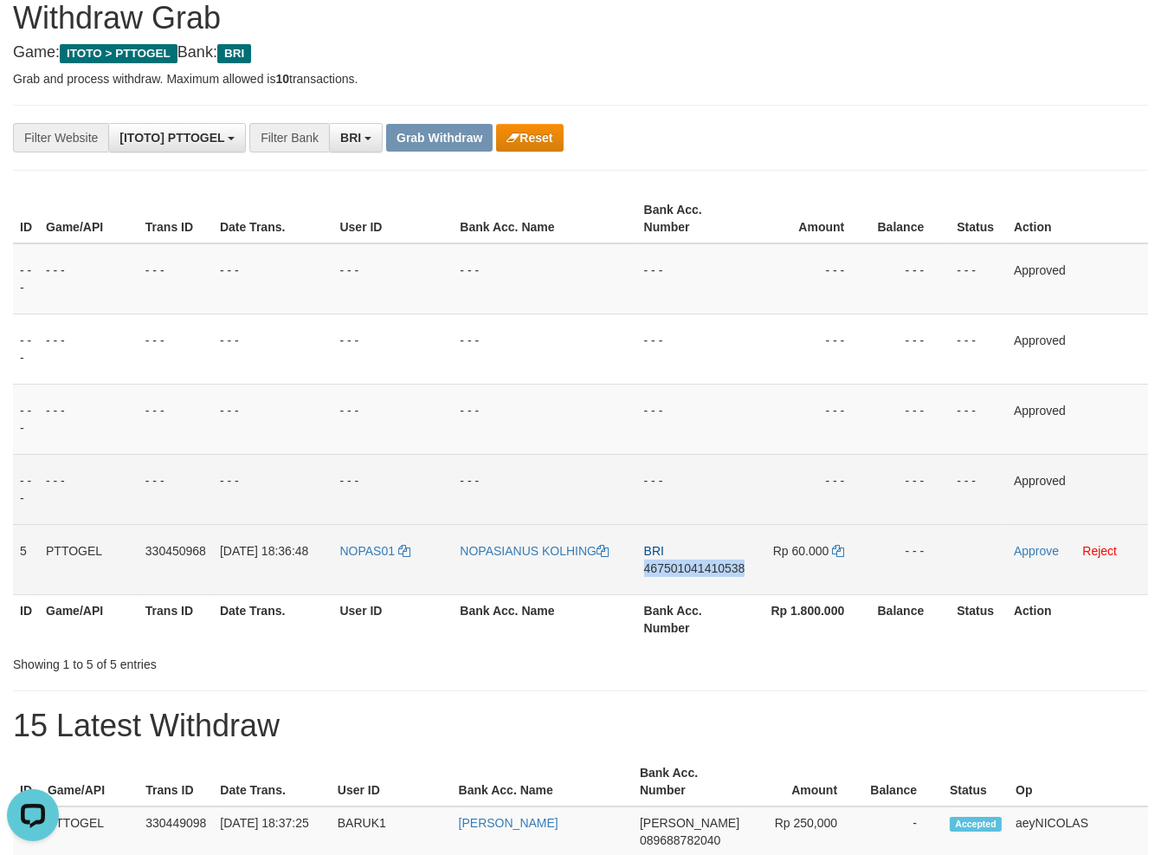
click at [709, 561] on span "467501041410538" at bounding box center [694, 568] width 101 height 14
click at [593, 492] on td "- - -" at bounding box center [545, 489] width 184 height 70
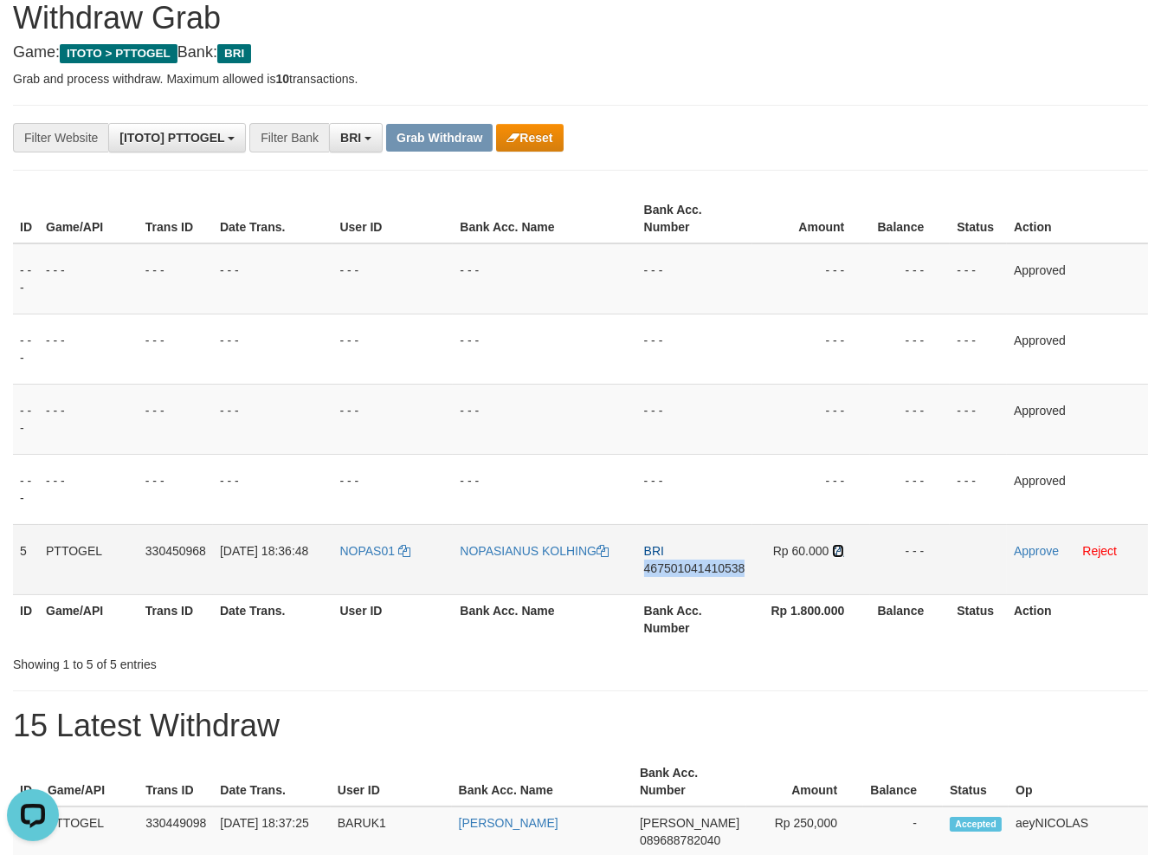
click at [837, 545] on icon at bounding box center [838, 551] width 12 height 12
click at [1019, 545] on link "Approve" at bounding box center [1036, 551] width 45 height 14
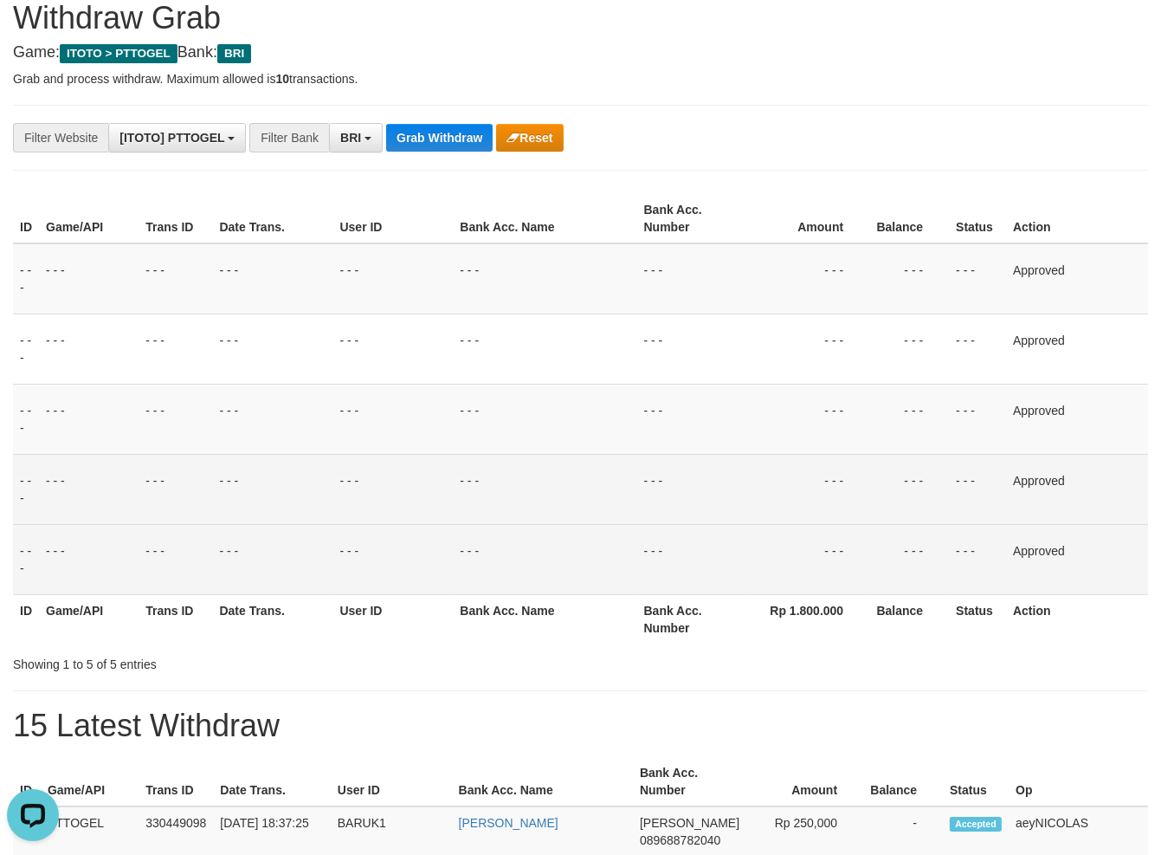
drag, startPoint x: 690, startPoint y: 479, endPoint x: 318, endPoint y: 516, distance: 374.1
click at [638, 486] on td "- - -" at bounding box center [694, 489] width 114 height 70
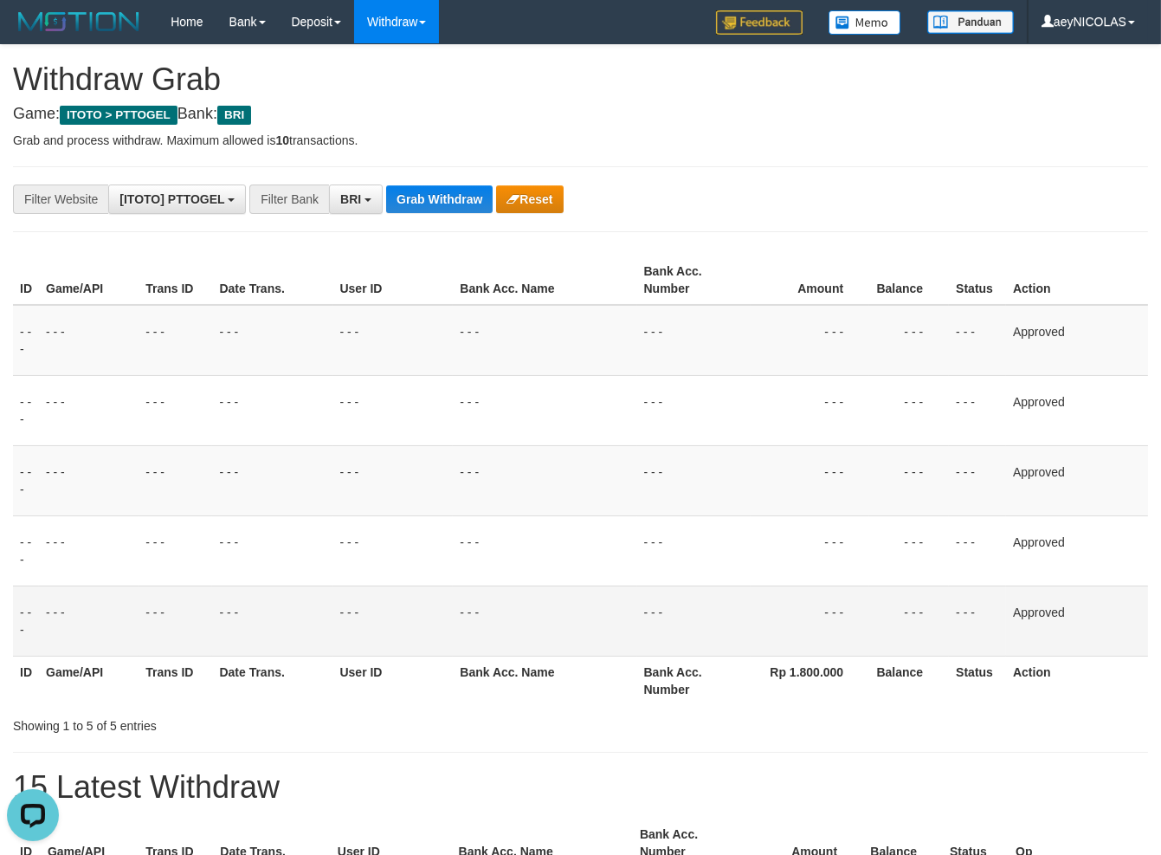
drag, startPoint x: 353, startPoint y: 221, endPoint x: 363, endPoint y: 187, distance: 35.1
click at [362, 187] on button "BRI" at bounding box center [356, 198] width 54 height 29
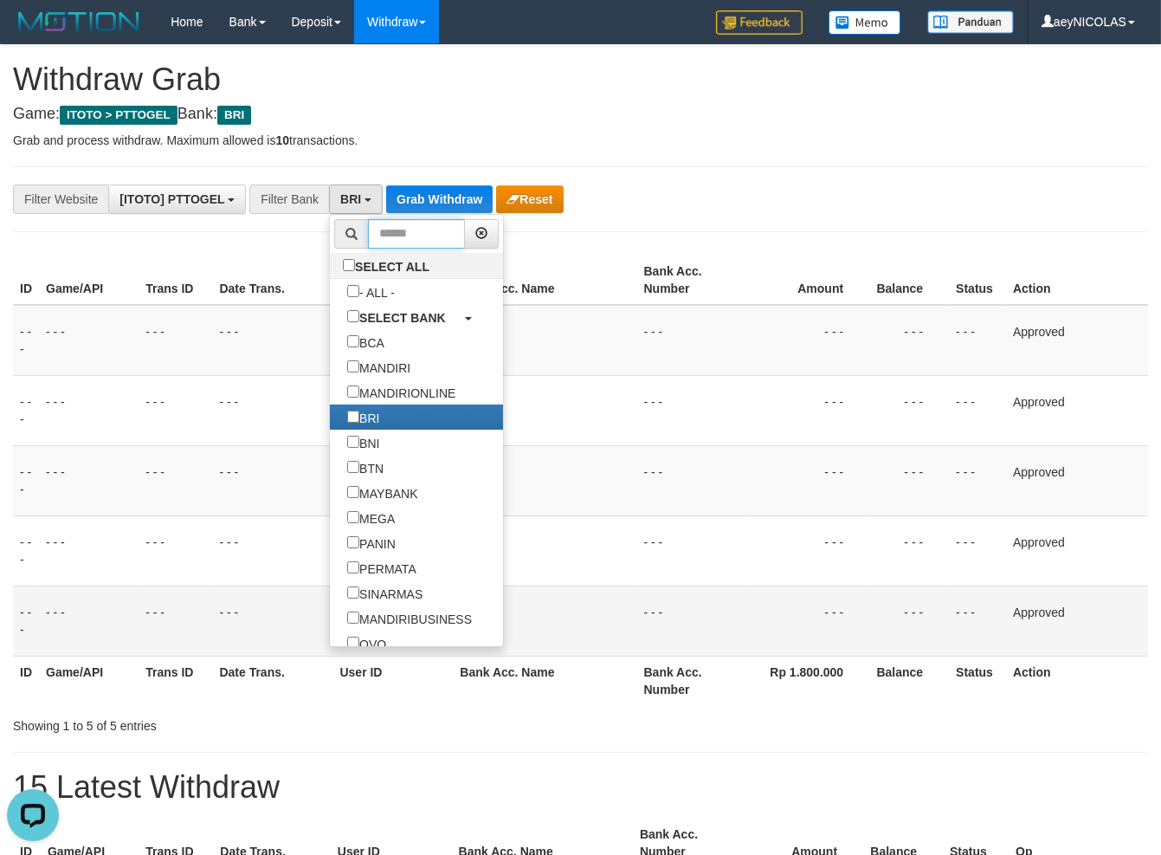
click at [368, 248] on input "text" at bounding box center [416, 233] width 97 height 29
click at [330, 262] on label "SELECT ALL" at bounding box center [388, 265] width 117 height 25
select select "***"
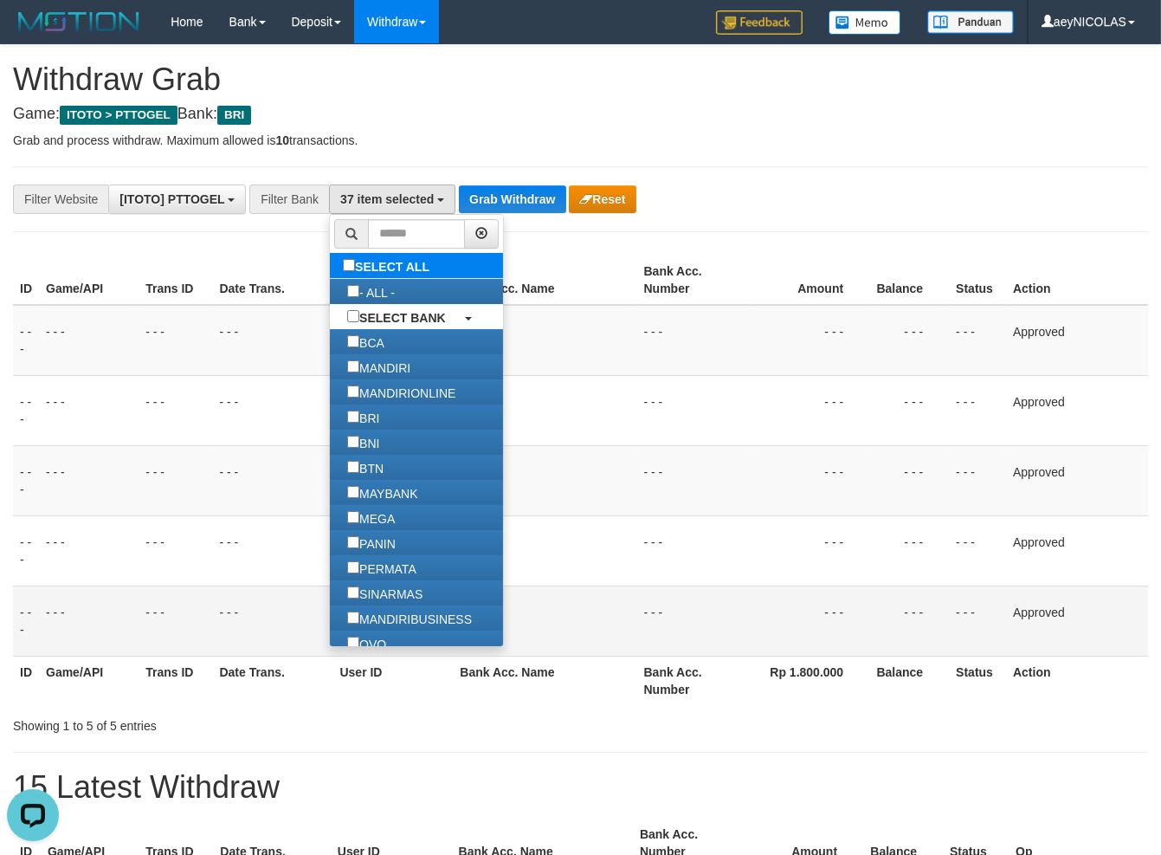
scroll to position [661, 0]
click at [330, 266] on label "SELECT ALL" at bounding box center [388, 265] width 117 height 25
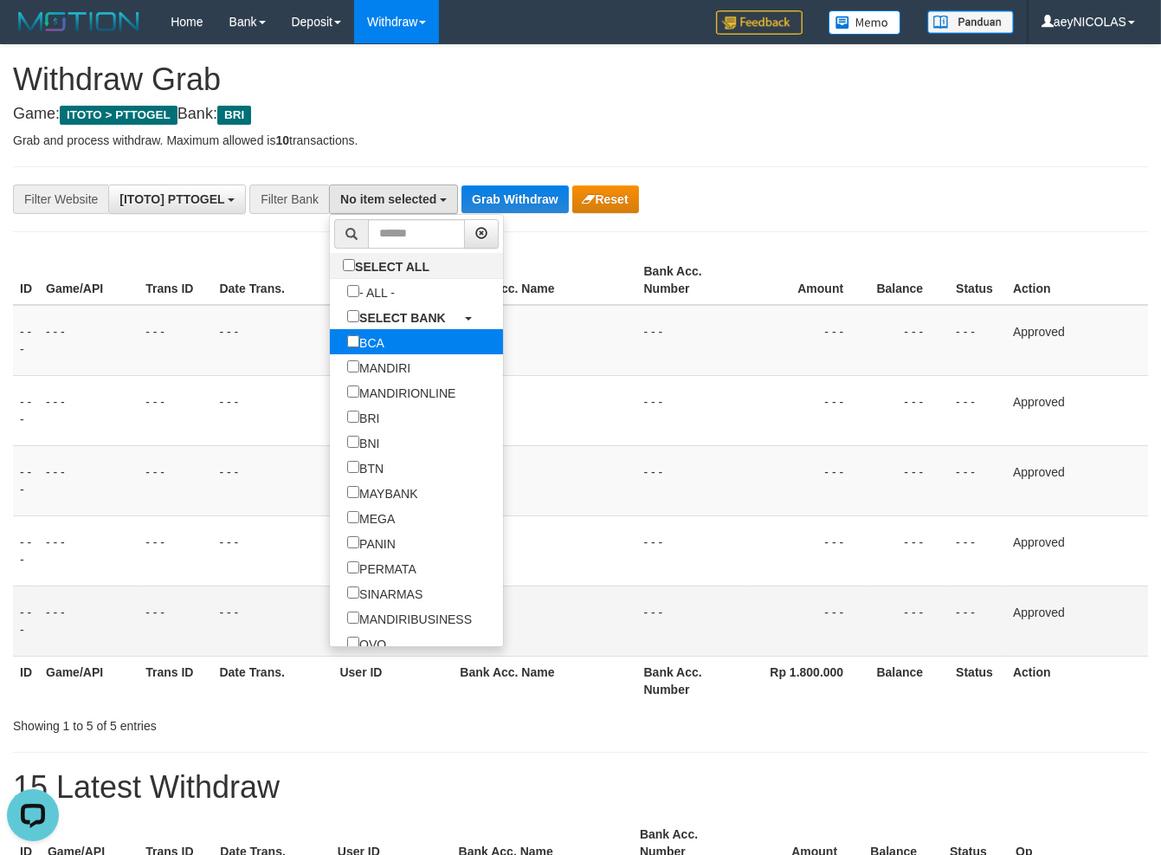
scroll to position [216, 0]
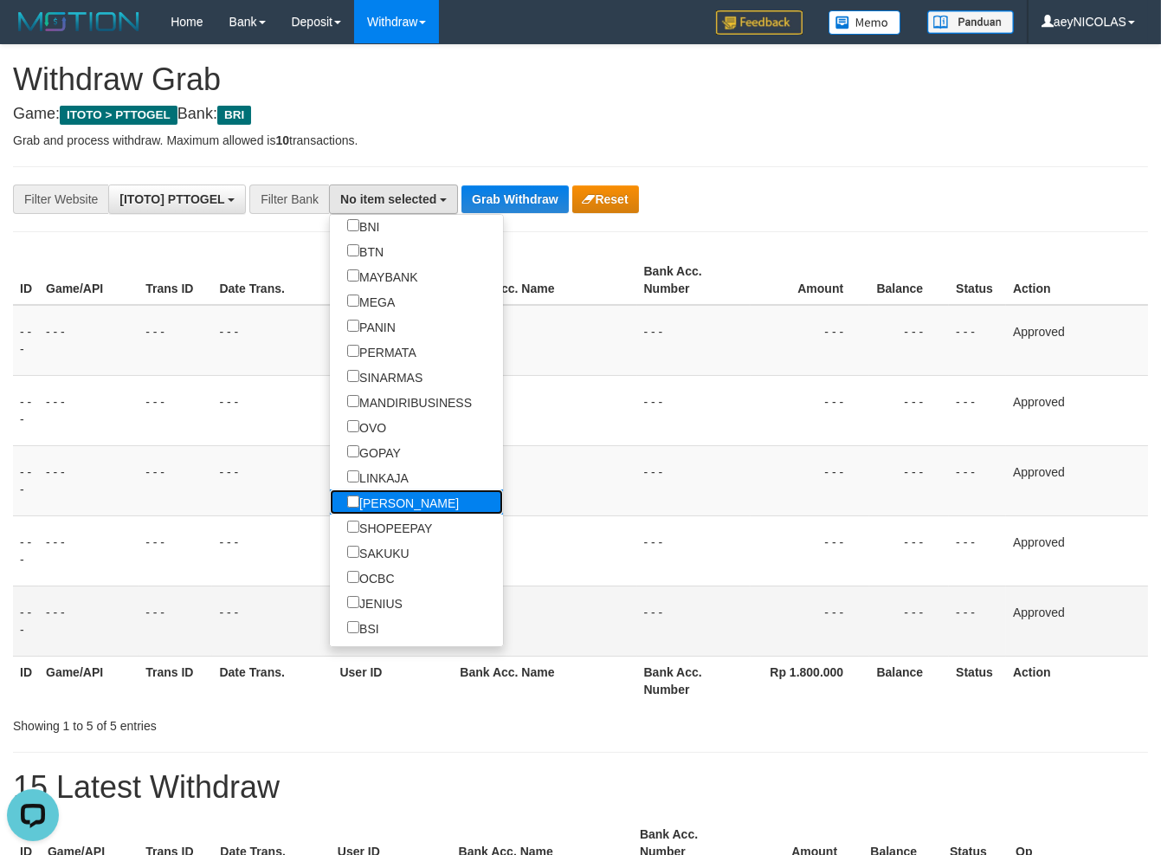
click at [341, 504] on link "[PERSON_NAME]" at bounding box center [416, 501] width 173 height 25
click at [560, 361] on td "- - -" at bounding box center [545, 340] width 184 height 71
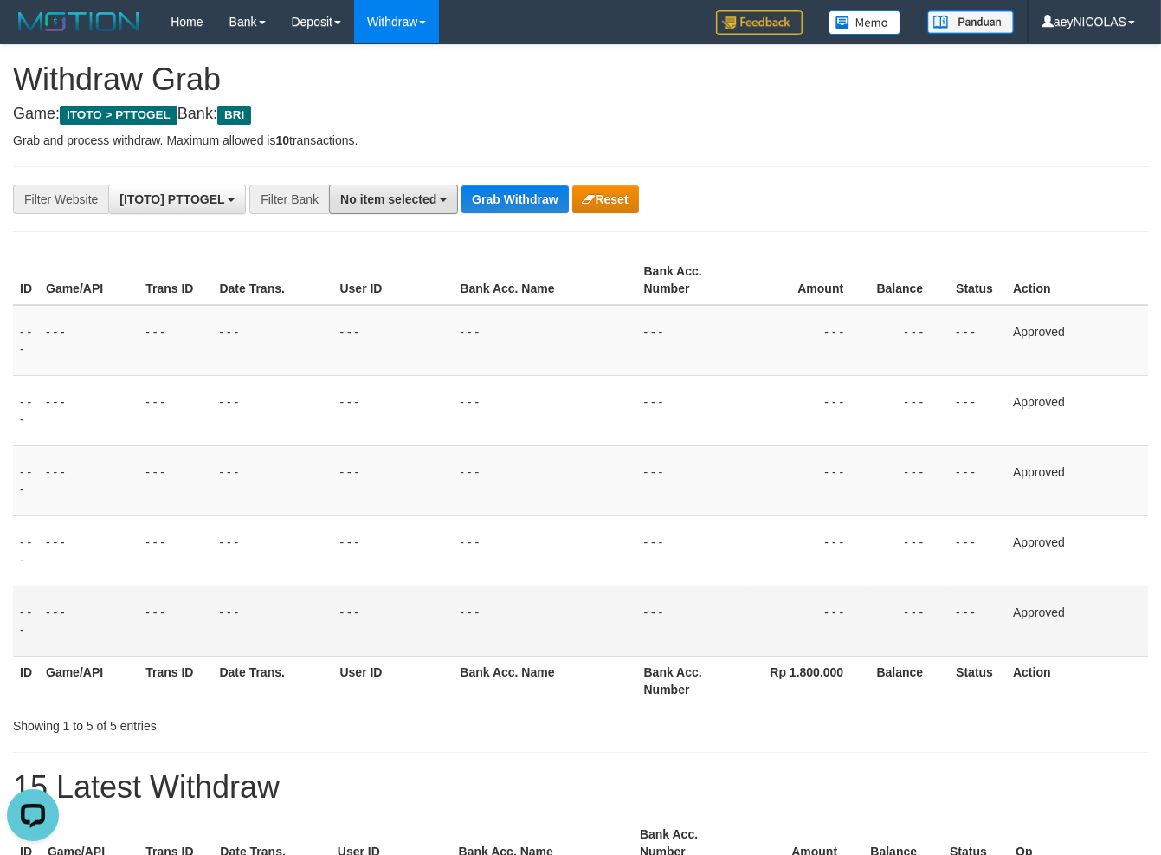
click at [362, 205] on button "No item selected" at bounding box center [393, 198] width 129 height 29
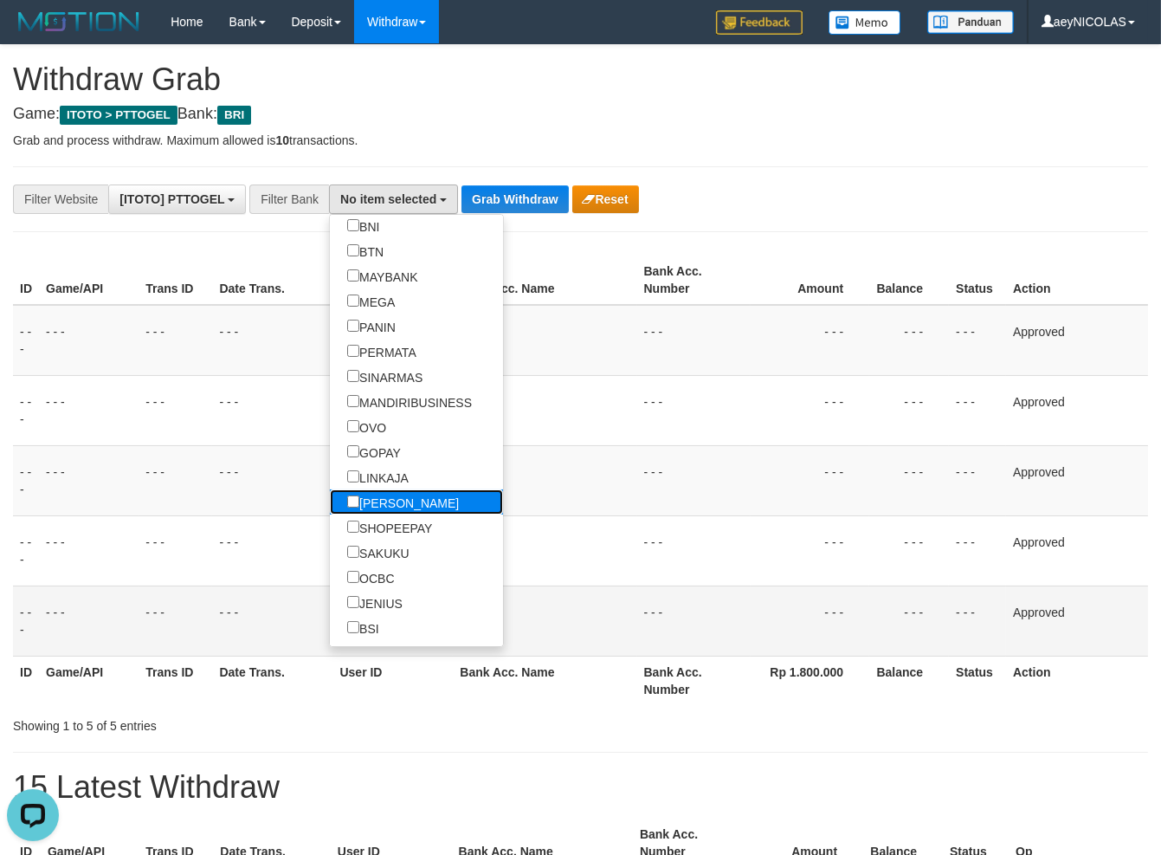
click at [330, 507] on label "[PERSON_NAME]" at bounding box center [403, 501] width 146 height 25
select select "****"
drag, startPoint x: 561, startPoint y: 429, endPoint x: 464, endPoint y: 259, distance: 196.2
click at [560, 417] on td "- - -" at bounding box center [545, 410] width 184 height 70
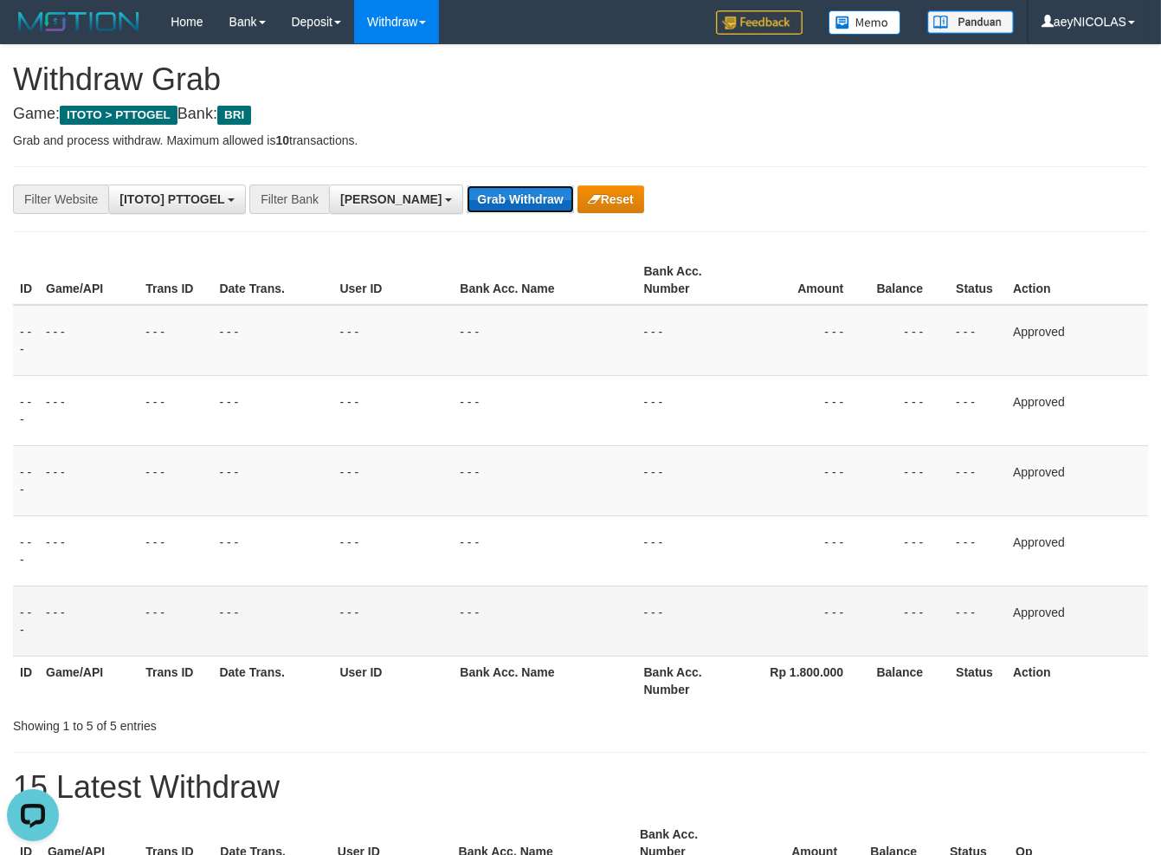
click at [467, 203] on button "Grab Withdraw" at bounding box center [520, 199] width 106 height 28
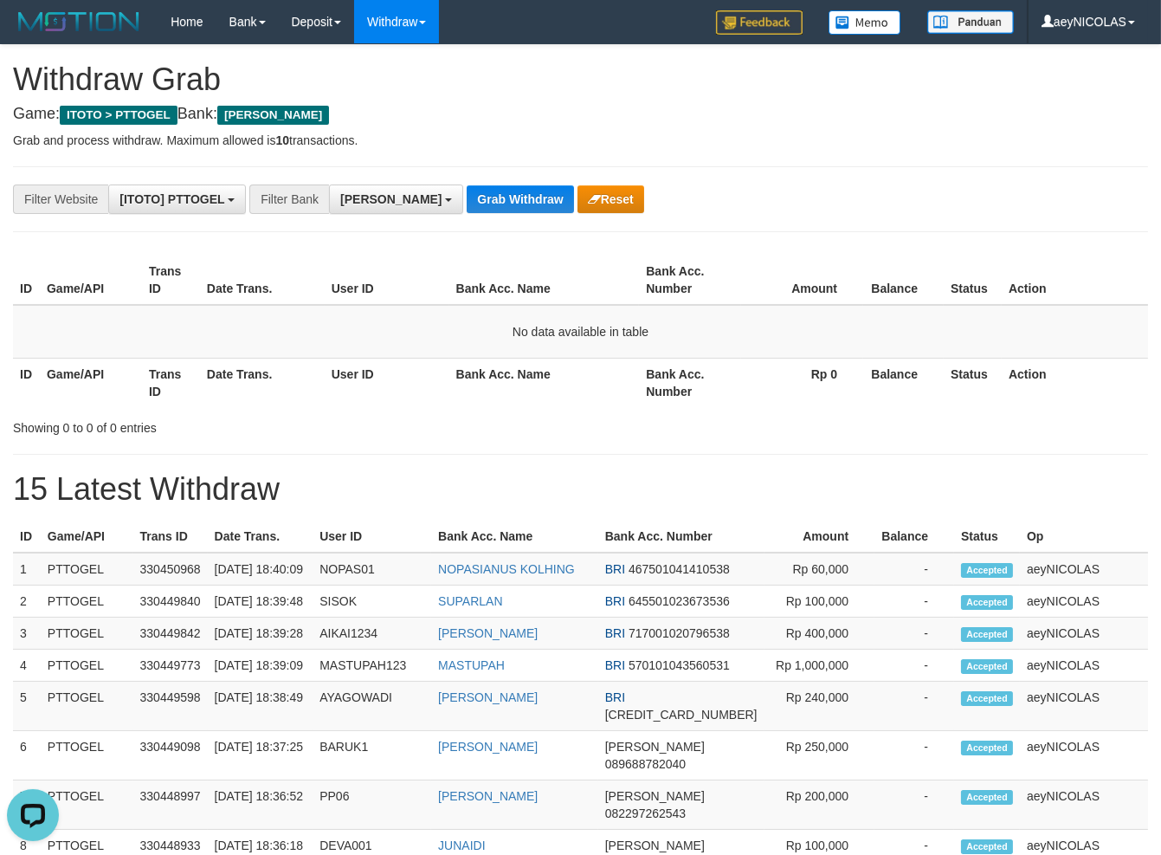
drag, startPoint x: 868, startPoint y: 395, endPoint x: 693, endPoint y: 383, distance: 176.2
click at [865, 395] on th "Balance" at bounding box center [903, 382] width 81 height 49
